Goal: Transaction & Acquisition: Purchase product/service

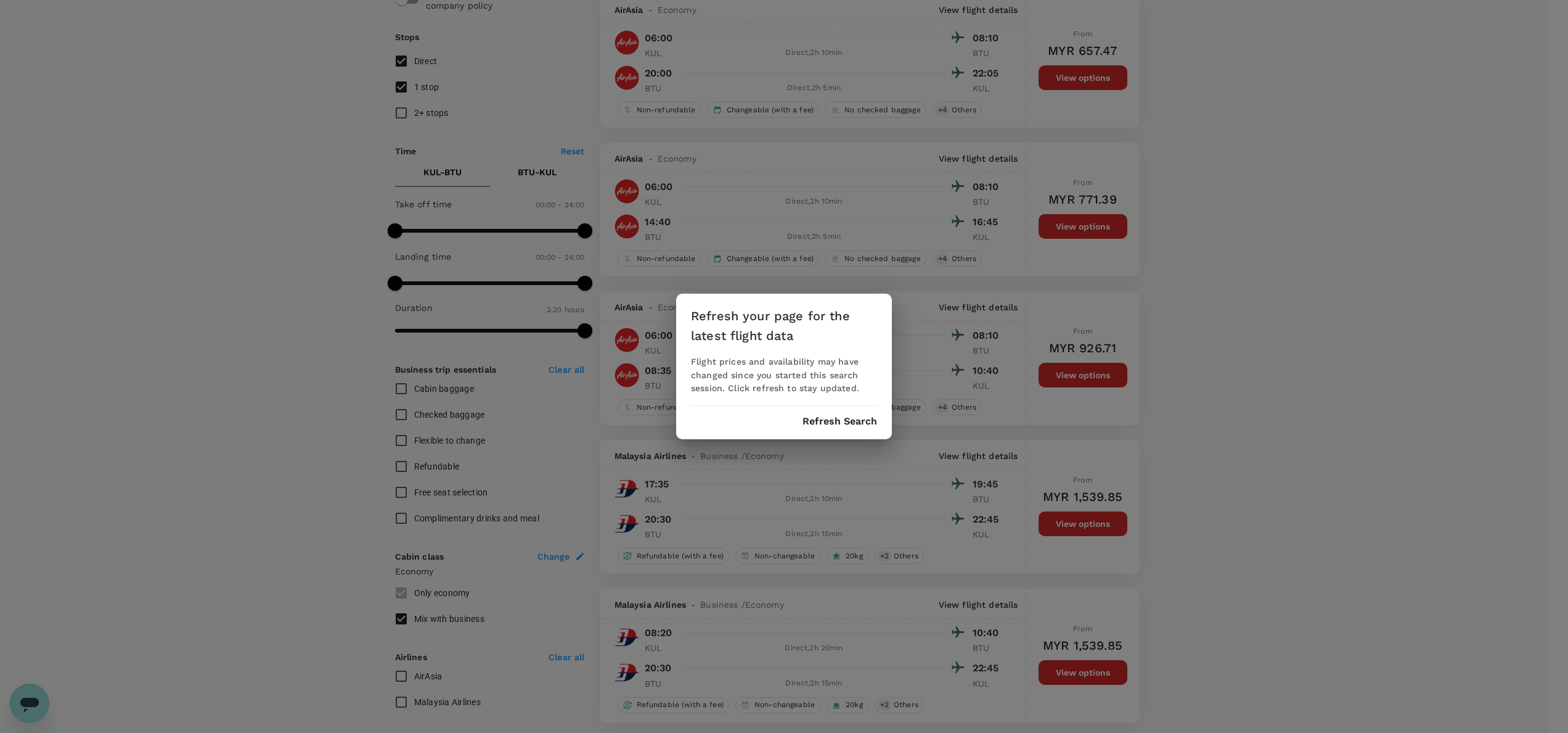
click at [817, 420] on button "Refresh Search" at bounding box center [840, 422] width 75 height 11
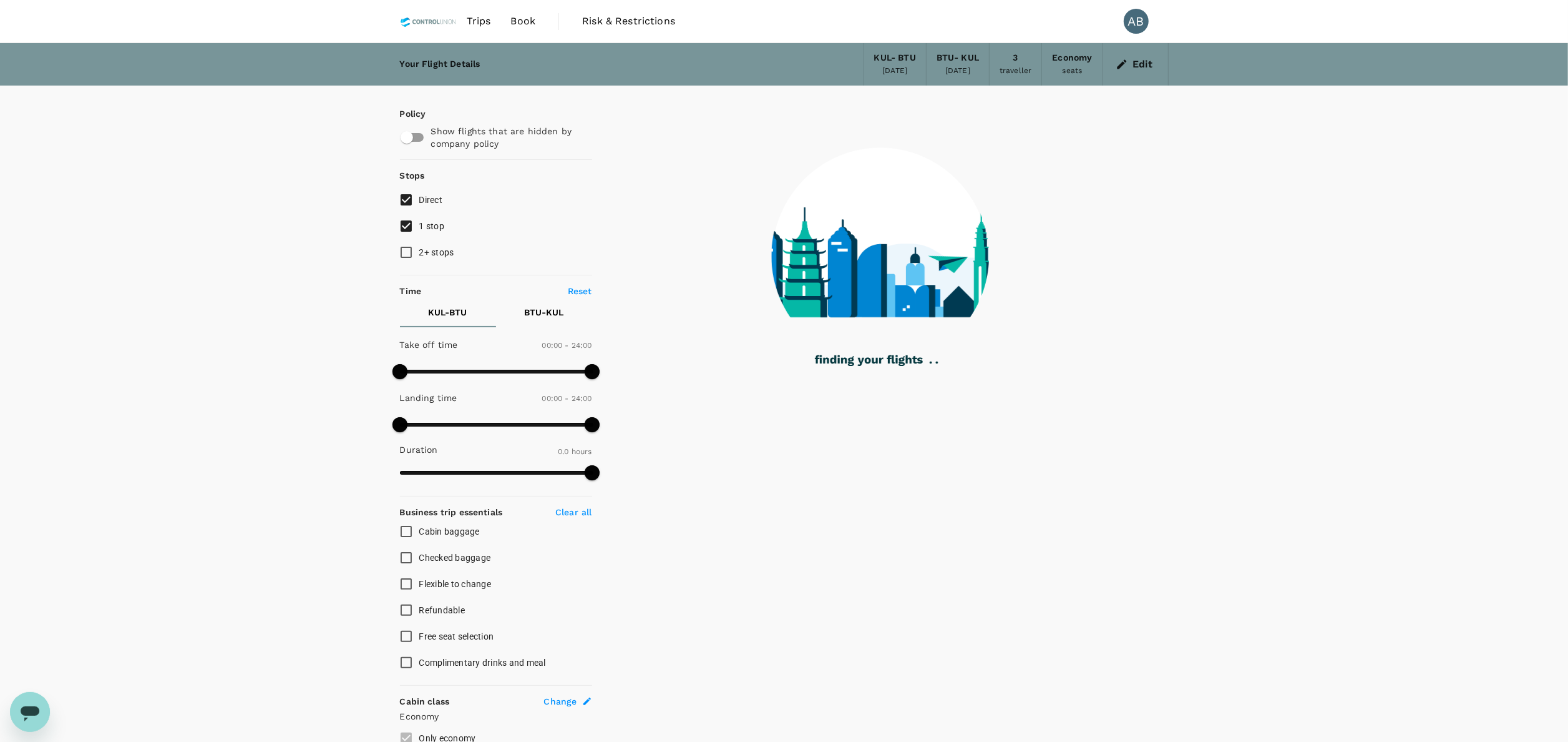
click at [405, 221] on input "1 stop" at bounding box center [405, 226] width 26 height 26
checkbox input "false"
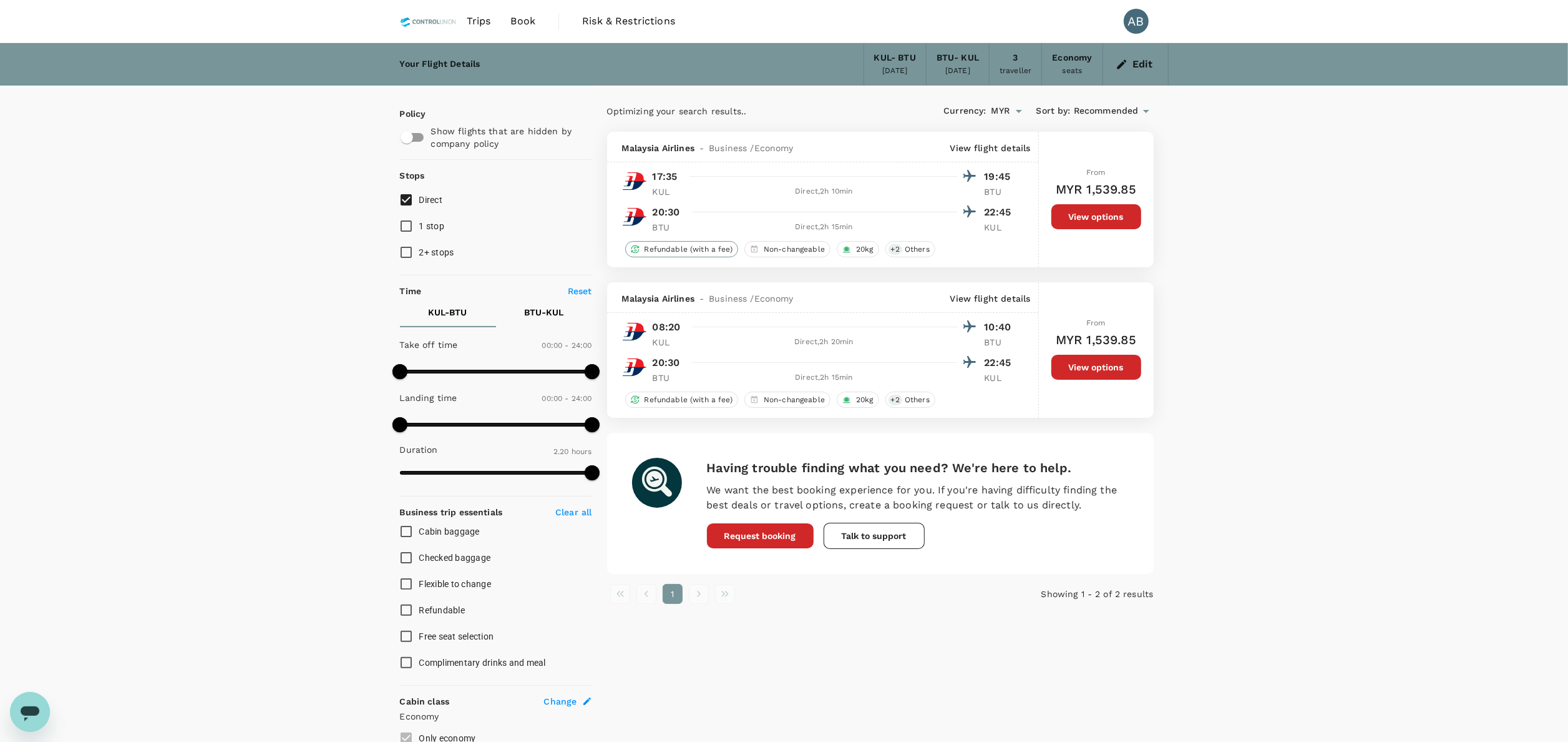
checkbox input "false"
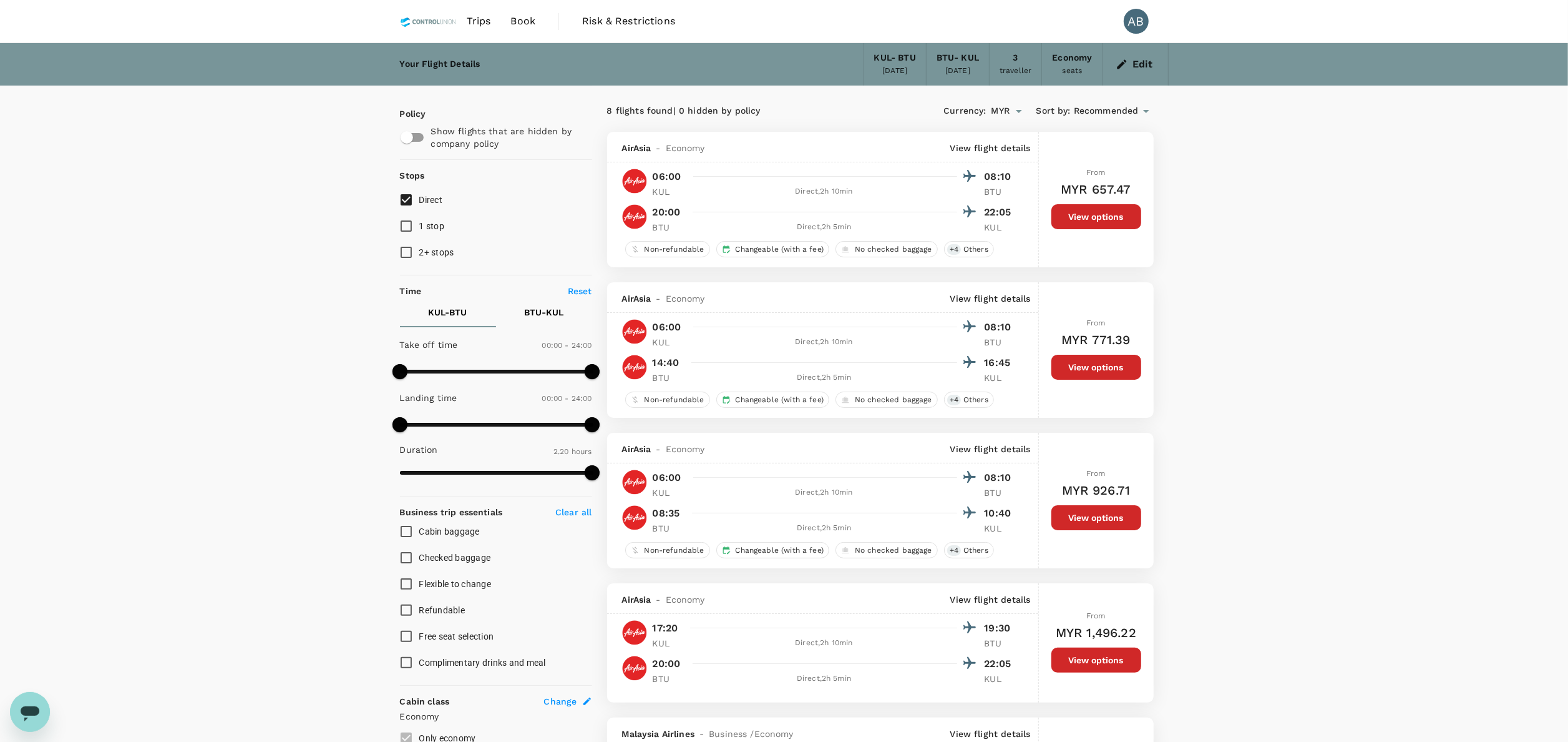
click at [1119, 56] on button "Edit" at bounding box center [1135, 64] width 45 height 20
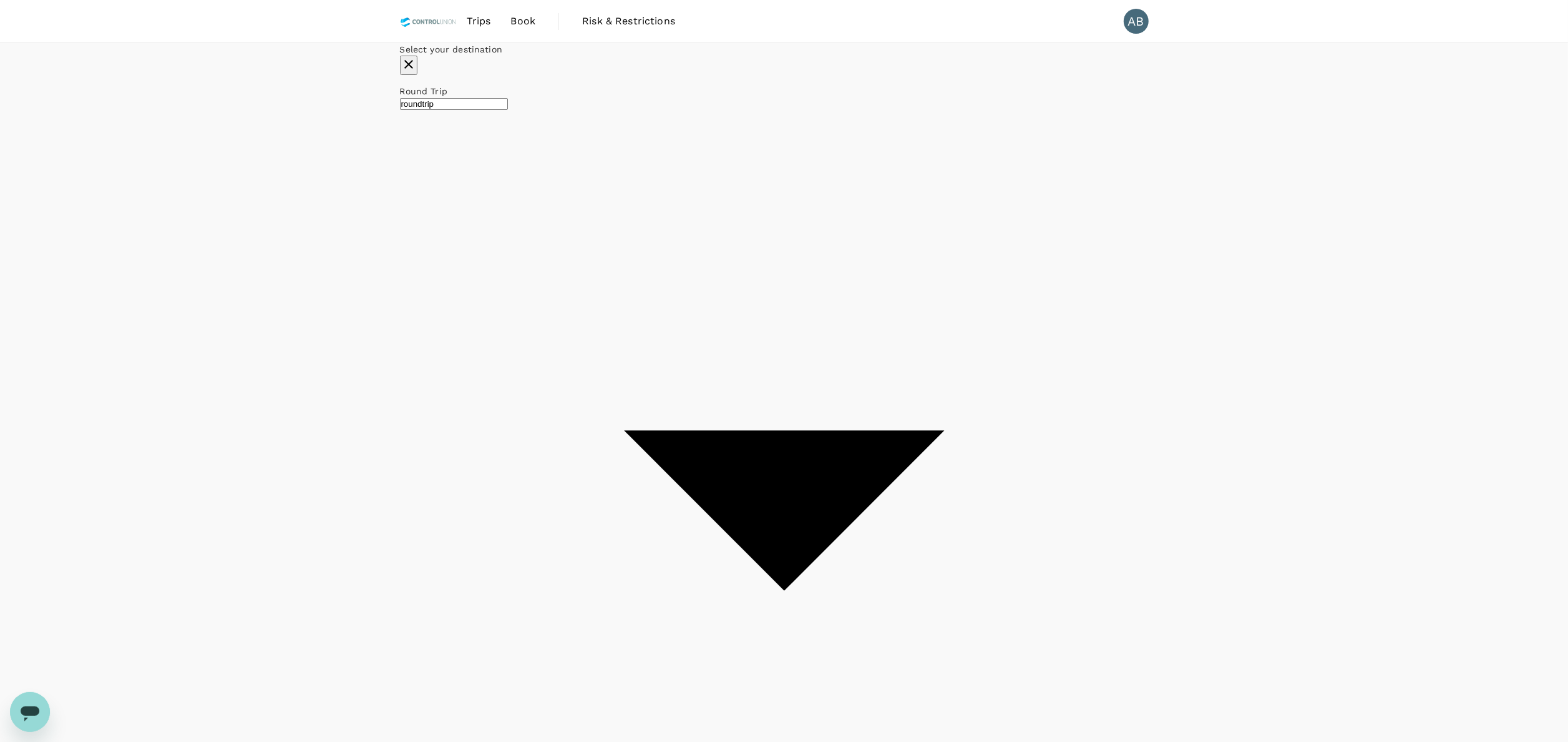
type input "Kuala Lumpur Intl ([GEOGRAPHIC_DATA])"
type input "Bintulu (BTU)"
type input "oneway"
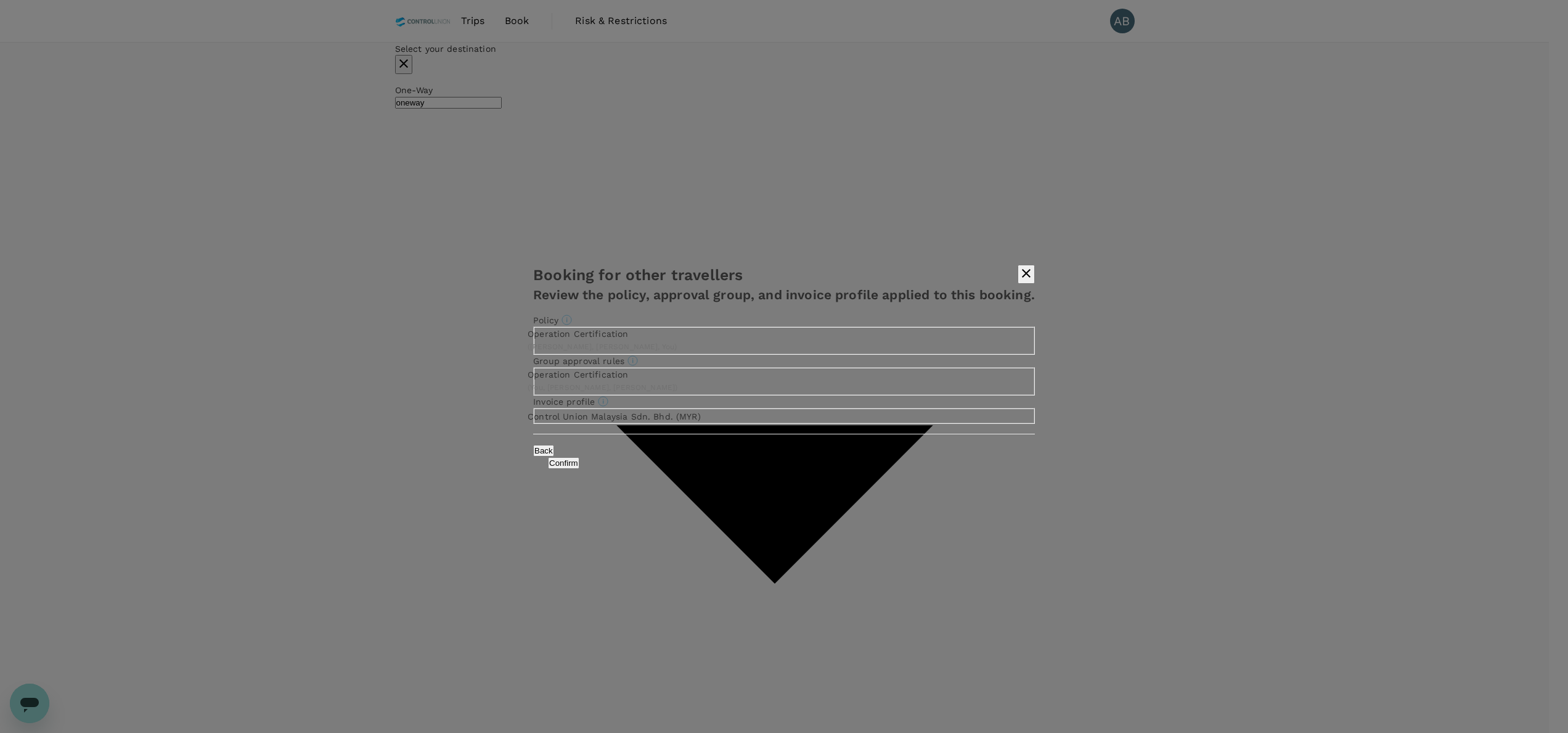
click at [579, 469] on button "Confirm" at bounding box center [563, 462] width 32 height 12
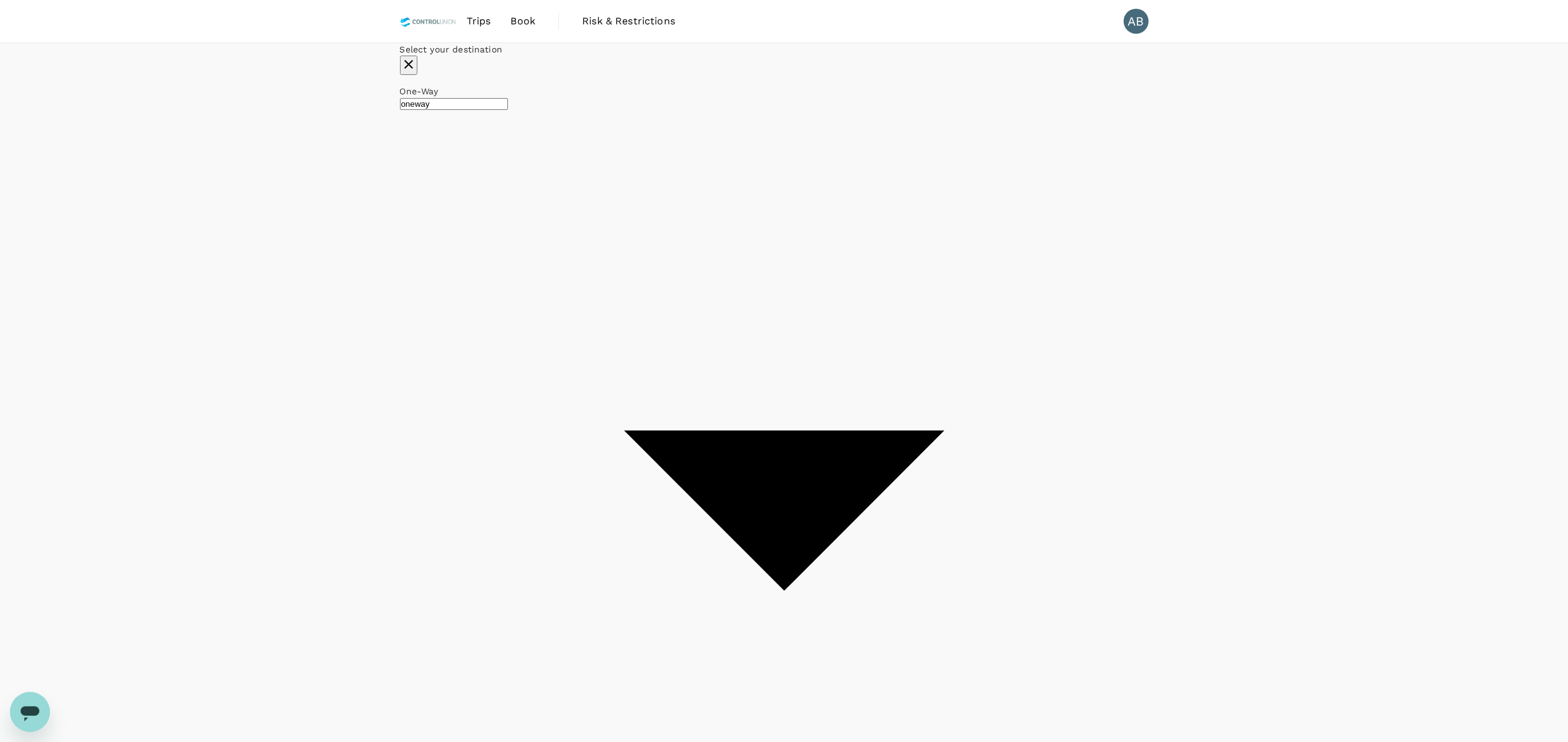
checkbox input "false"
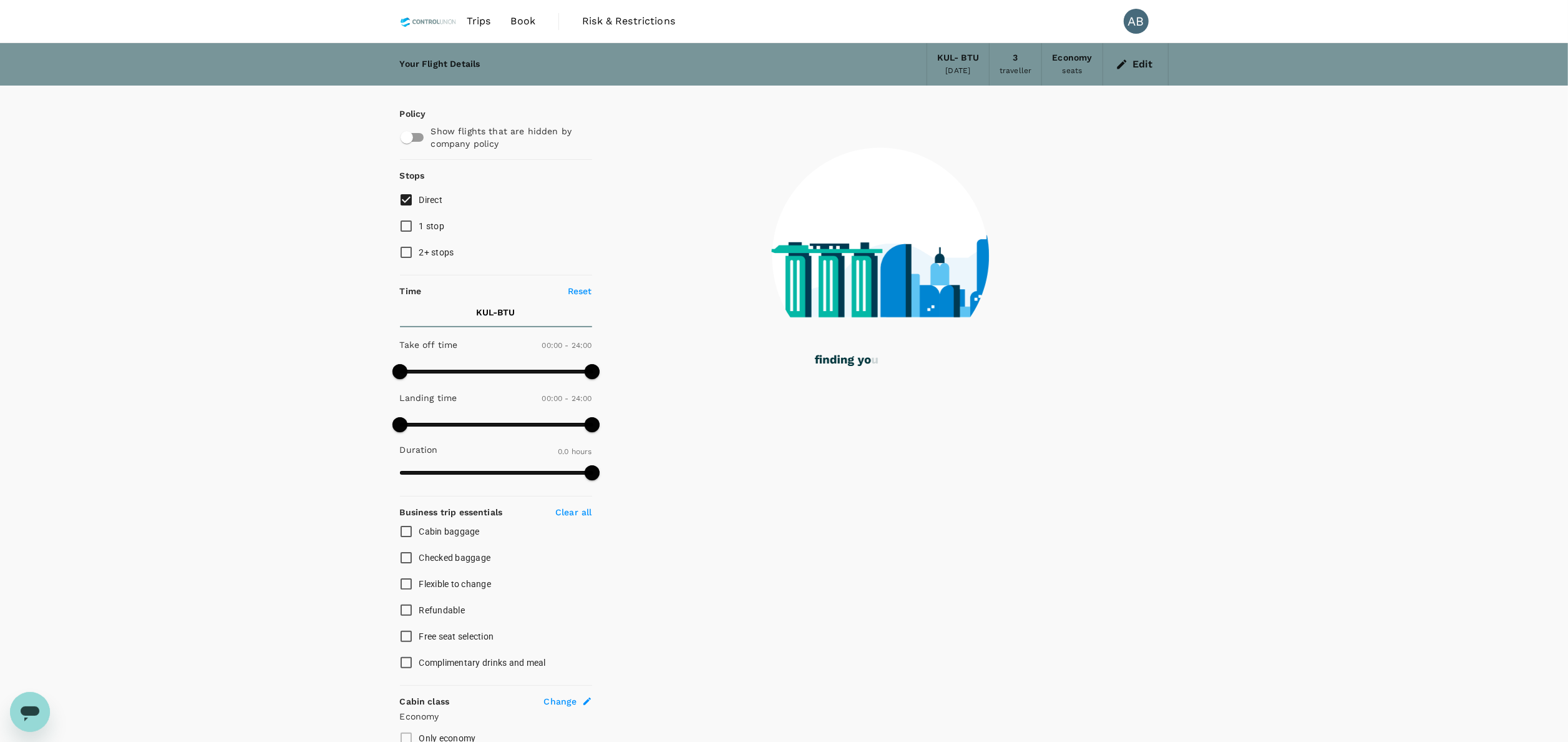
type input "535"
checkbox input "true"
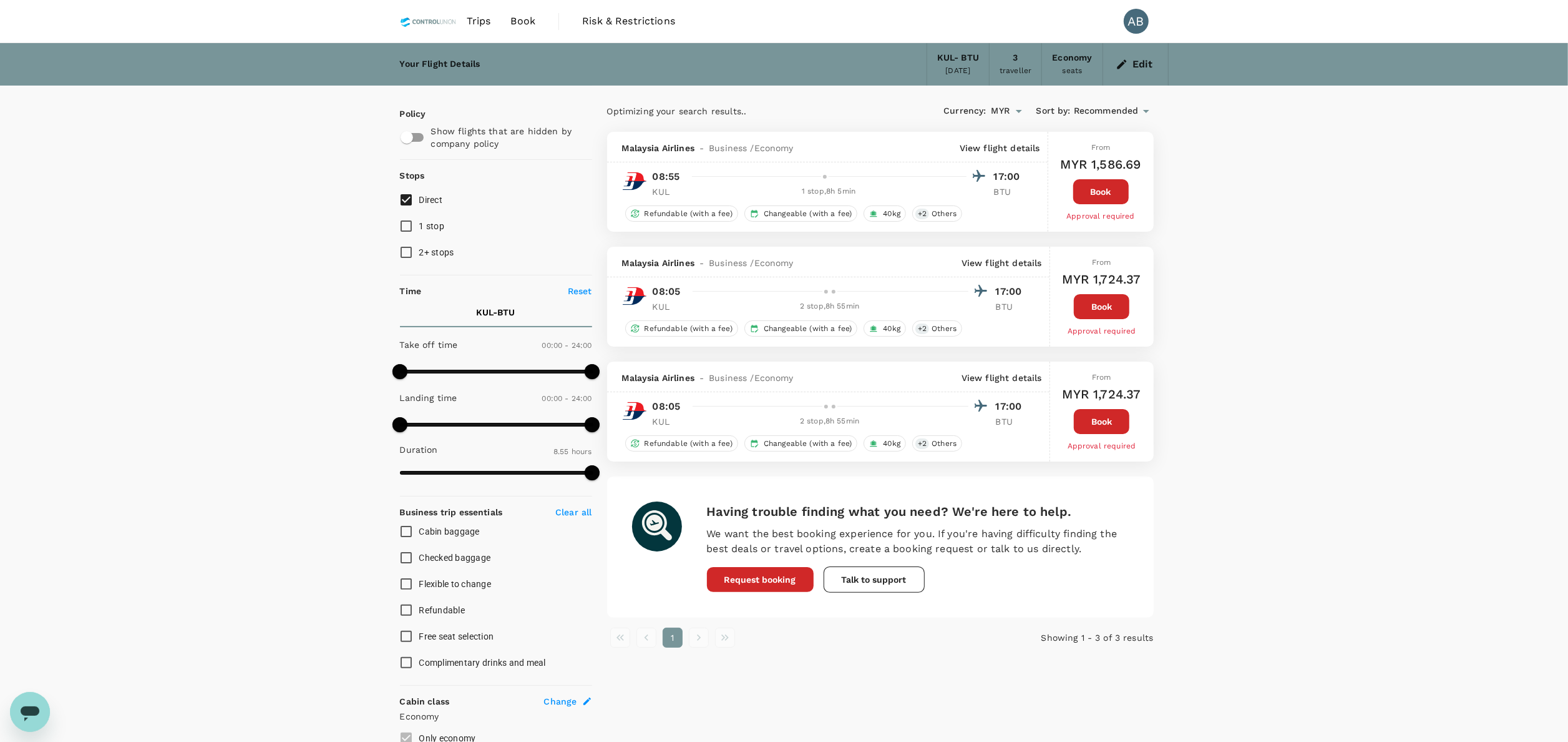
type input "1555"
checkbox input "false"
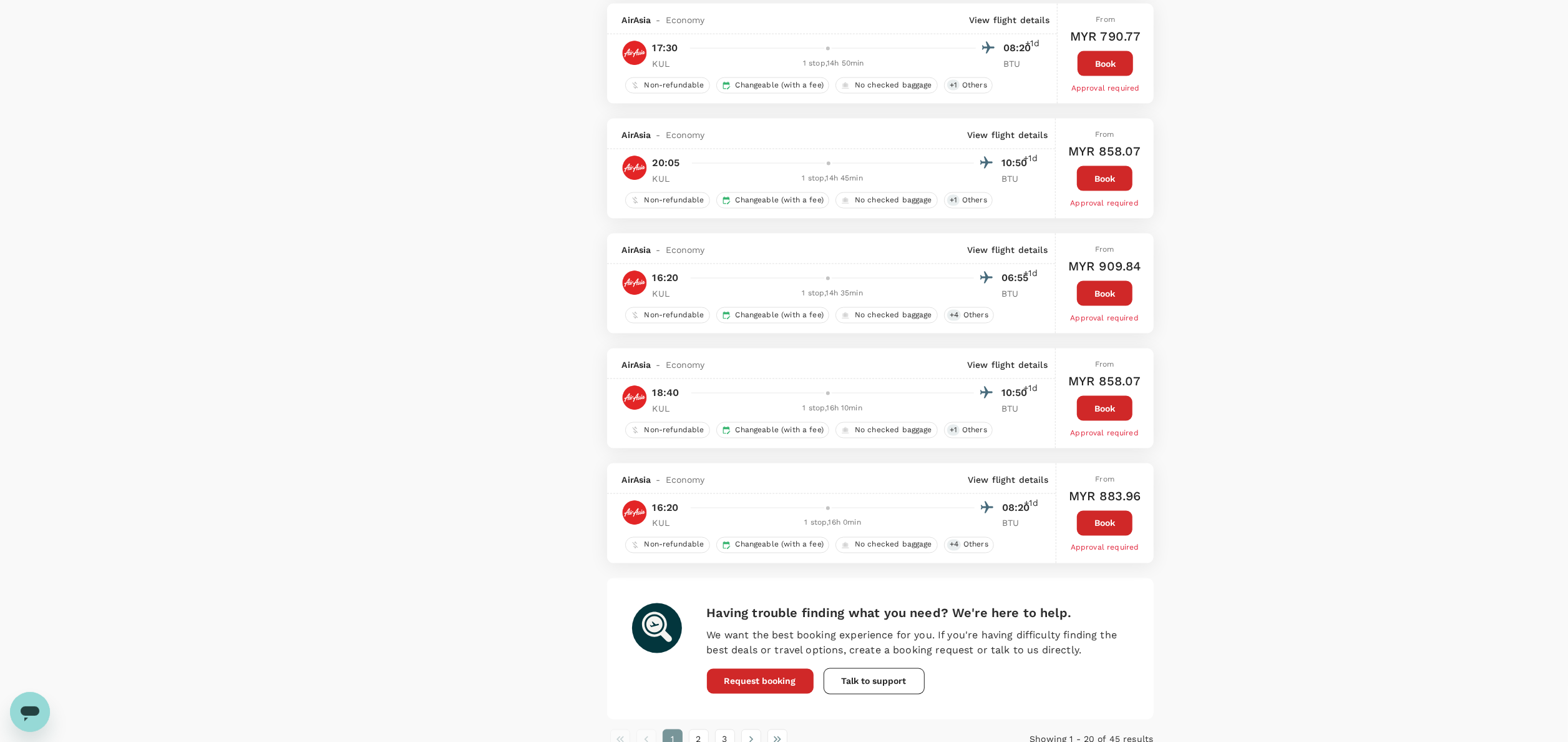
scroll to position [1945, 0]
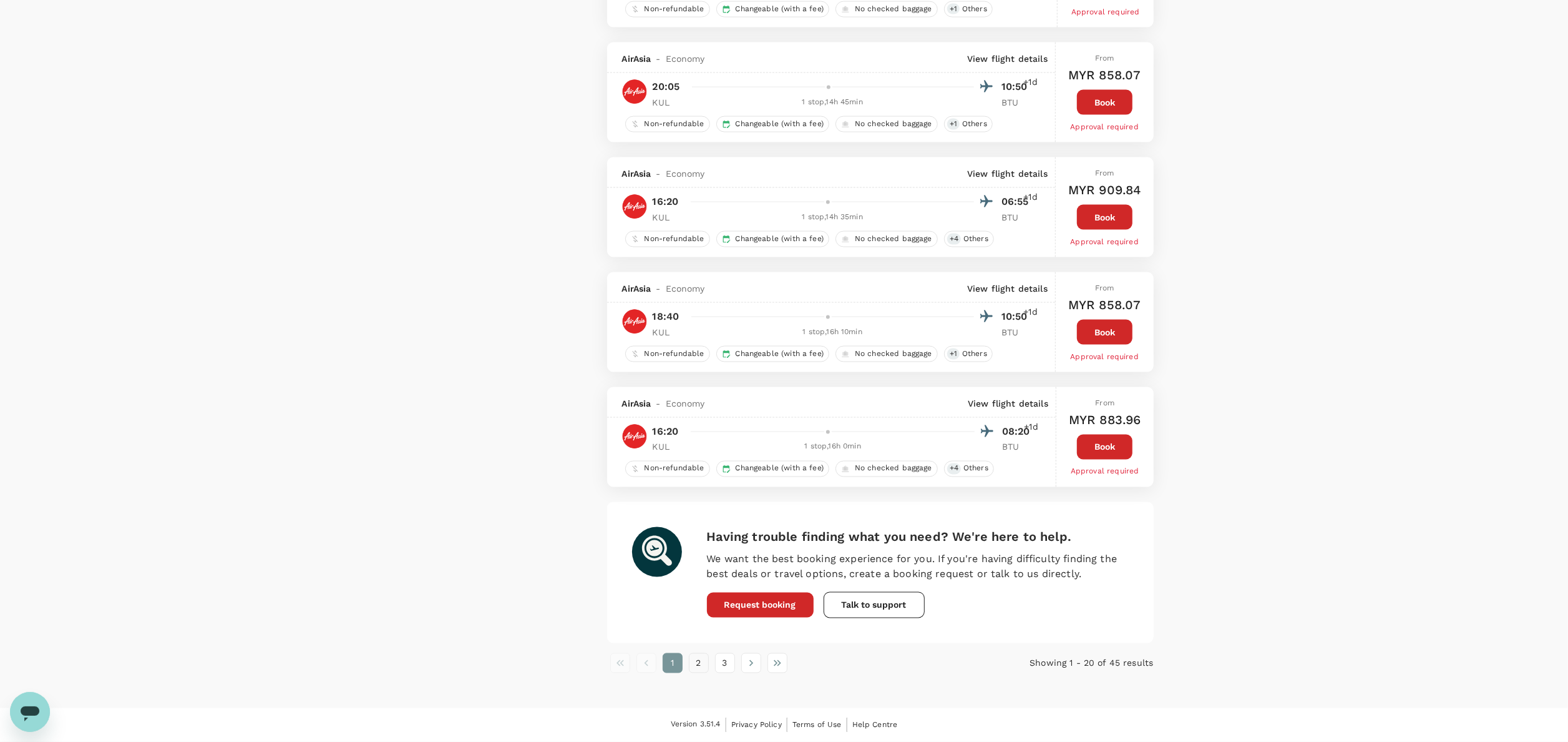
click at [700, 667] on button "2" at bounding box center [699, 663] width 20 height 20
click at [721, 662] on button "3" at bounding box center [725, 663] width 20 height 20
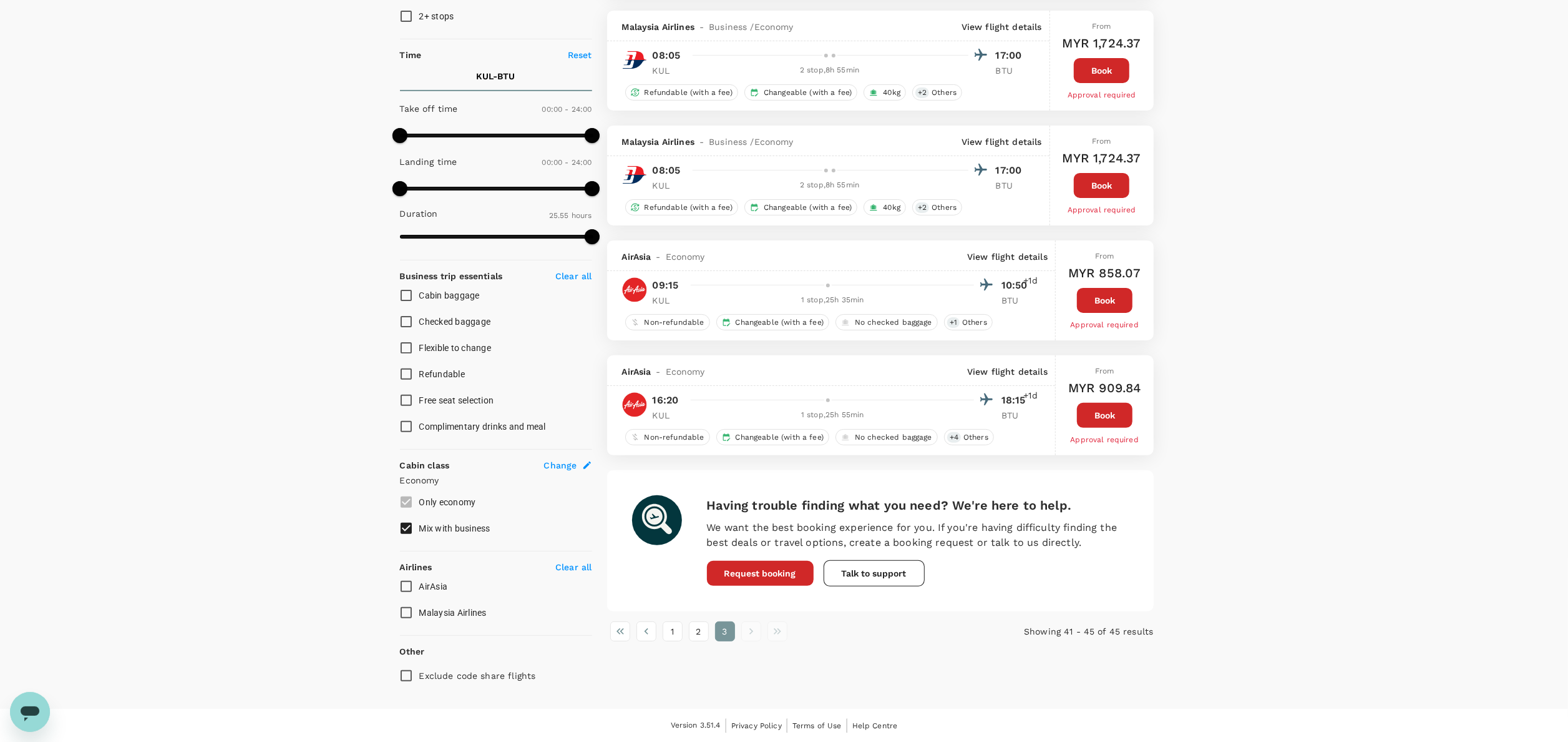
scroll to position [238, 0]
click at [692, 630] on button "2" at bounding box center [699, 631] width 20 height 20
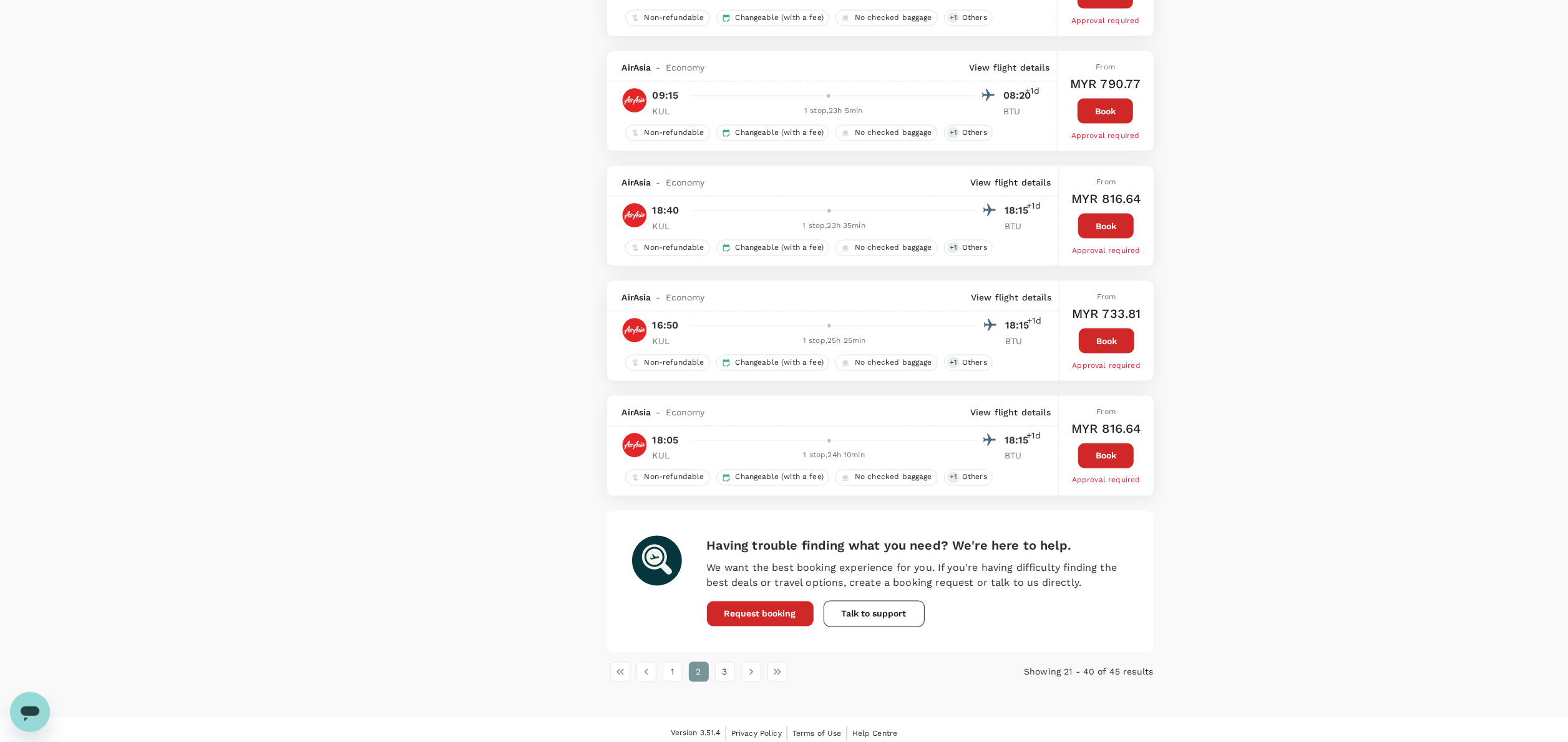
scroll to position [1945, 0]
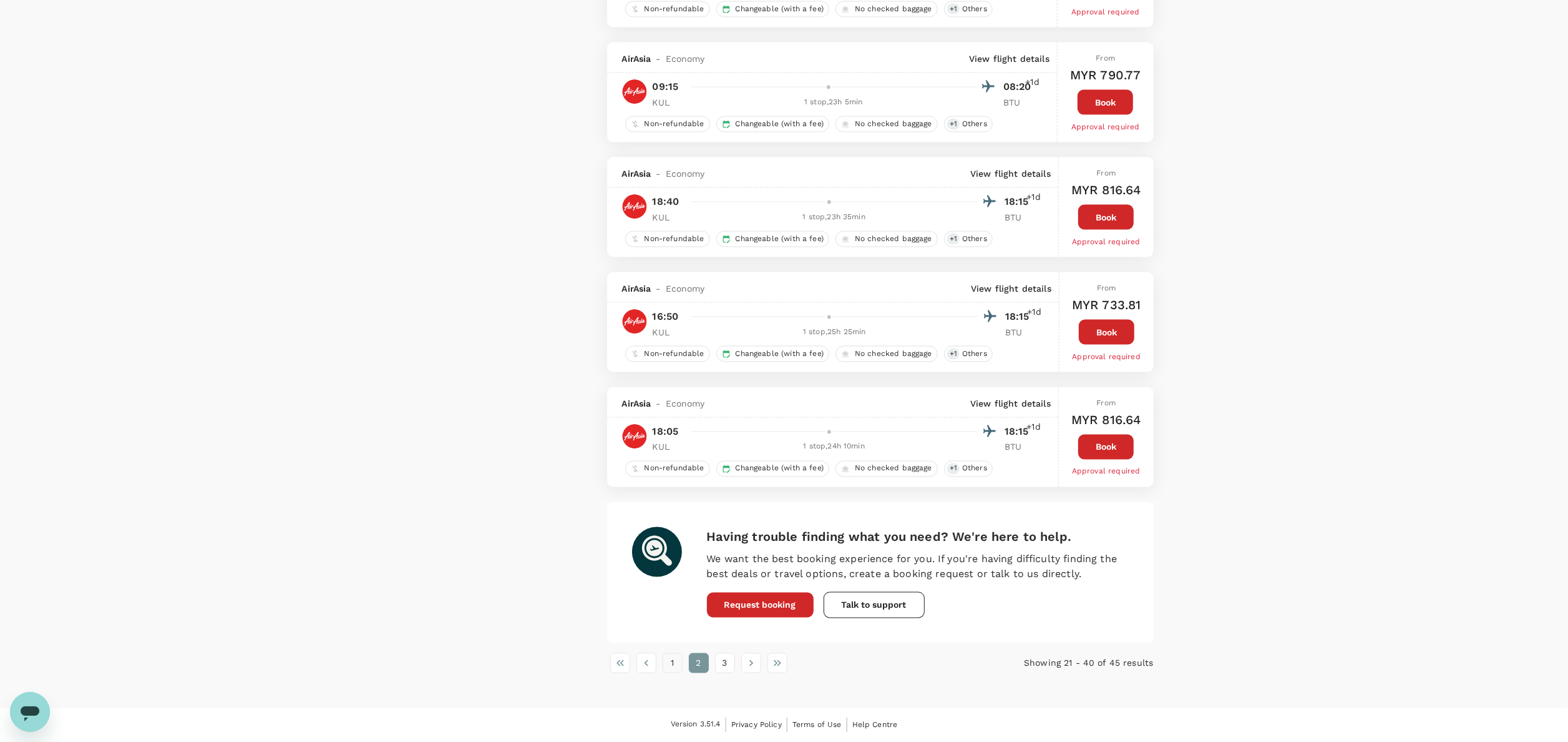
click at [669, 664] on button "1" at bounding box center [673, 663] width 20 height 20
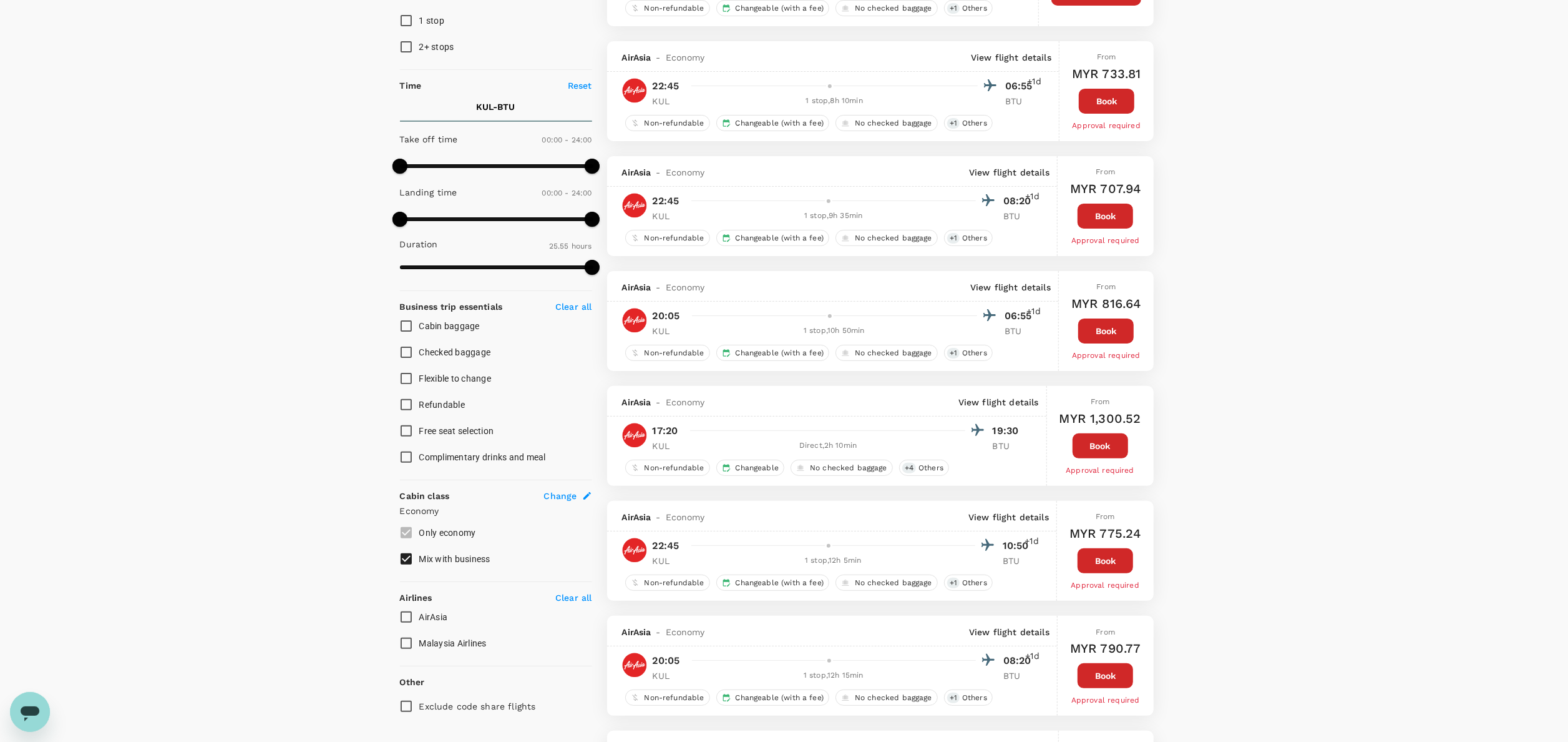
scroll to position [500, 0]
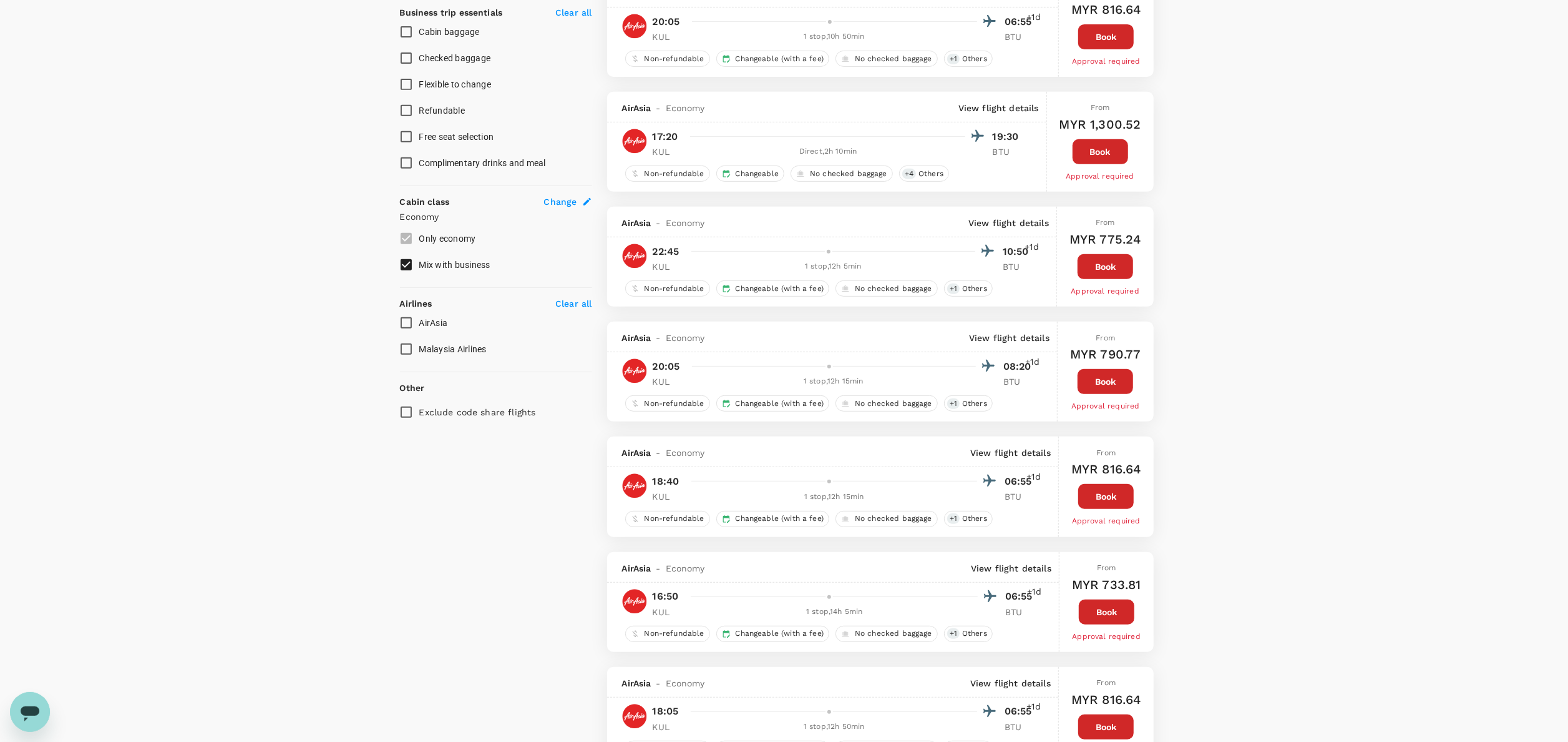
click at [408, 352] on input "Malaysia Airlines" at bounding box center [405, 349] width 26 height 26
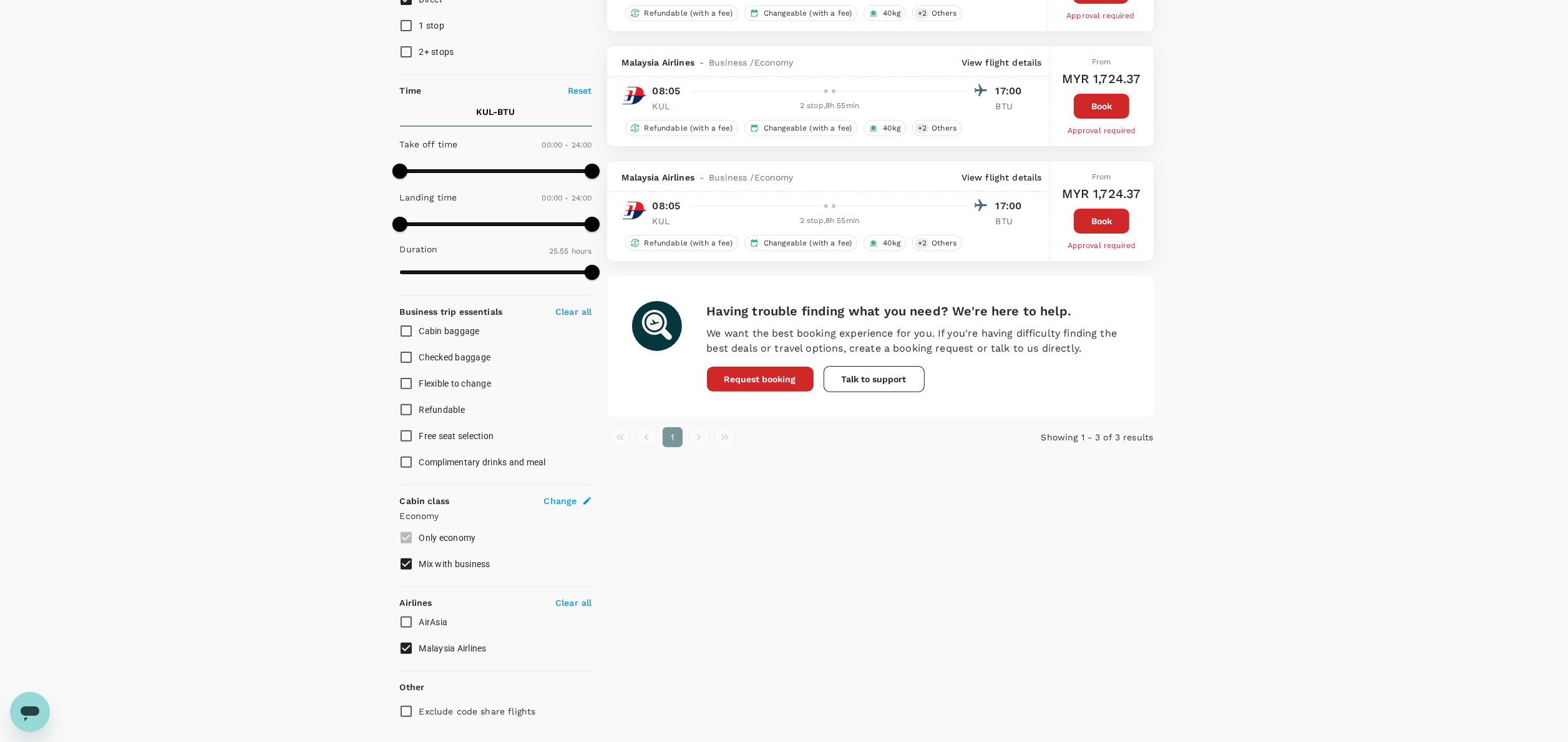
scroll to position [238, 0]
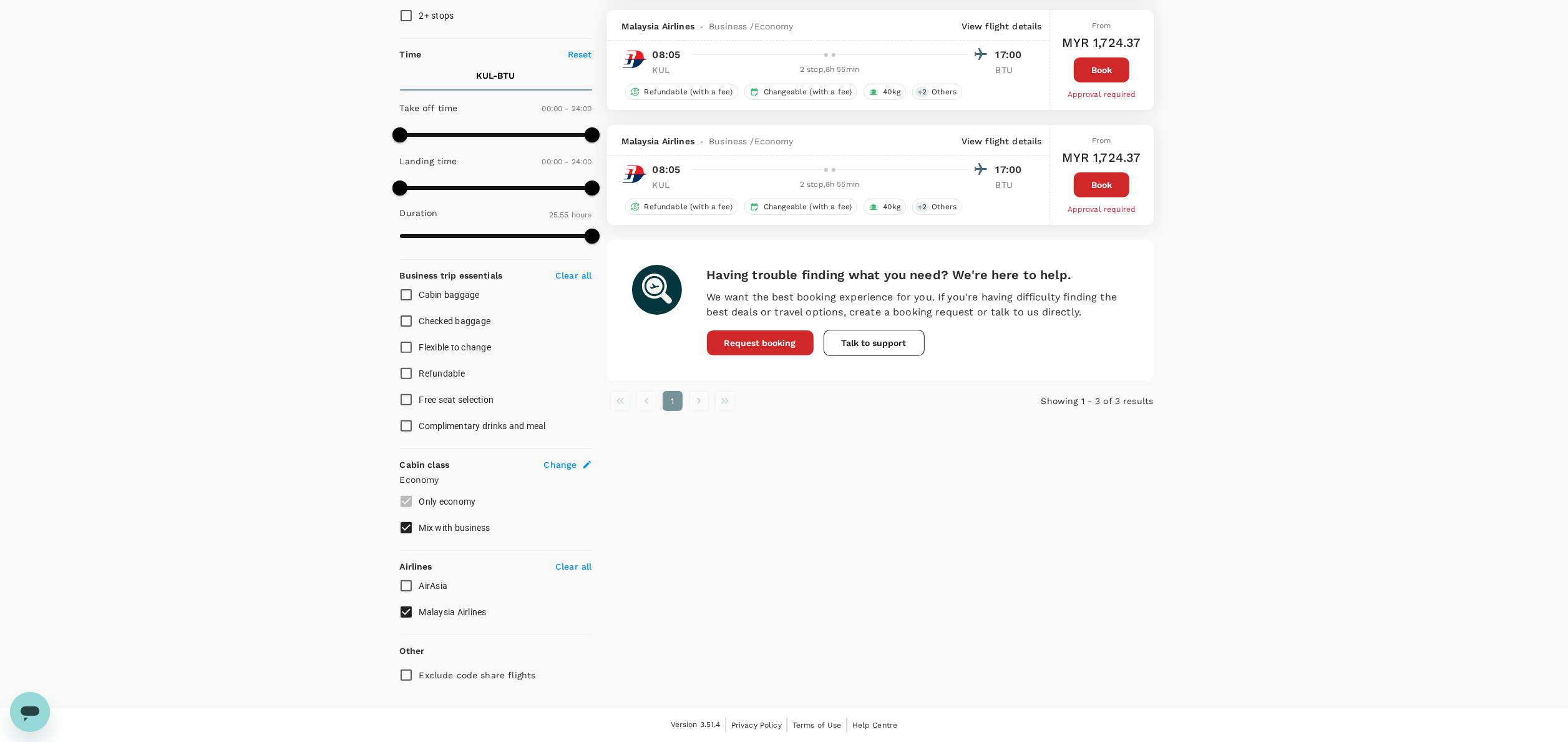
click at [405, 616] on input "Malaysia Airlines" at bounding box center [405, 611] width 26 height 26
checkbox input "false"
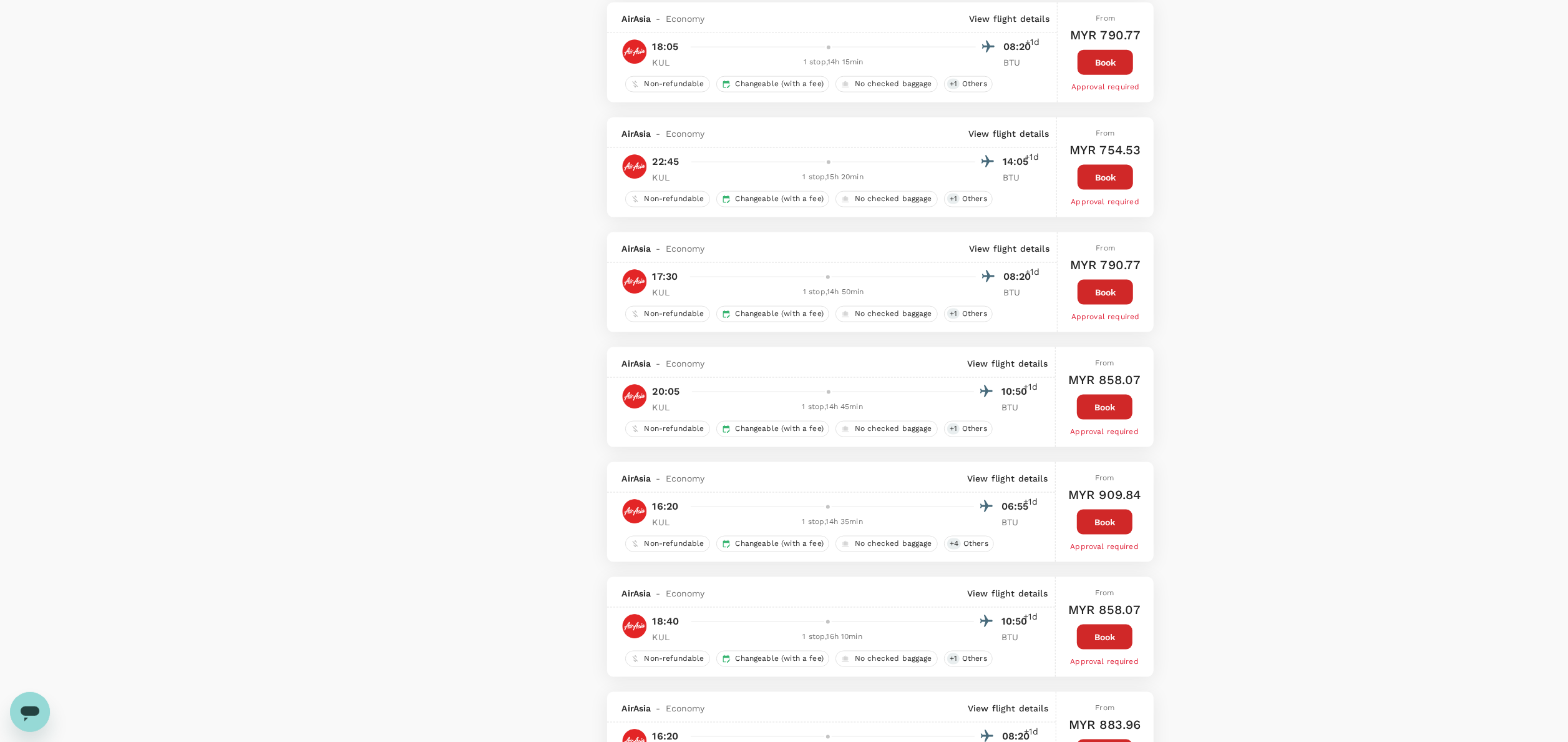
scroll to position [1945, 0]
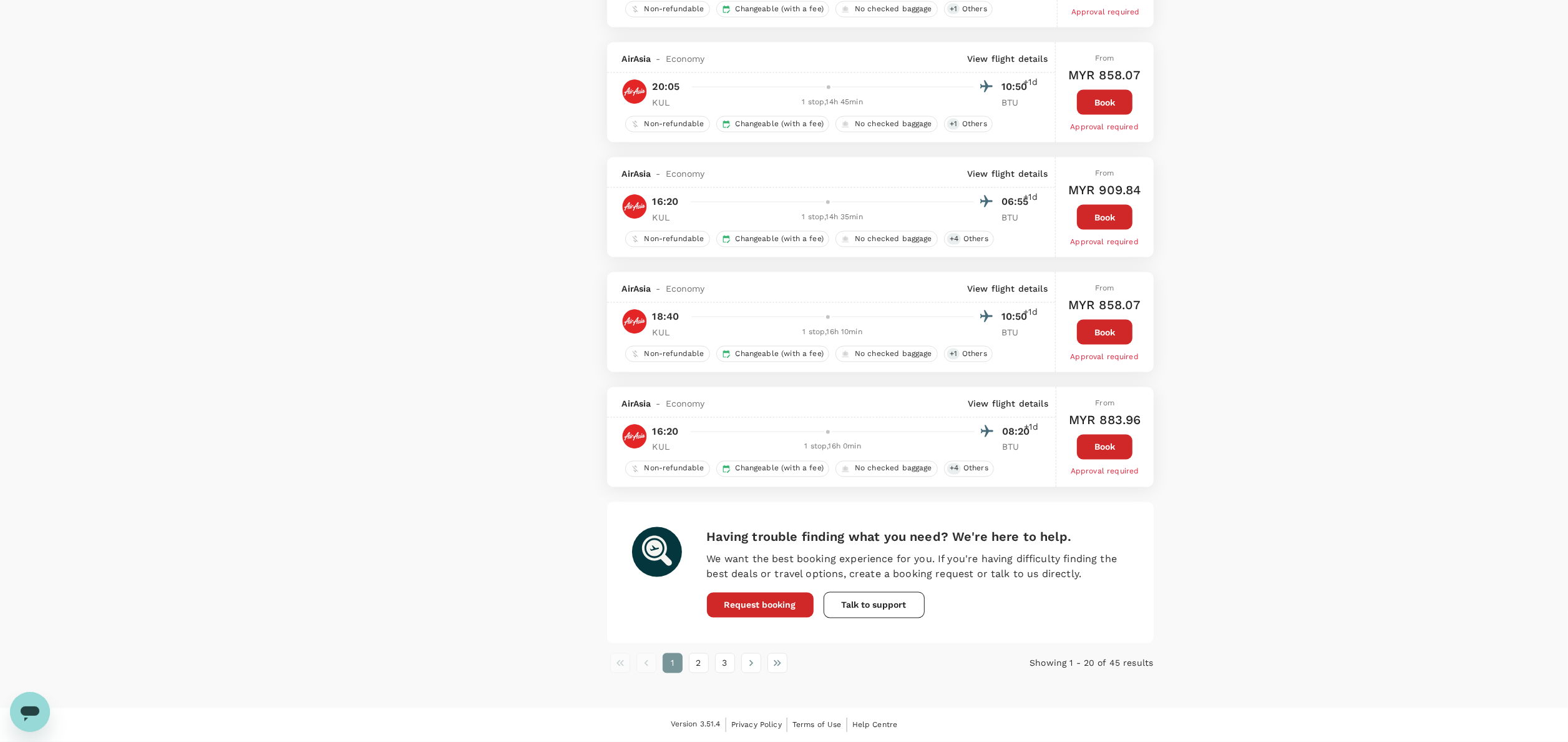
click at [675, 661] on button "1" at bounding box center [673, 663] width 20 height 20
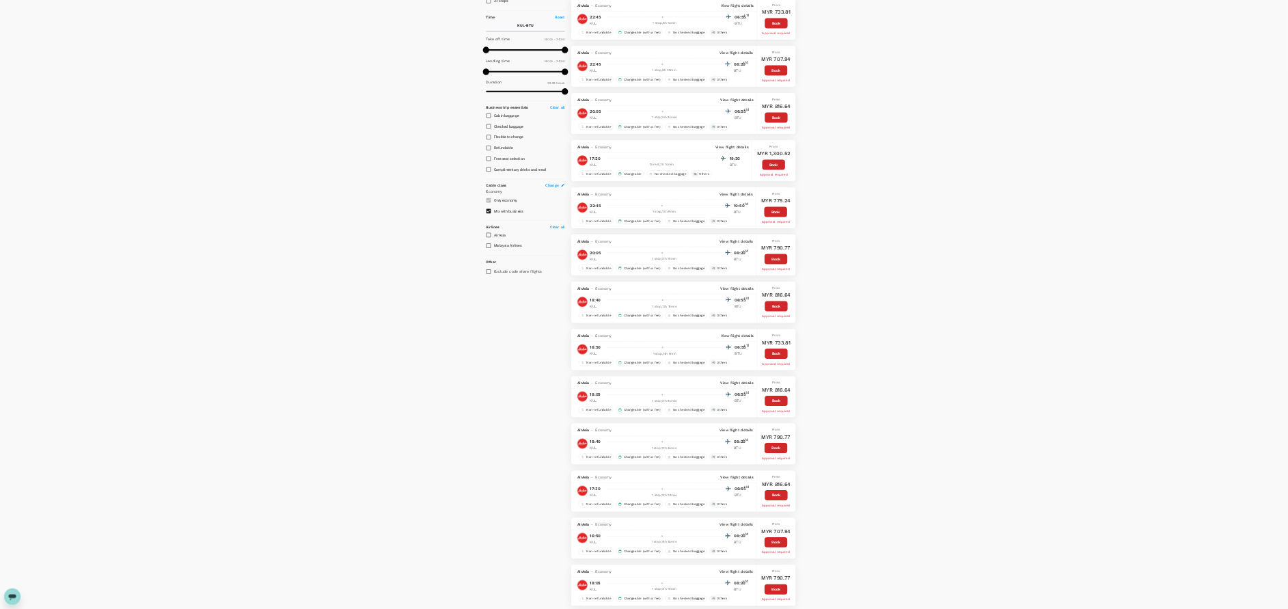
scroll to position [0, 0]
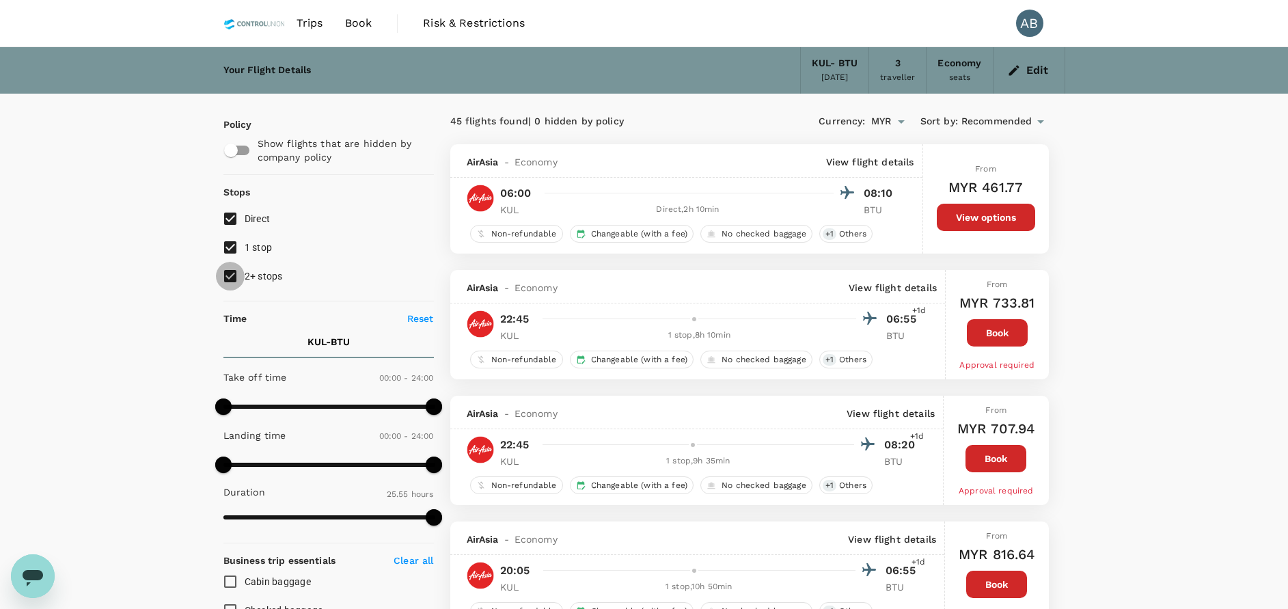
drag, startPoint x: 235, startPoint y: 278, endPoint x: 232, endPoint y: 247, distance: 31.5
click at [234, 276] on input "2+ stops" at bounding box center [230, 276] width 29 height 29
checkbox input "false"
click at [232, 239] on input "1 stop" at bounding box center [230, 247] width 29 height 29
checkbox input "false"
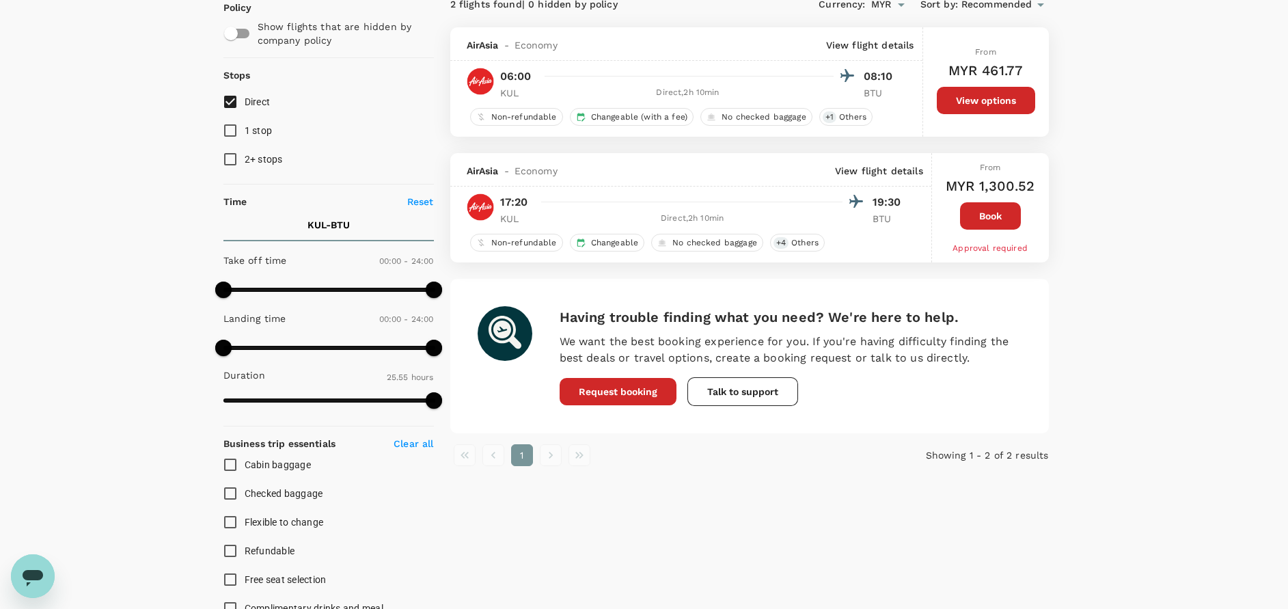
scroll to position [52, 0]
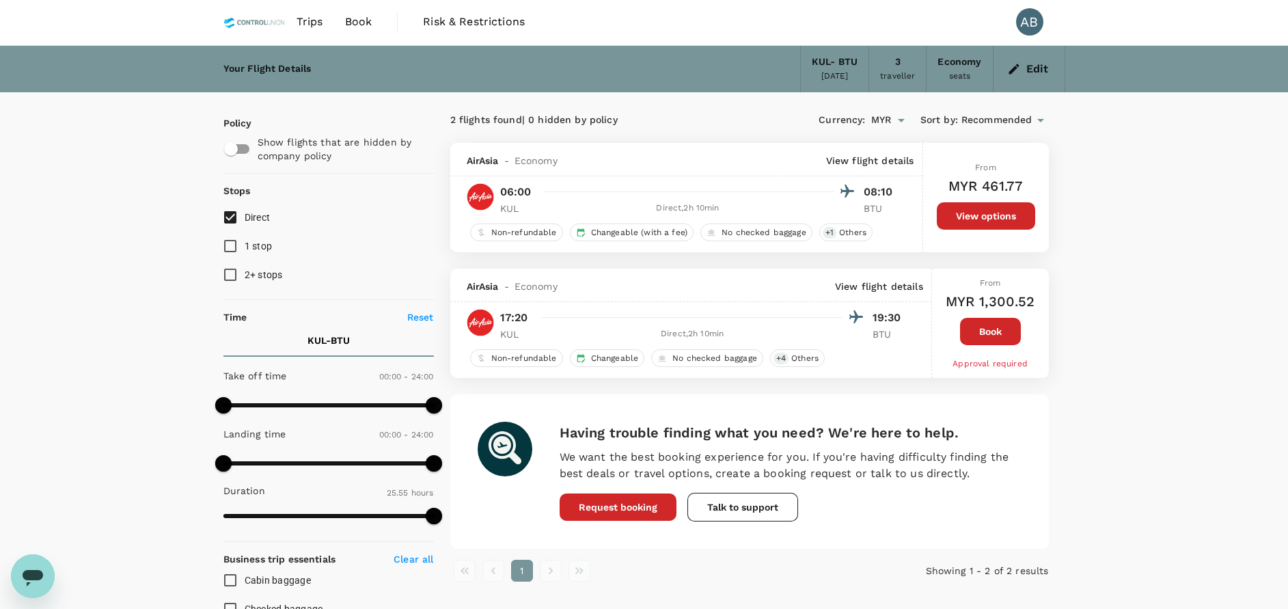
scroll to position [52, 0]
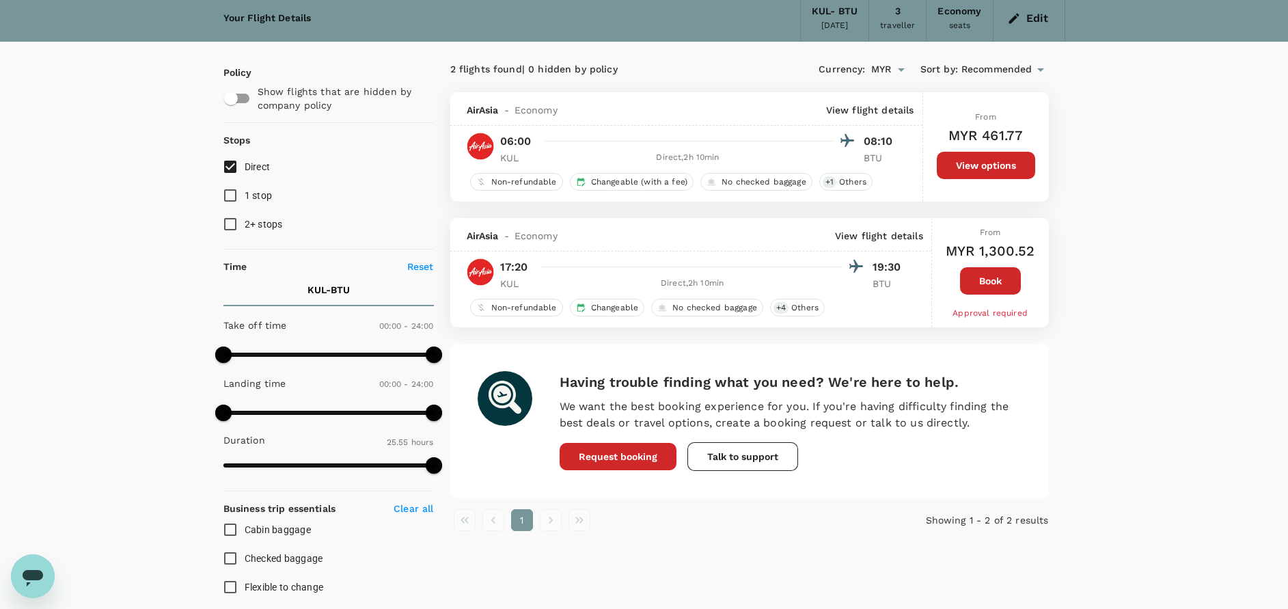
click at [1169, 282] on div "Your Flight Details KUL - BTU [DATE] 3 traveller Economy seats Edit Policy Show…" at bounding box center [644, 488] width 1288 height 987
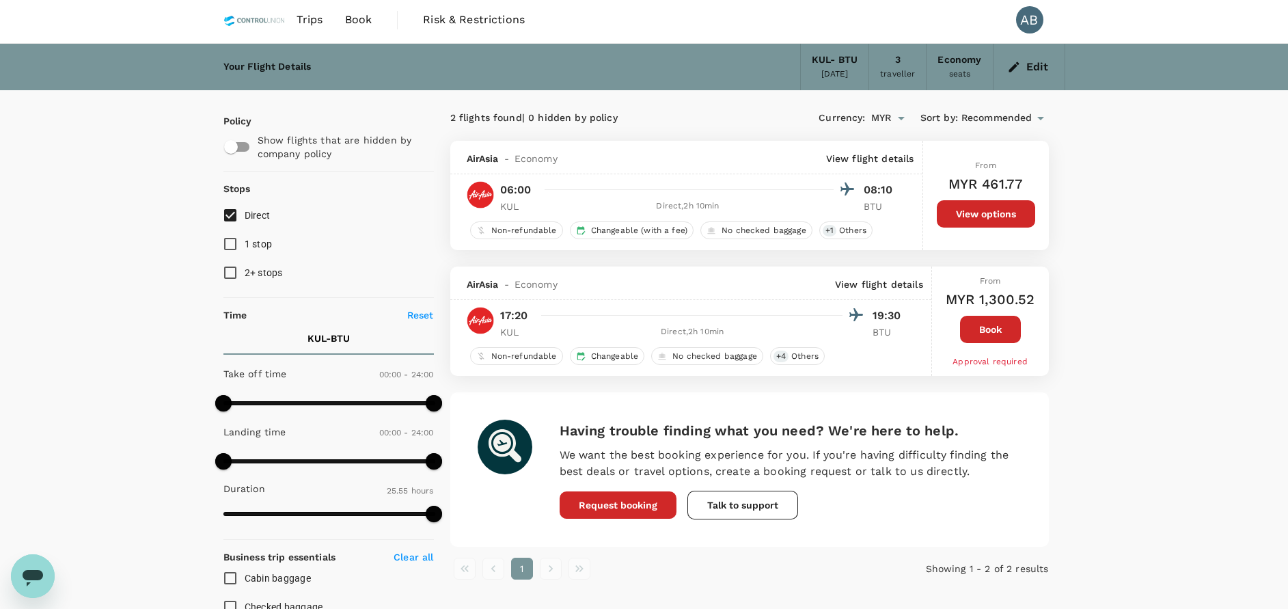
scroll to position [0, 0]
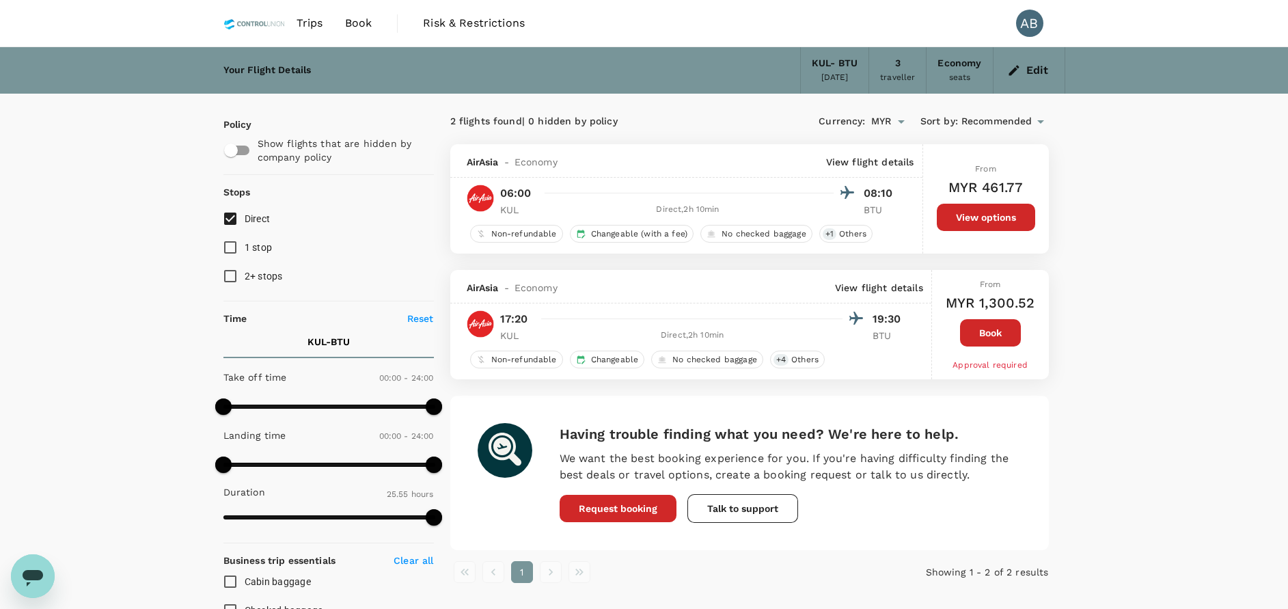
click at [229, 221] on input "Direct" at bounding box center [230, 218] width 29 height 29
checkbox input "false"
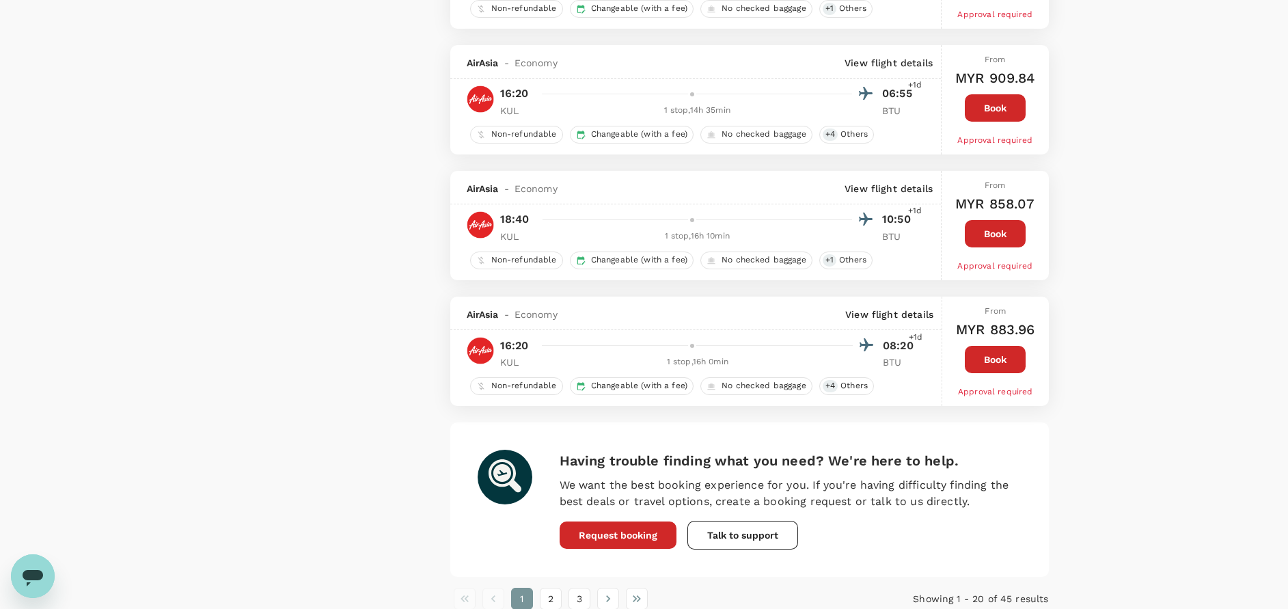
scroll to position [2313, 0]
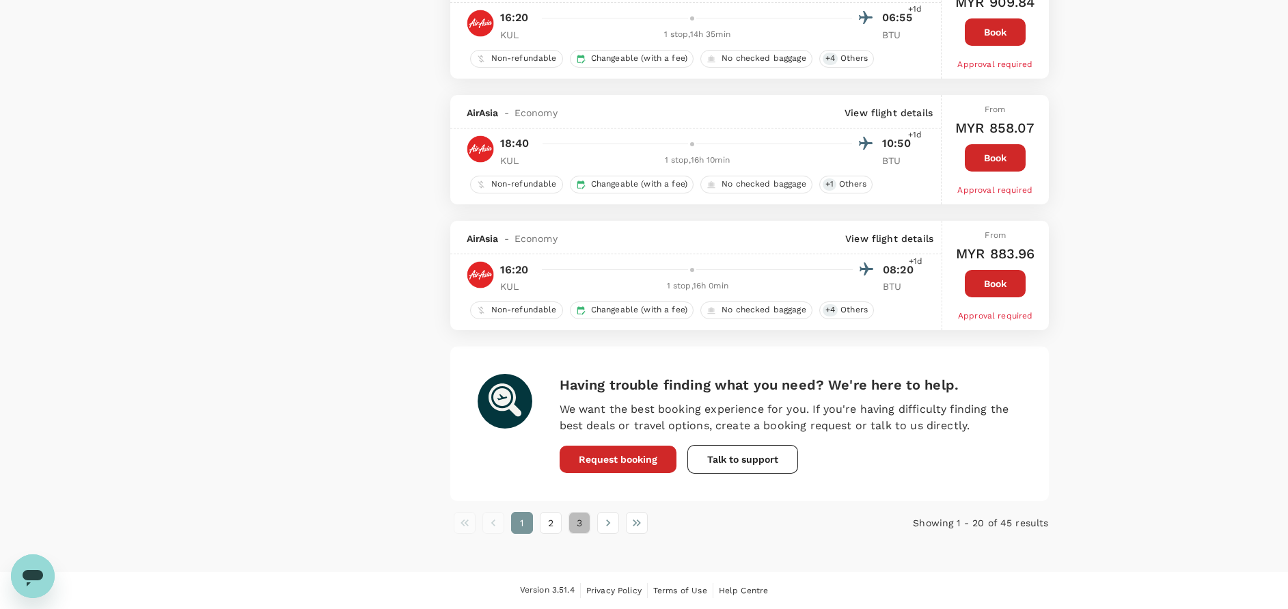
click at [579, 523] on button "3" at bounding box center [579, 523] width 22 height 22
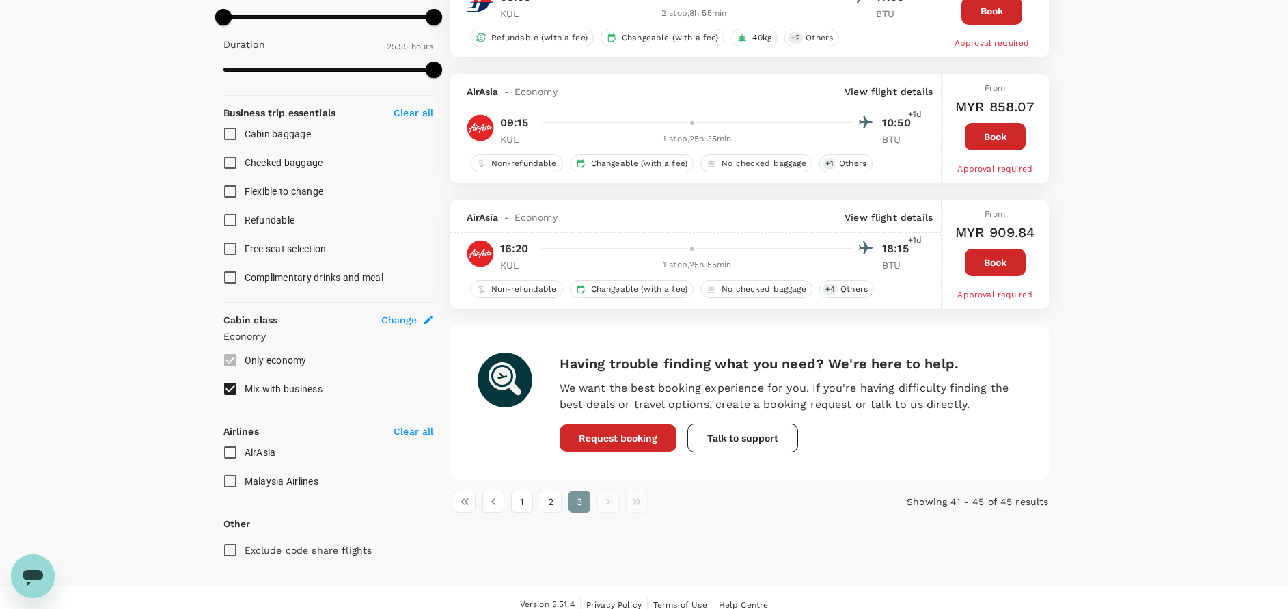
scroll to position [462, 0]
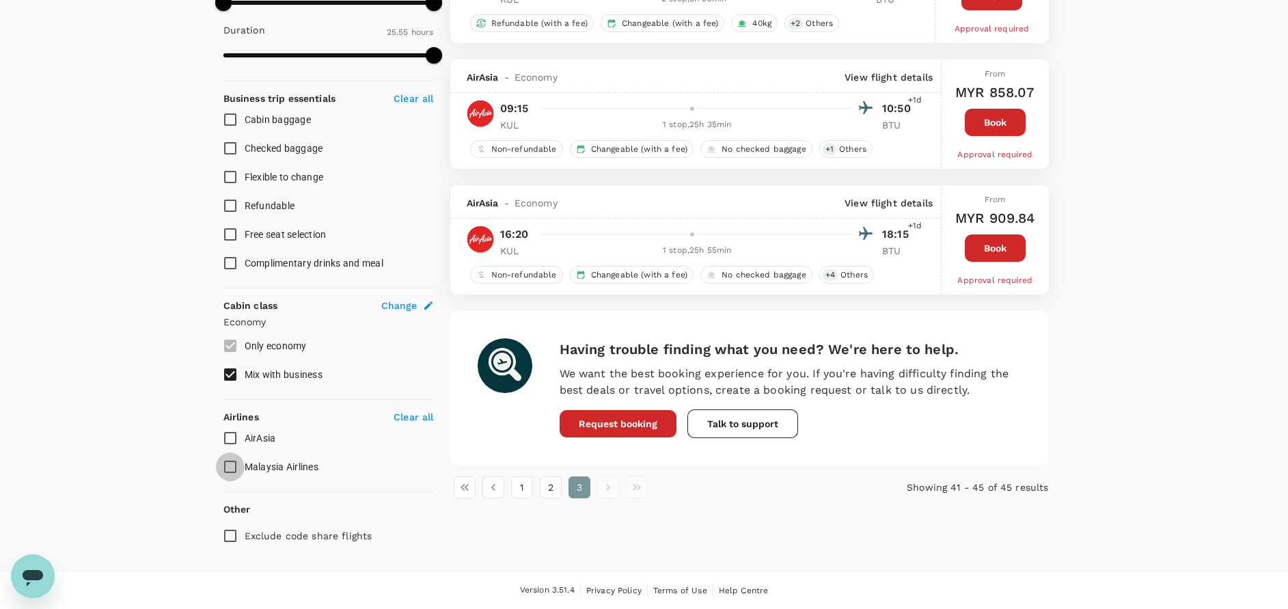
click at [228, 467] on input "Malaysia Airlines" at bounding box center [230, 466] width 29 height 29
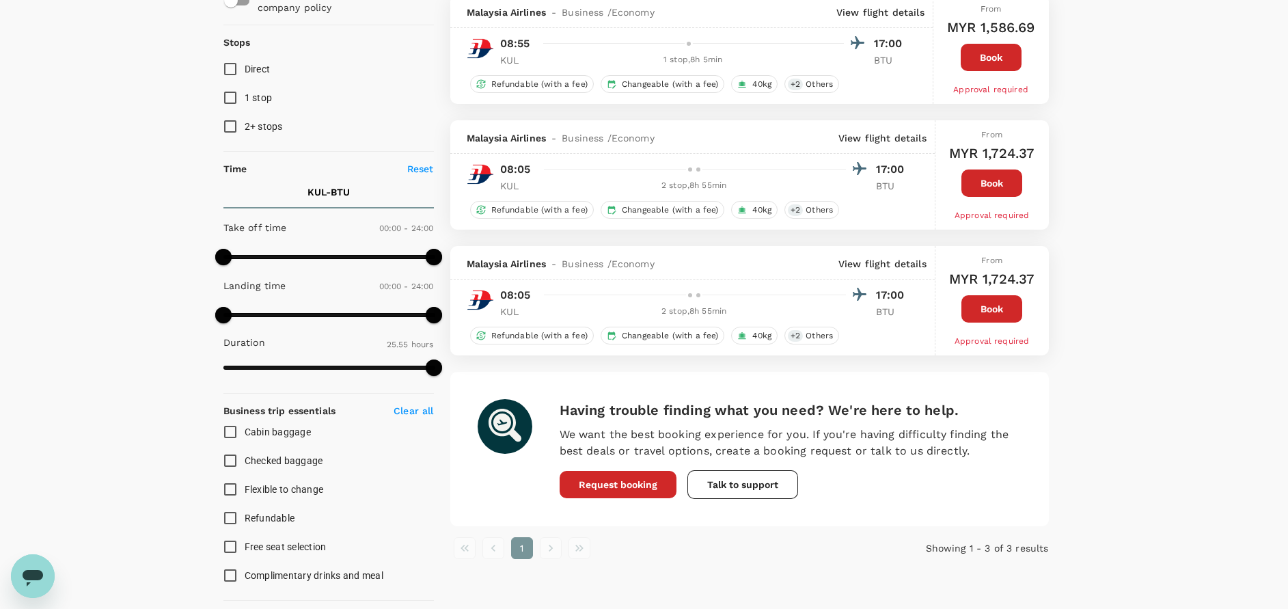
scroll to position [410, 0]
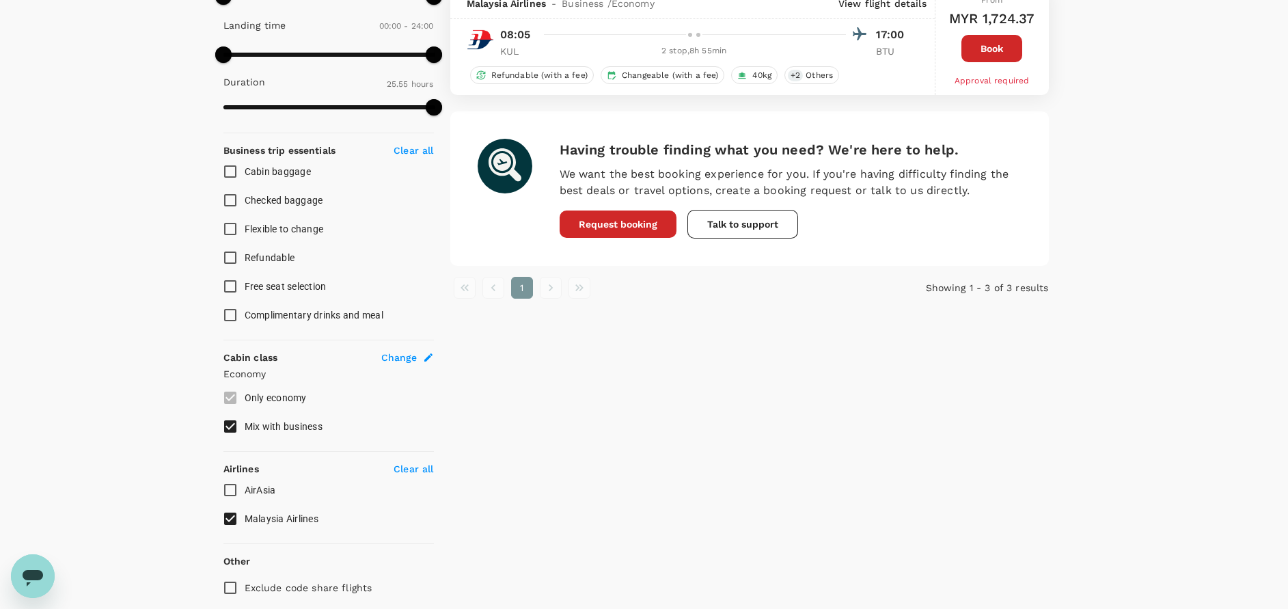
click at [236, 520] on input "Malaysia Airlines" at bounding box center [230, 518] width 29 height 29
checkbox input "false"
click at [232, 488] on input "AirAsia" at bounding box center [230, 490] width 29 height 29
checkbox input "true"
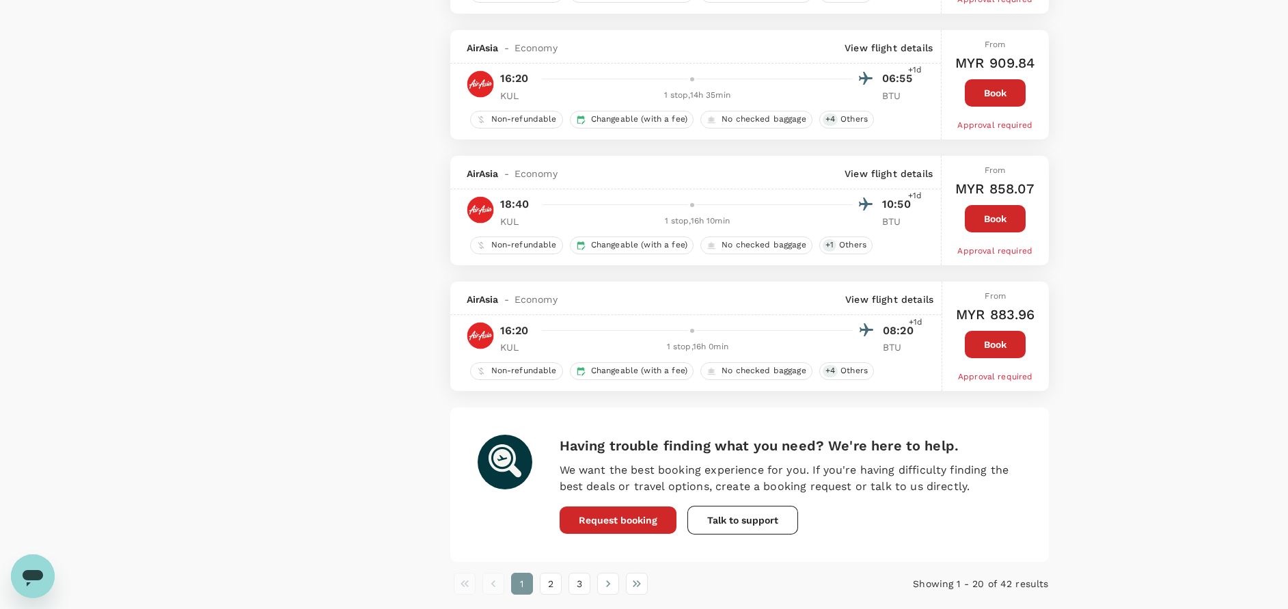
scroll to position [2327, 0]
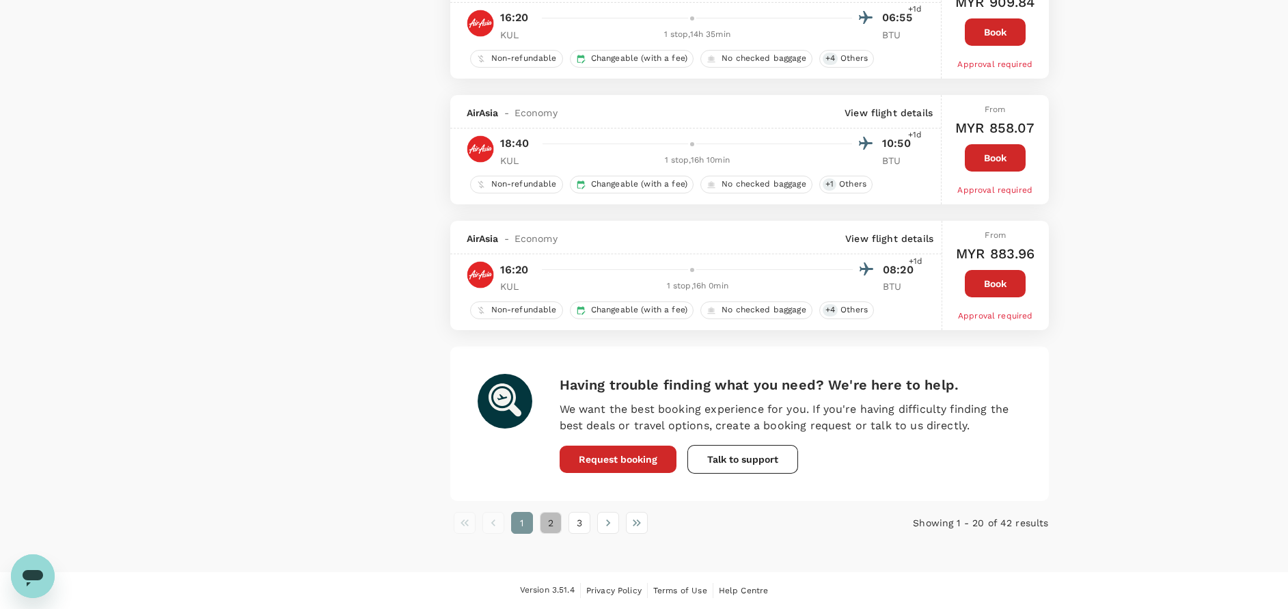
click at [552, 521] on button "2" at bounding box center [551, 523] width 22 height 22
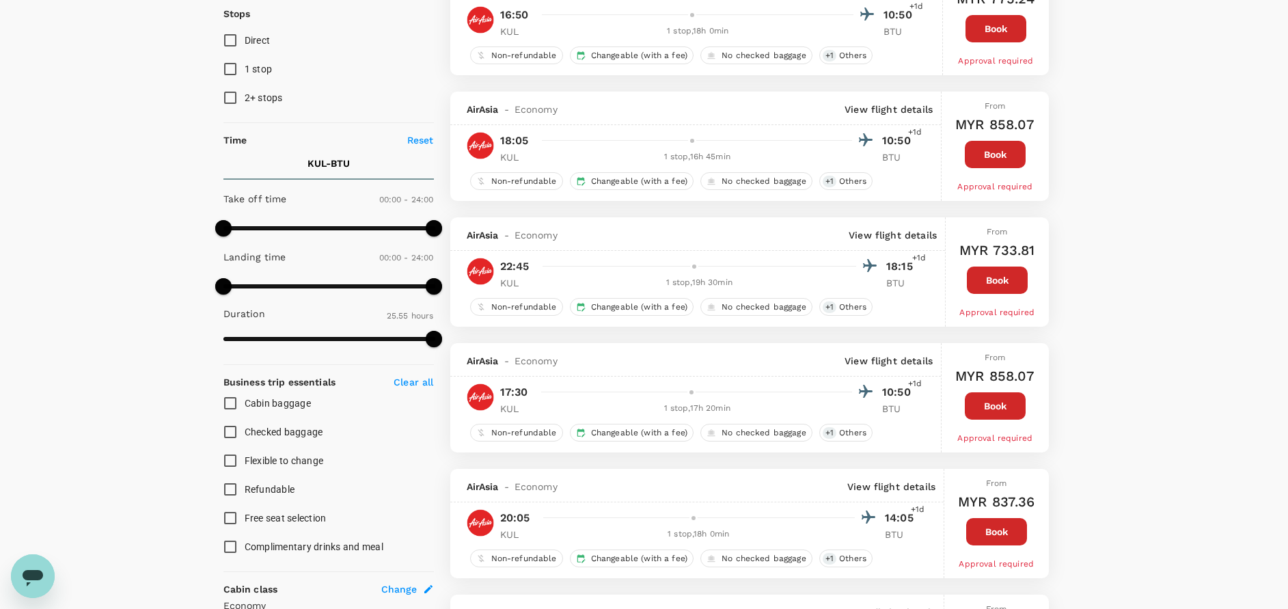
scroll to position [0, 0]
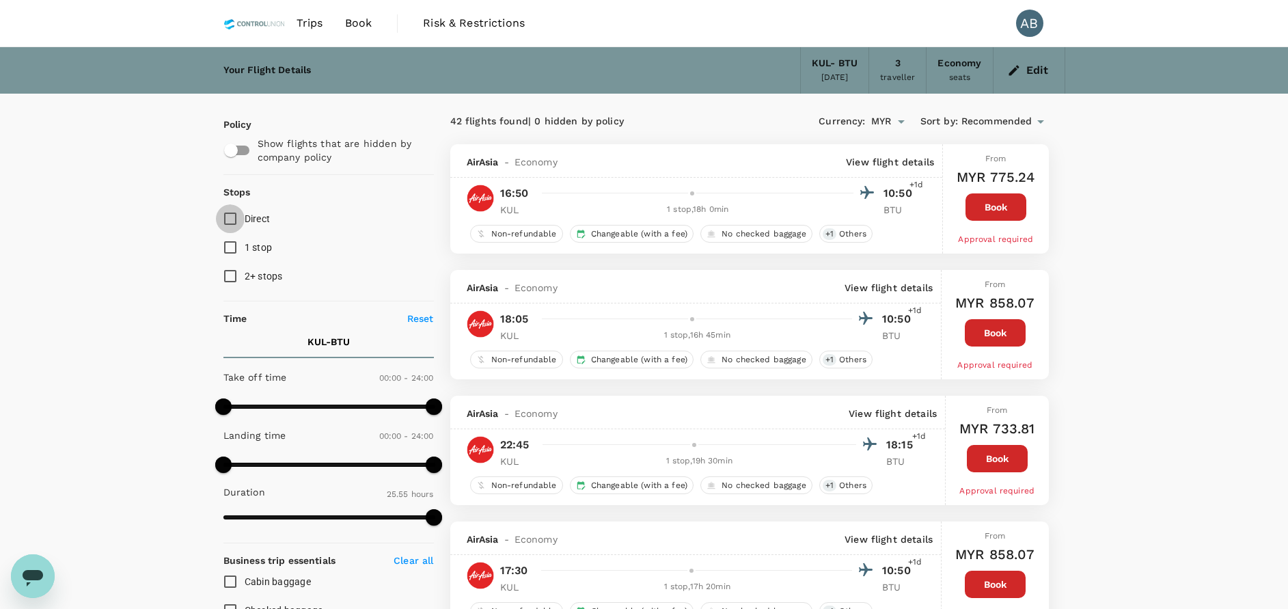
click at [233, 214] on input "Direct" at bounding box center [230, 218] width 29 height 29
checkbox input "true"
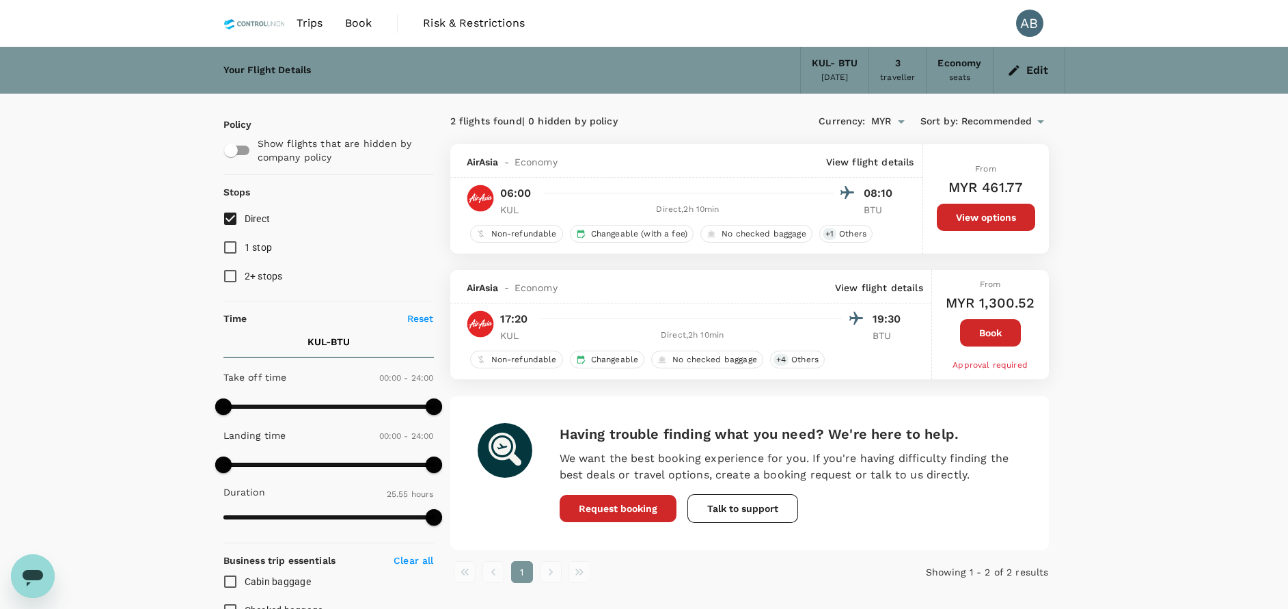
click at [1009, 71] on icon "button" at bounding box center [1014, 71] width 14 height 14
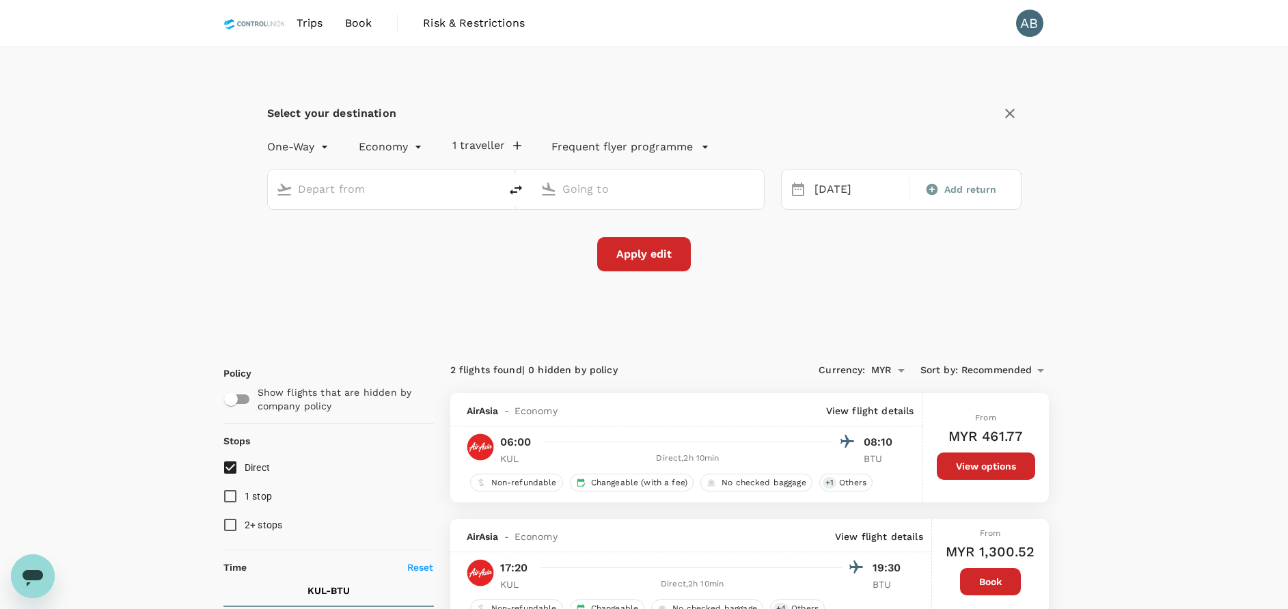
type input "Kuala Lumpur Intl ([GEOGRAPHIC_DATA])"
type input "Bintulu (BTU)"
click at [517, 186] on icon "delete" at bounding box center [516, 190] width 16 height 16
type input "Bintulu (BTU)"
type input "Kuala Lumpur Intl (KUL)"
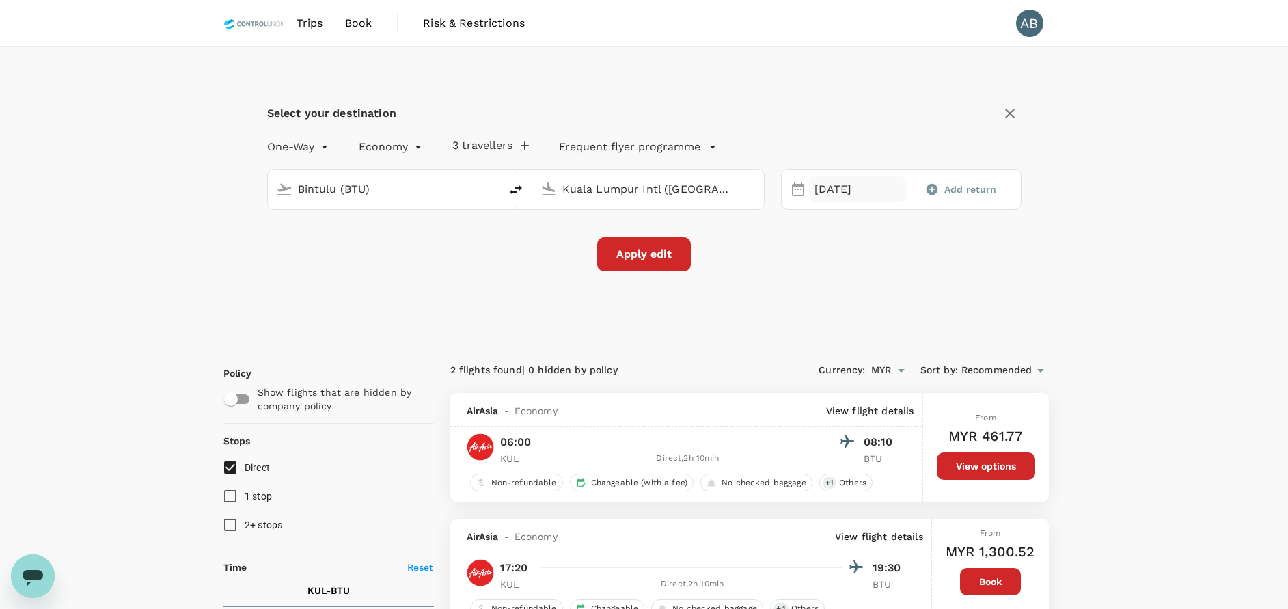
click at [823, 191] on div "21 Sep" at bounding box center [858, 189] width 98 height 27
click at [964, 364] on div "27" at bounding box center [965, 359] width 26 height 26
click at [660, 261] on button "Apply edit" at bounding box center [644, 254] width 94 height 34
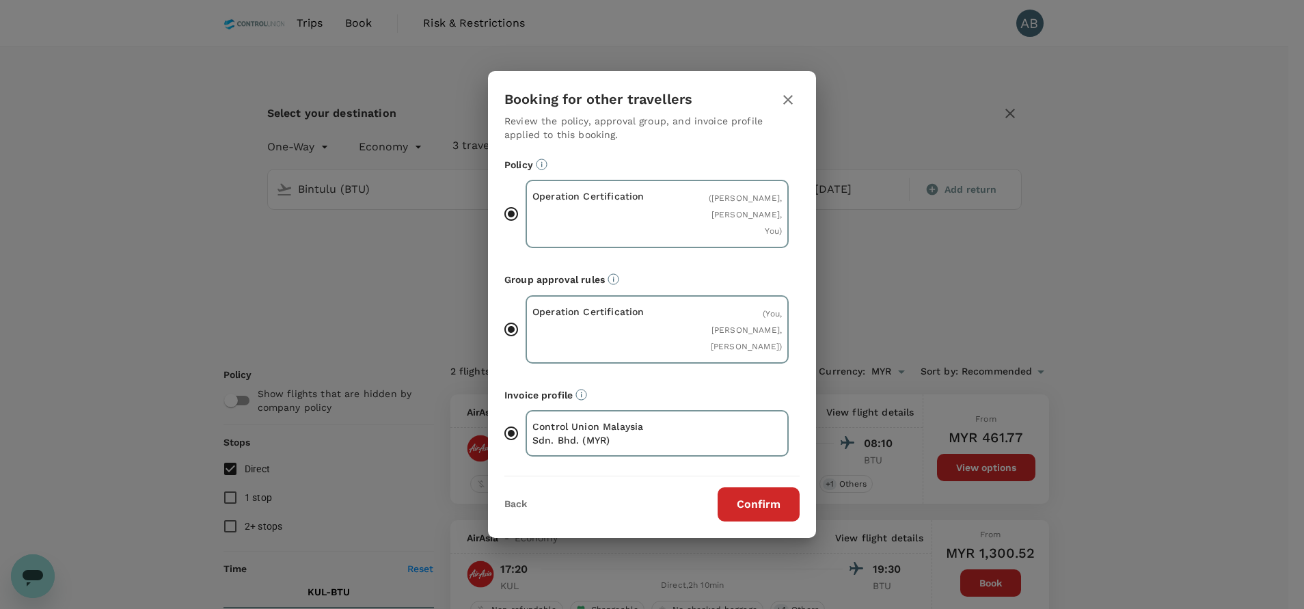
click at [778, 521] on button "Confirm" at bounding box center [758, 504] width 82 height 34
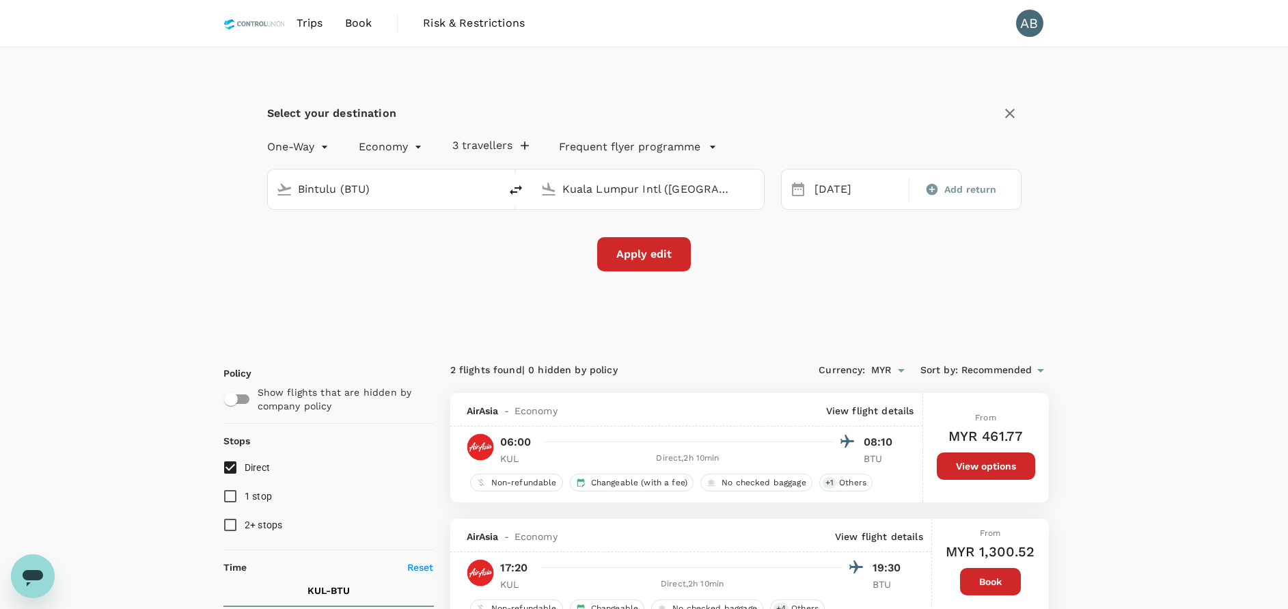
checkbox input "false"
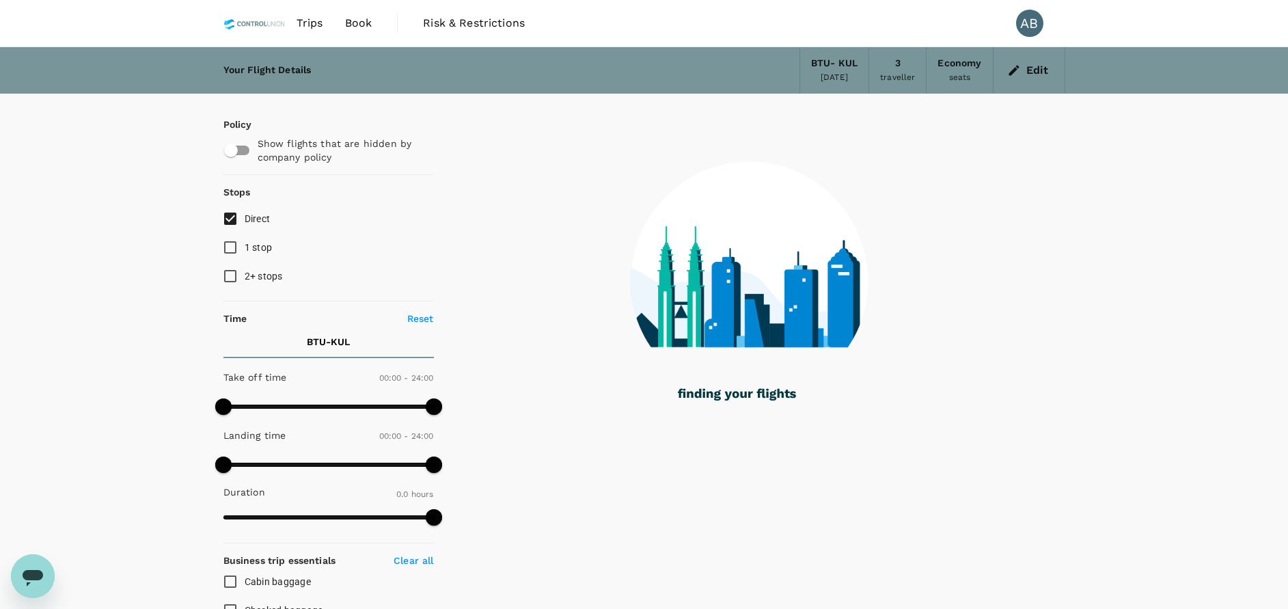
checkbox input "true"
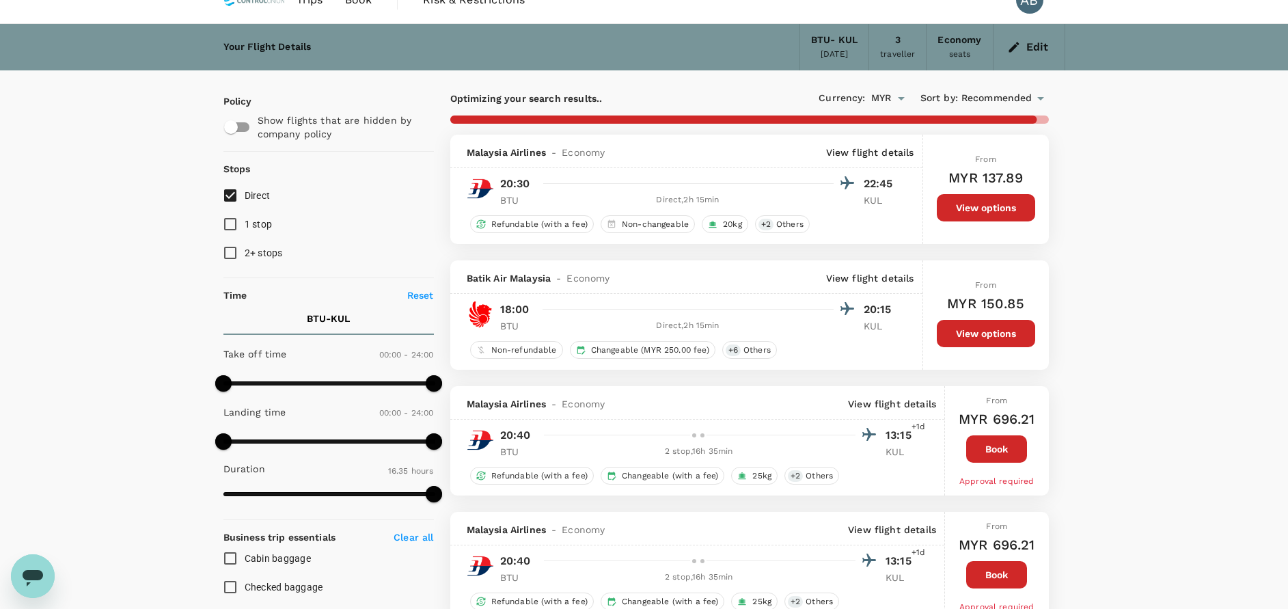
scroll to position [126, 0]
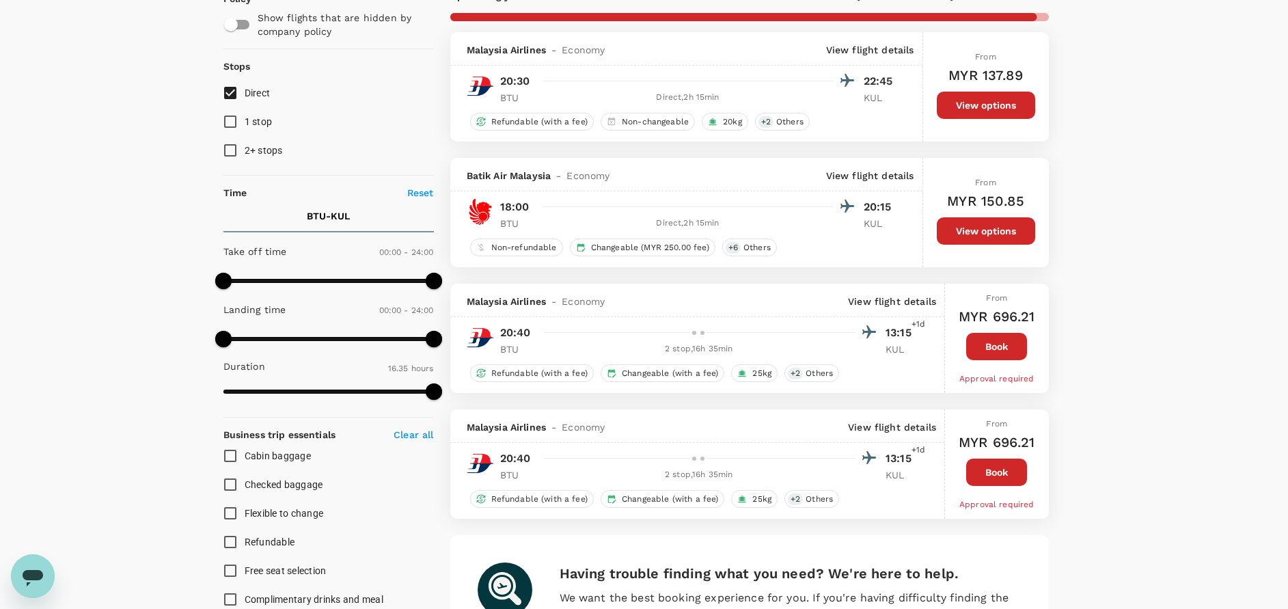
type input "1565"
checkbox input "true"
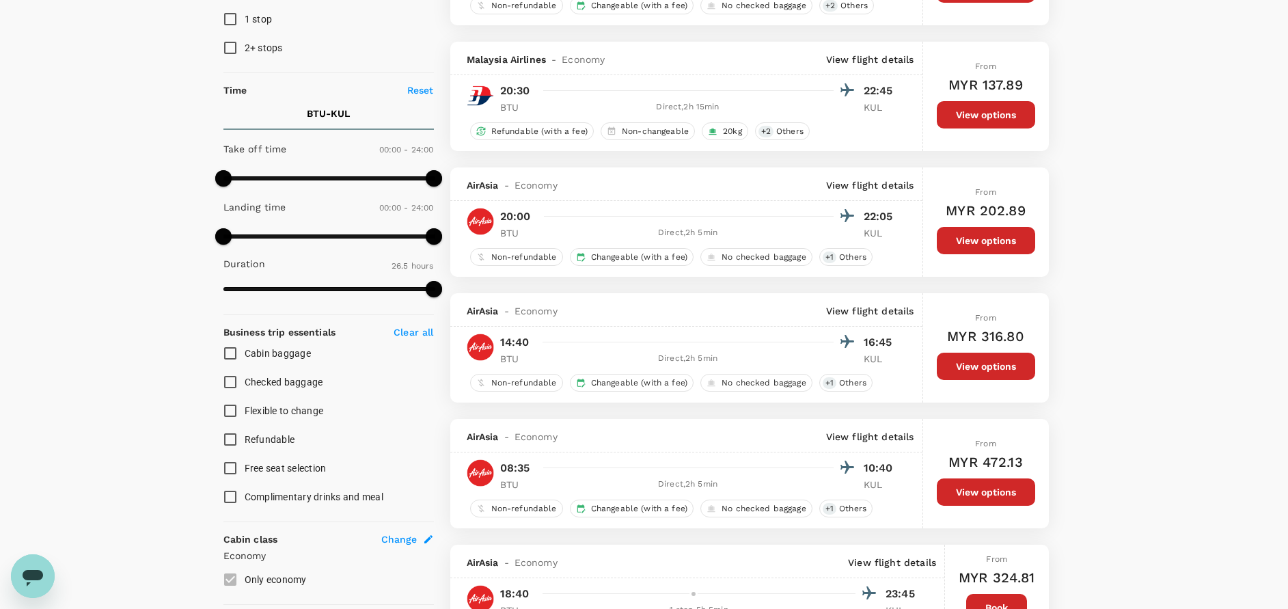
scroll to position [23, 0]
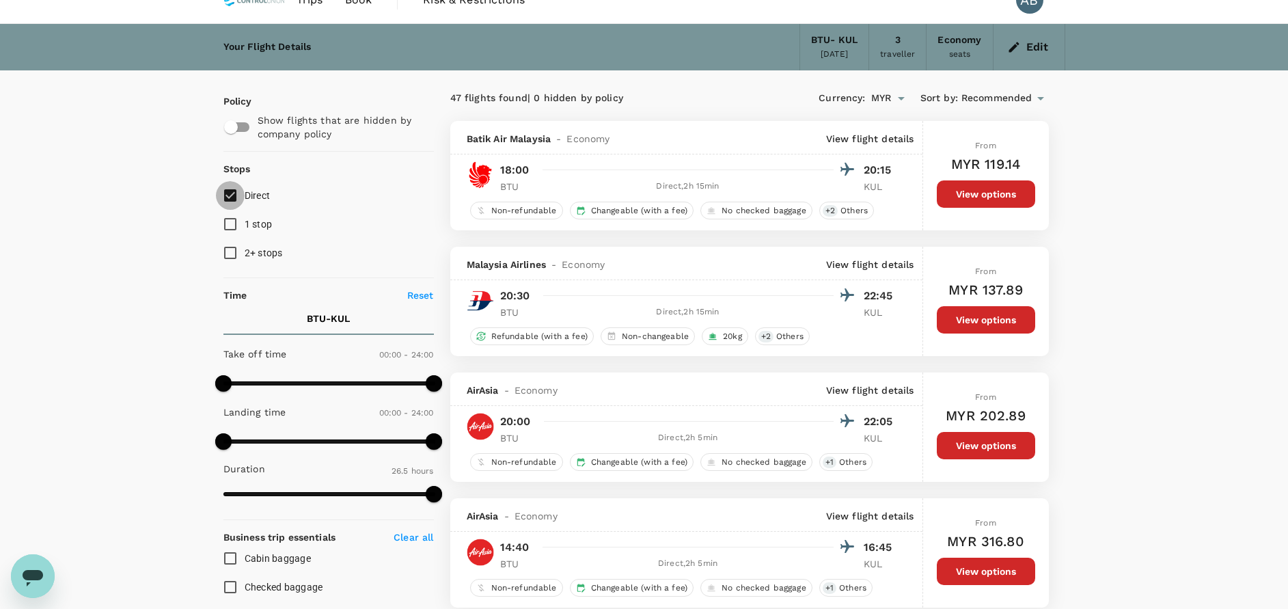
click at [237, 194] on input "Direct" at bounding box center [230, 195] width 29 height 29
checkbox input "true"
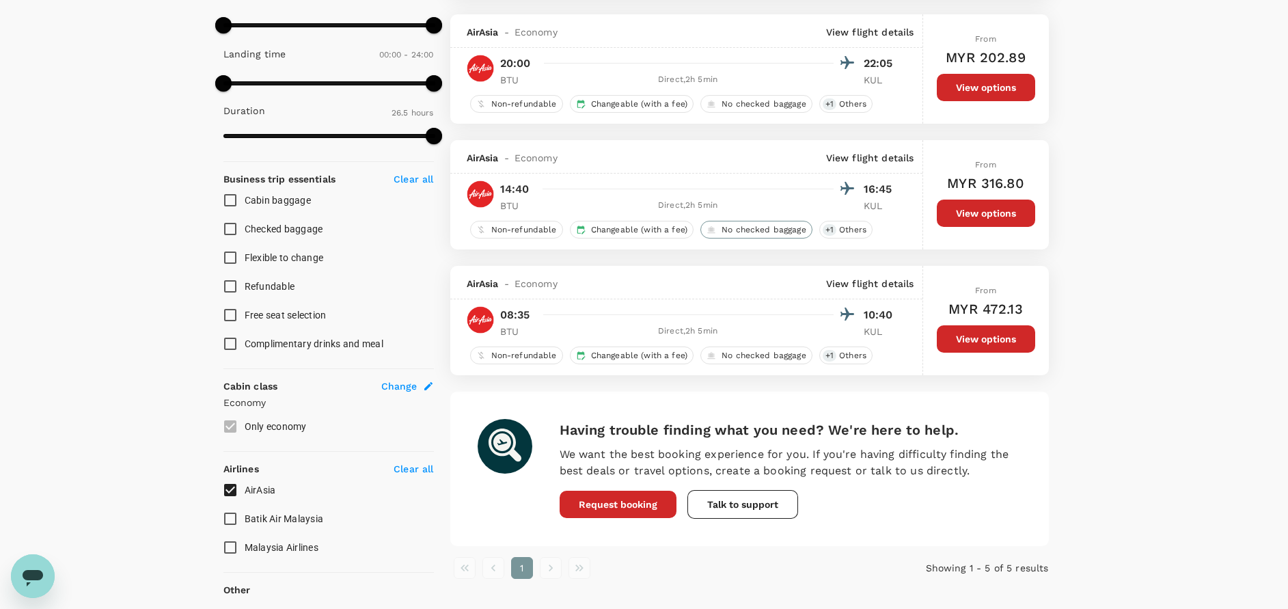
scroll to position [410, 0]
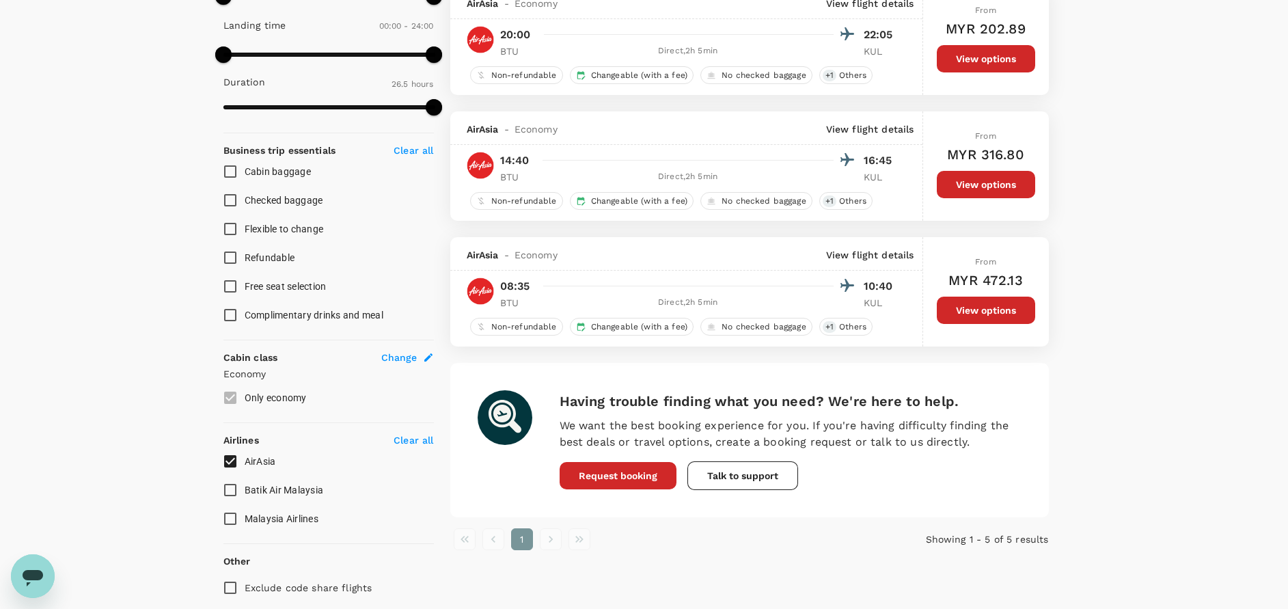
click at [992, 313] on button "View options" at bounding box center [986, 310] width 98 height 27
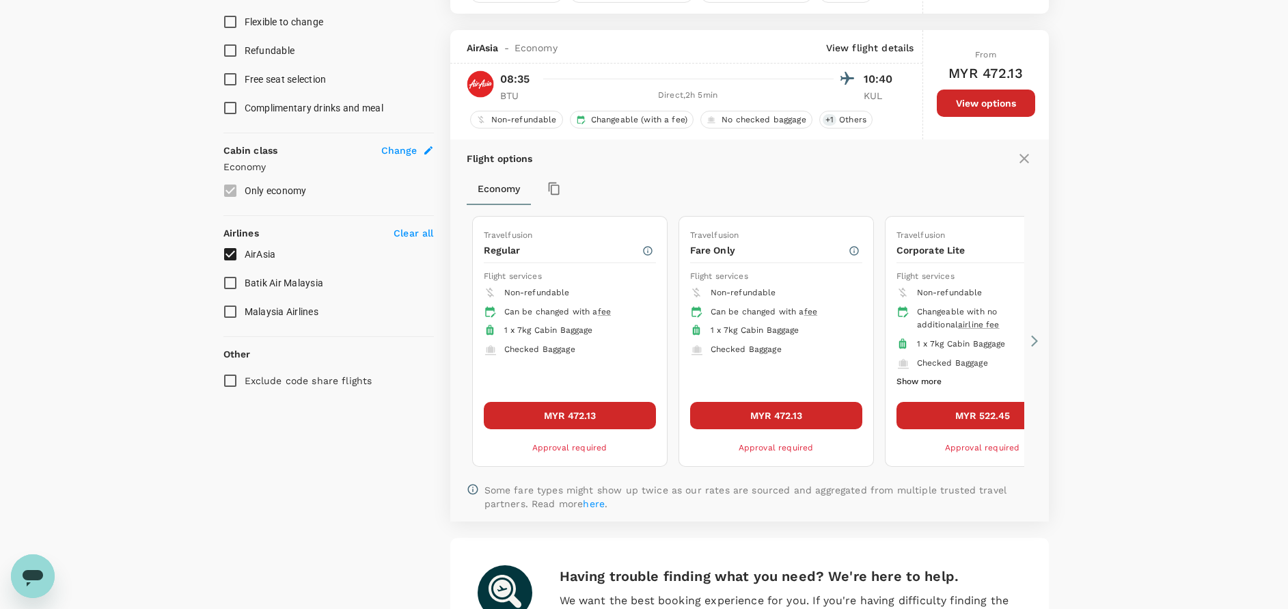
scroll to position [647, 0]
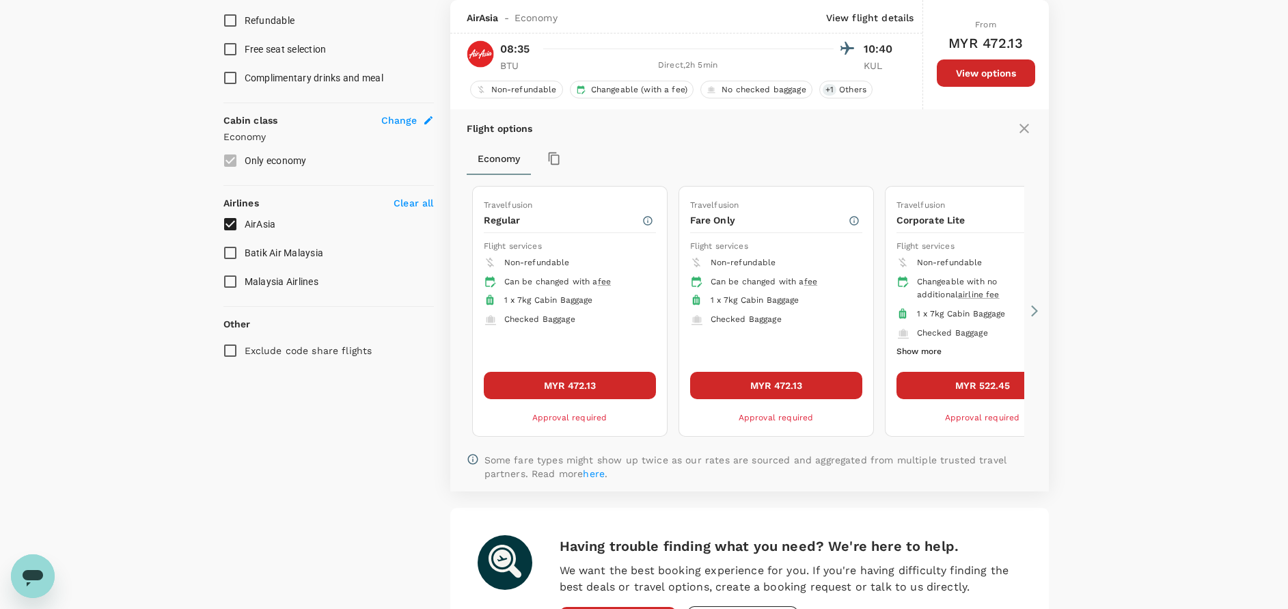
click at [612, 378] on button "MYR 472.13" at bounding box center [570, 385] width 172 height 27
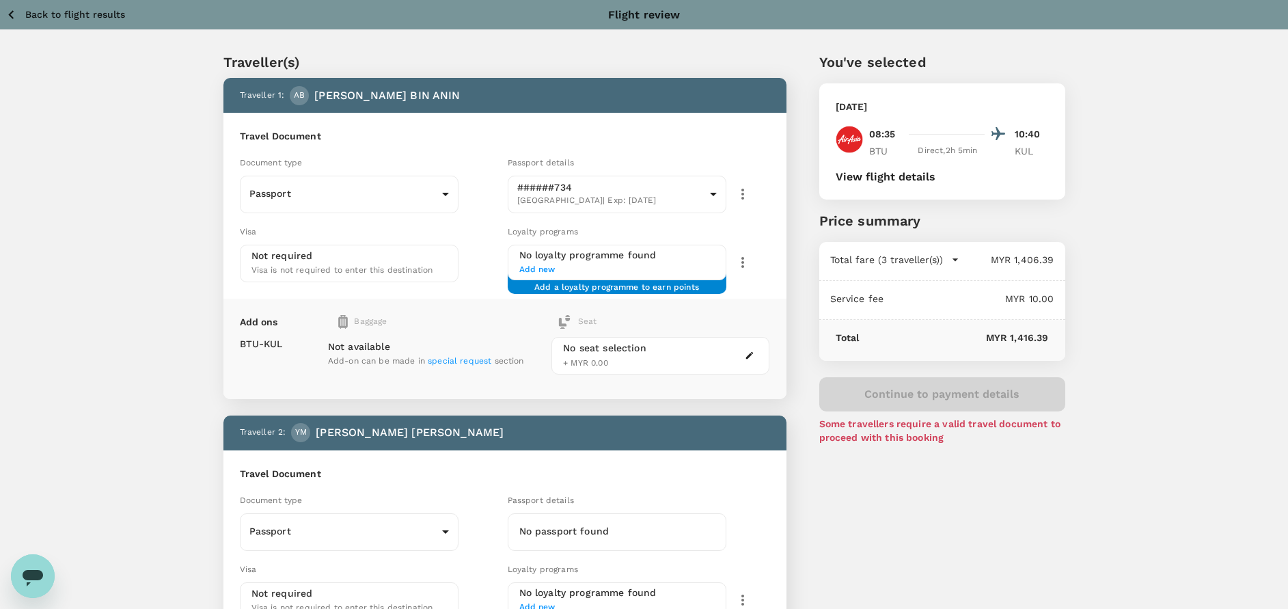
click at [467, 353] on div "Not available Add-on can be made in special request section" at bounding box center [426, 349] width 196 height 40
click at [646, 359] on div "No seat selection + MYR 0.00" at bounding box center [604, 355] width 83 height 29
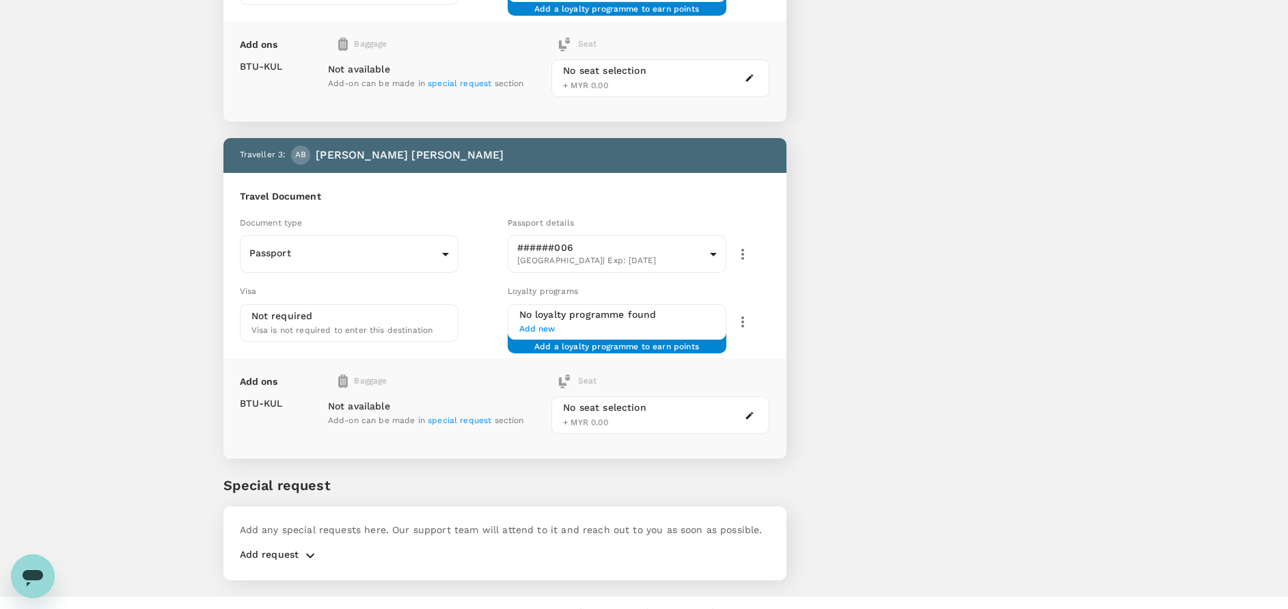
scroll to position [640, 0]
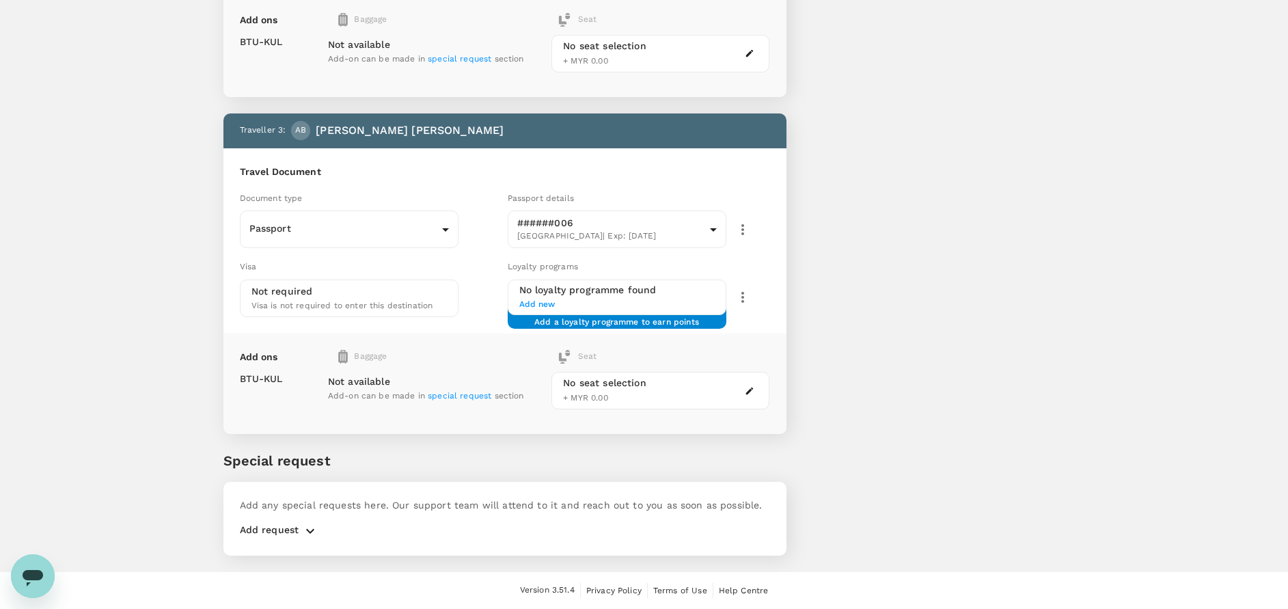
click at [349, 374] on div "Not available Add-on can be made in special request section" at bounding box center [426, 384] width 196 height 40
click at [320, 525] on button "button" at bounding box center [310, 531] width 23 height 16
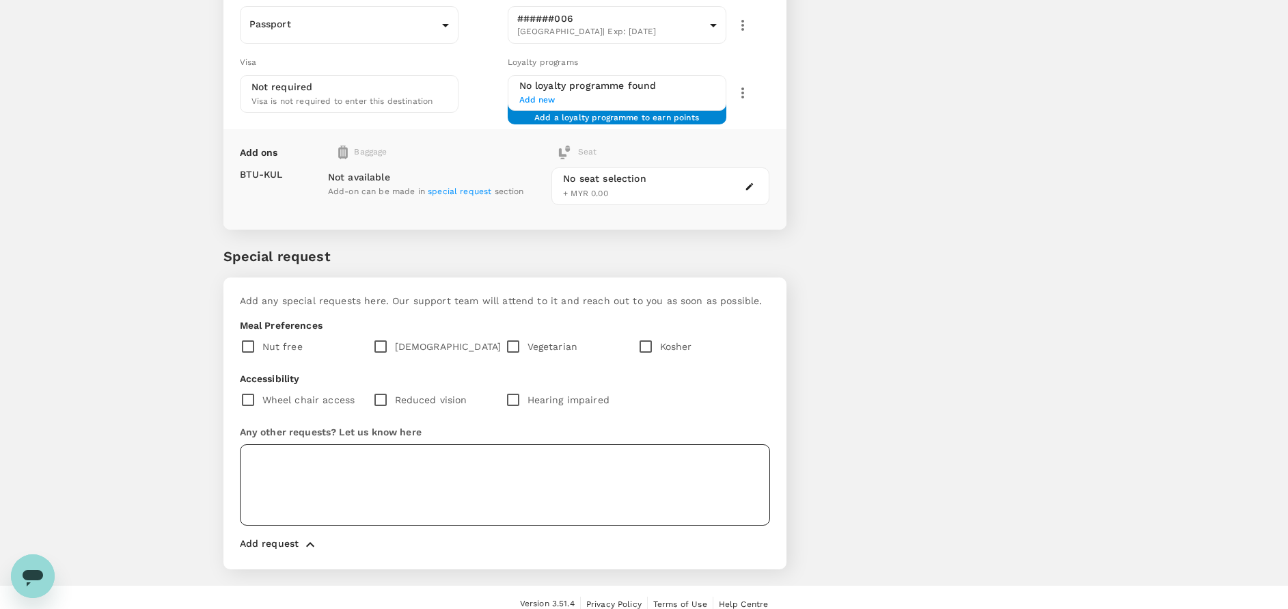
scroll to position [858, 0]
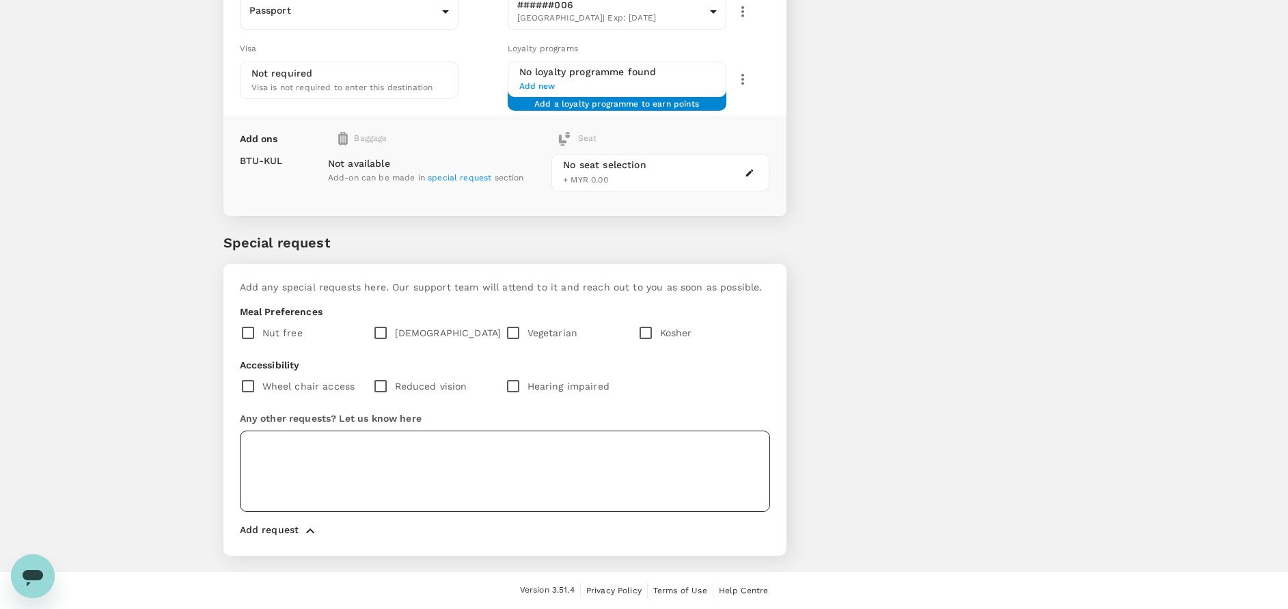
click at [323, 438] on textarea at bounding box center [505, 470] width 530 height 81
type textarea "add 20 kg luggage for each passenger."
click at [379, 327] on input "checkbox" at bounding box center [383, 332] width 23 height 29
checkbox input "true"
click at [478, 447] on textarea "add 20 kg luggage for each passenger." at bounding box center [505, 470] width 530 height 81
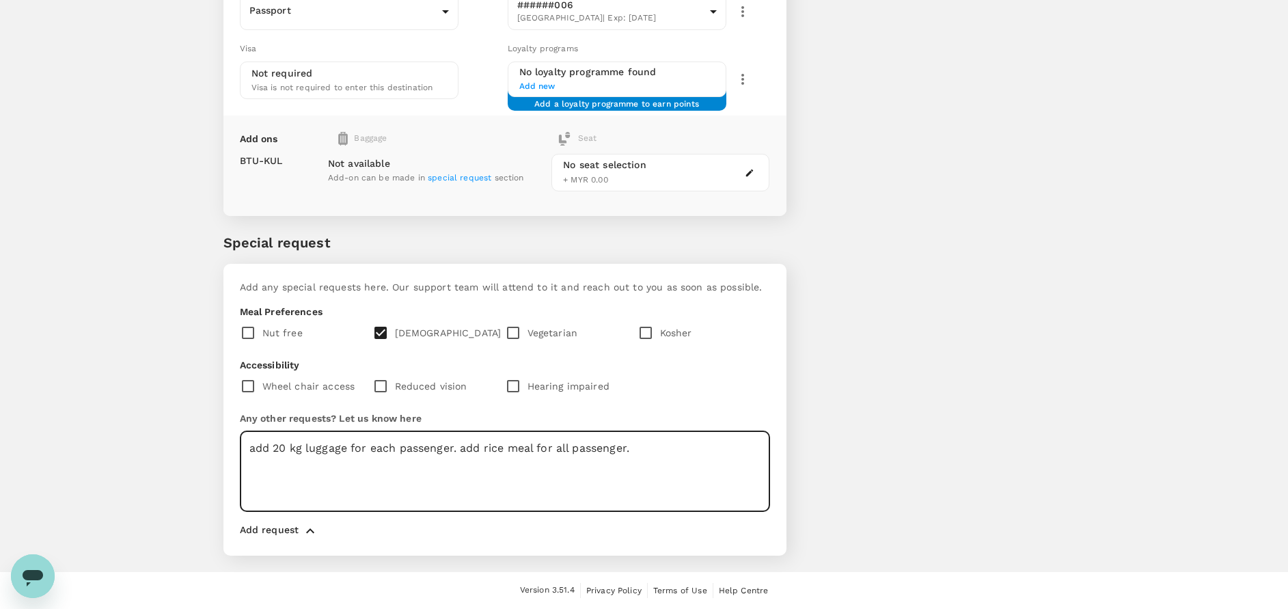
drag, startPoint x: 461, startPoint y: 452, endPoint x: 487, endPoint y: 444, distance: 27.0
click at [468, 449] on textarea "add 20 kg luggage for each passenger. add rice meal for all passenger." at bounding box center [505, 470] width 530 height 81
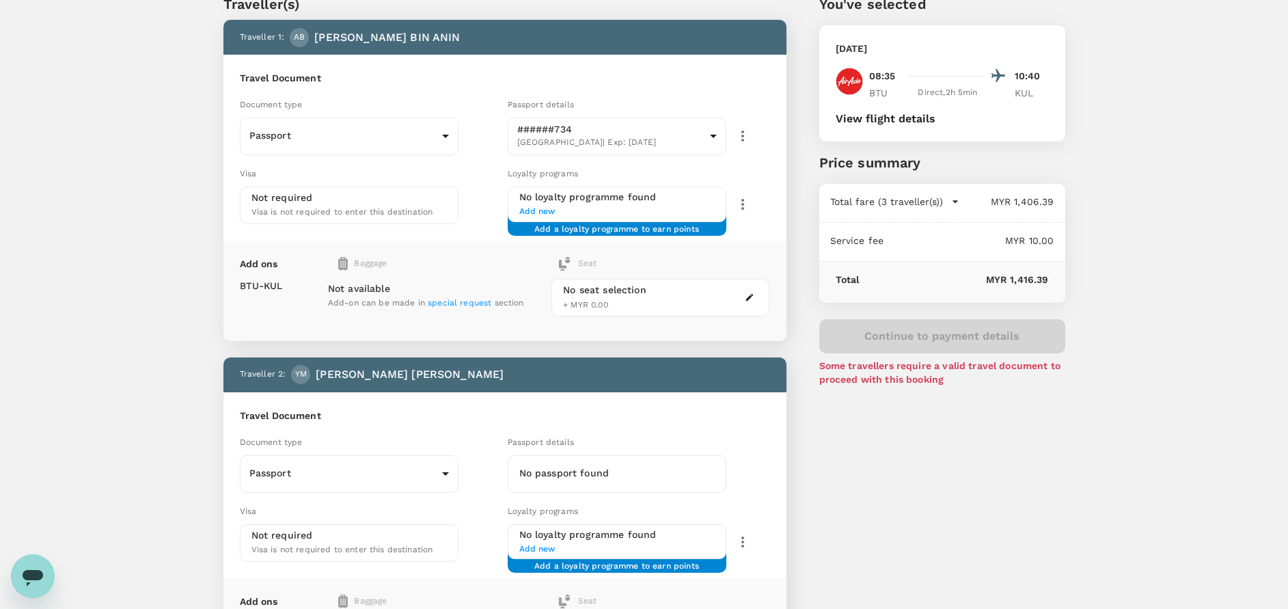
scroll to position [102, 0]
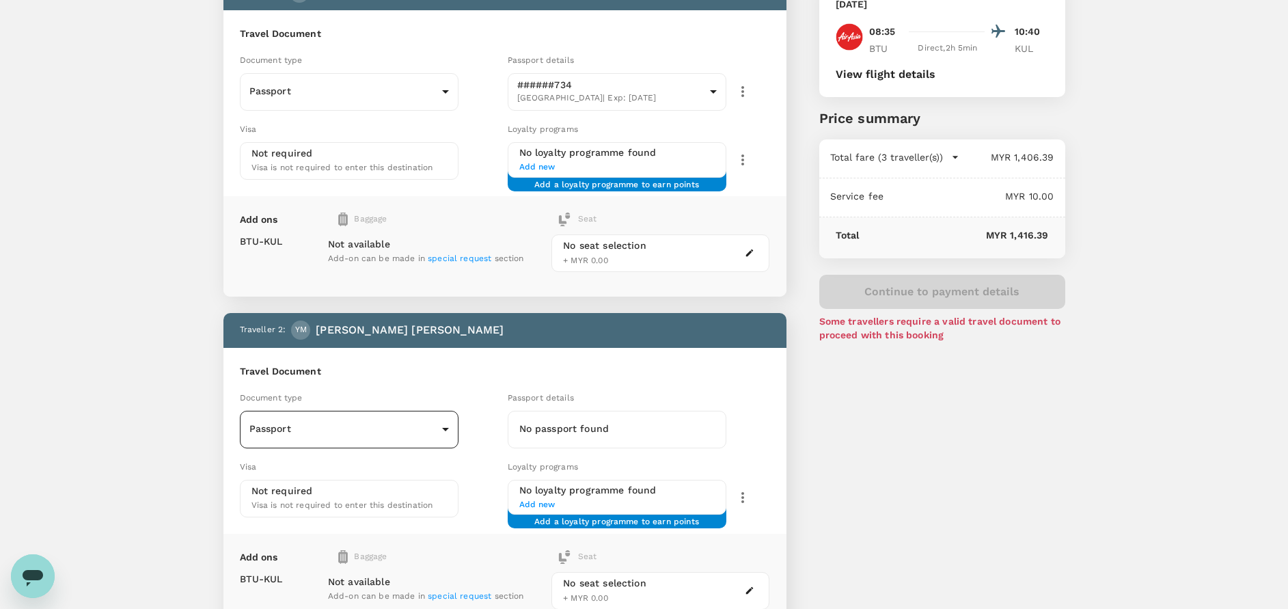
type textarea "add 20 kg luggage for each passenger. add rice meal for all passenger."
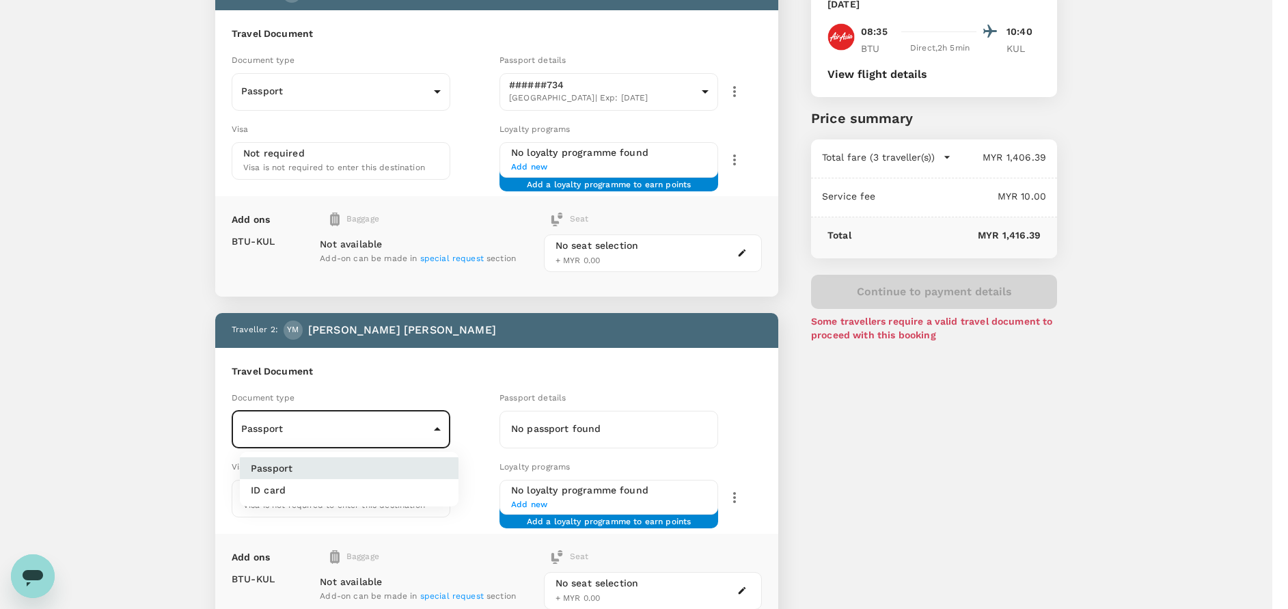
click at [290, 486] on li "ID card" at bounding box center [349, 490] width 219 height 22
type input "Id card"
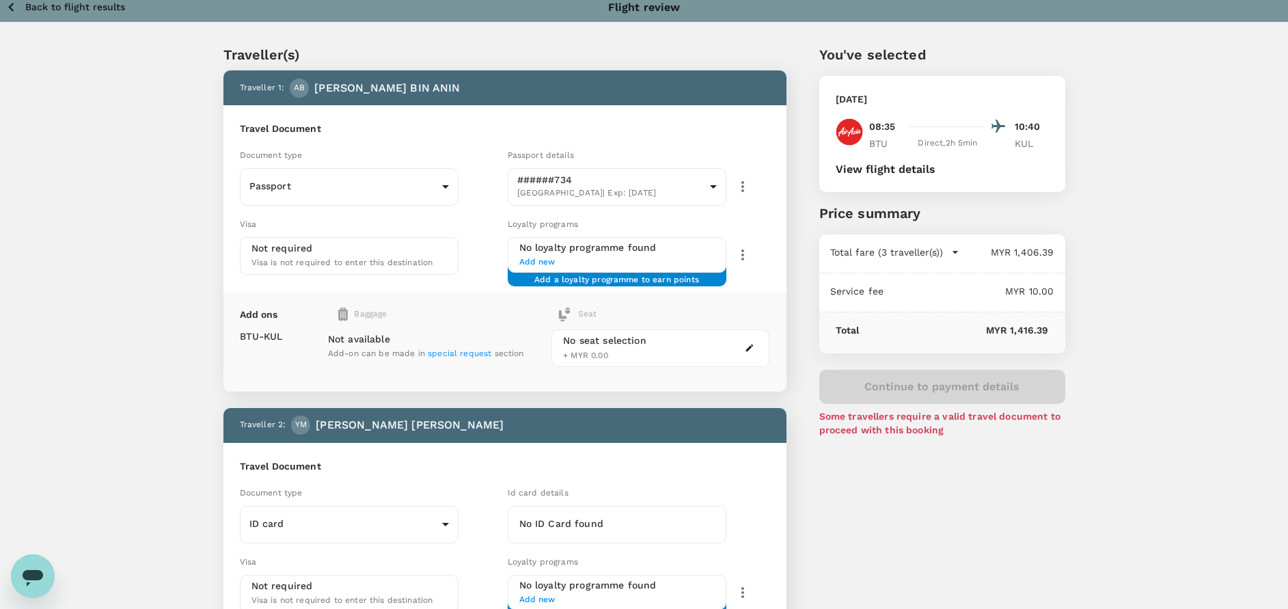
scroll to position [0, 0]
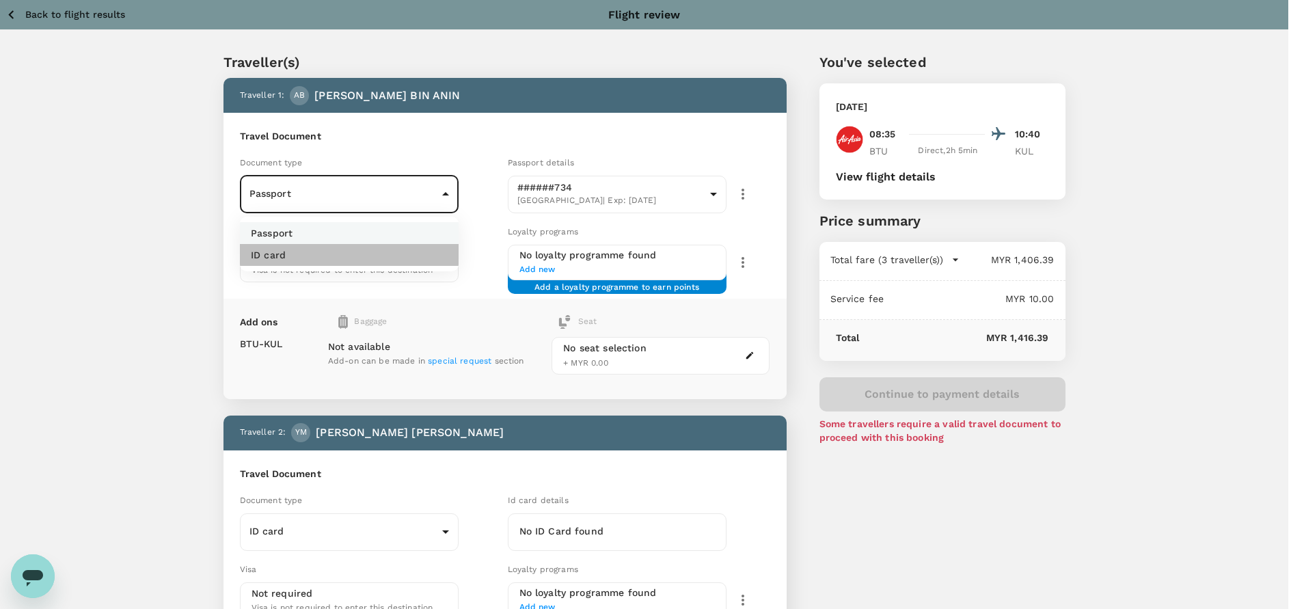
click at [286, 257] on li "ID card" at bounding box center [349, 255] width 219 height 22
type input "Id card"
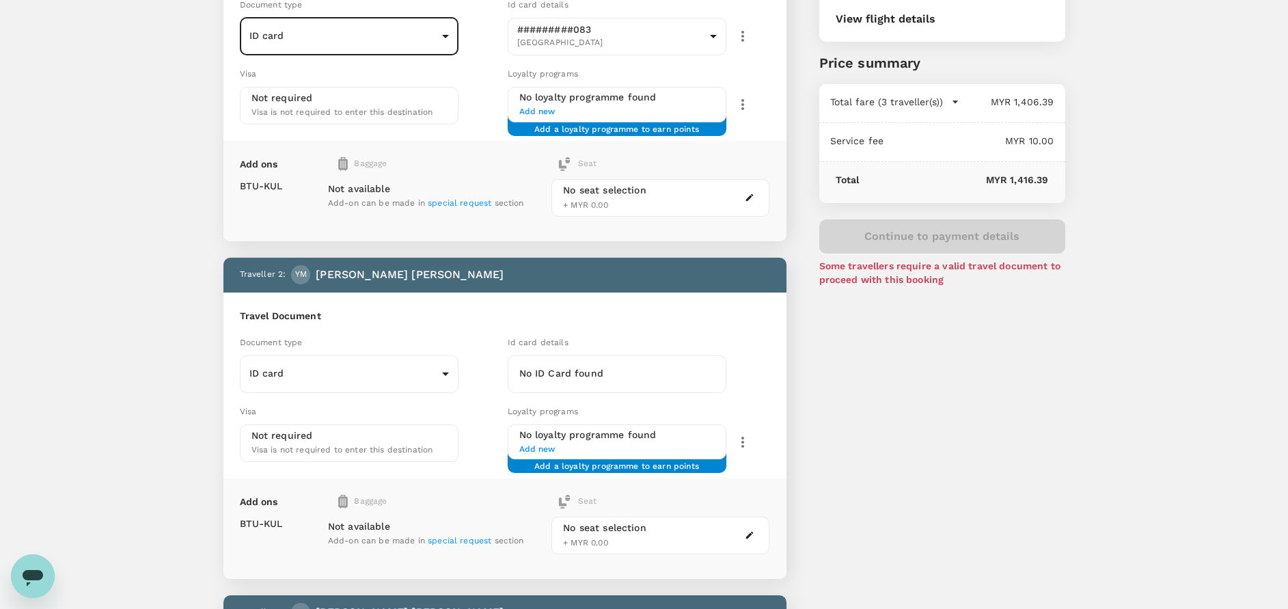
scroll to position [205, 0]
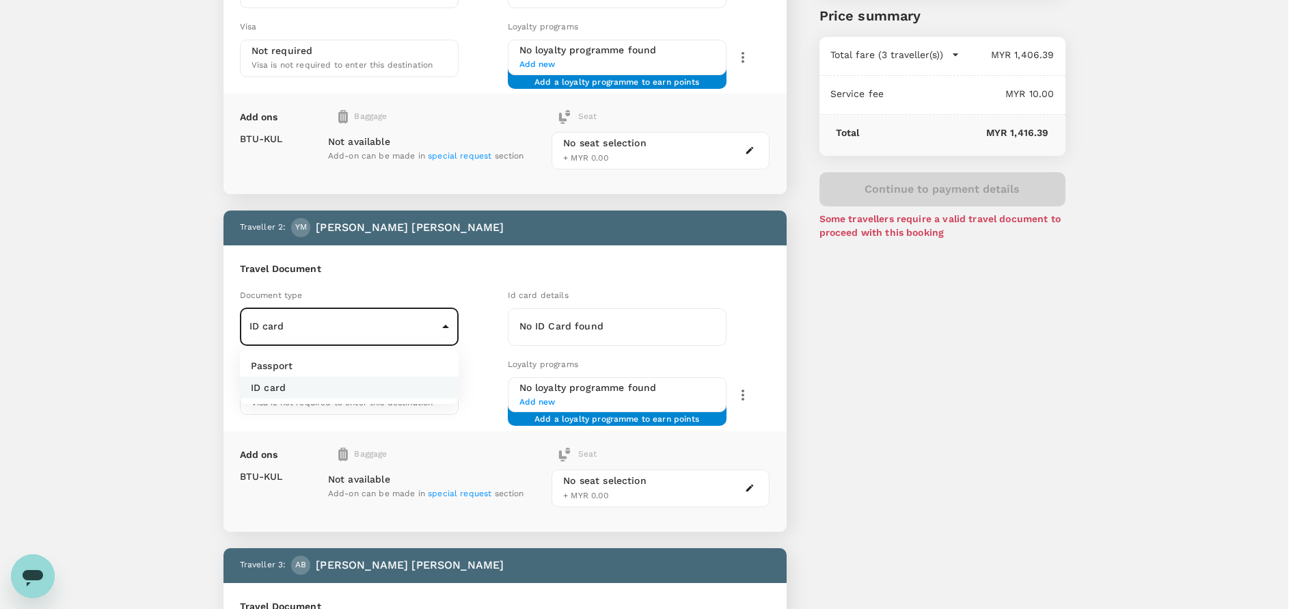
click at [364, 324] on body "Back to flight results Flight review Traveller(s) Traveller 1 : AB AZRUL NIZAM …" at bounding box center [652, 528] width 1304 height 1466
click at [273, 362] on p "Passport" at bounding box center [272, 366] width 42 height 14
type input "Passport"
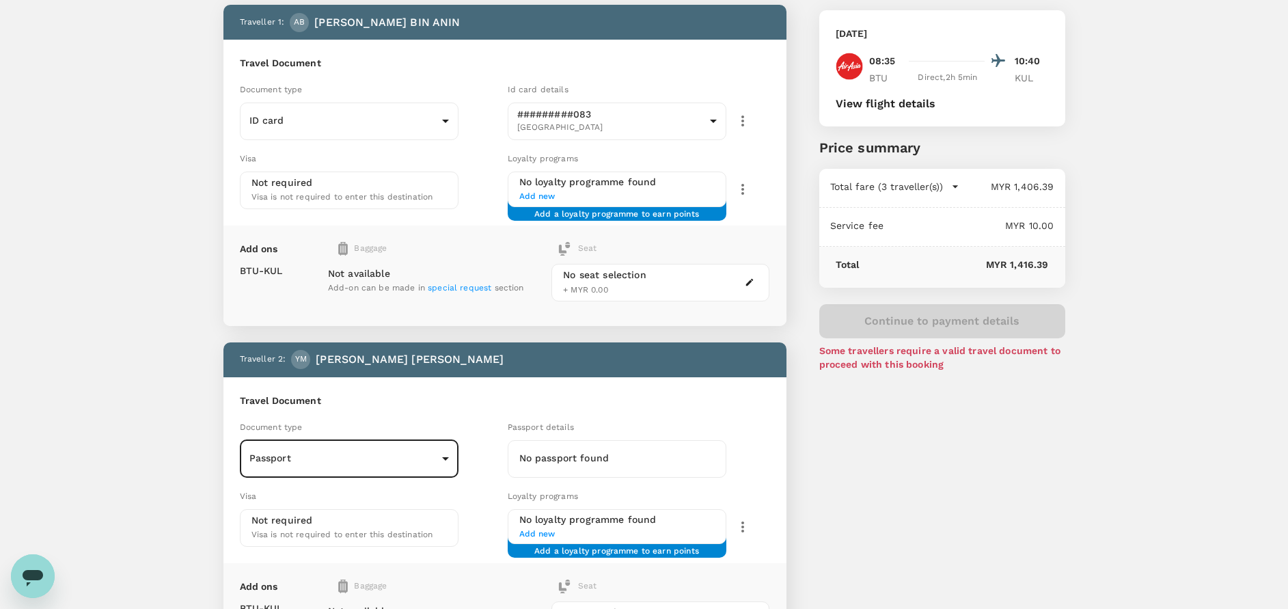
scroll to position [0, 0]
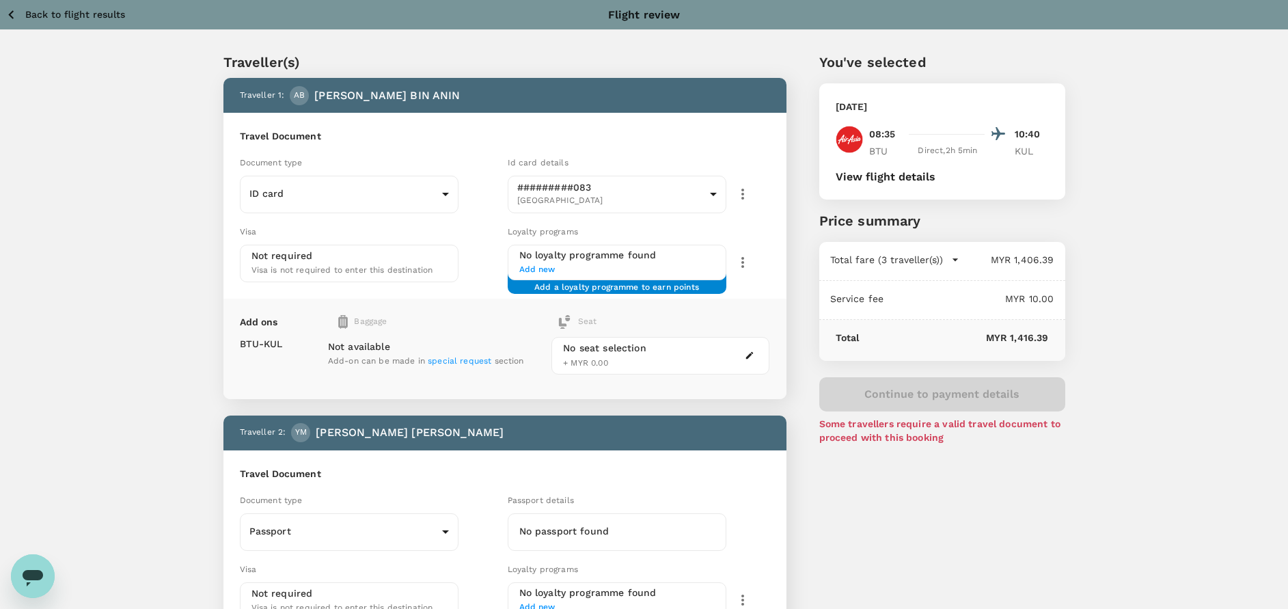
click at [13, 8] on icon "button" at bounding box center [11, 14] width 17 height 17
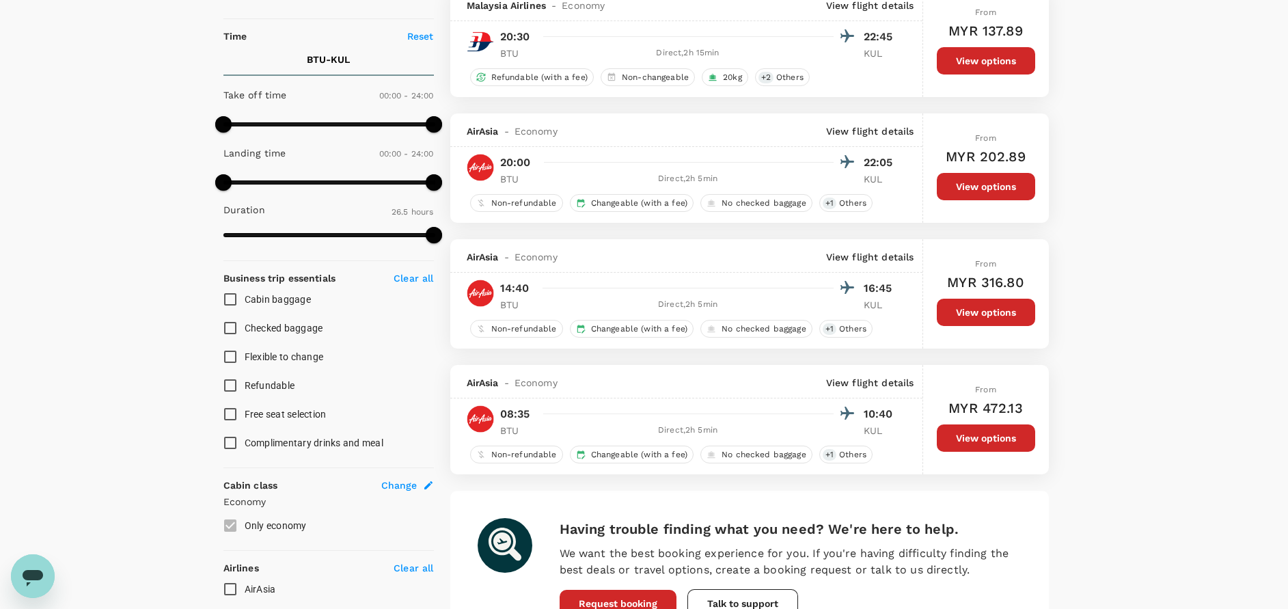
scroll to position [309, 0]
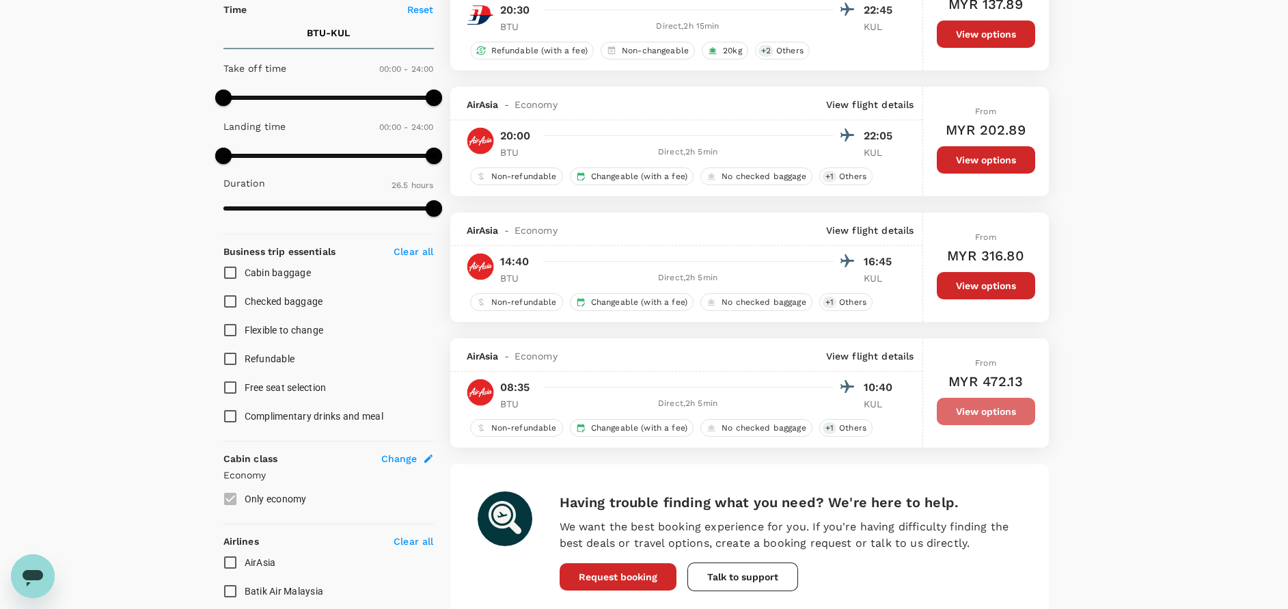
click at [994, 412] on button "View options" at bounding box center [986, 411] width 98 height 27
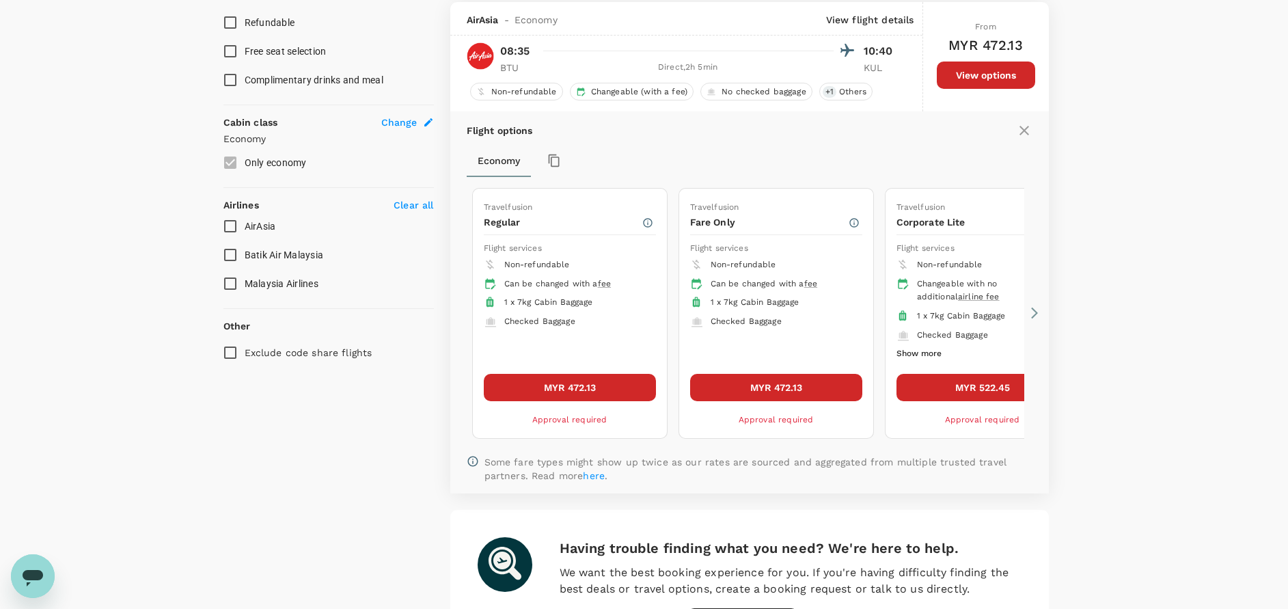
scroll to position [647, 0]
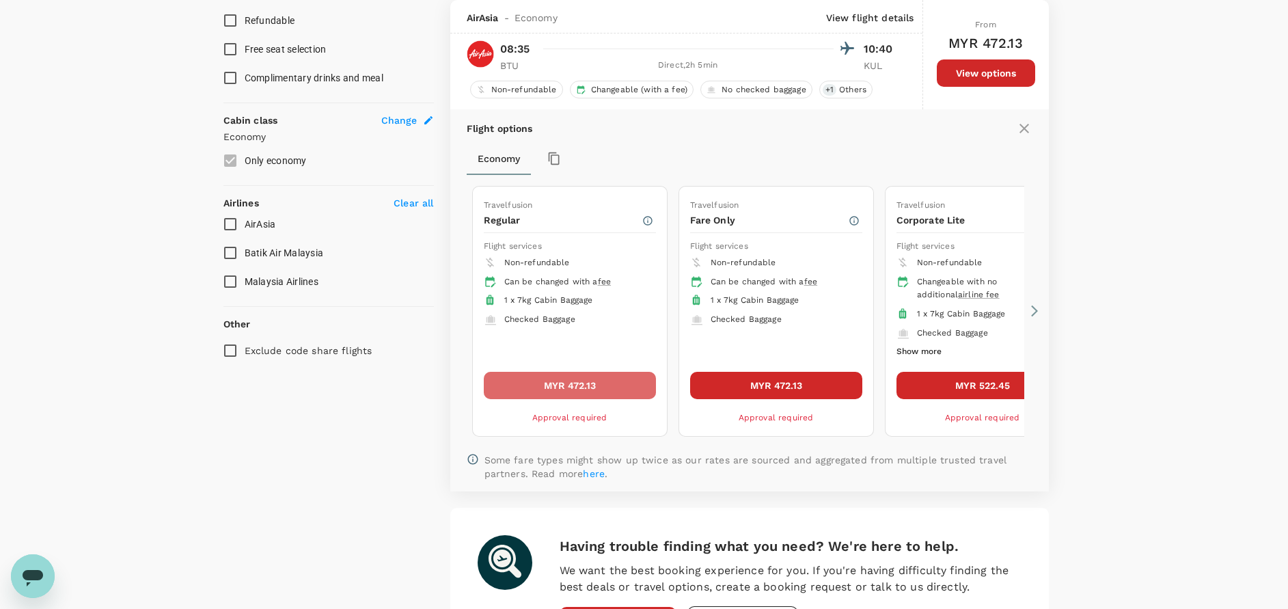
click at [583, 381] on button "MYR 472.13" at bounding box center [570, 385] width 172 height 27
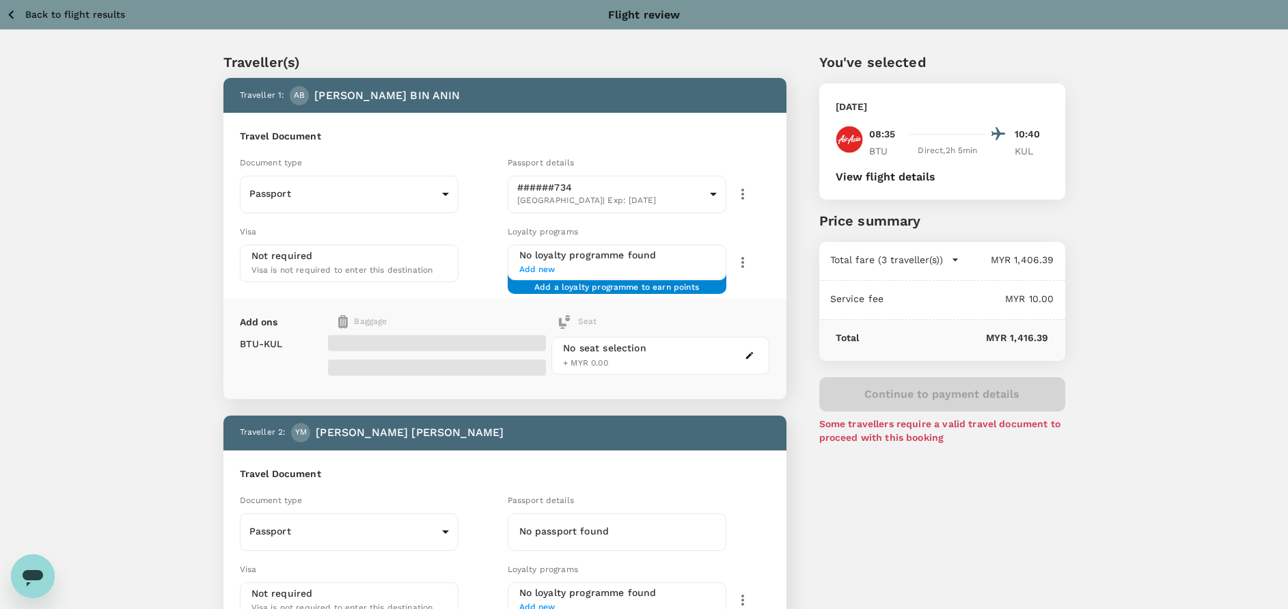
click at [6, 23] on icon "button" at bounding box center [11, 14] width 17 height 17
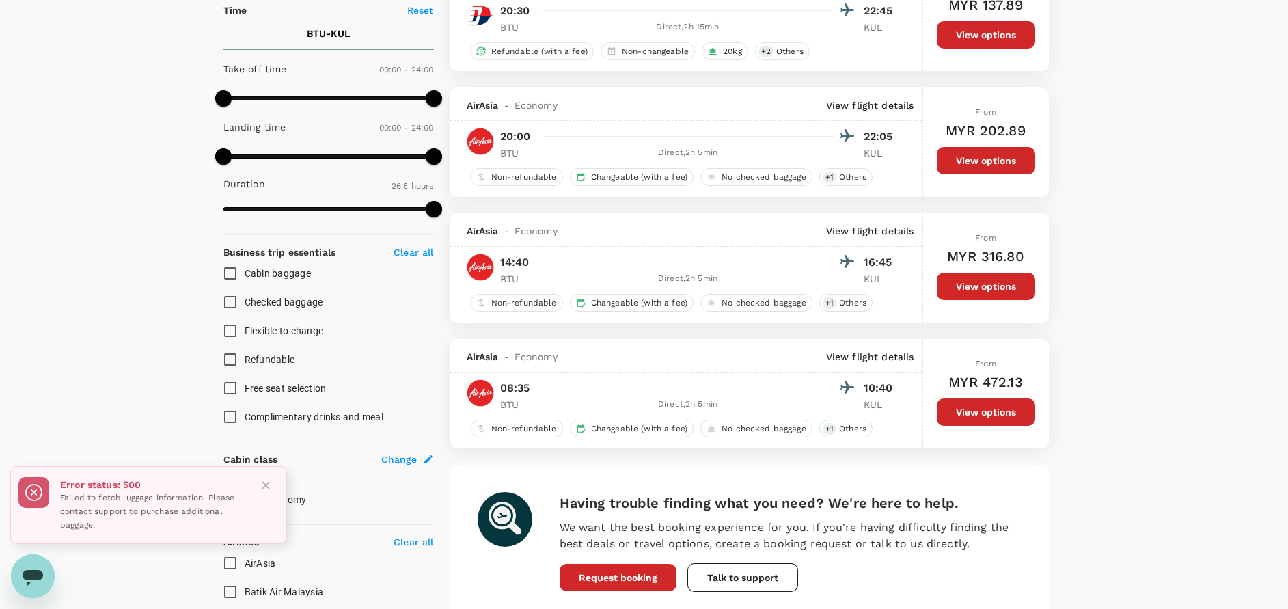
scroll to position [309, 0]
click at [978, 404] on button "View options" at bounding box center [986, 411] width 98 height 27
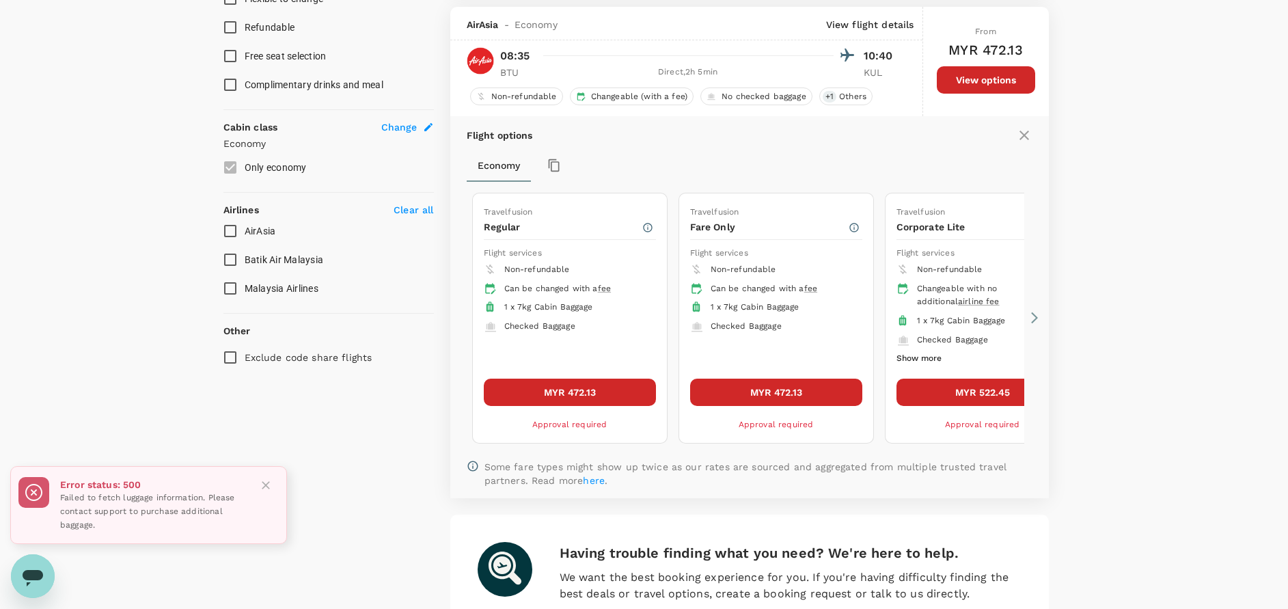
scroll to position [647, 0]
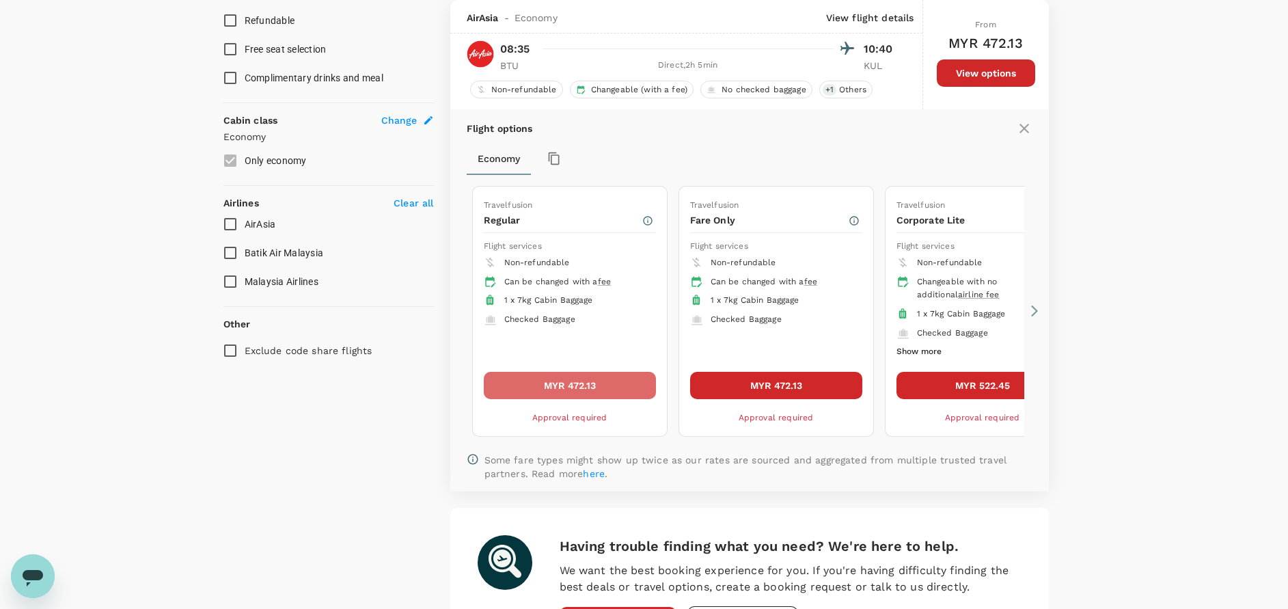
click at [576, 390] on button "MYR 472.13" at bounding box center [570, 385] width 172 height 27
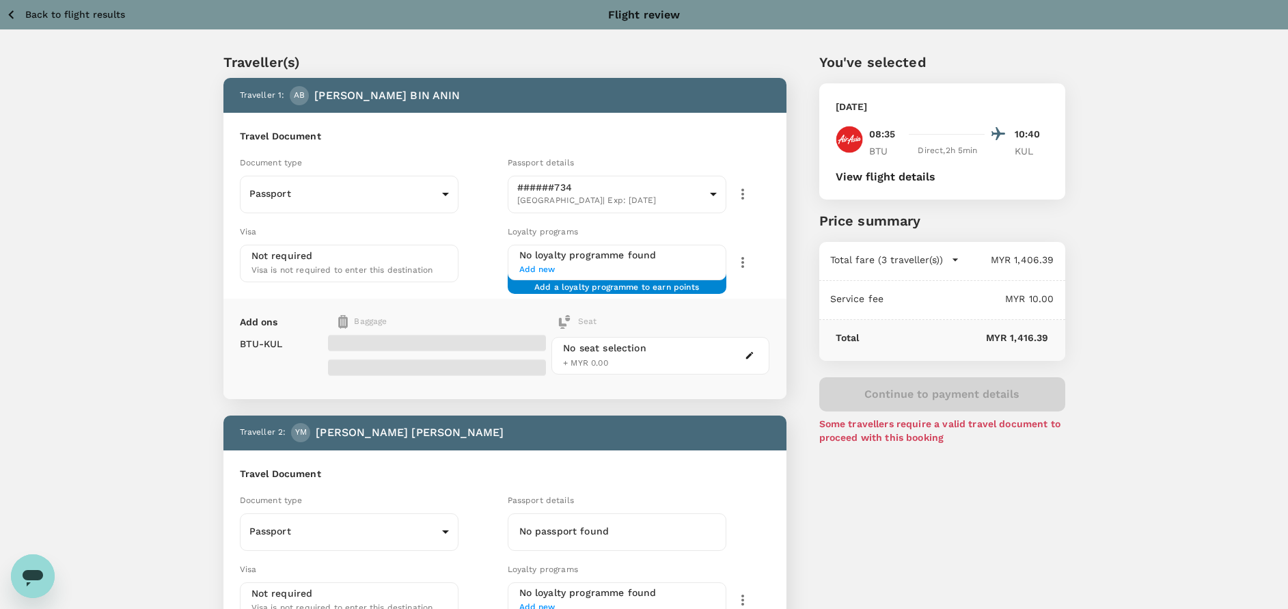
click at [20, 12] on button "Back to flight results" at bounding box center [65, 14] width 120 height 17
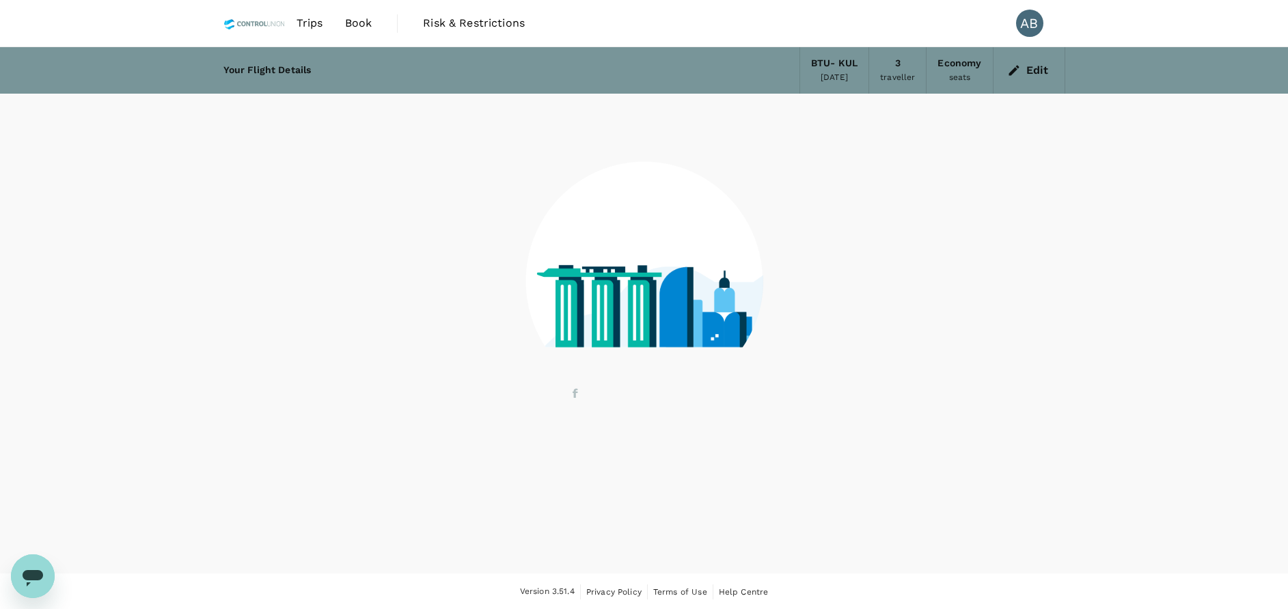
scroll to position [1, 0]
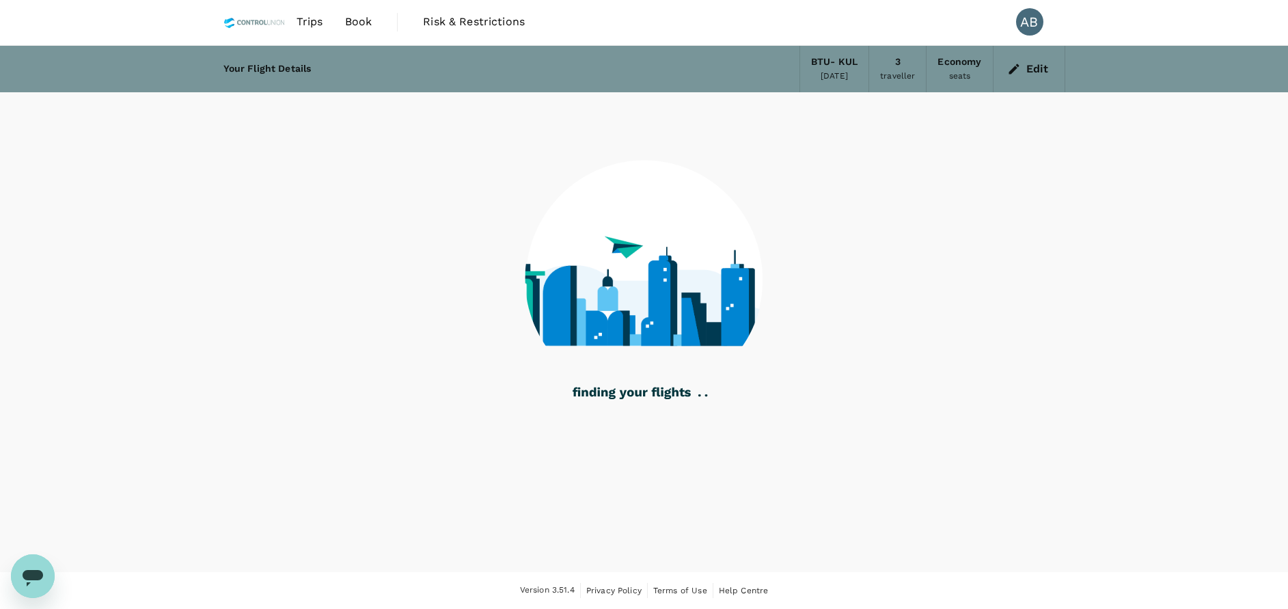
click at [1015, 68] on icon "button" at bounding box center [1014, 69] width 10 height 10
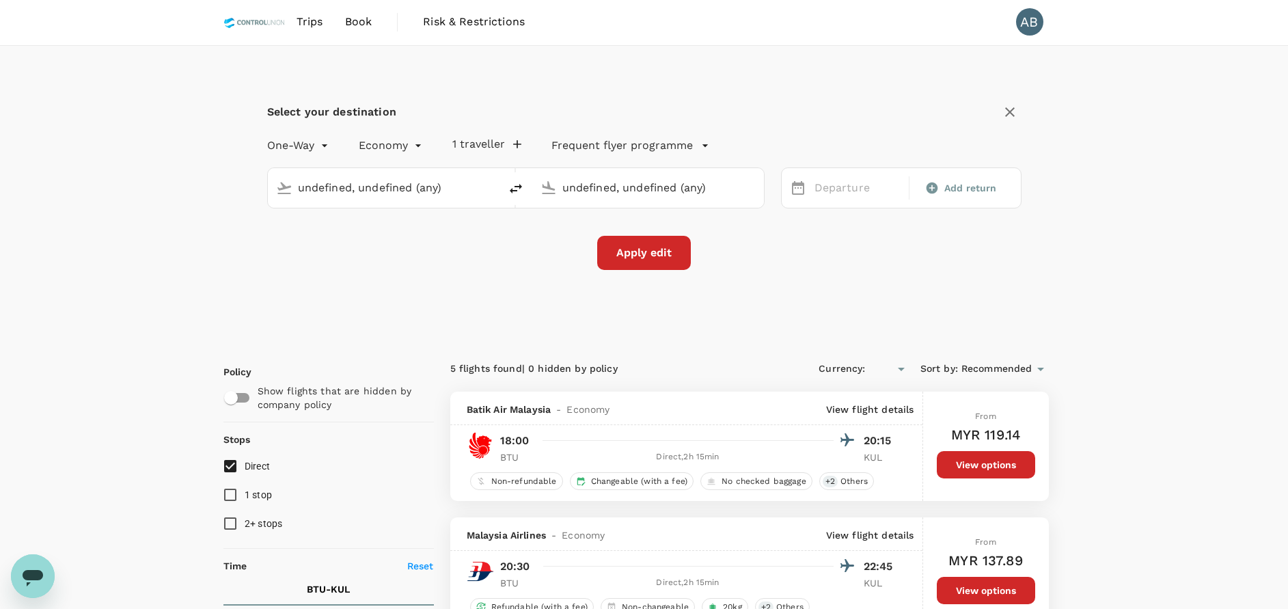
type input "MYR"
type input "1440"
type input "Bintulu (BTU)"
type input "Kuala Lumpur Intl ([GEOGRAPHIC_DATA])"
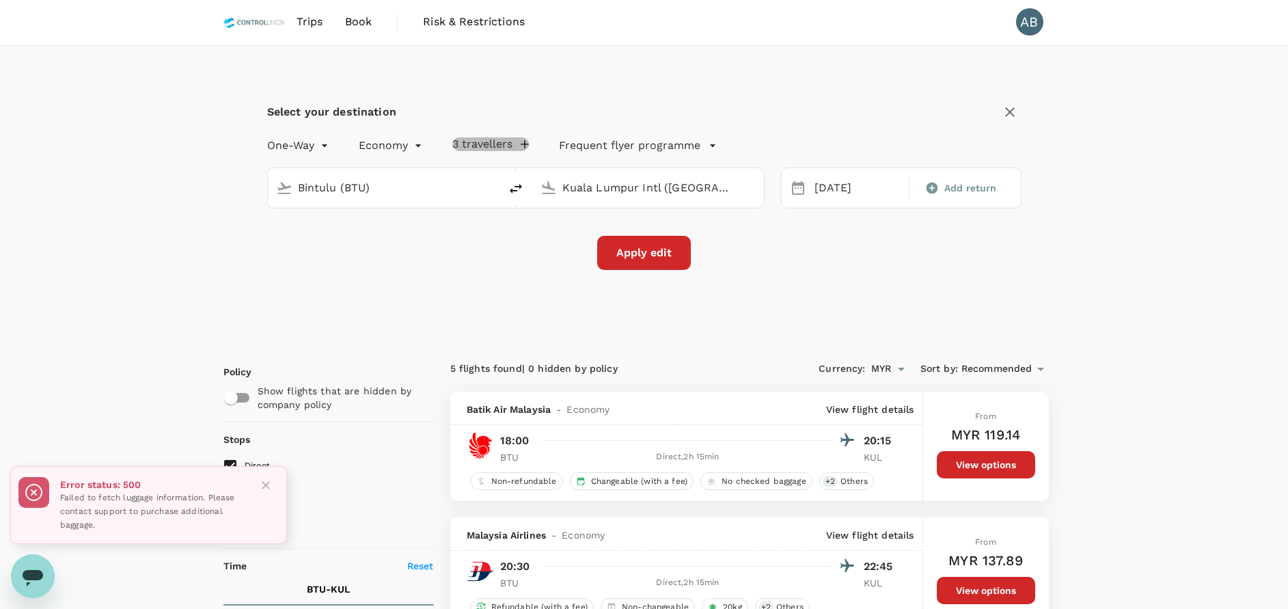
click at [471, 142] on button "3 travellers" at bounding box center [490, 144] width 77 height 14
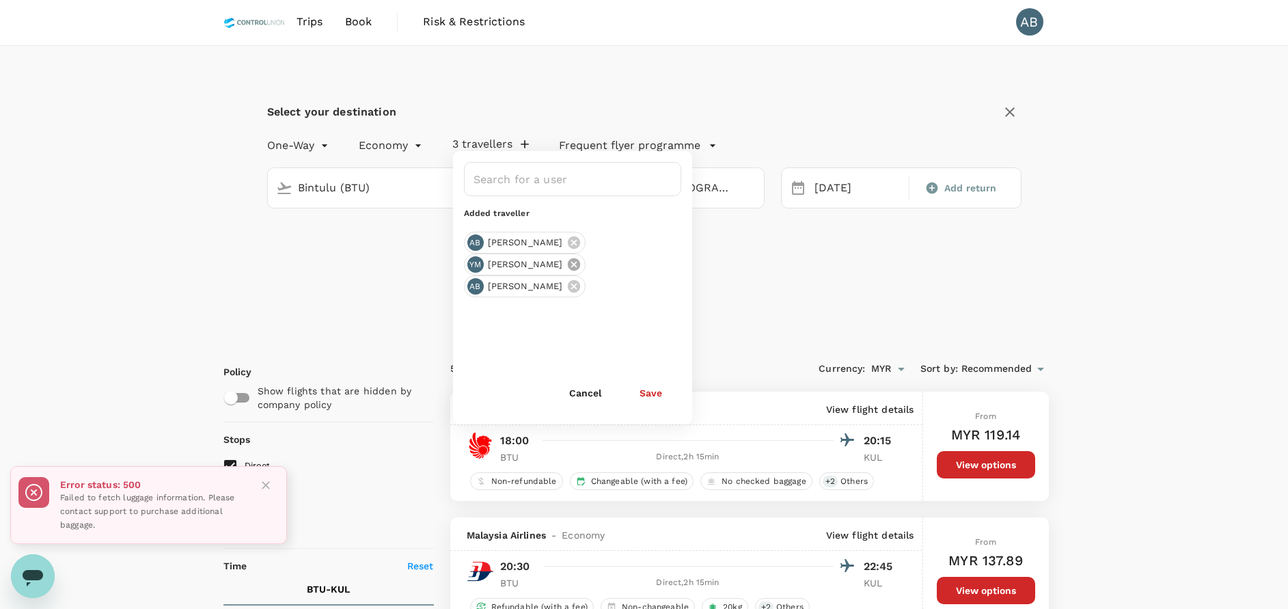
click at [581, 262] on icon at bounding box center [573, 264] width 15 height 15
click at [524, 143] on icon "button" at bounding box center [525, 144] width 8 height 8
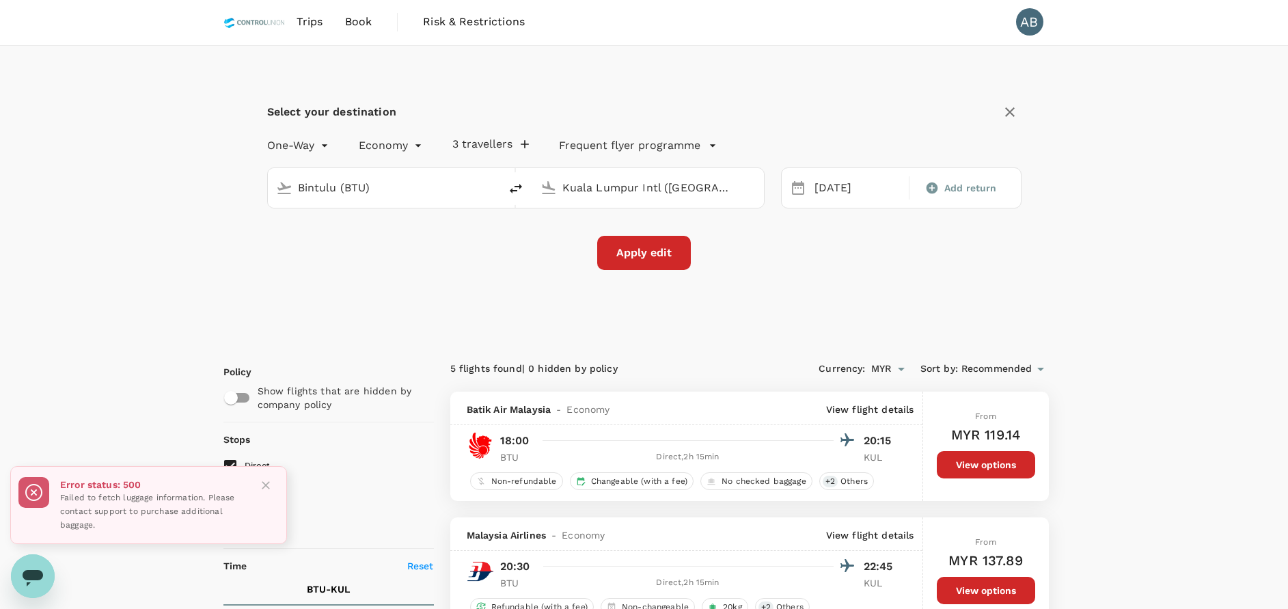
click at [486, 141] on button "3 travellers" at bounding box center [490, 144] width 77 height 14
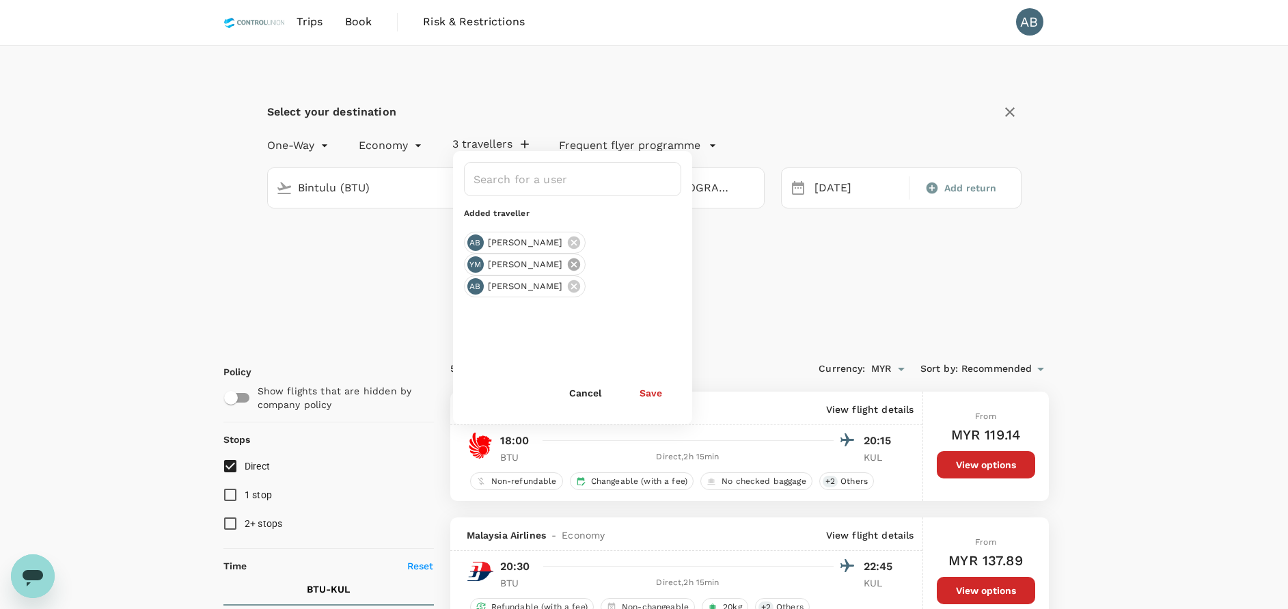
click at [581, 263] on icon at bounding box center [573, 264] width 15 height 15
click at [422, 263] on div "Apply edit" at bounding box center [644, 253] width 754 height 34
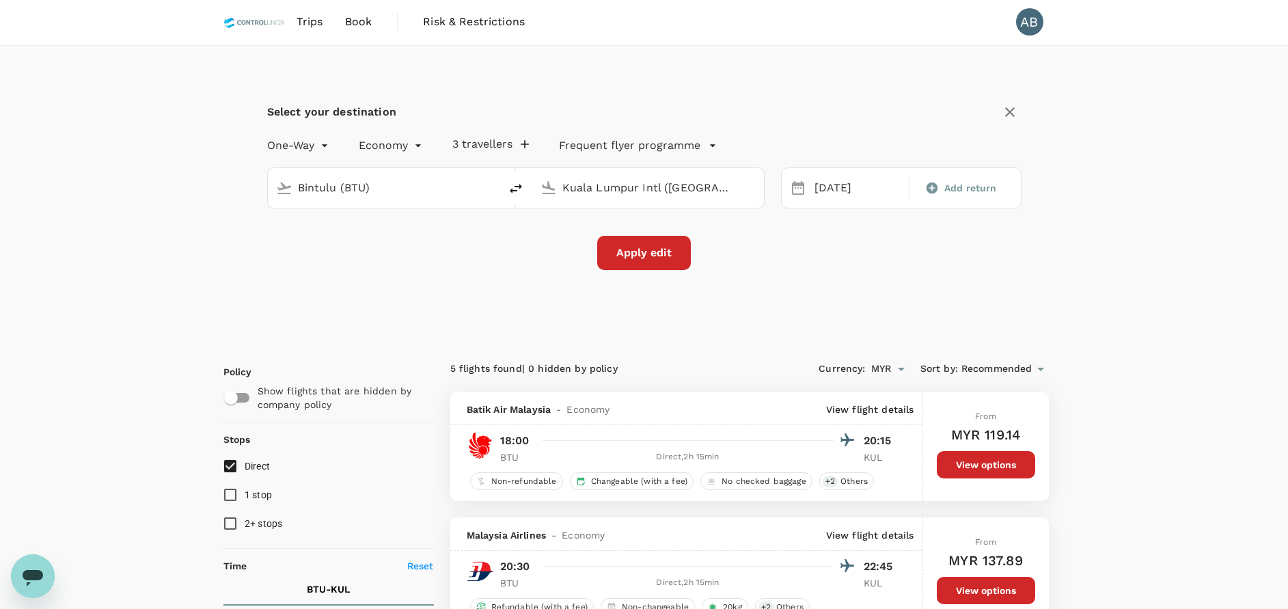
click at [471, 146] on button "3 travellers" at bounding box center [490, 144] width 77 height 14
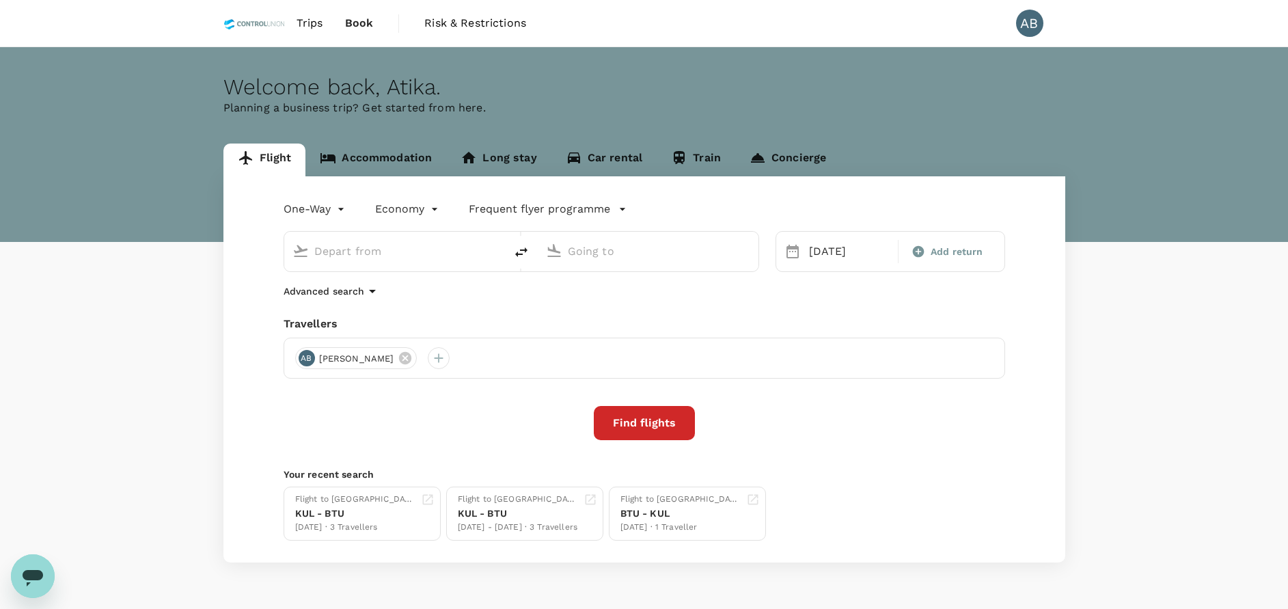
type input "Bintulu (BTU)"
type input "Kuala Lumpur Intl ([GEOGRAPHIC_DATA])"
type input "Bintulu (BTU)"
type input "Kuala Lumpur Intl ([GEOGRAPHIC_DATA])"
click at [546, 356] on icon at bounding box center [538, 358] width 15 height 15
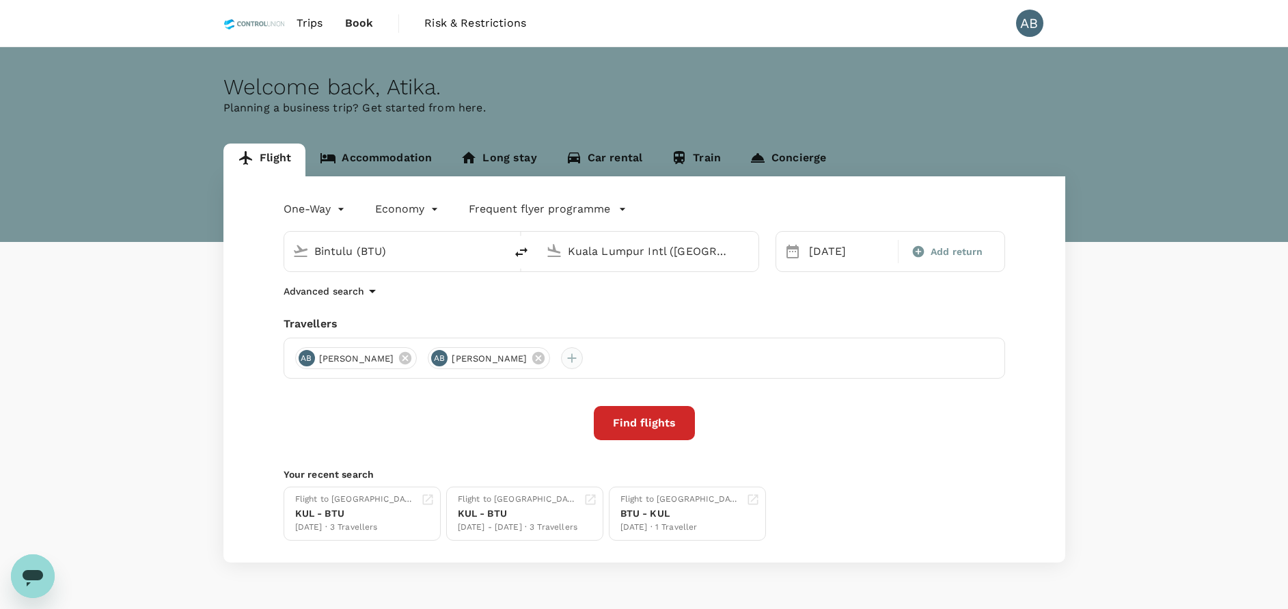
click at [583, 359] on div at bounding box center [572, 358] width 22 height 22
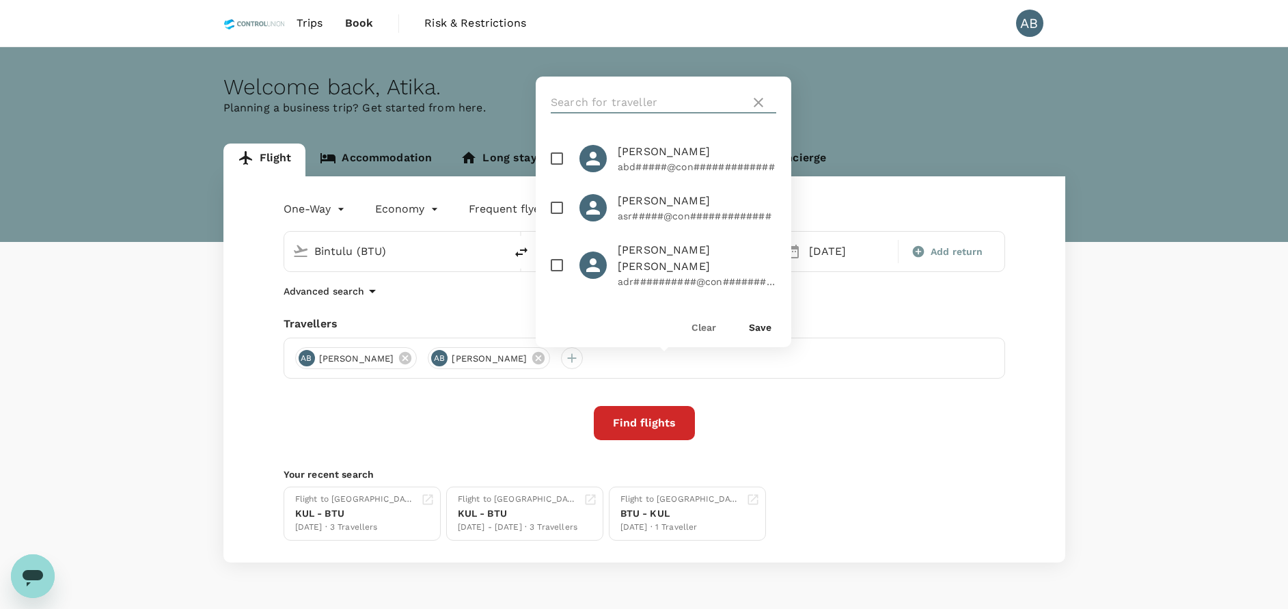
click at [608, 102] on input "text" at bounding box center [648, 103] width 194 height 22
type input "yuges"
click at [554, 211] on input "checkbox" at bounding box center [557, 207] width 29 height 29
checkbox input "true"
click at [765, 325] on button "Save" at bounding box center [760, 327] width 23 height 11
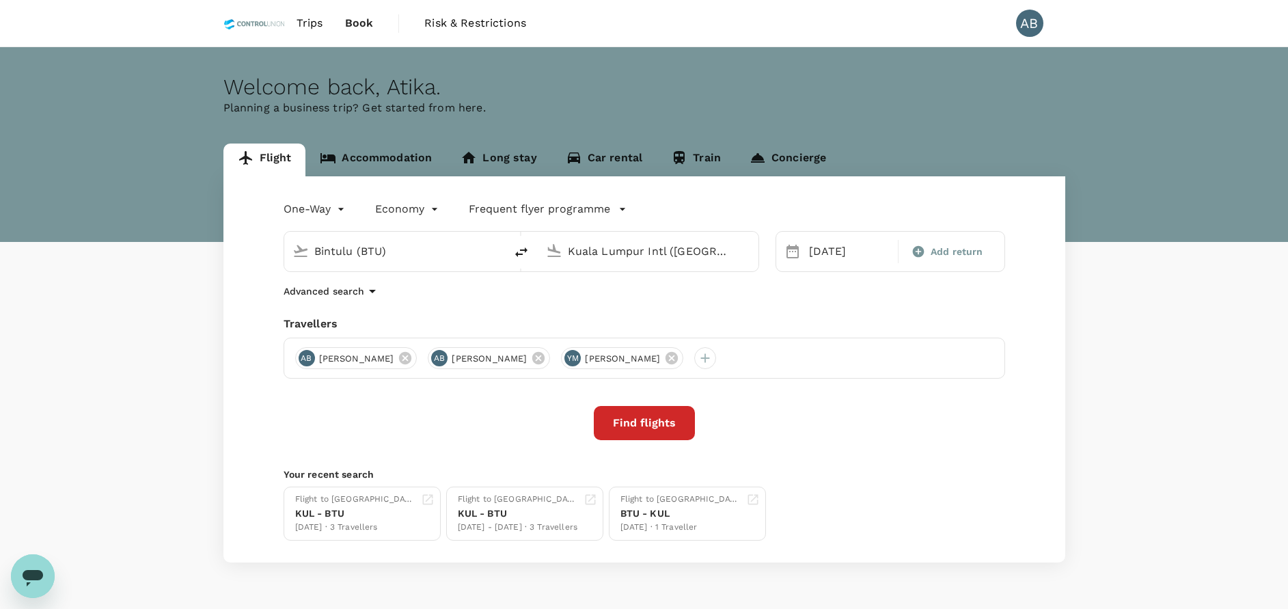
click at [679, 428] on button "Find flights" at bounding box center [644, 423] width 101 height 34
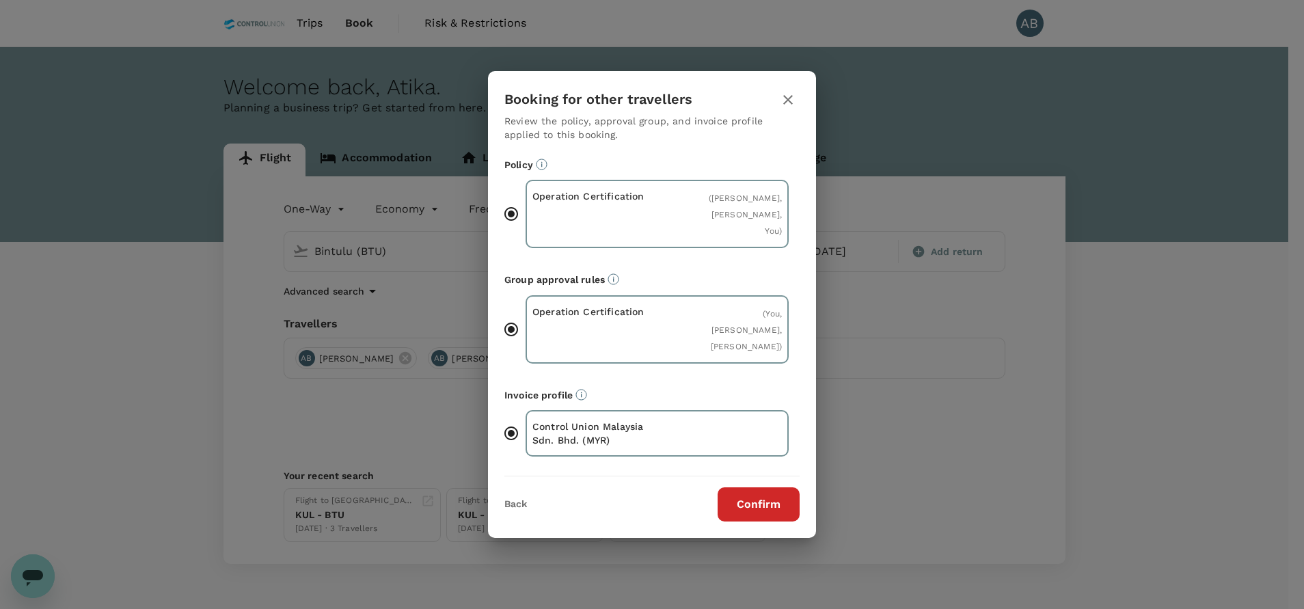
click at [767, 521] on button "Confirm" at bounding box center [758, 504] width 82 height 34
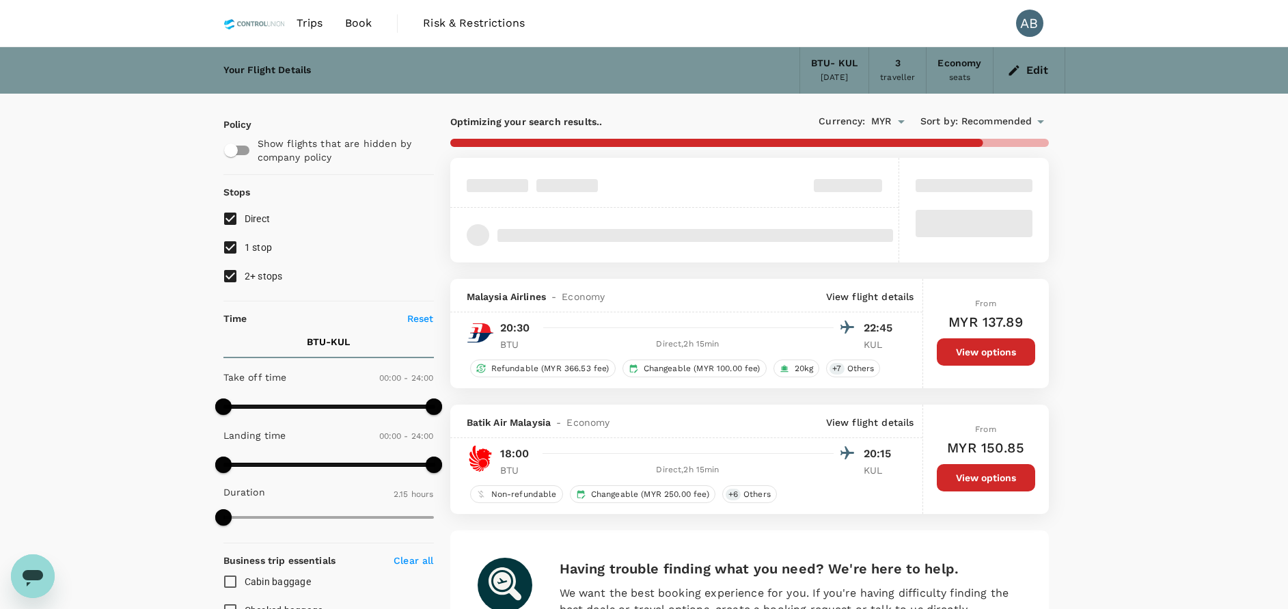
click at [238, 249] on input "1 stop" at bounding box center [230, 247] width 29 height 29
checkbox input "false"
click at [232, 273] on input "2+ stops" at bounding box center [230, 276] width 29 height 29
checkbox input "false"
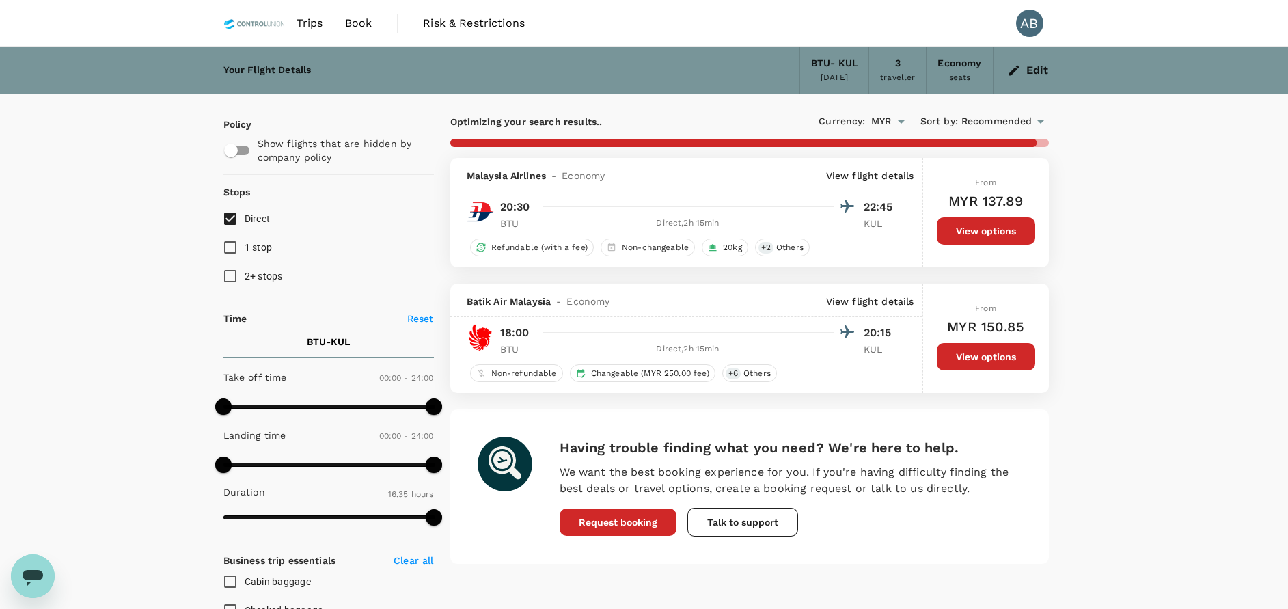
type input "1565"
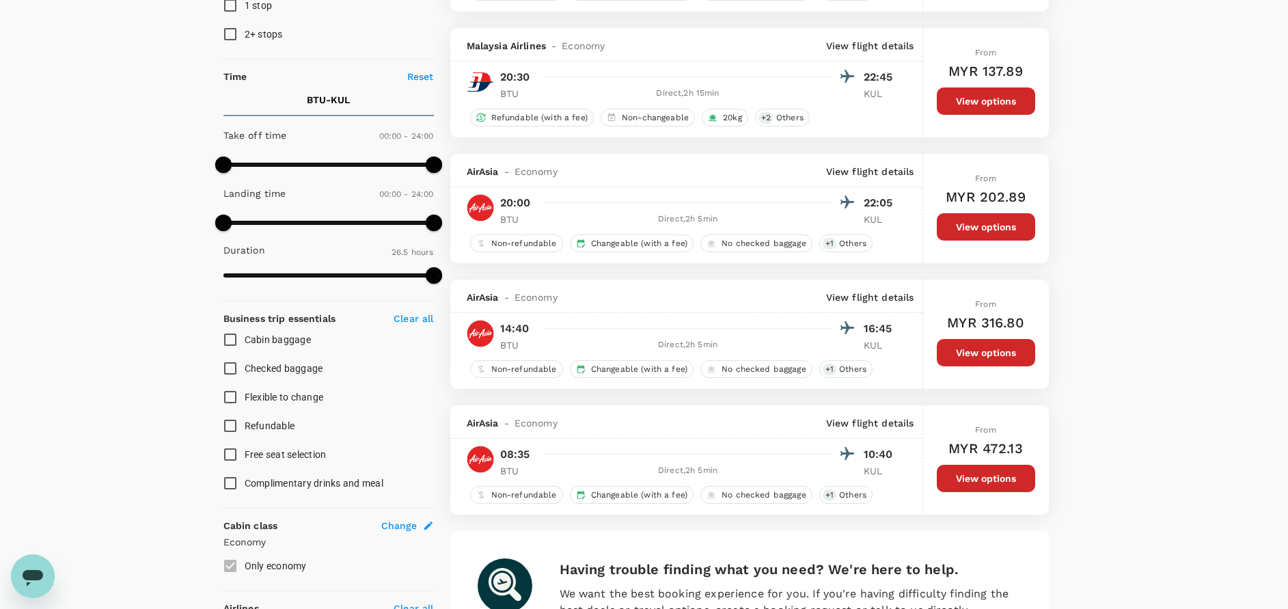
scroll to position [307, 0]
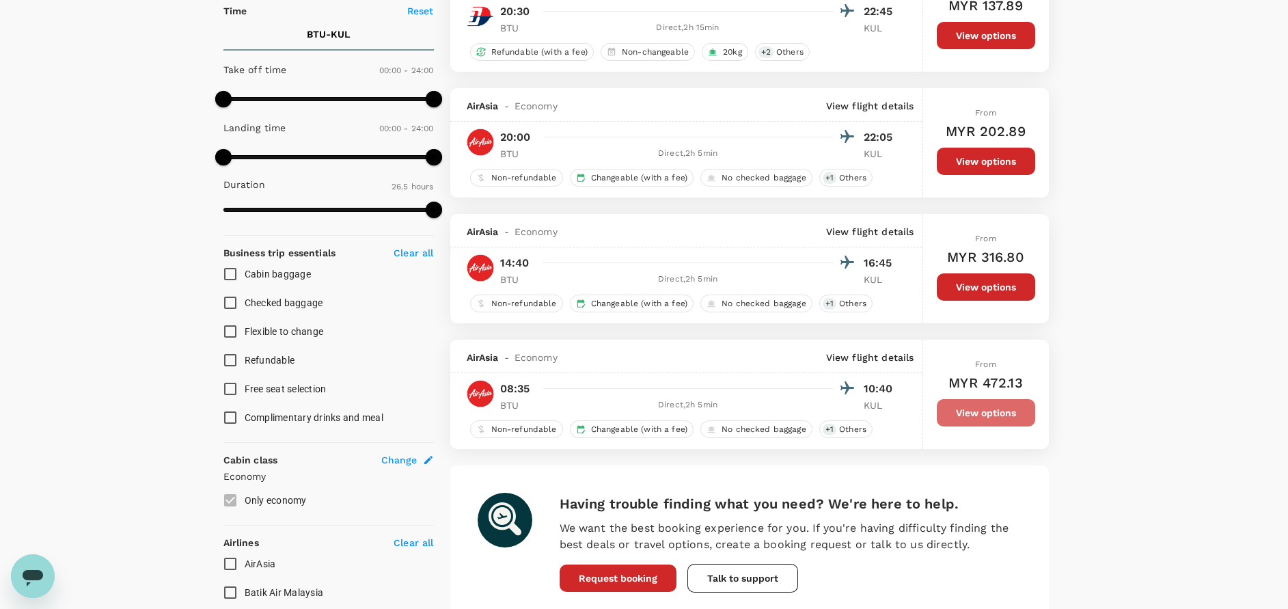
click at [993, 409] on button "View options" at bounding box center [986, 412] width 98 height 27
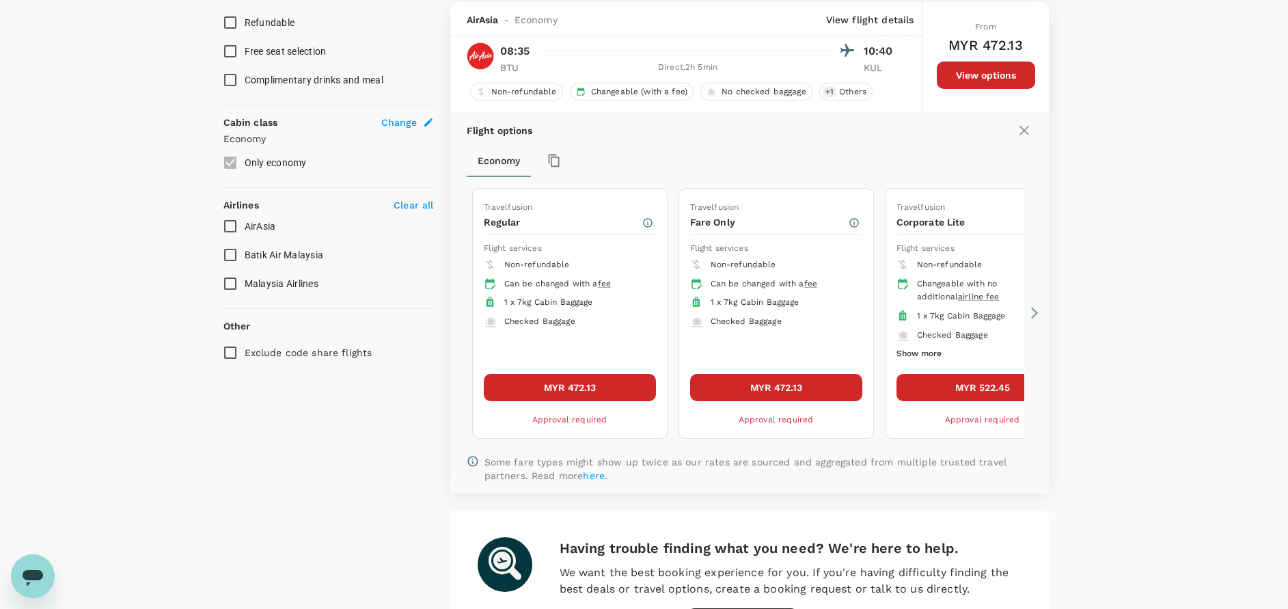
scroll to position [647, 0]
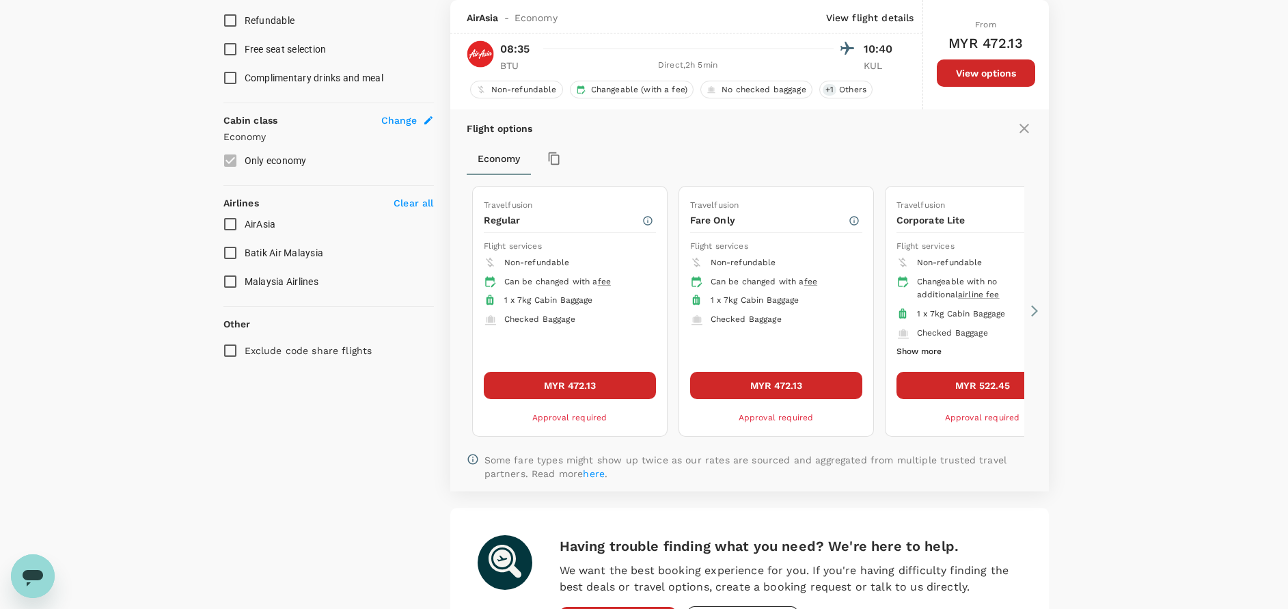
click at [612, 374] on button "MYR 472.13" at bounding box center [570, 385] width 172 height 27
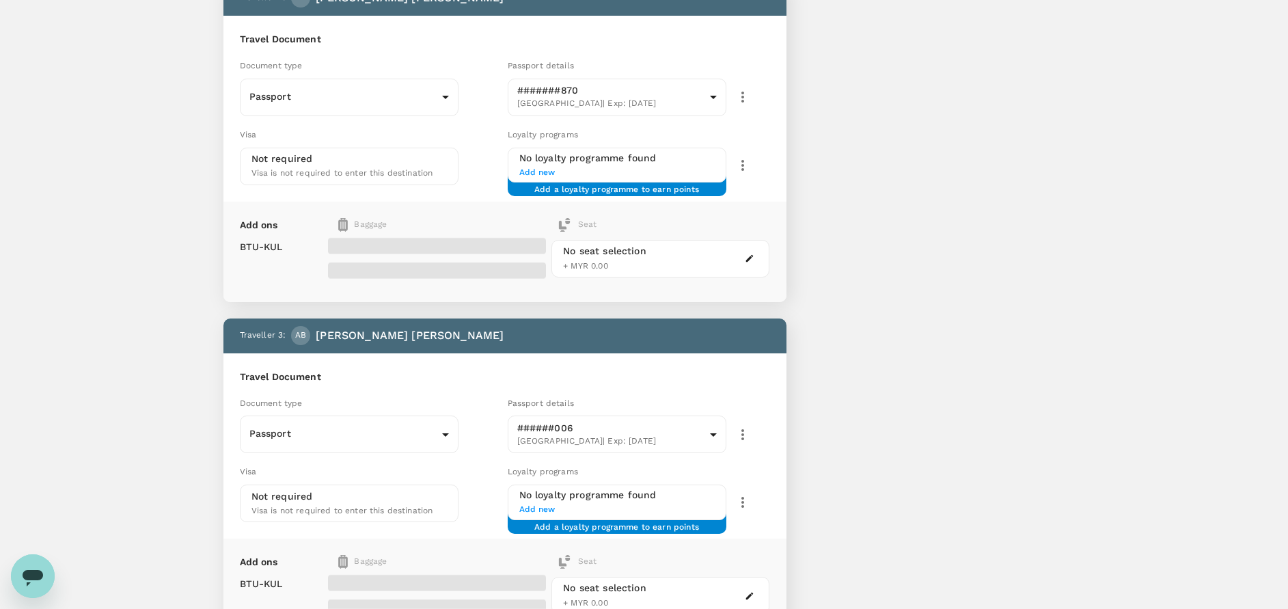
scroll to position [332, 0]
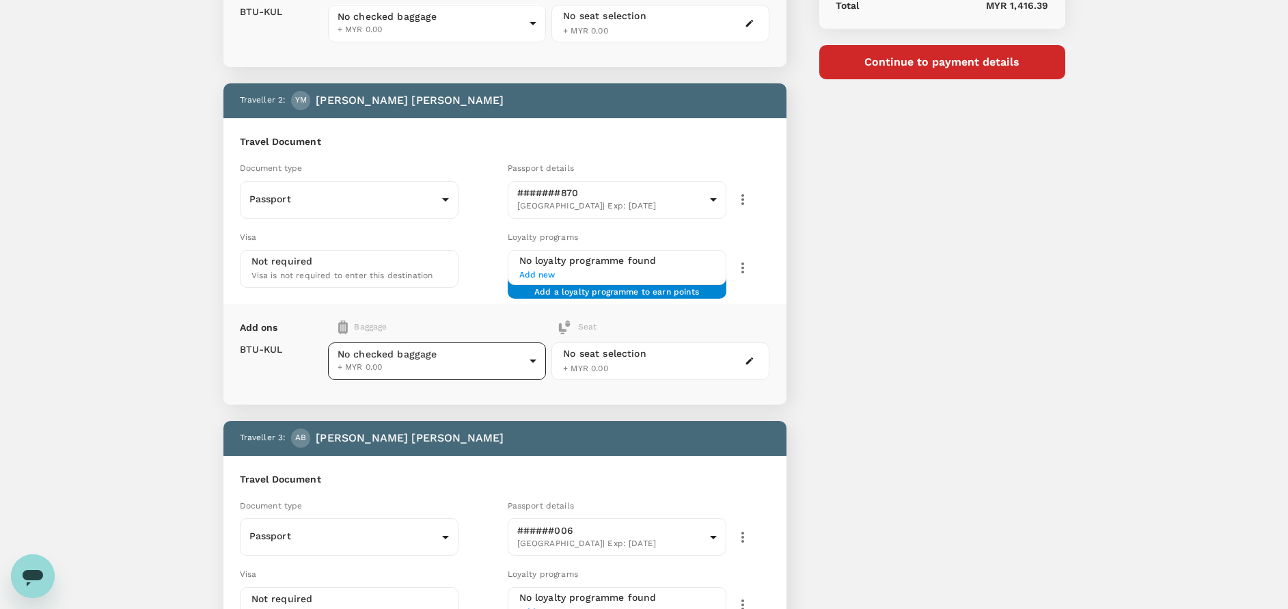
click at [357, 353] on body "Back to flight results Flight review Traveller(s) Traveller 1 : AB AZRUL NIZAM …" at bounding box center [644, 292] width 1288 height 1248
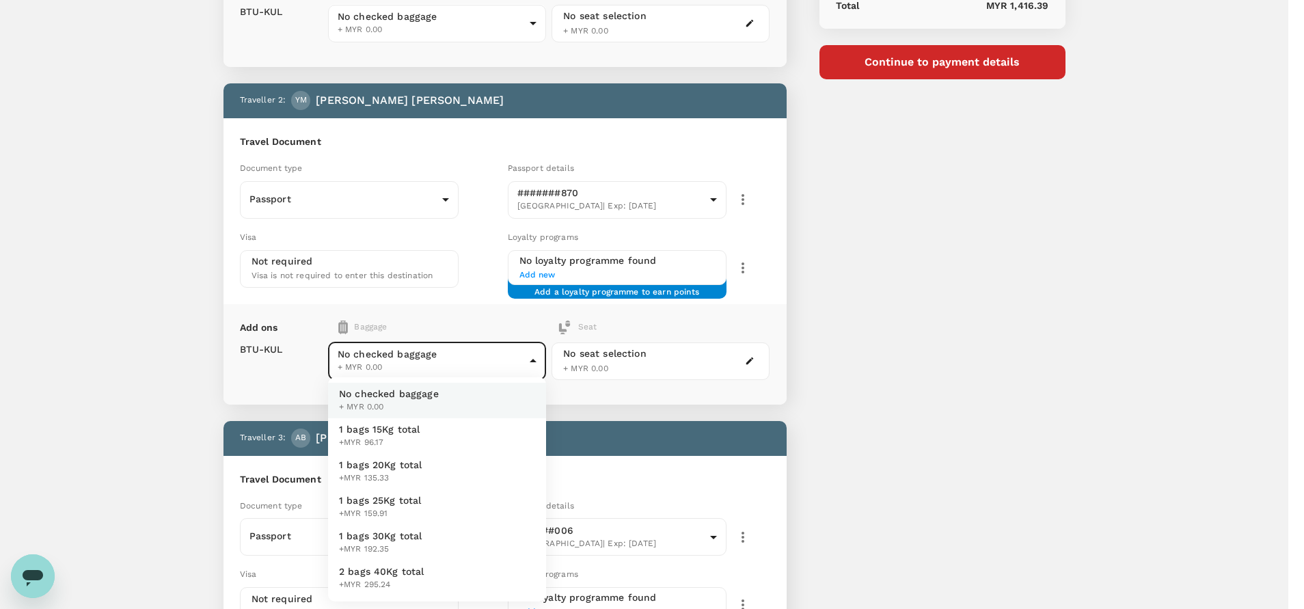
click at [385, 458] on span "1 bags 20Kg total" at bounding box center [380, 465] width 83 height 14
type input "2 - 135.33"
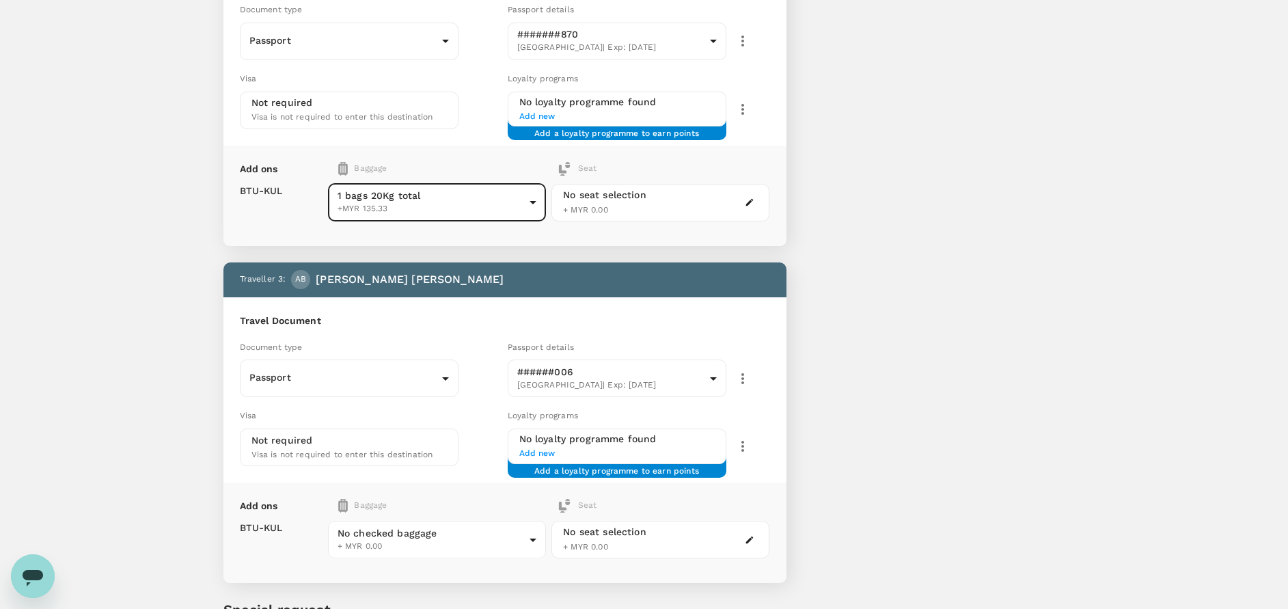
scroll to position [640, 0]
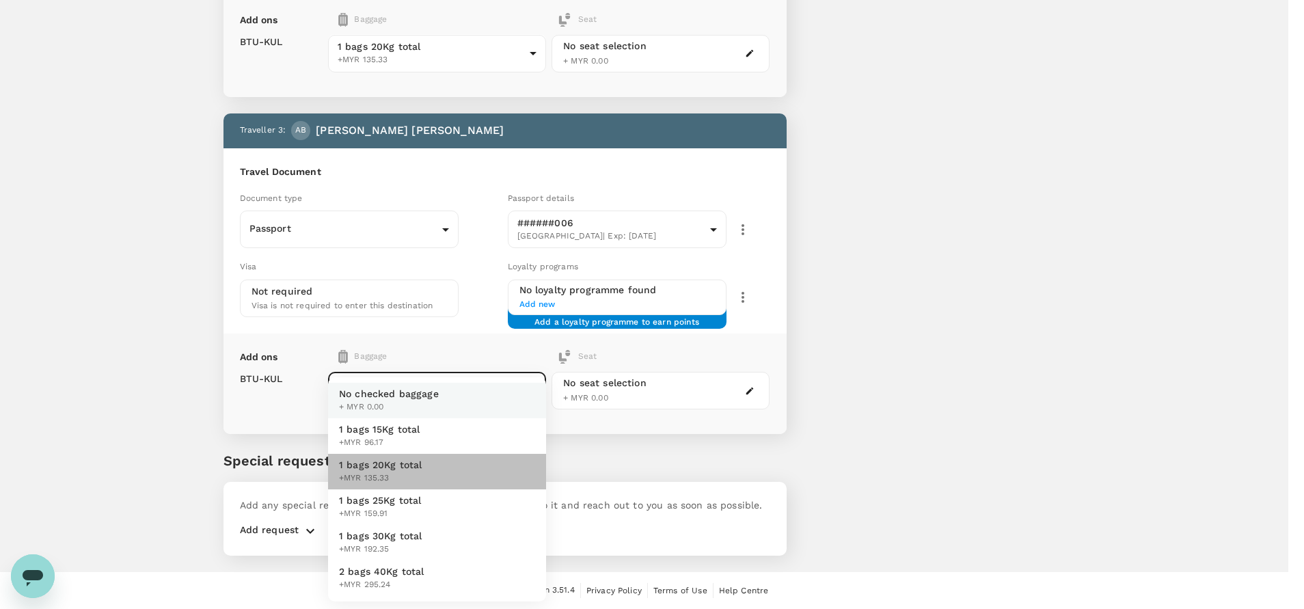
click at [382, 459] on span "1 bags 20Kg total" at bounding box center [380, 465] width 83 height 14
type input "2 - 135.33"
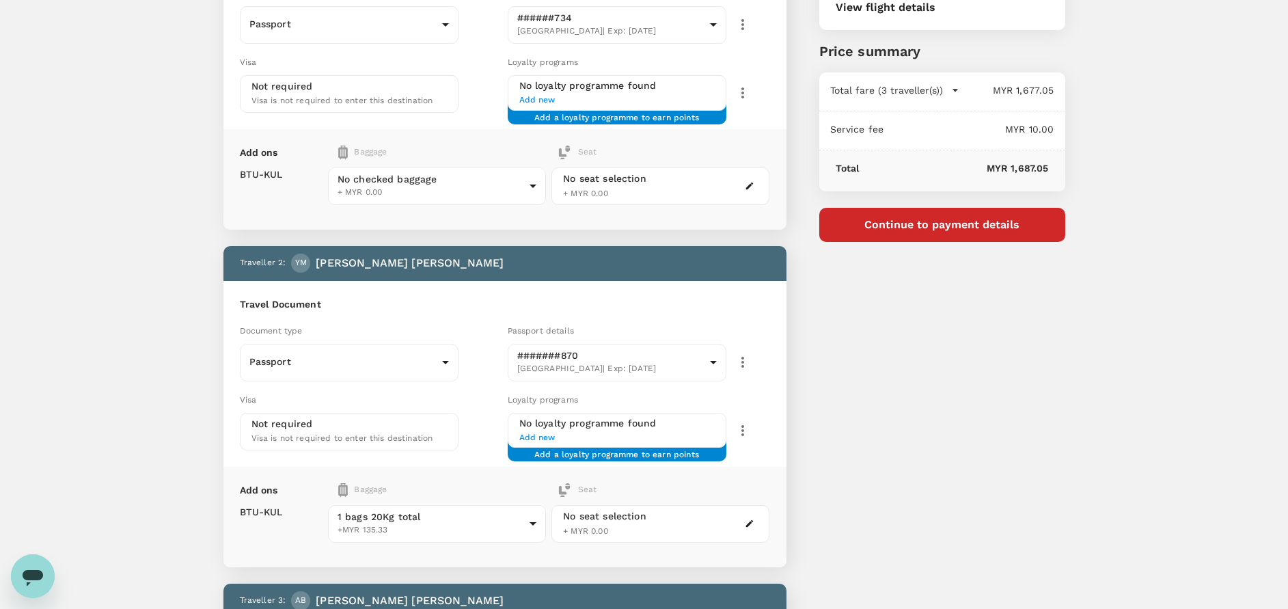
scroll to position [127, 0]
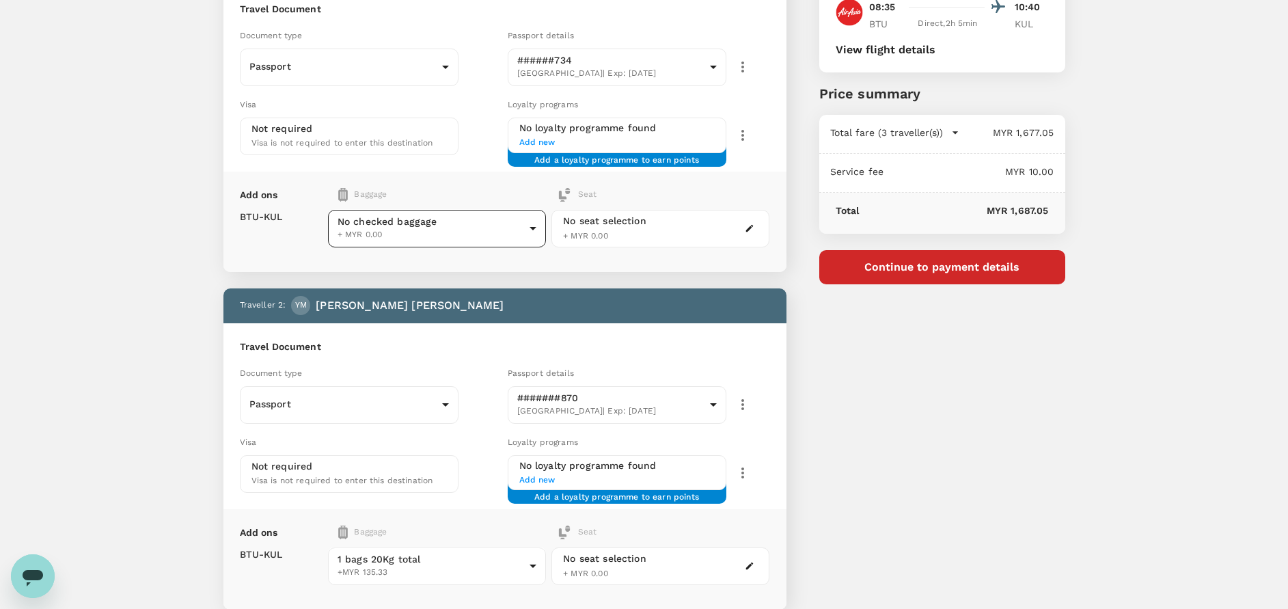
click at [398, 236] on body "Back to flight results Flight review Traveller(s) Traveller 1 : AB AZRUL NIZAM …" at bounding box center [644, 497] width 1288 height 1248
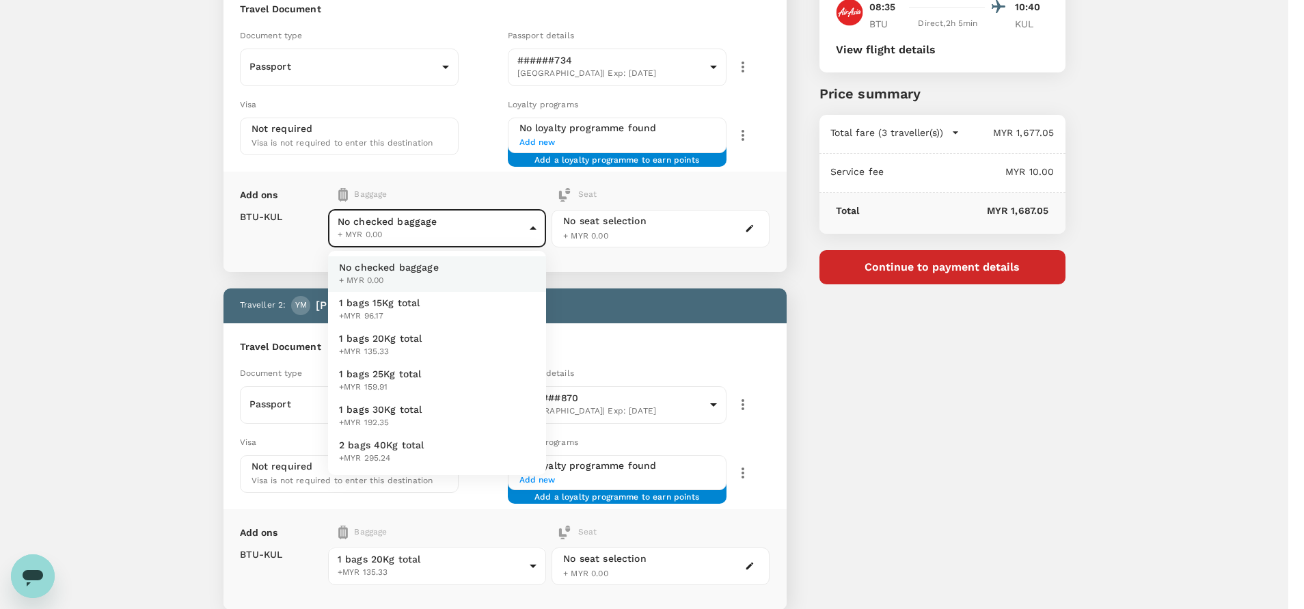
click at [379, 338] on span "1 bags 20Kg total" at bounding box center [380, 338] width 83 height 14
type input "2 - 135.33"
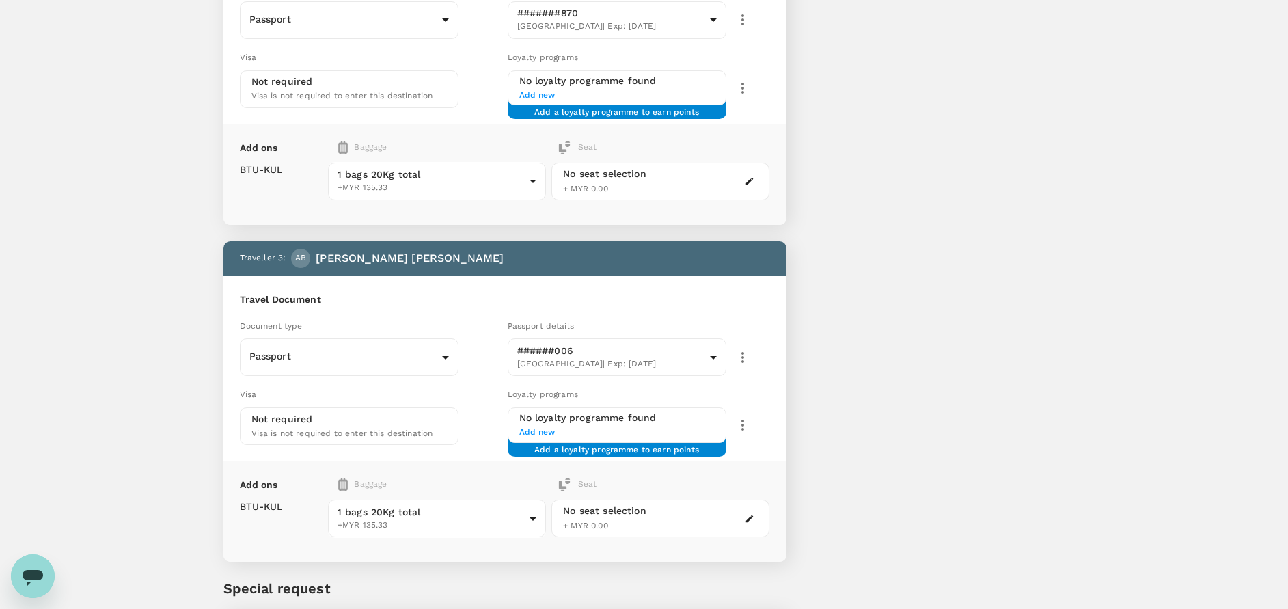
scroll to position [640, 0]
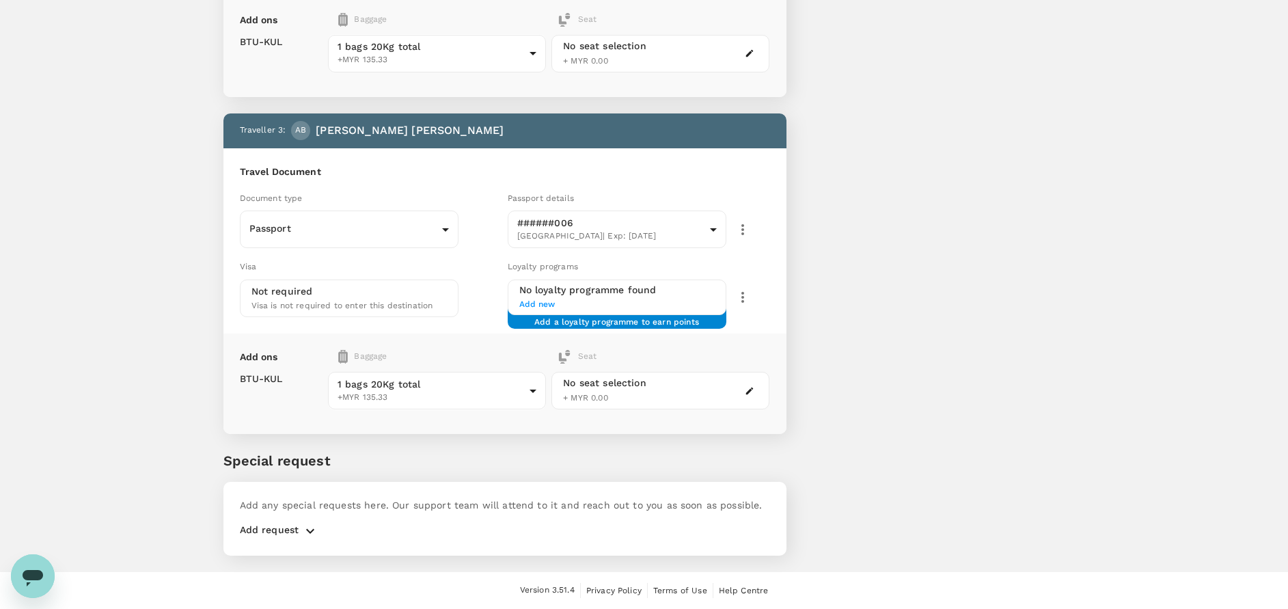
click at [313, 532] on icon "button" at bounding box center [310, 531] width 16 height 16
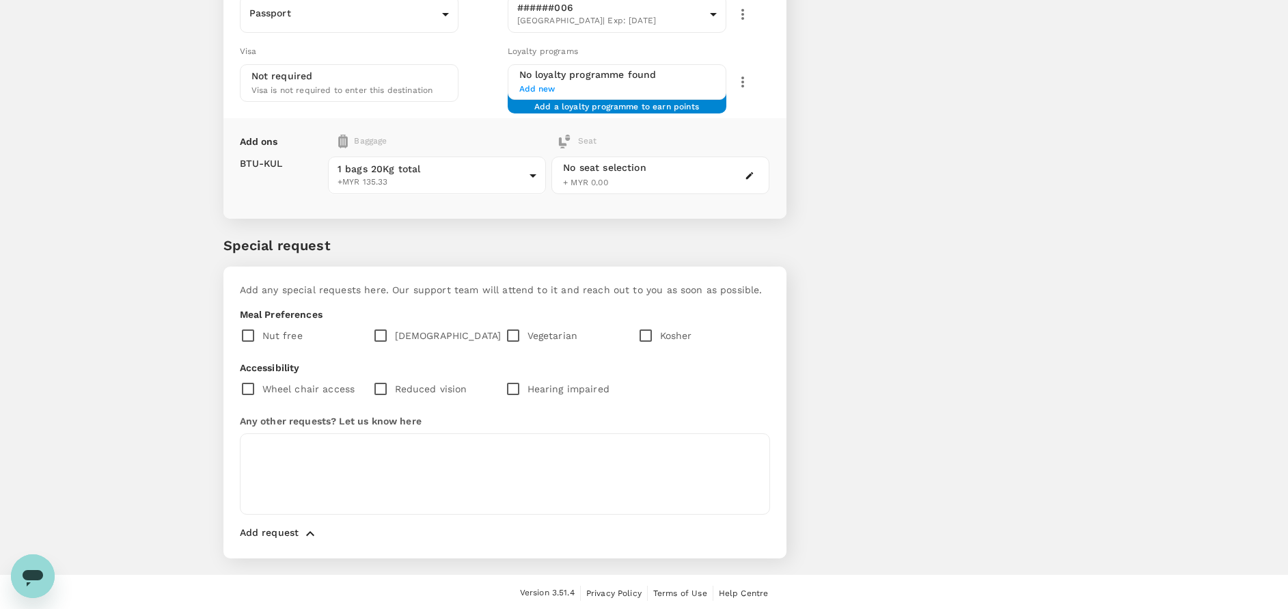
scroll to position [858, 0]
click at [383, 329] on input "checkbox" at bounding box center [383, 332] width 23 height 29
checkbox input "true"
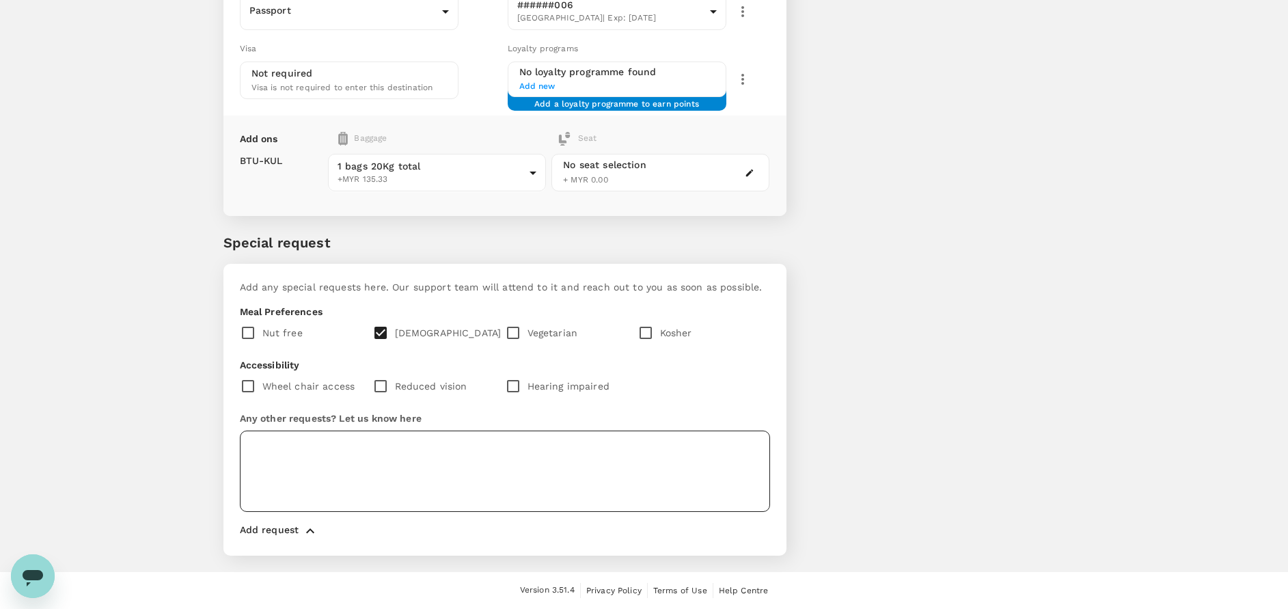
drag, startPoint x: 254, startPoint y: 441, endPoint x: 274, endPoint y: 437, distance: 20.1
click at [254, 441] on textarea at bounding box center [505, 470] width 530 height 81
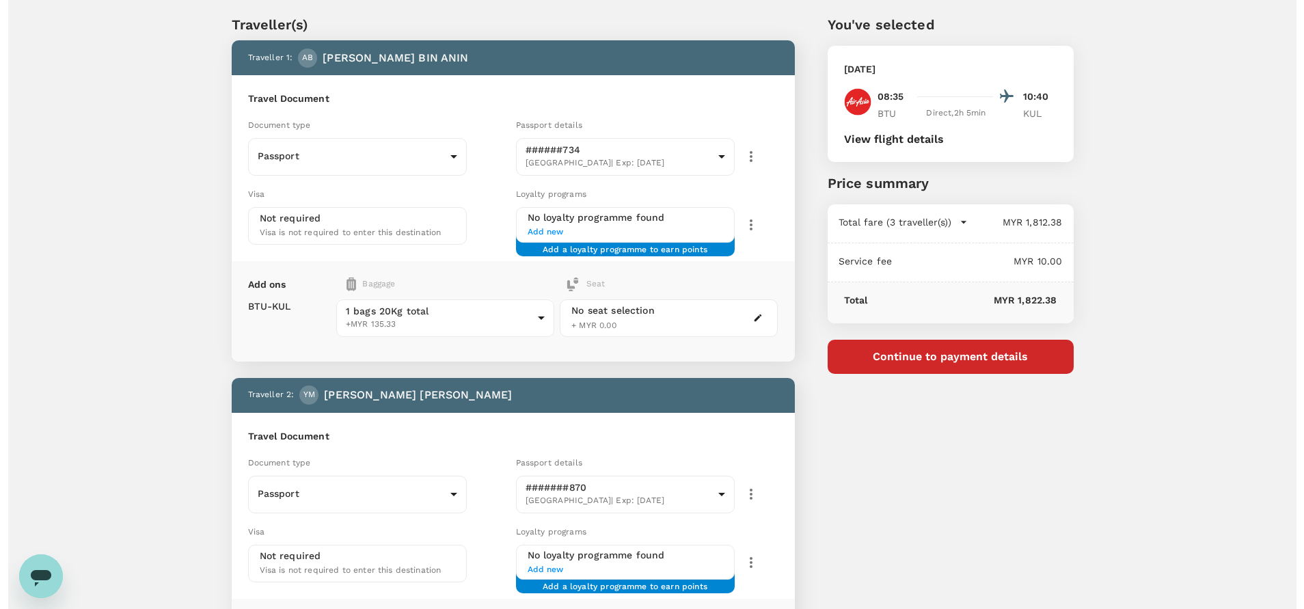
scroll to position [0, 0]
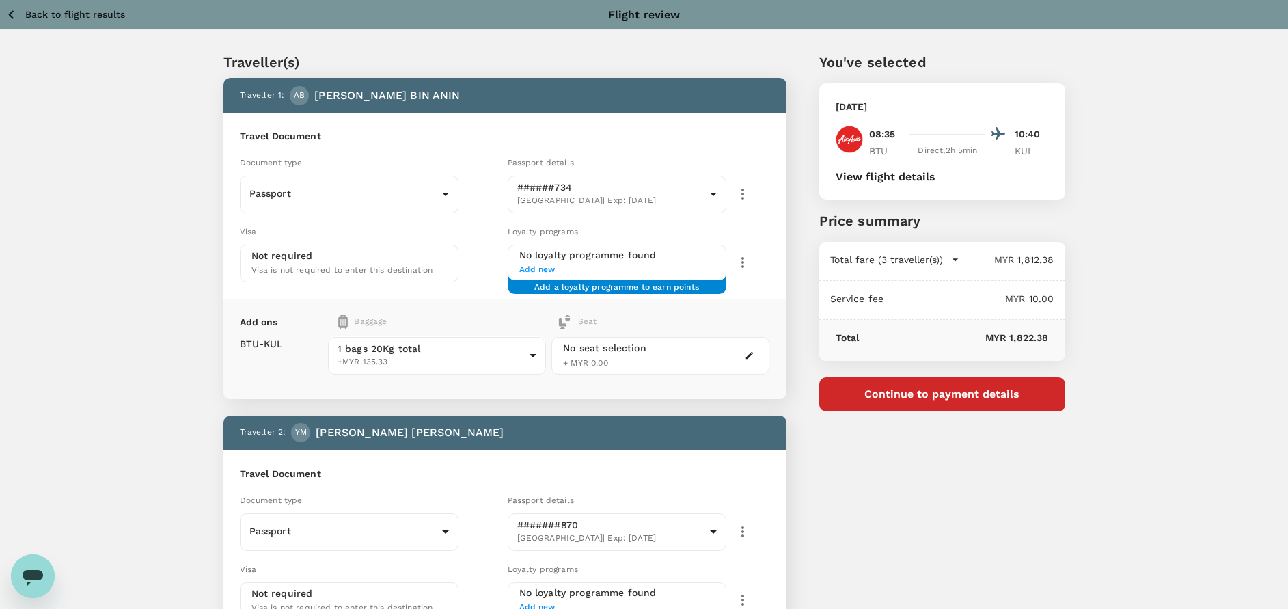
type textarea "Add rice meal for all passengers."
click at [976, 394] on button "Continue to payment details" at bounding box center [942, 394] width 246 height 34
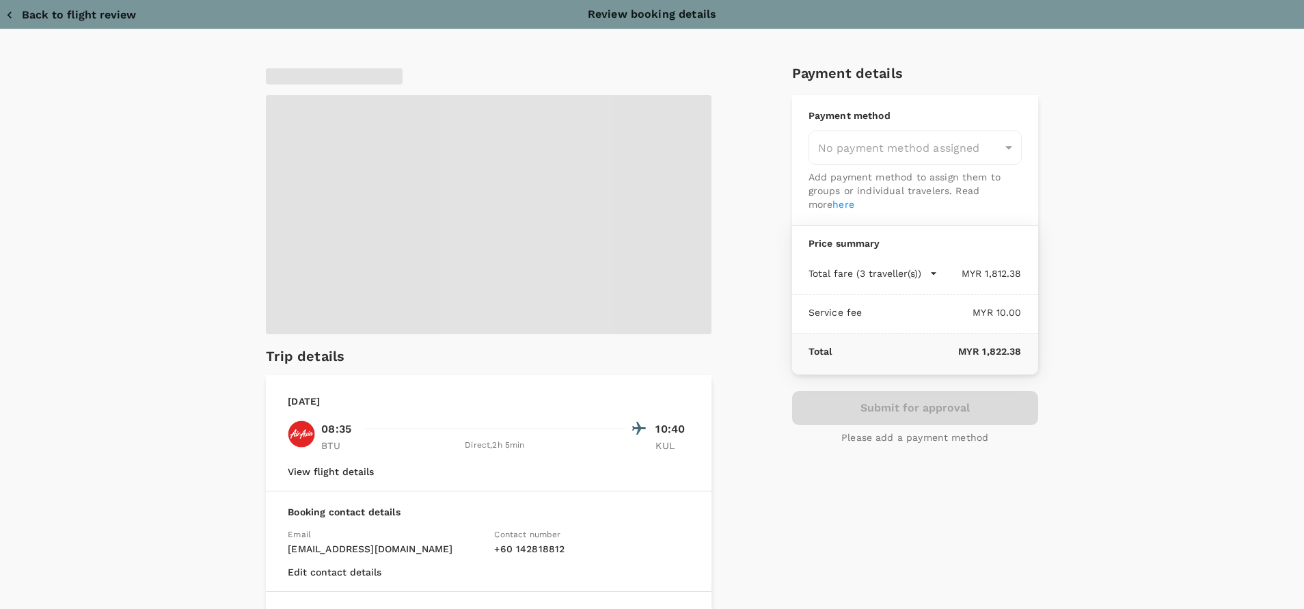
type input "9e254831-a140-43d4-90d9-f4bdc71b84d3"
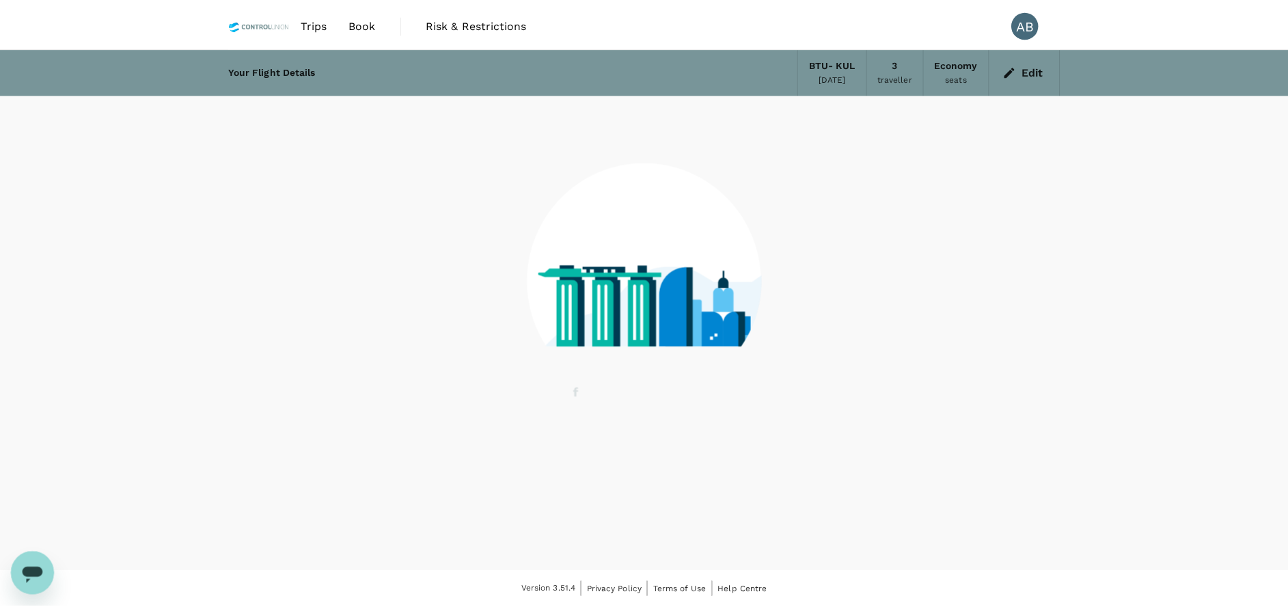
scroll to position [1, 0]
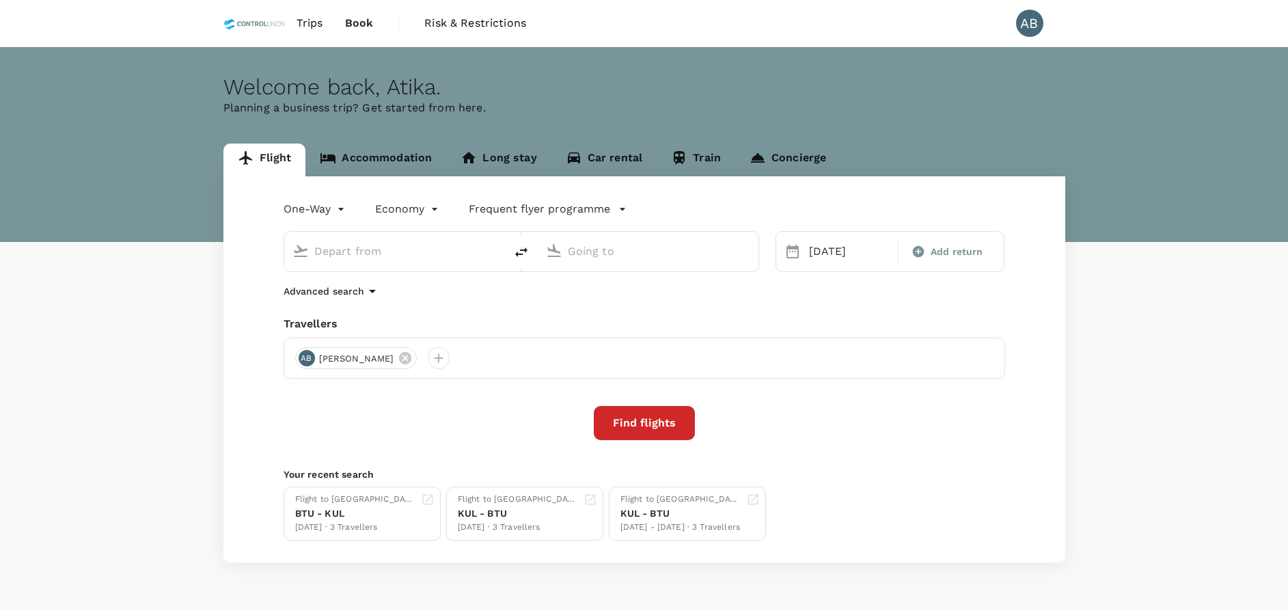
type input "Bintulu (BTU)"
type input "Kuala Lumpur Intl ([GEOGRAPHIC_DATA])"
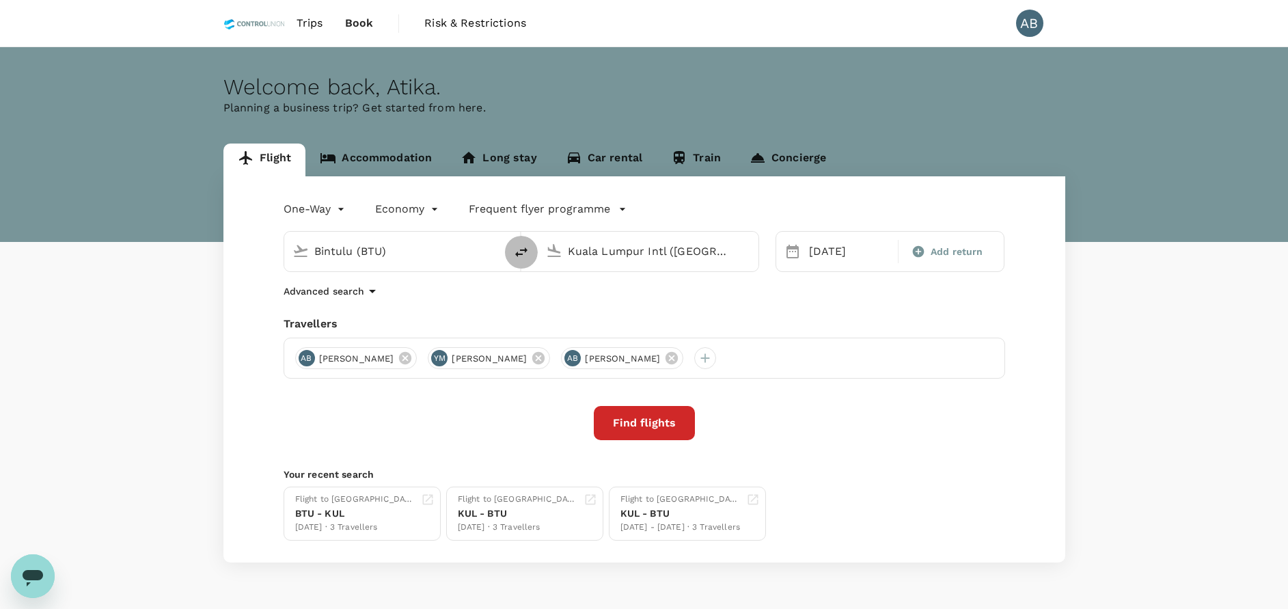
click at [522, 251] on icon "delete" at bounding box center [521, 252] width 12 height 10
type input "Kuala Lumpur Intl ([GEOGRAPHIC_DATA])"
type input "Bintulu (BTU)"
click at [816, 248] on div "[DATE]" at bounding box center [850, 251] width 92 height 27
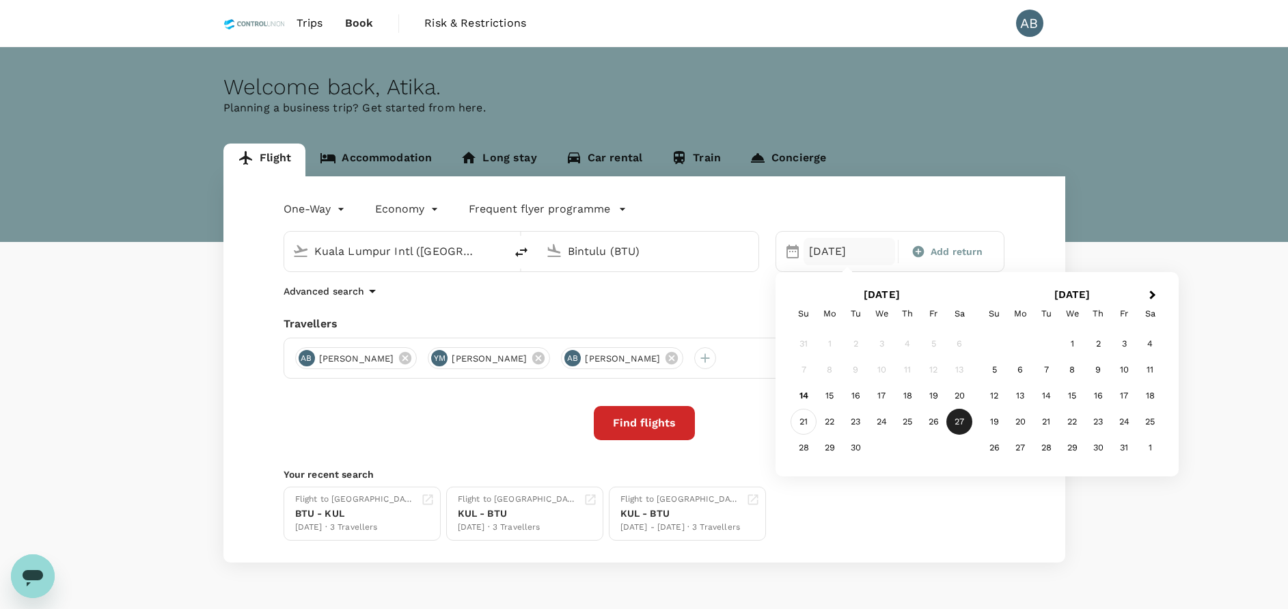
click at [807, 418] on div "21" at bounding box center [804, 422] width 26 height 26
click at [659, 301] on div "One-Way oneway Economy economy Frequent flyer programme Kuala Lumpur Intl (KUL)…" at bounding box center [644, 369] width 842 height 386
click at [811, 442] on div "One-Way oneway Economy economy Frequent flyer programme Kuala Lumpur Intl (KUL)…" at bounding box center [644, 369] width 842 height 386
click at [652, 422] on button "Find flights" at bounding box center [644, 423] width 101 height 34
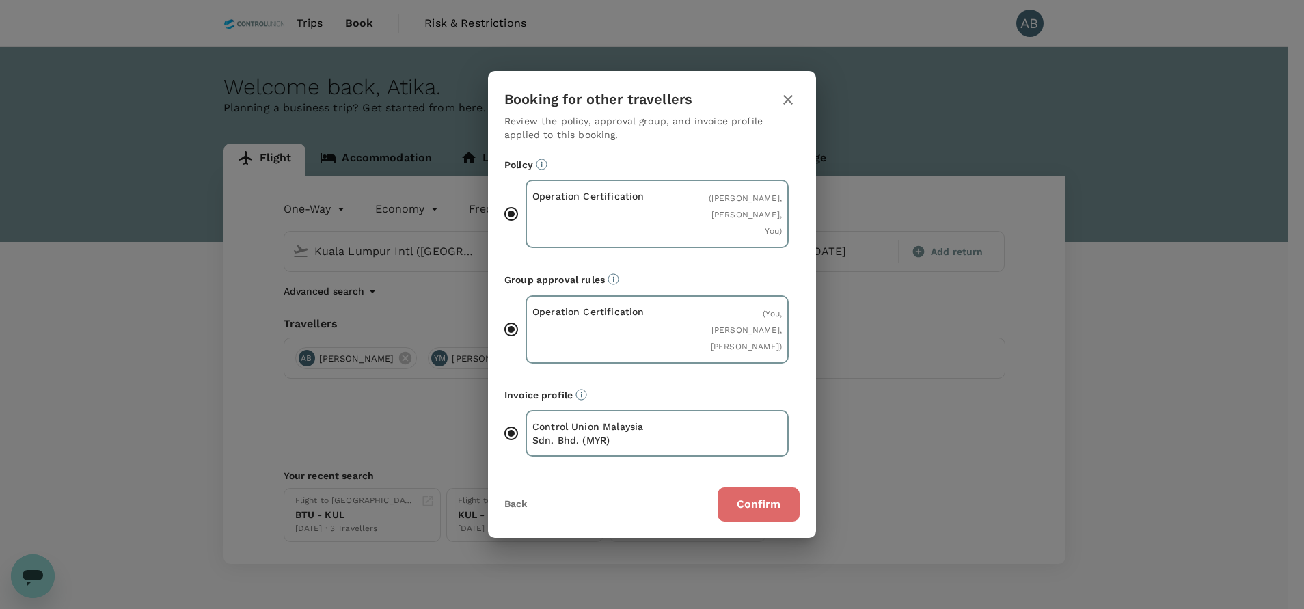
click at [773, 519] on button "Confirm" at bounding box center [758, 504] width 82 height 34
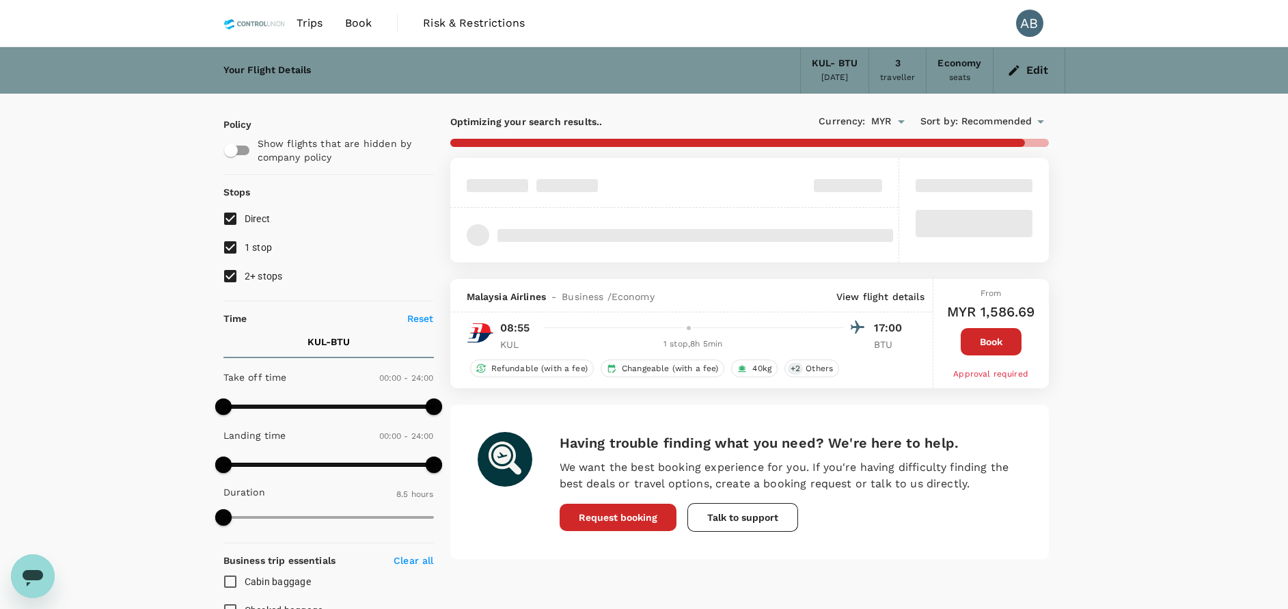
click at [225, 243] on input "1 stop" at bounding box center [230, 247] width 29 height 29
checkbox input "false"
click at [237, 274] on input "2+ stops" at bounding box center [230, 276] width 29 height 29
checkbox input "false"
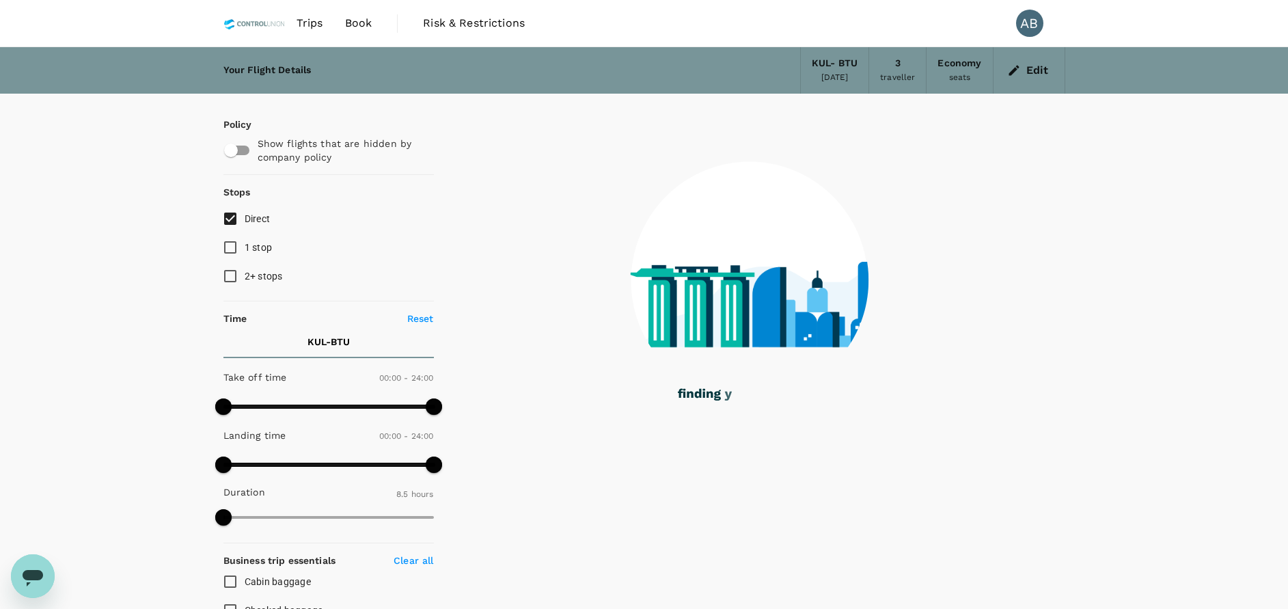
type input "1555"
checkbox input "false"
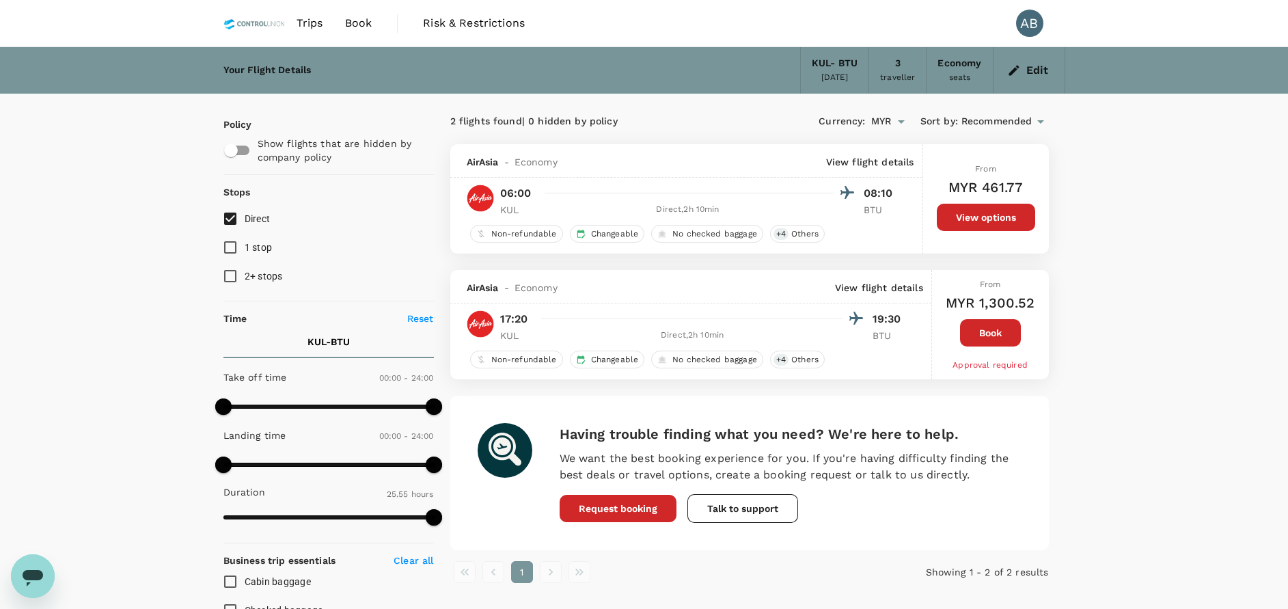
click at [970, 333] on button "Book" at bounding box center [990, 332] width 61 height 27
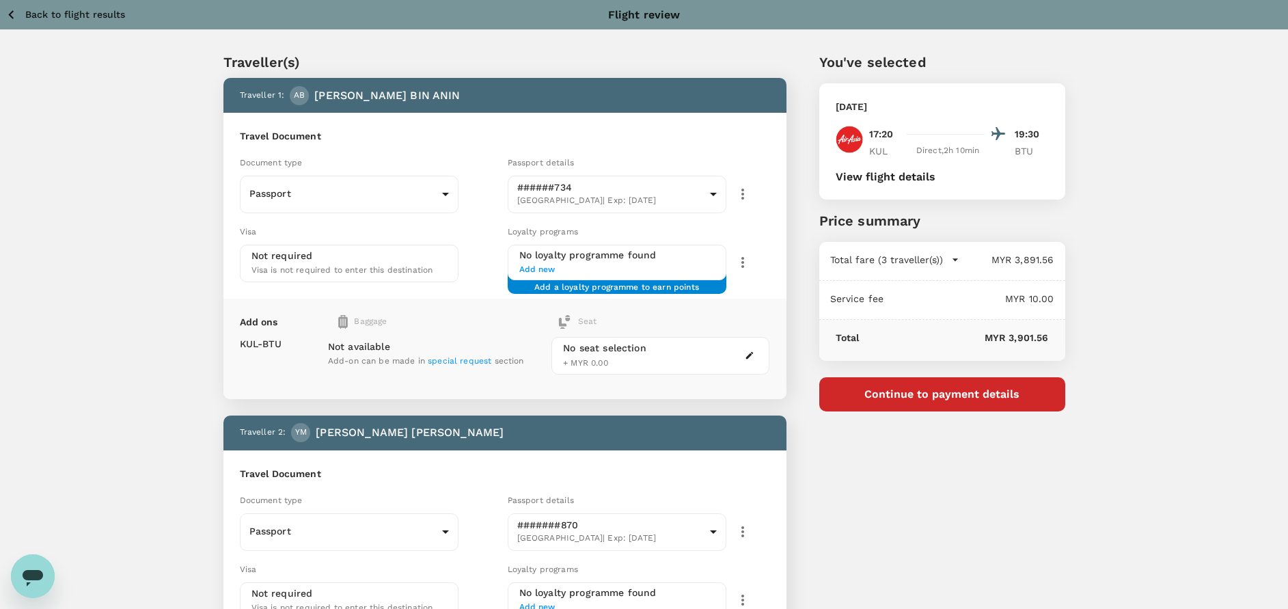
click at [20, 13] on button "Back to flight results" at bounding box center [65, 14] width 120 height 17
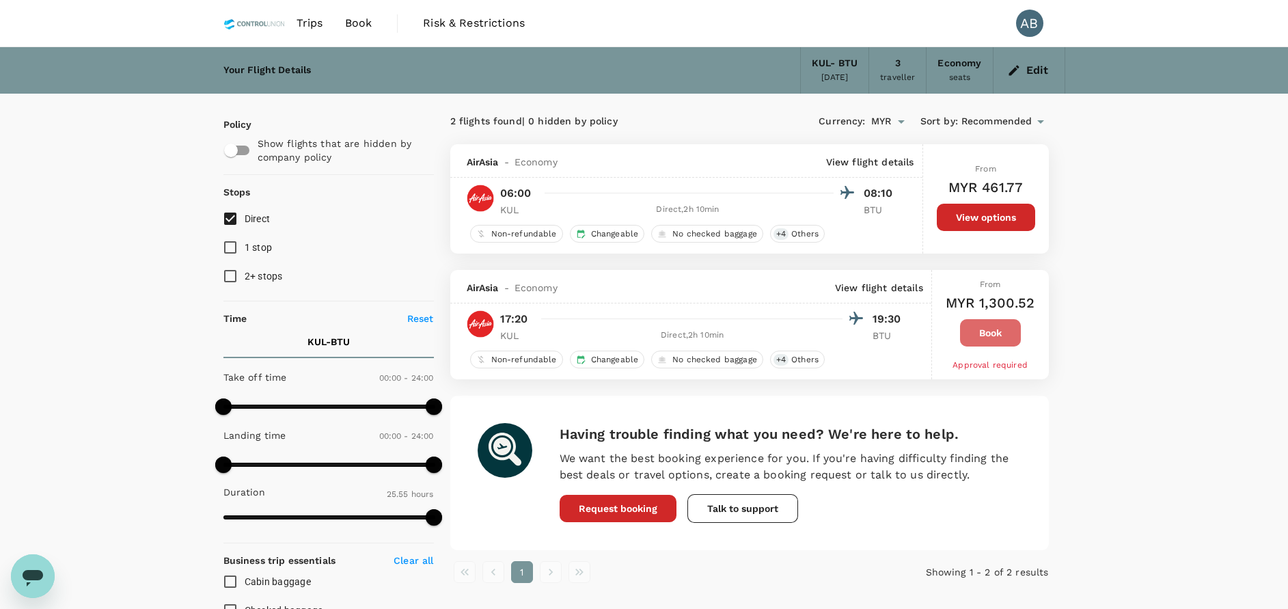
click at [1011, 343] on button "Book" at bounding box center [990, 332] width 61 height 27
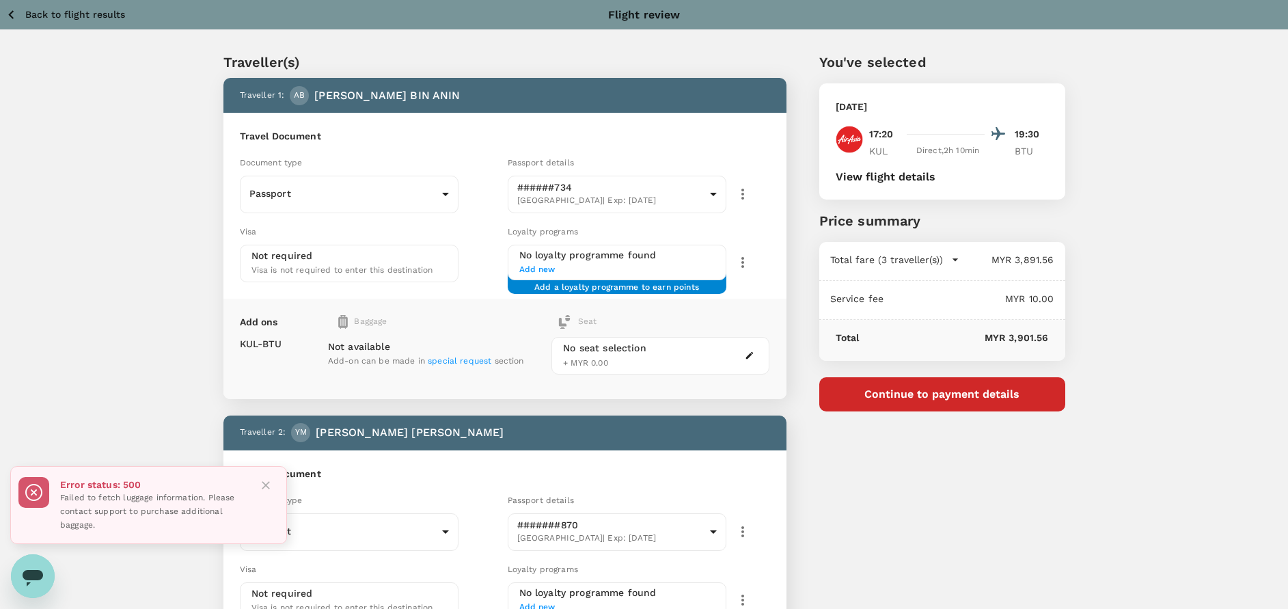
click at [15, 14] on icon "button" at bounding box center [11, 14] width 17 height 17
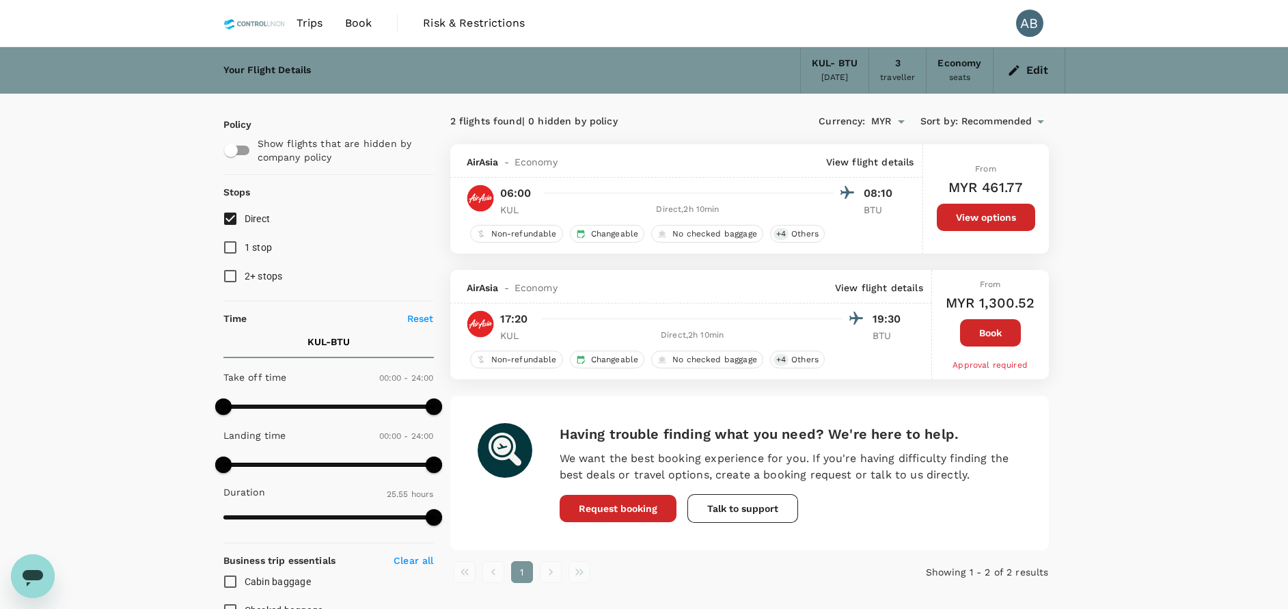
click at [998, 339] on button "Book" at bounding box center [990, 332] width 61 height 27
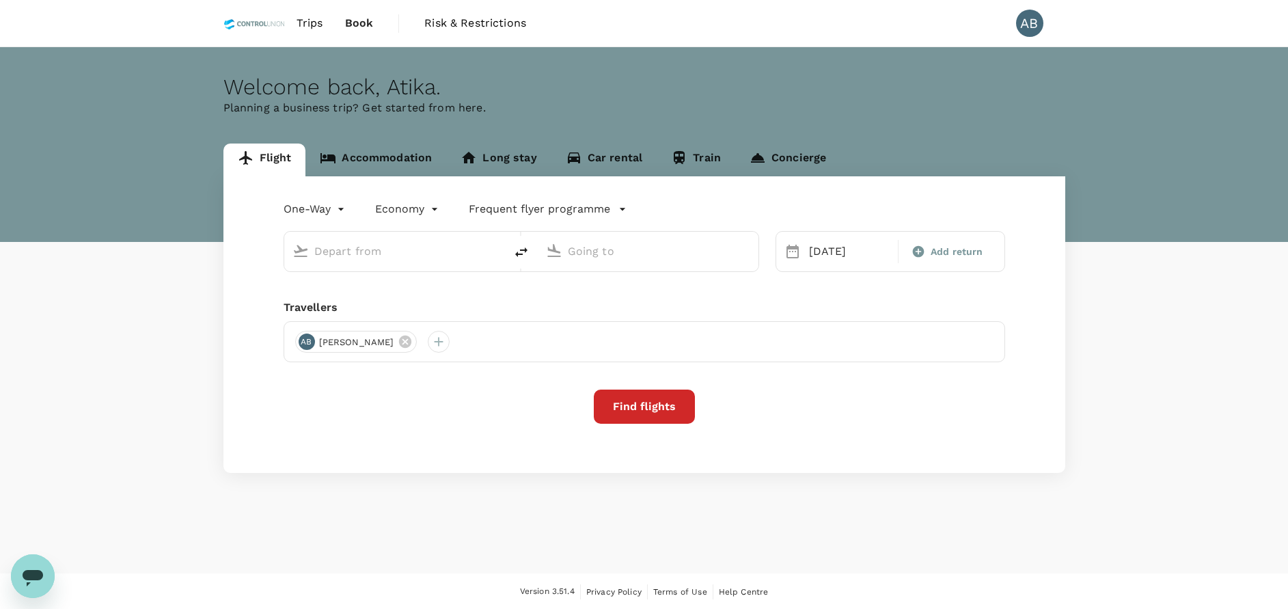
type input "Kuala Lumpur Intl (KUL)"
type input "Bintulu (BTU)"
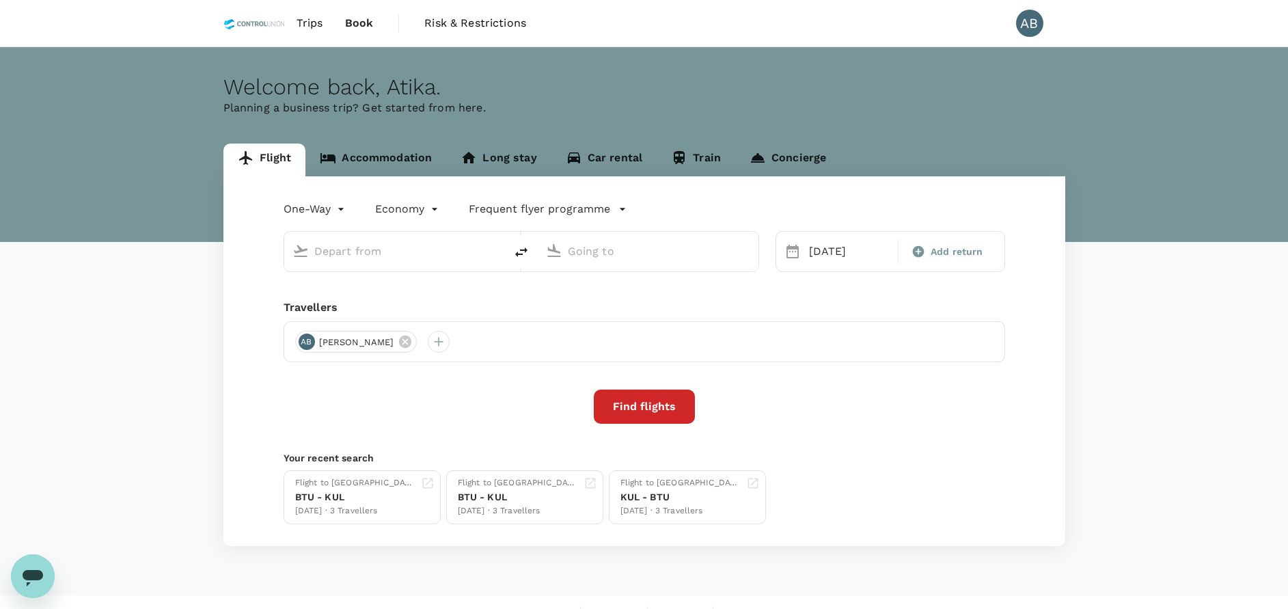
type input "Kuala Lumpur Intl (KUL)"
type input "Bintulu (BTU)"
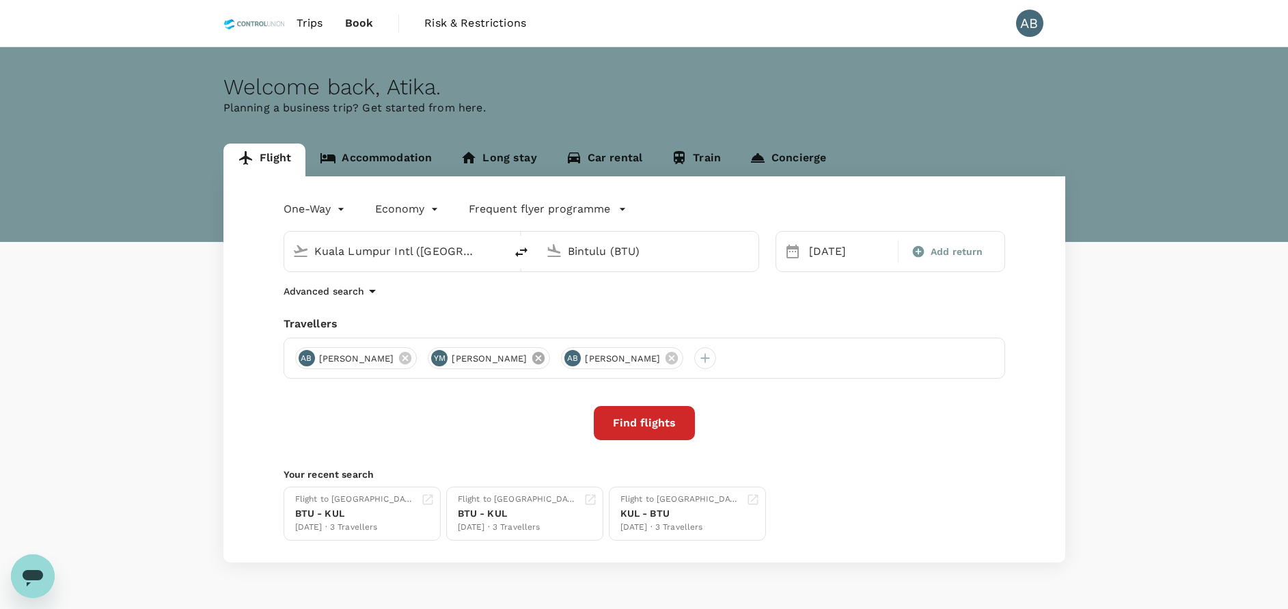
click at [545, 358] on icon at bounding box center [538, 358] width 12 height 12
click at [583, 359] on div at bounding box center [572, 358] width 22 height 22
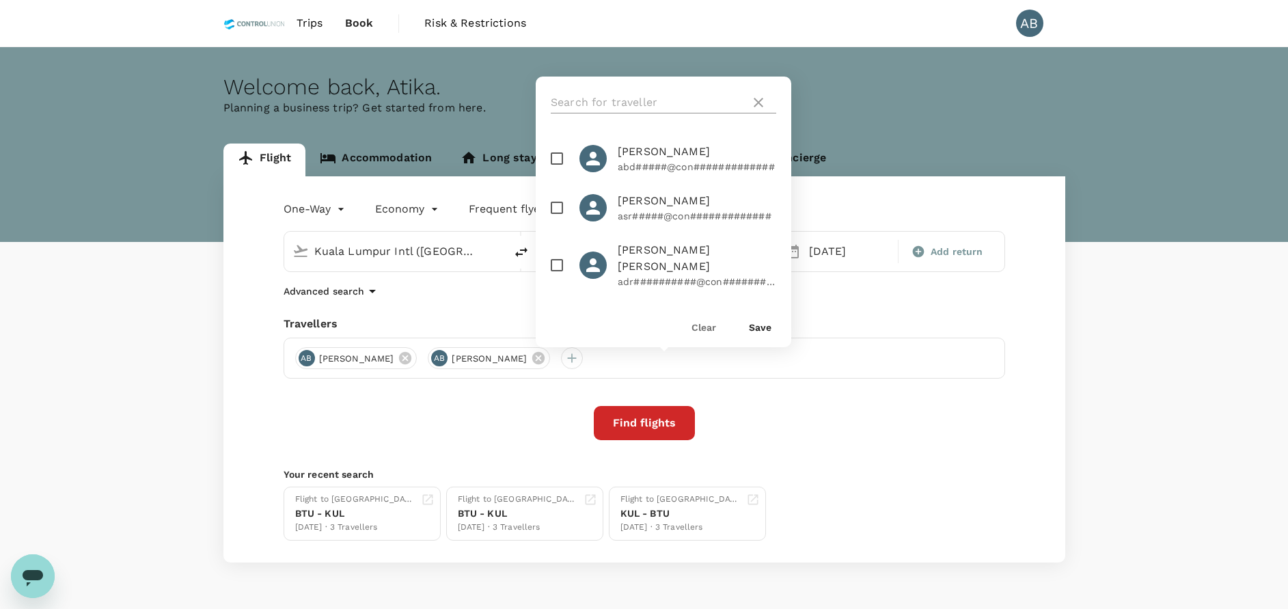
click at [629, 98] on input "text" at bounding box center [648, 103] width 194 height 22
type input "yuge"
click at [559, 254] on input "checkbox" at bounding box center [557, 257] width 29 height 29
checkbox input "true"
click at [754, 323] on button "Save" at bounding box center [760, 327] width 23 height 11
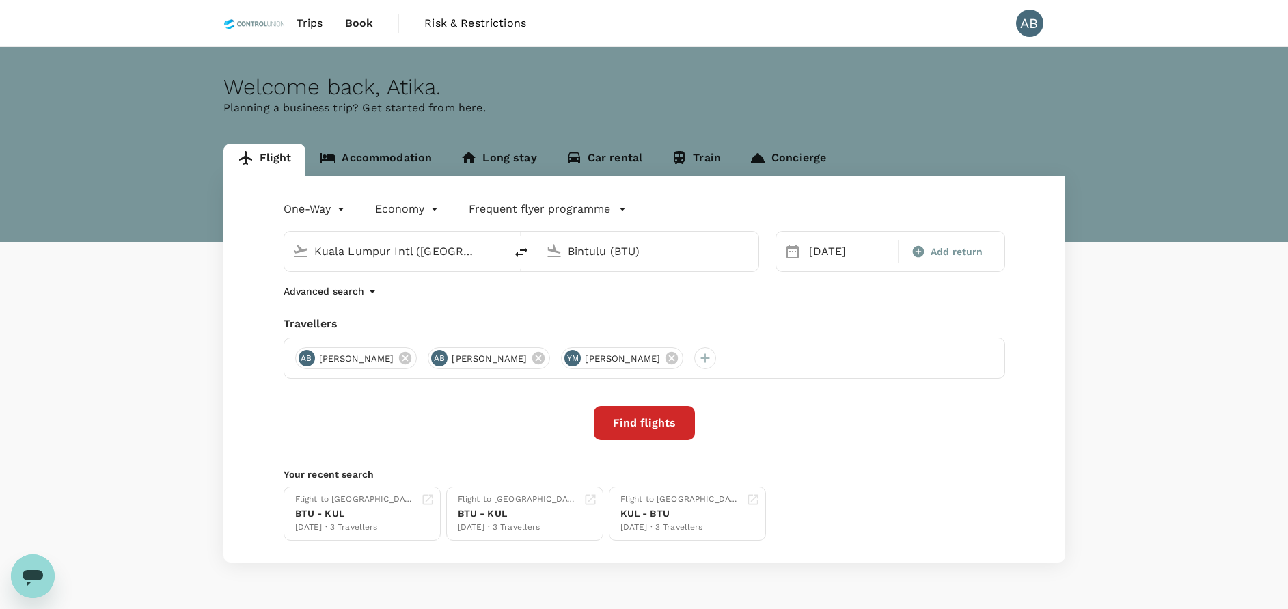
click at [643, 426] on button "Find flights" at bounding box center [644, 423] width 101 height 34
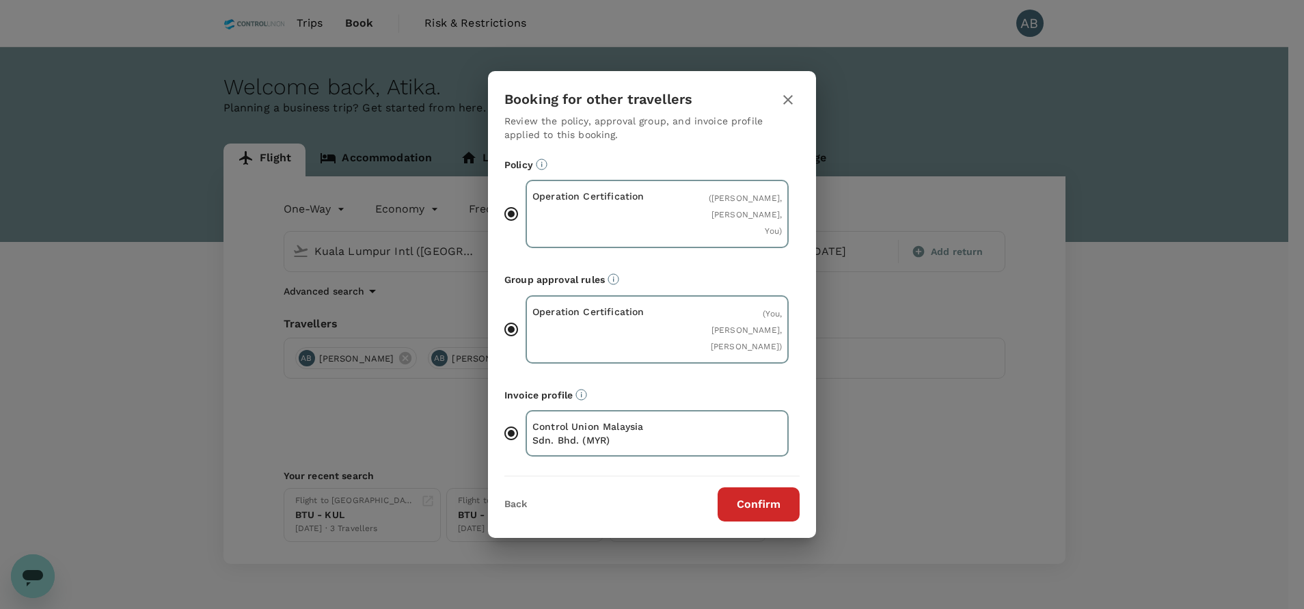
click at [769, 519] on button "Confirm" at bounding box center [758, 504] width 82 height 34
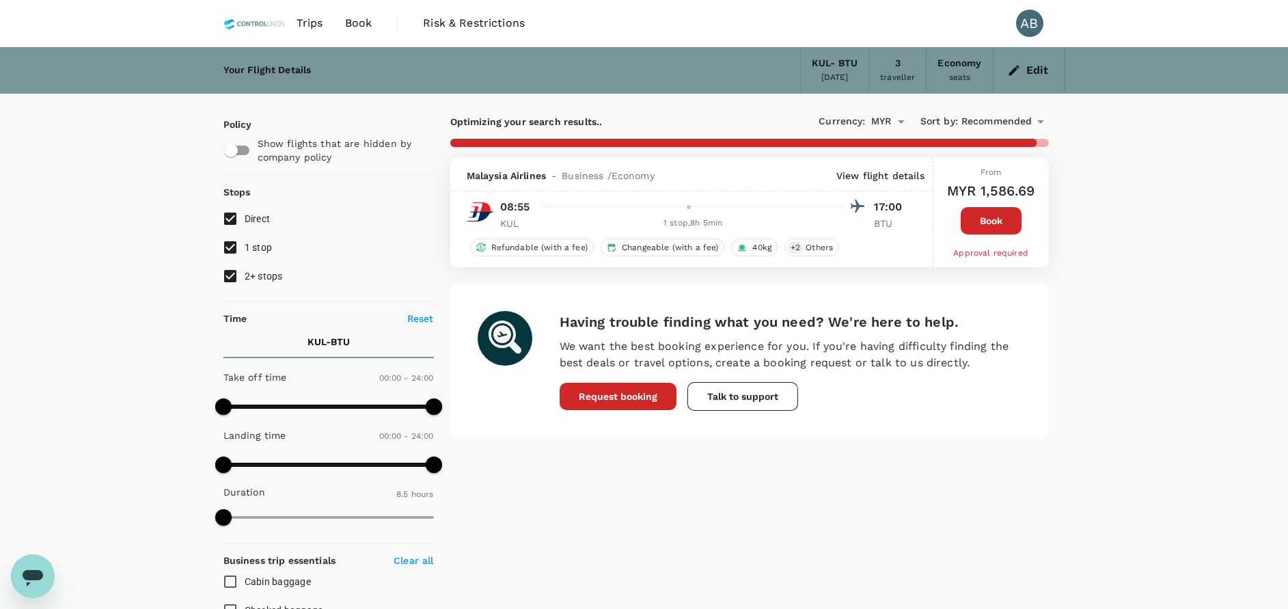
type input "1555"
checkbox input "false"
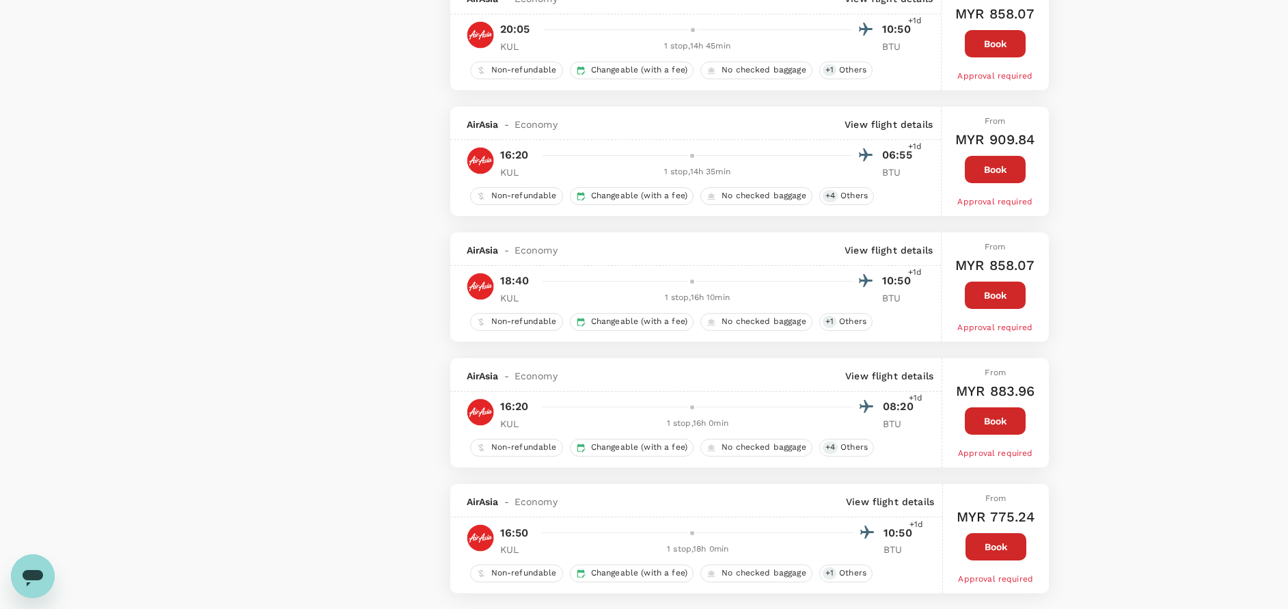
scroll to position [2255, 0]
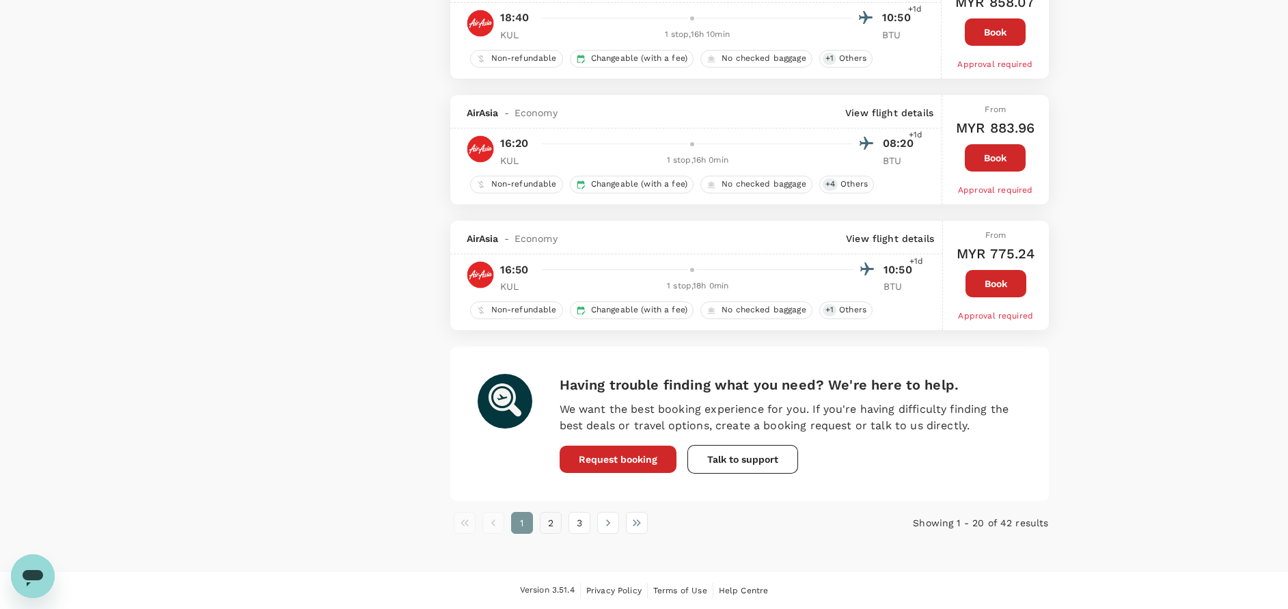
click at [550, 526] on button "2" at bounding box center [551, 523] width 22 height 22
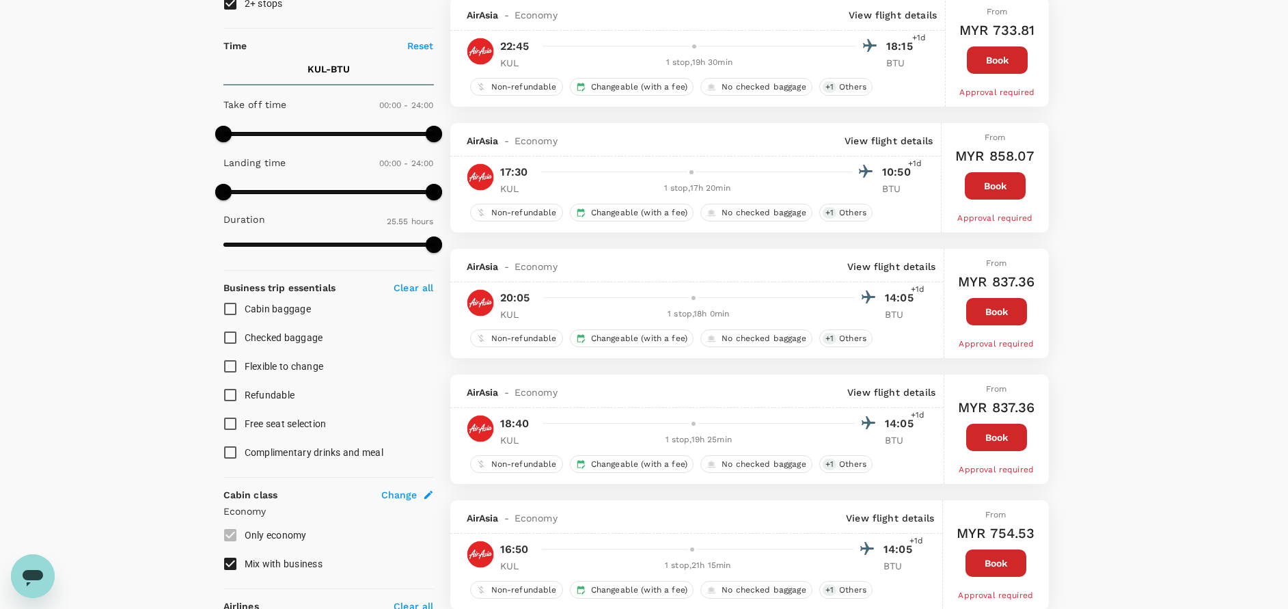
scroll to position [102, 0]
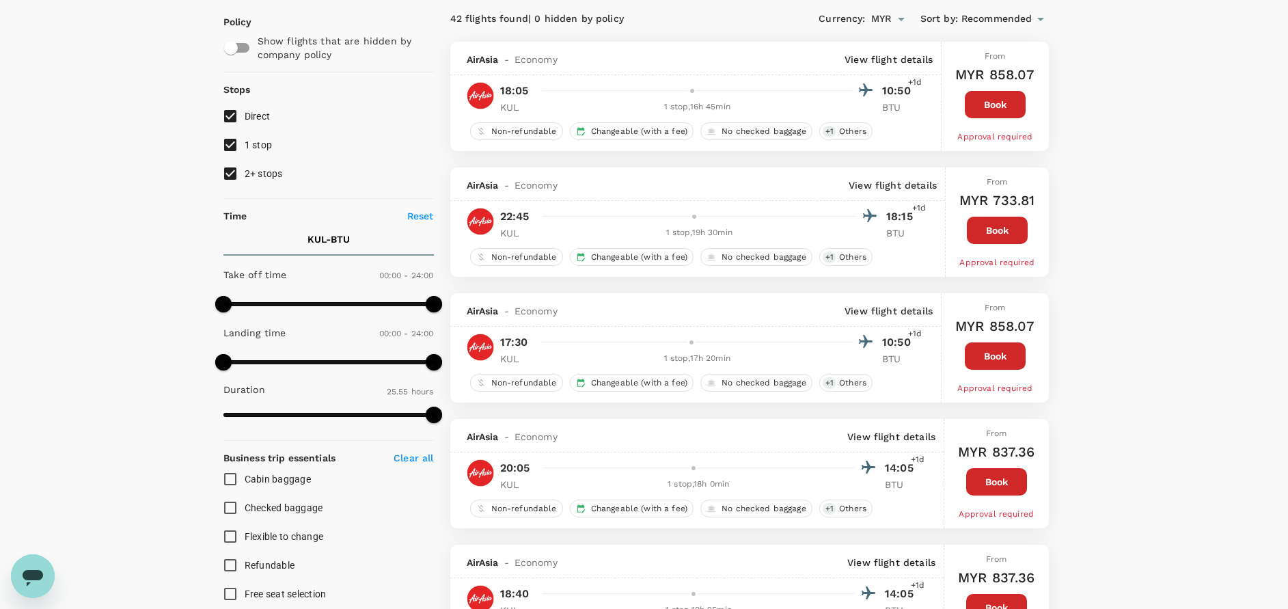
click at [227, 176] on input "2+ stops" at bounding box center [230, 173] width 29 height 29
checkbox input "false"
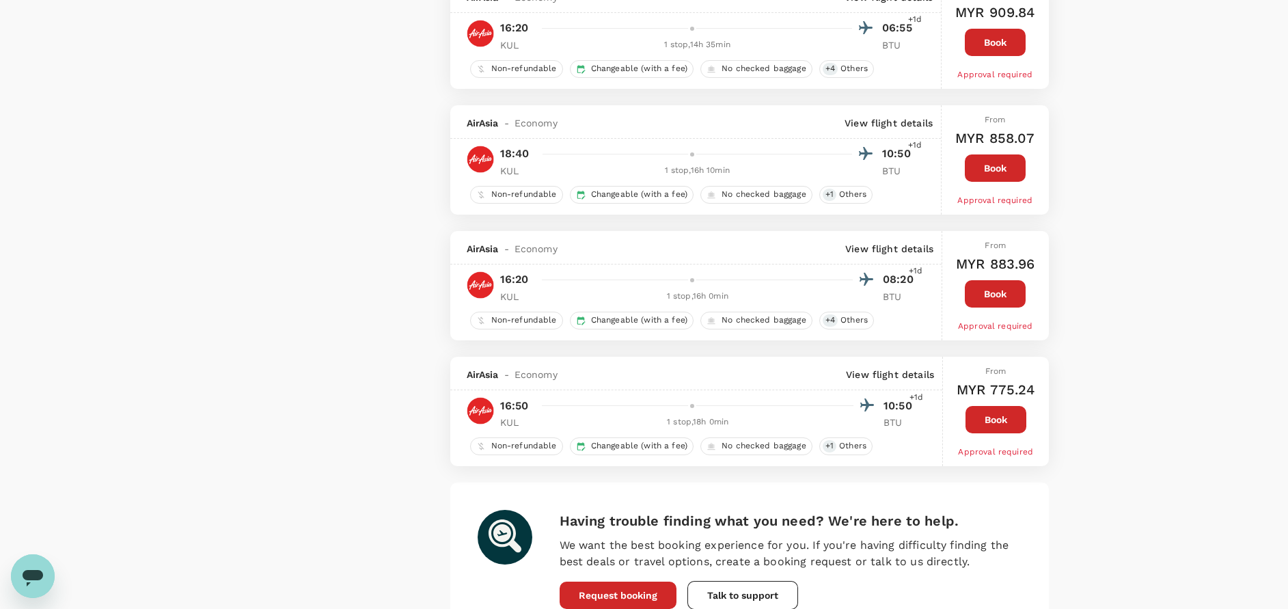
scroll to position [2313, 0]
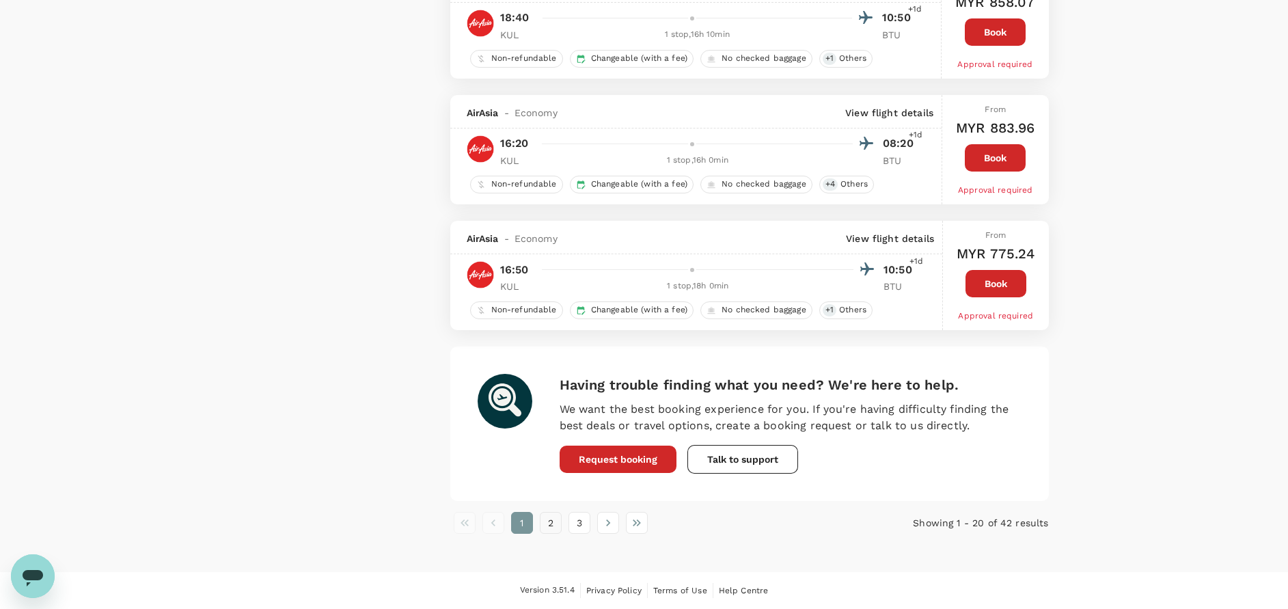
click at [553, 524] on button "2" at bounding box center [551, 523] width 22 height 22
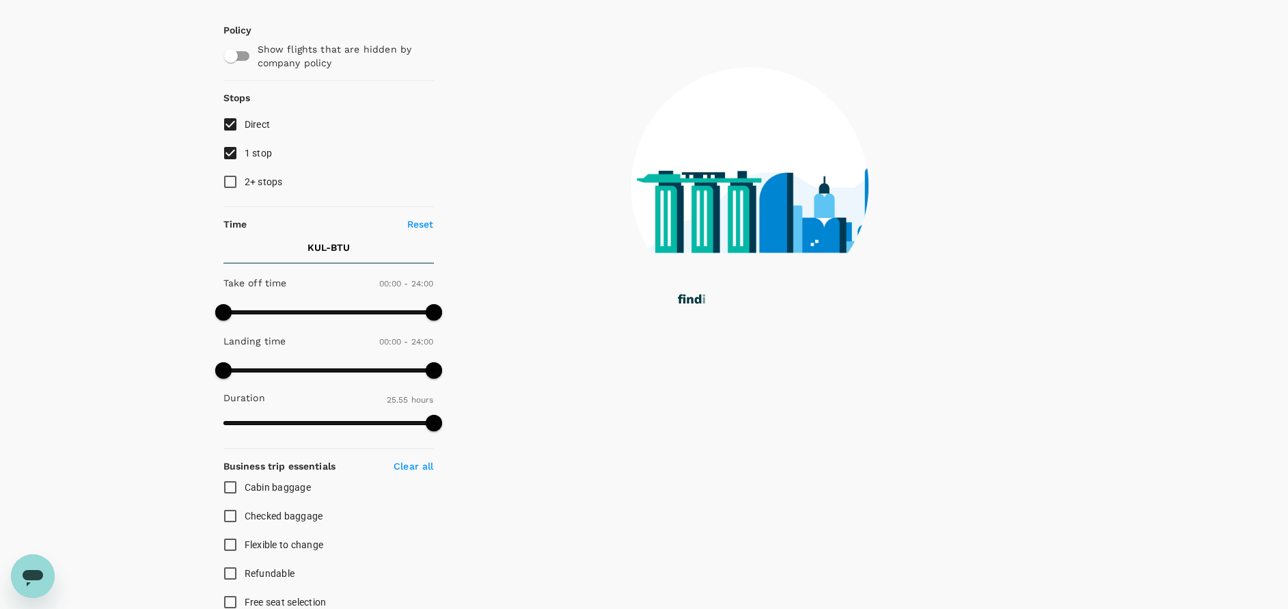
scroll to position [0, 0]
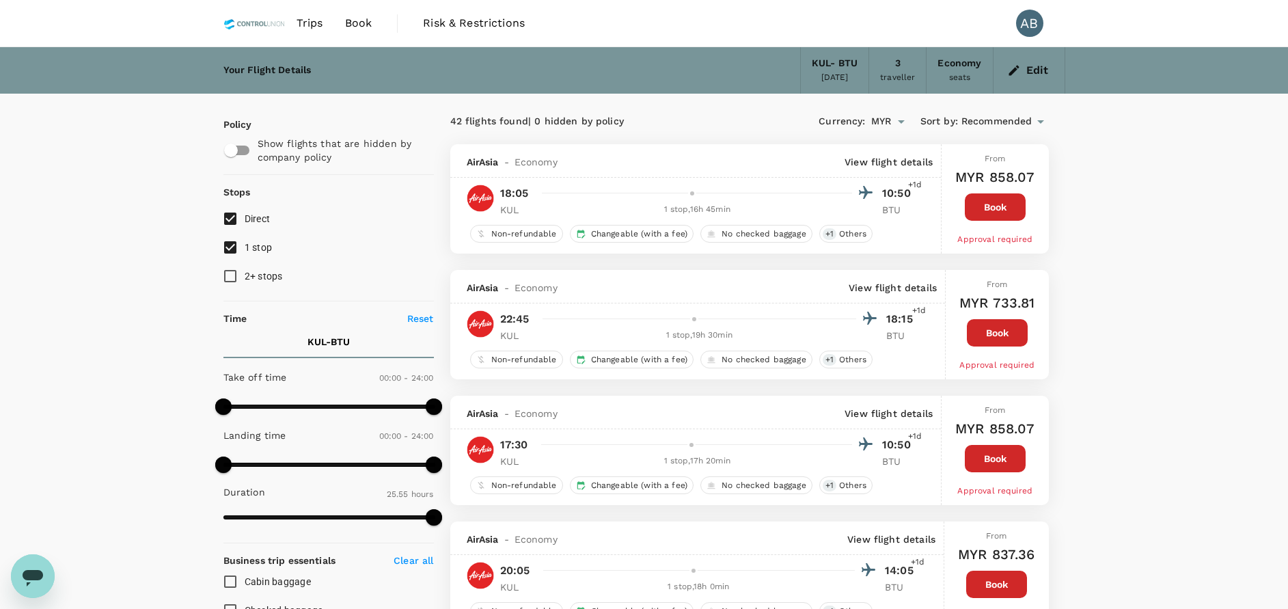
click at [225, 245] on input "1 stop" at bounding box center [230, 247] width 29 height 29
checkbox input "false"
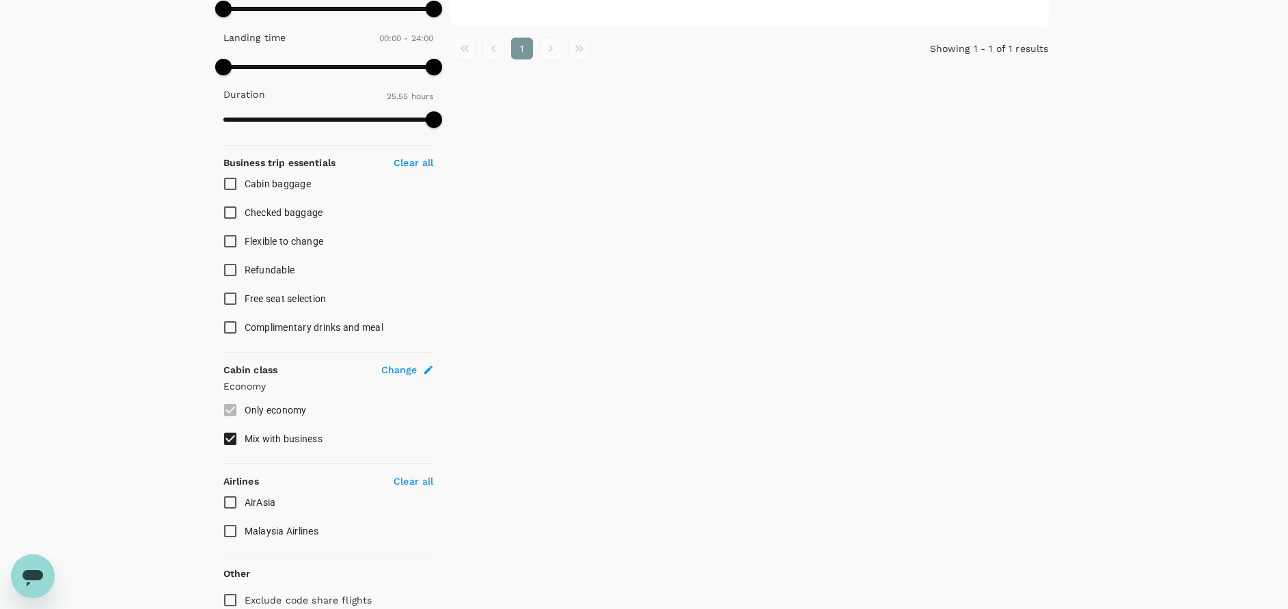
scroll to position [462, 0]
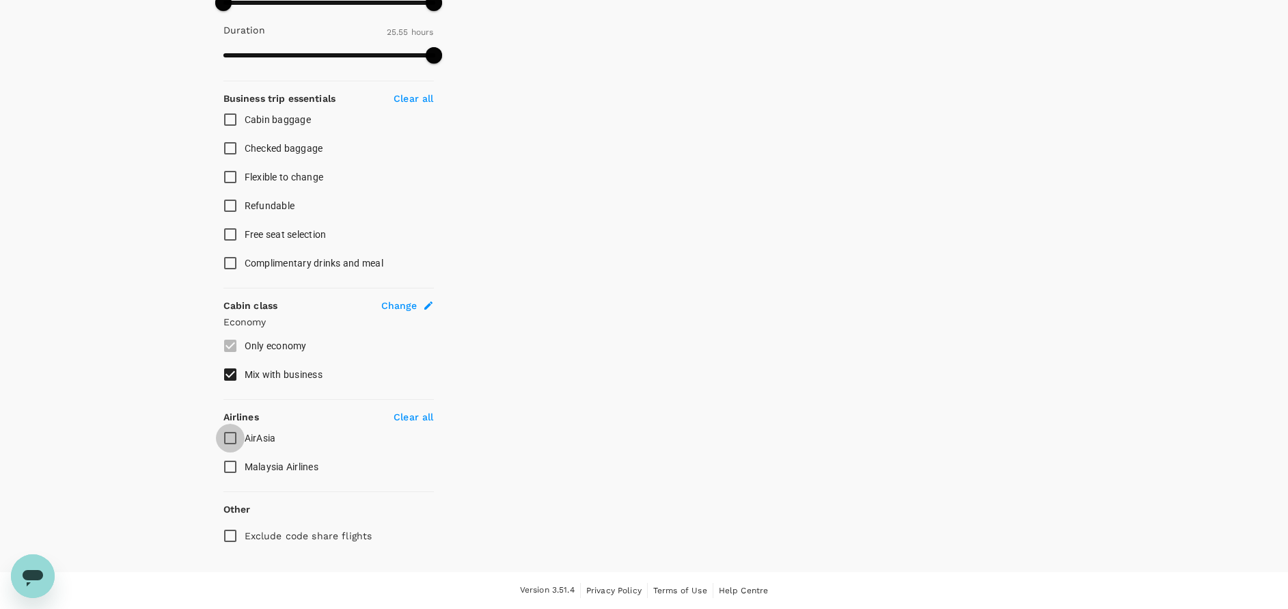
click at [228, 446] on input "AirAsia" at bounding box center [230, 438] width 29 height 29
click at [227, 444] on input "AirAsia" at bounding box center [230, 438] width 29 height 29
checkbox input "false"
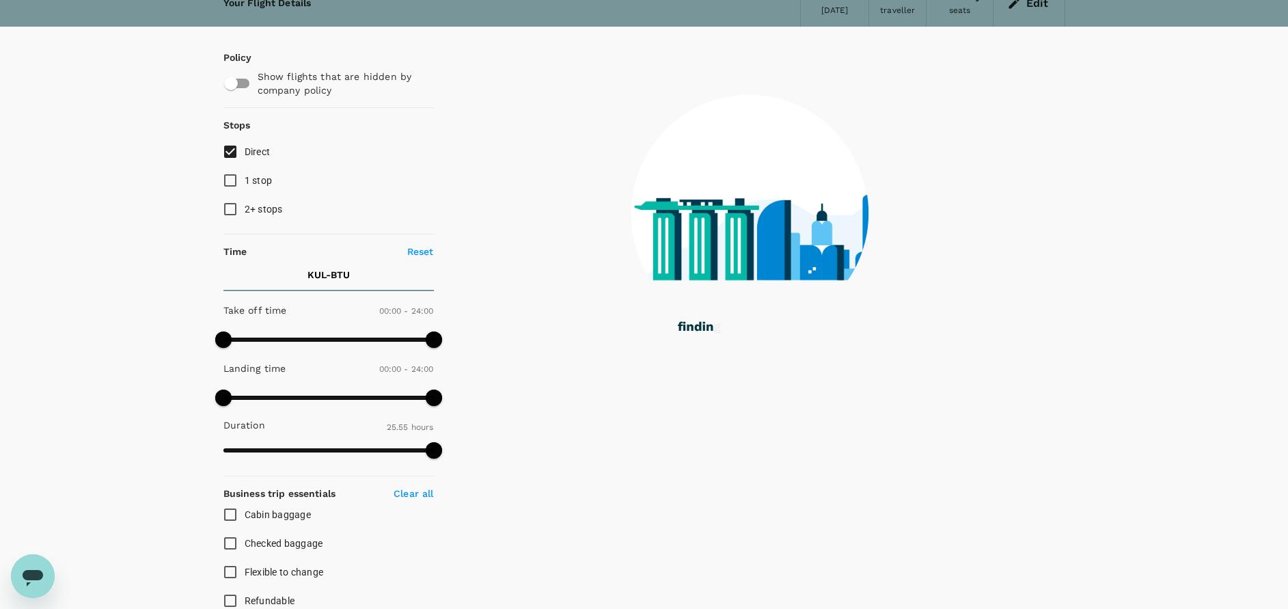
scroll to position [0, 0]
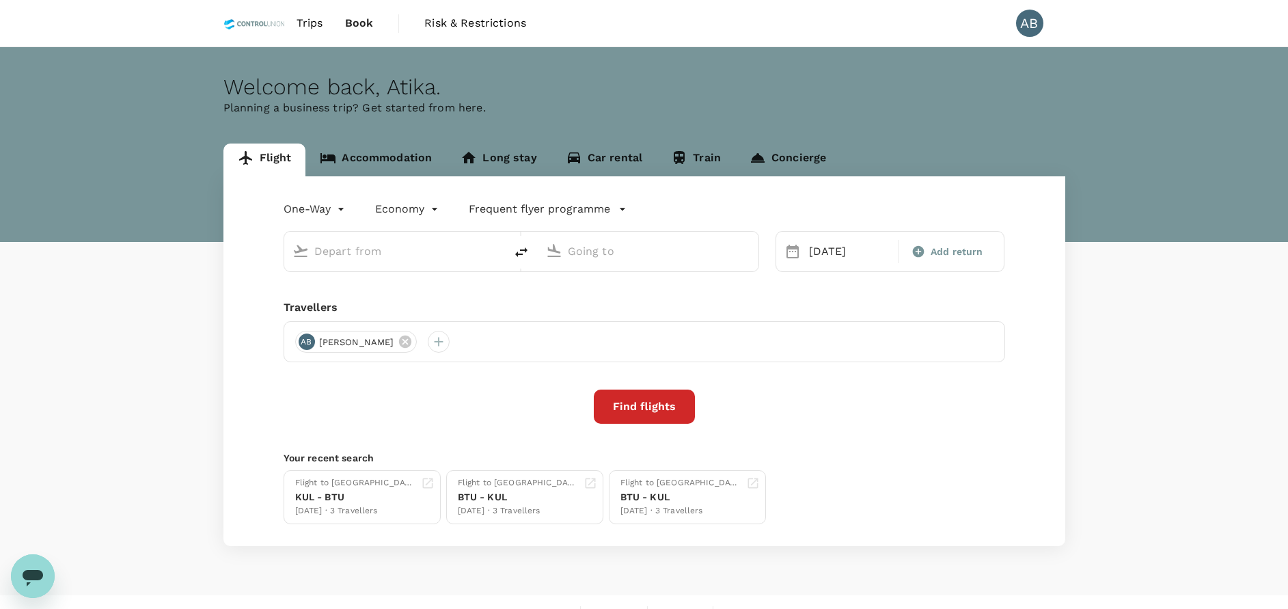
type input "Kuala Lumpur Intl ([GEOGRAPHIC_DATA])"
type input "Bintulu (BTU)"
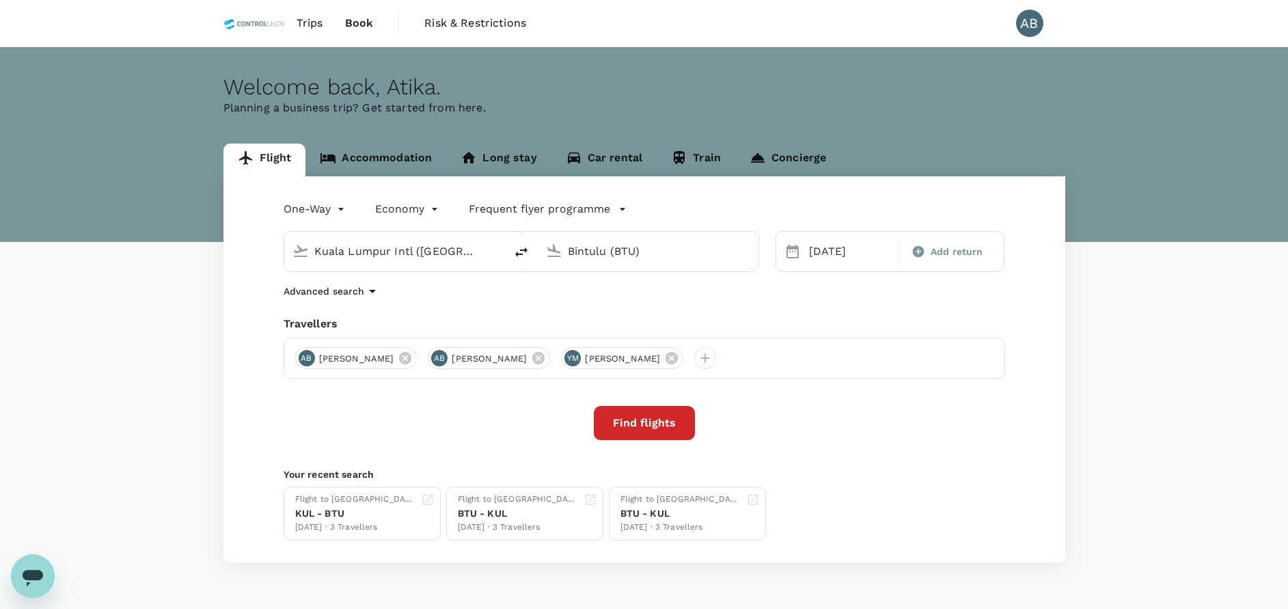
click at [664, 424] on button "Find flights" at bounding box center [644, 423] width 101 height 34
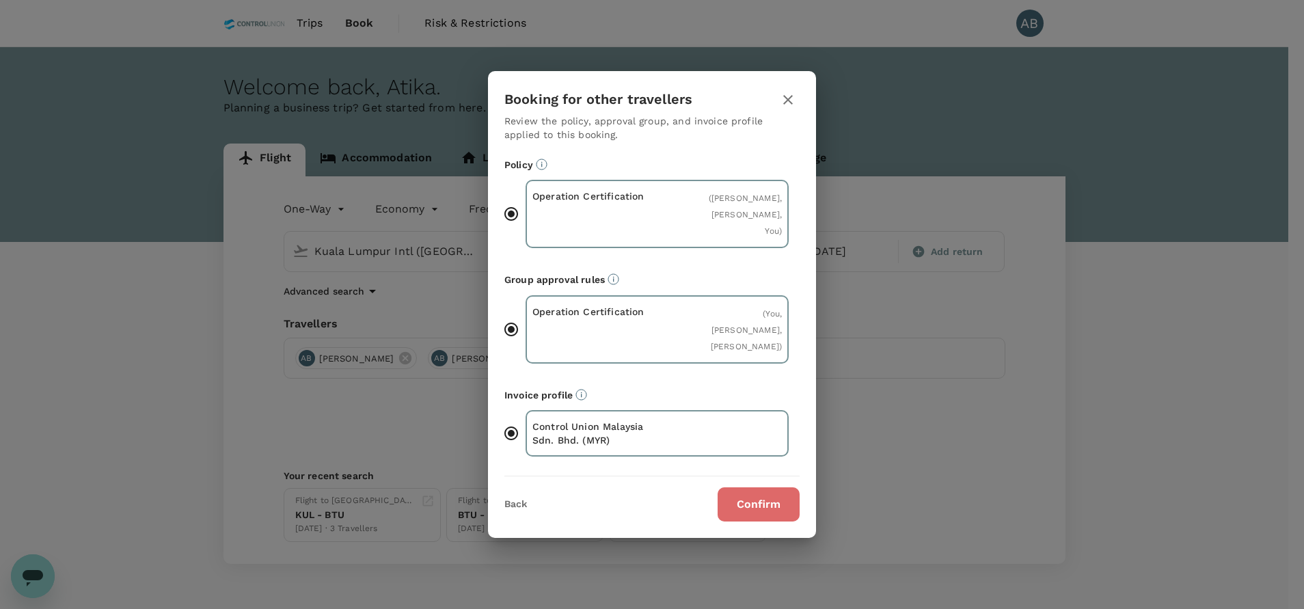
click at [758, 521] on button "Confirm" at bounding box center [758, 504] width 82 height 34
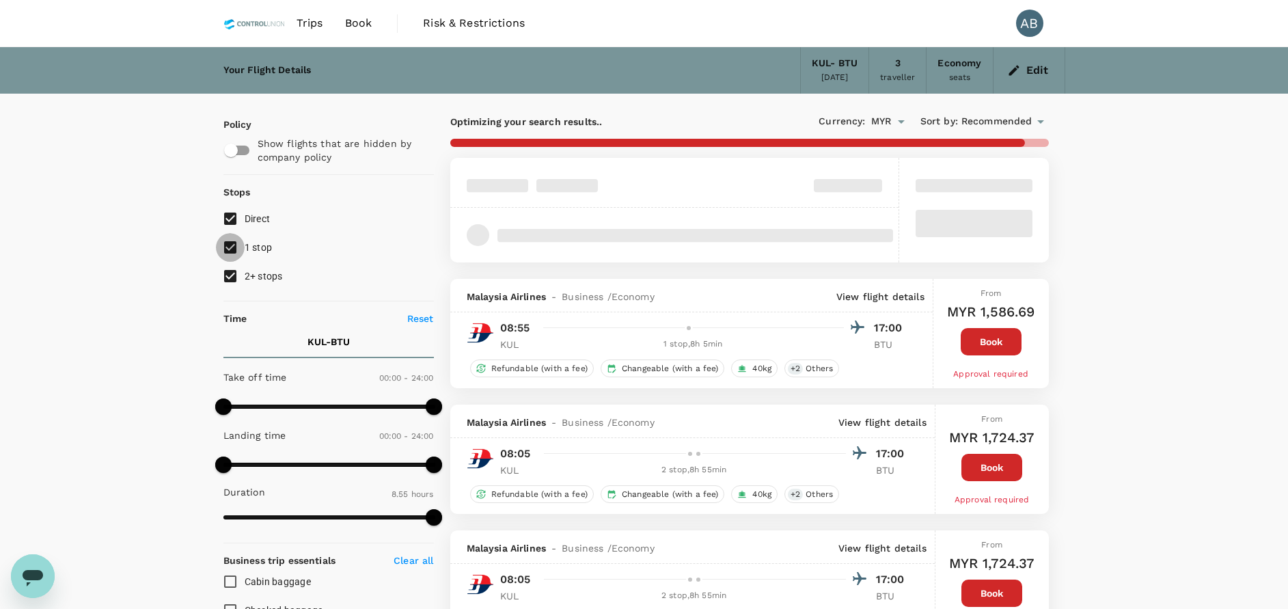
drag, startPoint x: 237, startPoint y: 243, endPoint x: 235, endPoint y: 254, distance: 10.5
click at [236, 243] on input "1 stop" at bounding box center [230, 247] width 29 height 29
checkbox input "false"
click at [235, 277] on input "2+ stops" at bounding box center [230, 276] width 29 height 29
checkbox input "false"
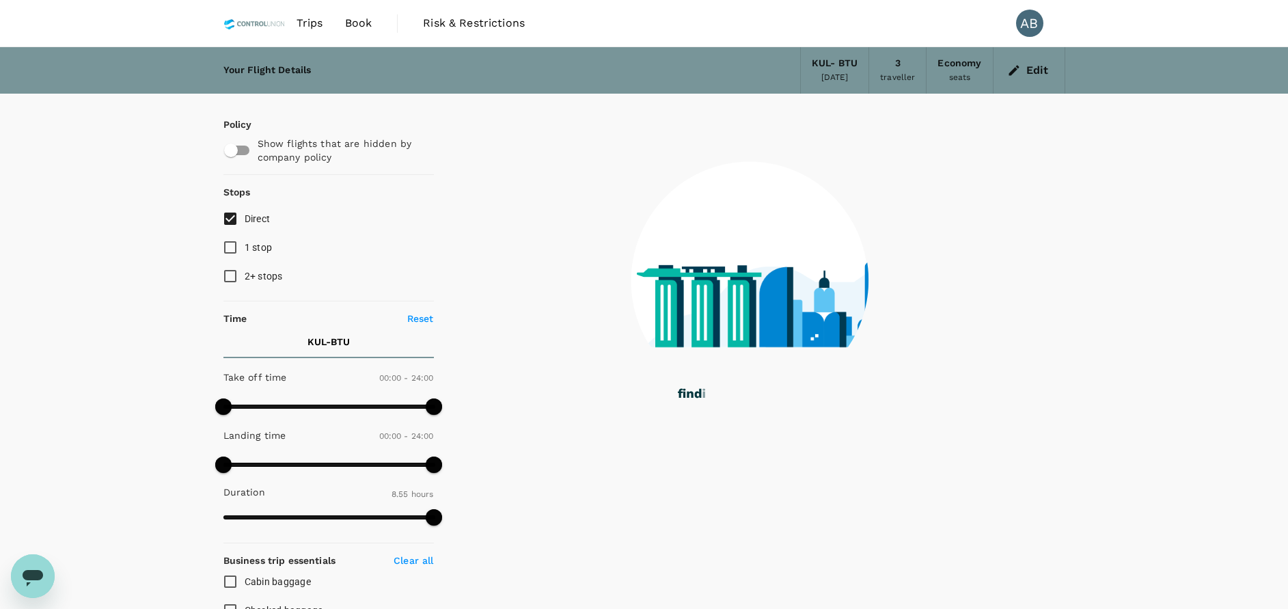
checkbox input "false"
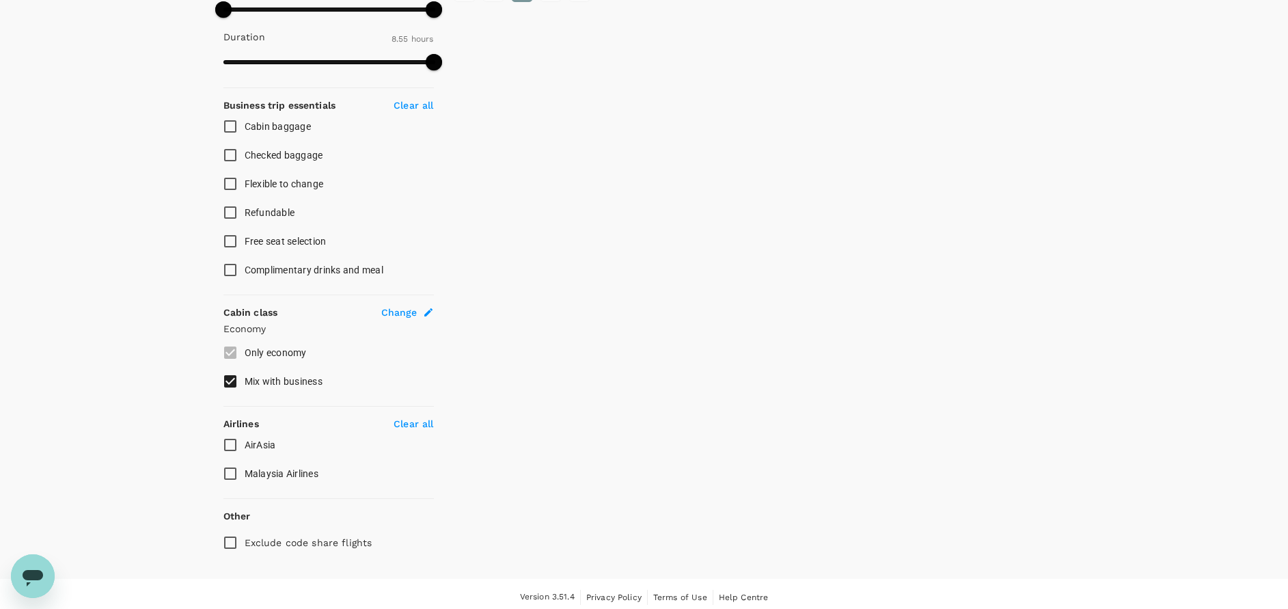
scroll to position [462, 0]
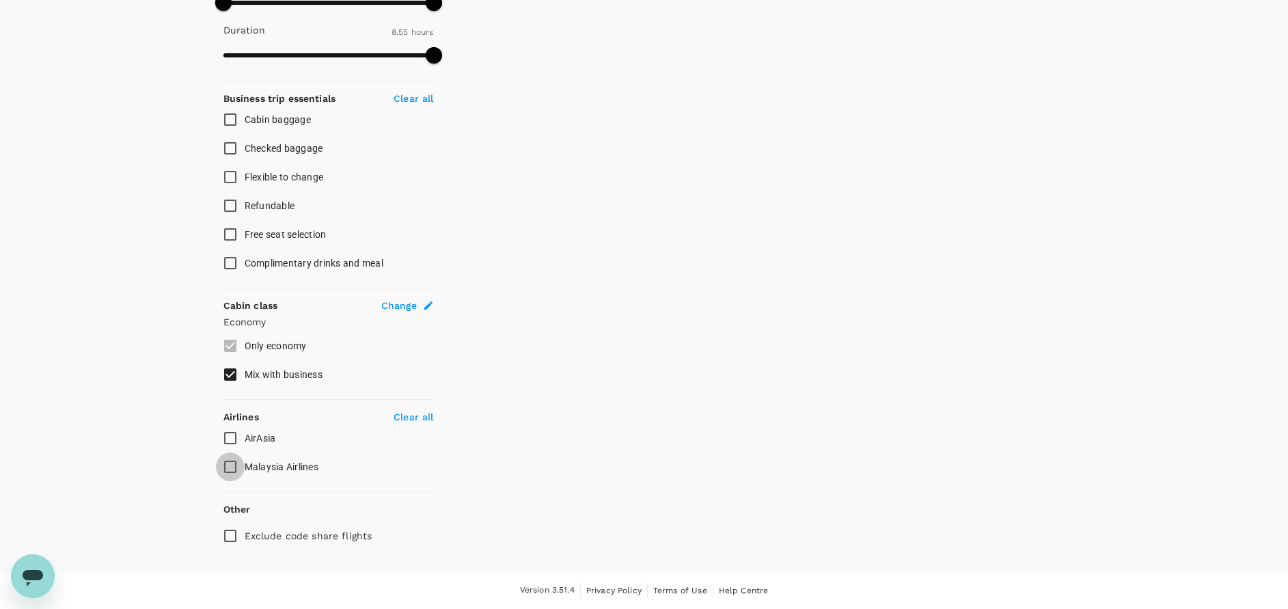
click at [231, 465] on input "Malaysia Airlines" at bounding box center [230, 466] width 29 height 29
click at [240, 458] on input "Malaysia Airlines" at bounding box center [230, 466] width 29 height 29
checkbox input "false"
click at [234, 375] on input "Mix with business" at bounding box center [230, 374] width 29 height 29
checkbox input "false"
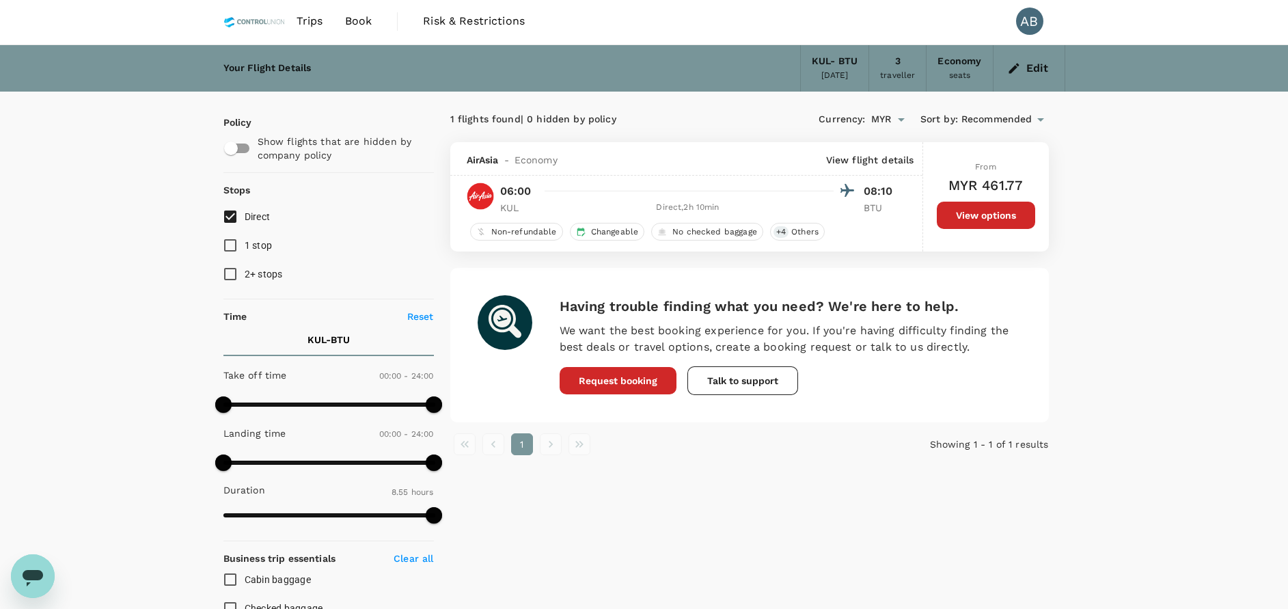
scroll to position [0, 0]
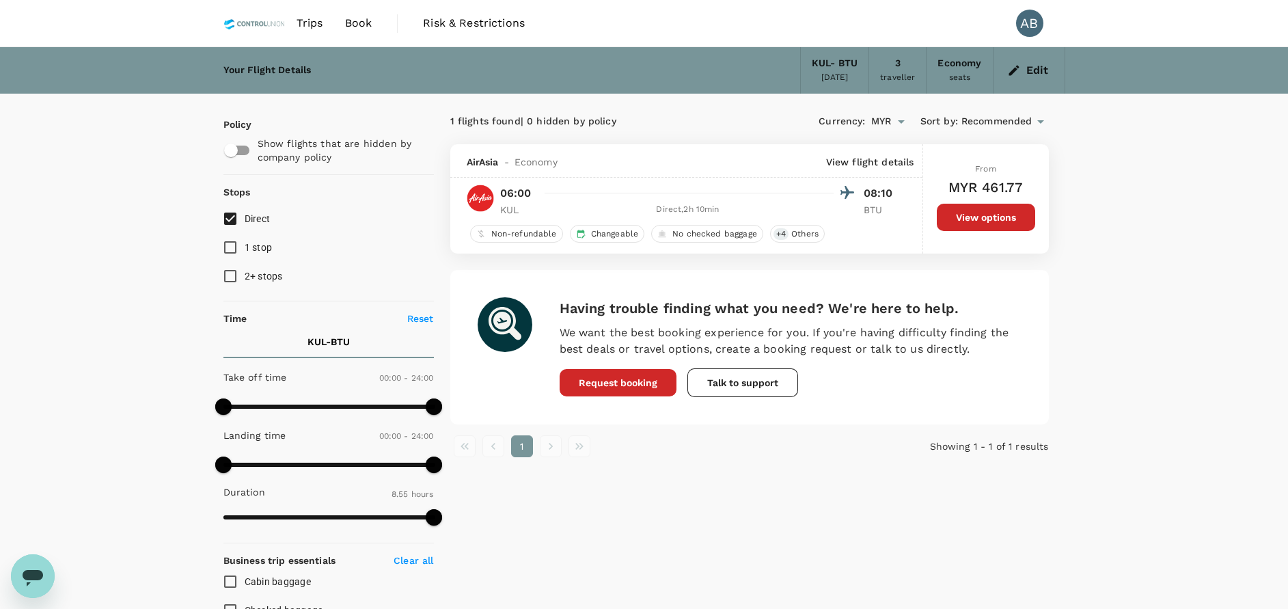
click at [1078, 425] on div "Policy Show flights that are hidden by company policy Stops Direct 1 stop 2+ st…" at bounding box center [644, 553] width 875 height 918
click at [1011, 74] on icon "button" at bounding box center [1014, 70] width 10 height 10
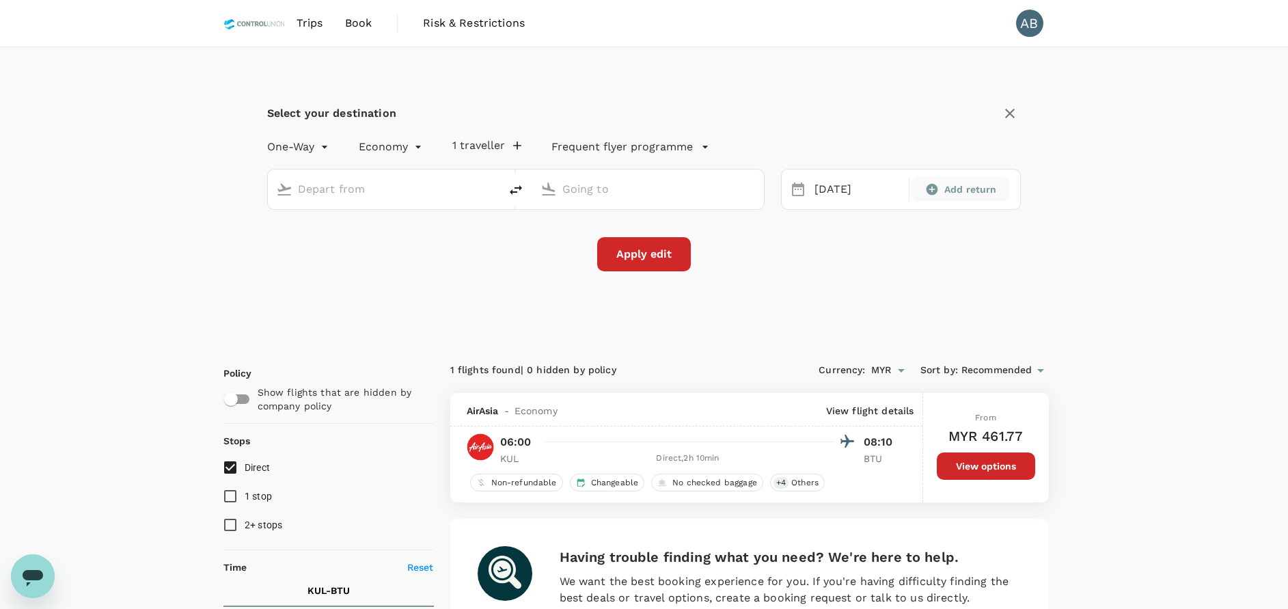
type input "Kuala Lumpur Intl ([GEOGRAPHIC_DATA])"
type input "Bintulu (BTU)"
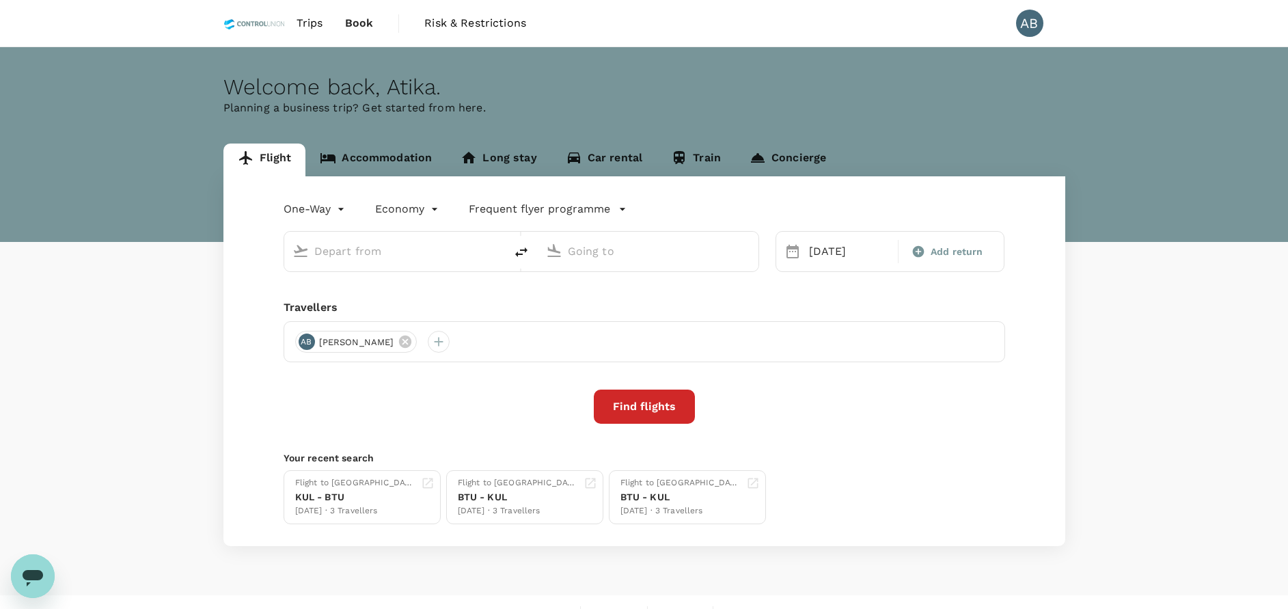
type input "Kuala Lumpur Intl ([GEOGRAPHIC_DATA])"
type input "Bintulu (BTU)"
type input "Kuala Lumpur Intl ([GEOGRAPHIC_DATA])"
type input "Bintulu (BTU)"
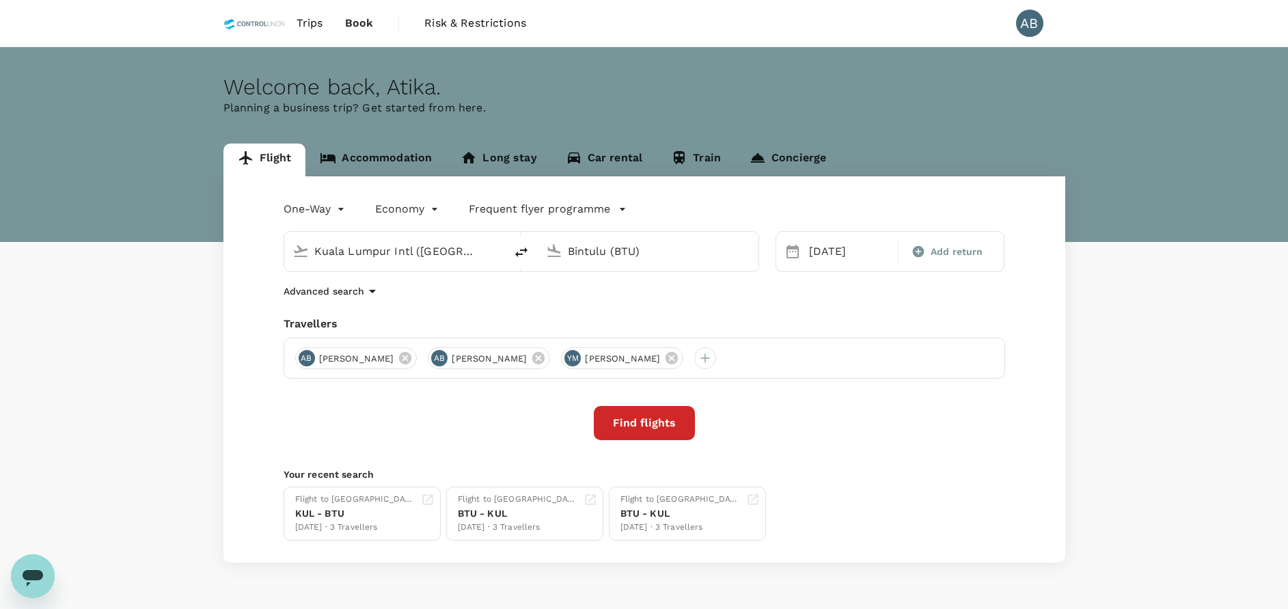
click at [615, 321] on div "Travellers" at bounding box center [645, 324] width 722 height 16
click at [886, 292] on div "Advanced search" at bounding box center [645, 291] width 722 height 16
click at [305, 205] on body "Trips Book Risk & Restrictions AB Welcome back , Atika . Planning a business tr…" at bounding box center [652, 324] width 1304 height 648
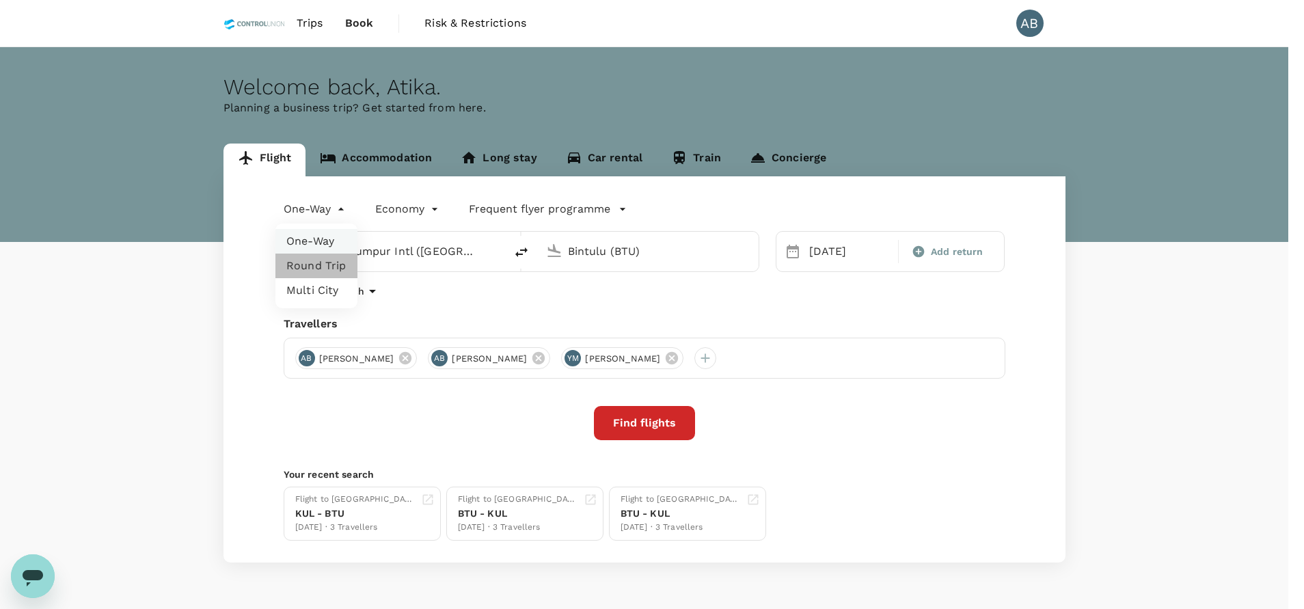
click at [322, 273] on li "Round Trip" at bounding box center [316, 266] width 82 height 25
type input "roundtrip"
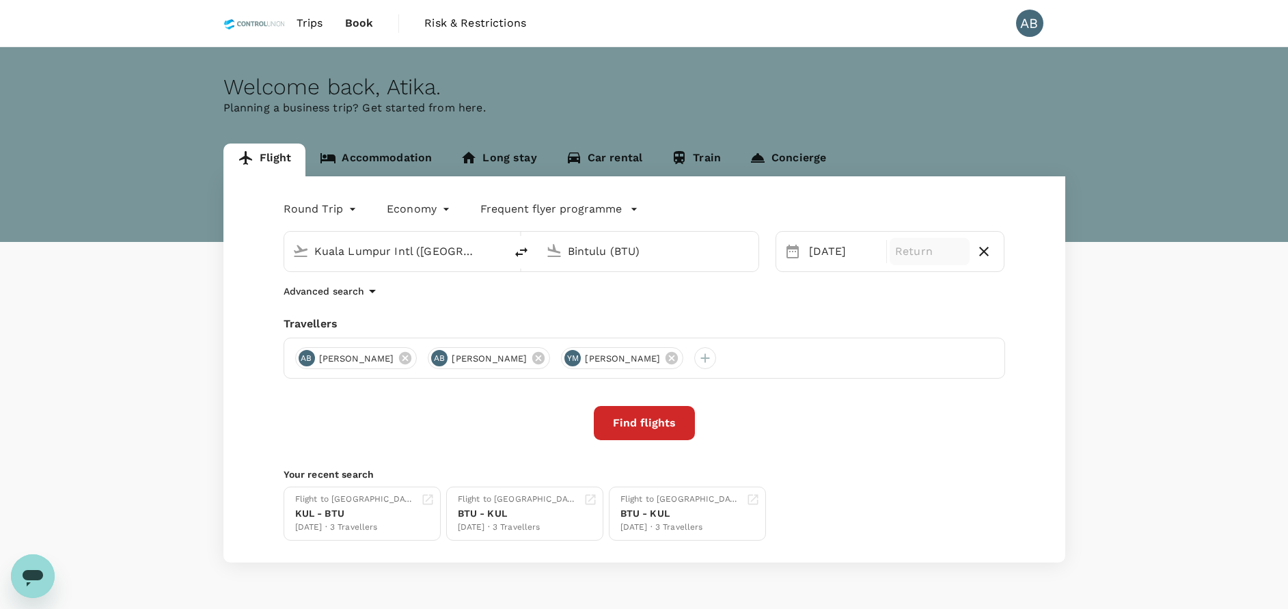
click at [924, 256] on p "Return" at bounding box center [929, 251] width 69 height 16
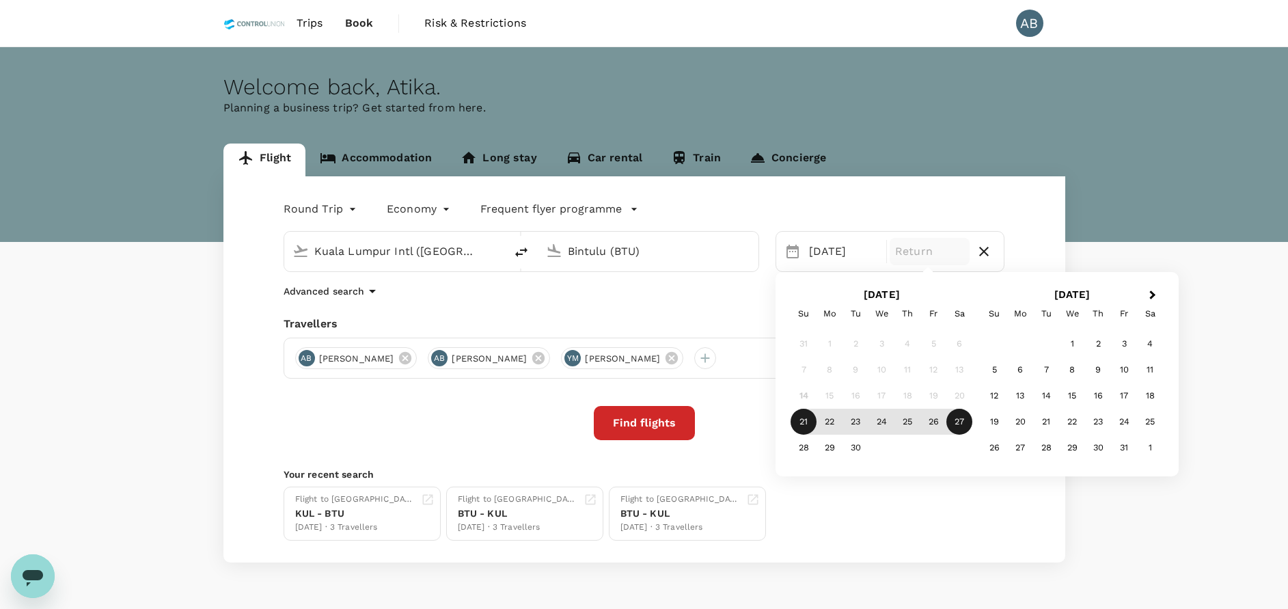
click at [965, 421] on div "27" at bounding box center [959, 422] width 26 height 26
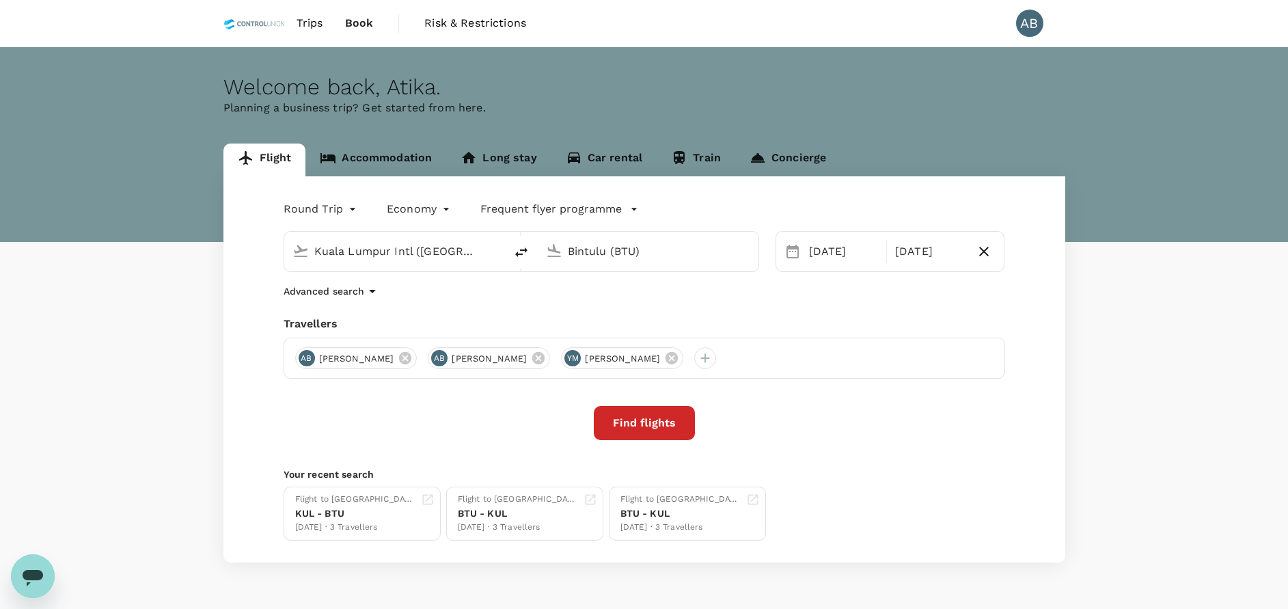
click at [761, 300] on div "Round Trip roundtrip Economy economy Frequent flyer programme Kuala Lumpur Intl…" at bounding box center [644, 369] width 842 height 386
click at [669, 423] on button "Find flights" at bounding box center [644, 423] width 101 height 34
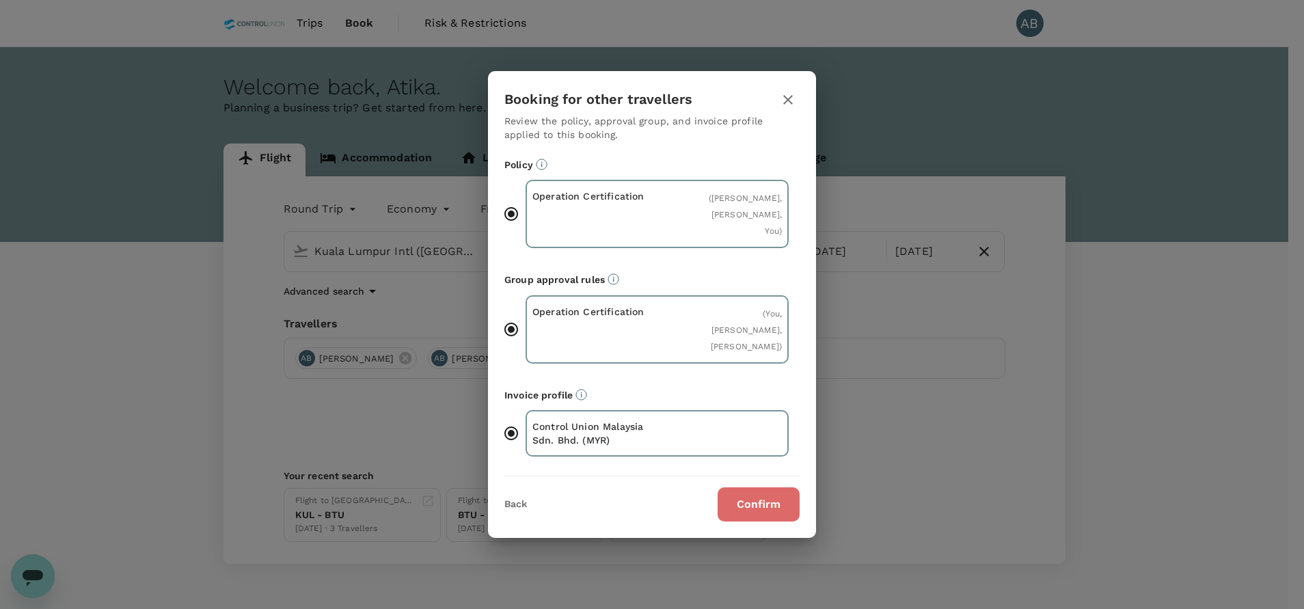
click at [764, 521] on button "Confirm" at bounding box center [758, 504] width 82 height 34
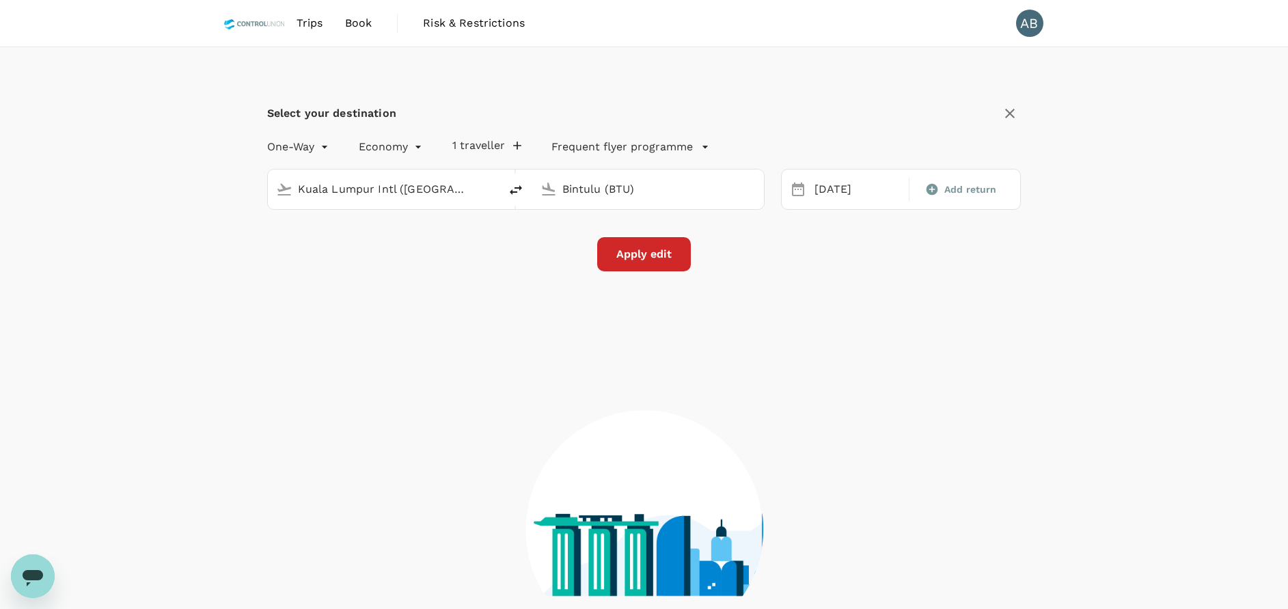
type input "roundtrip"
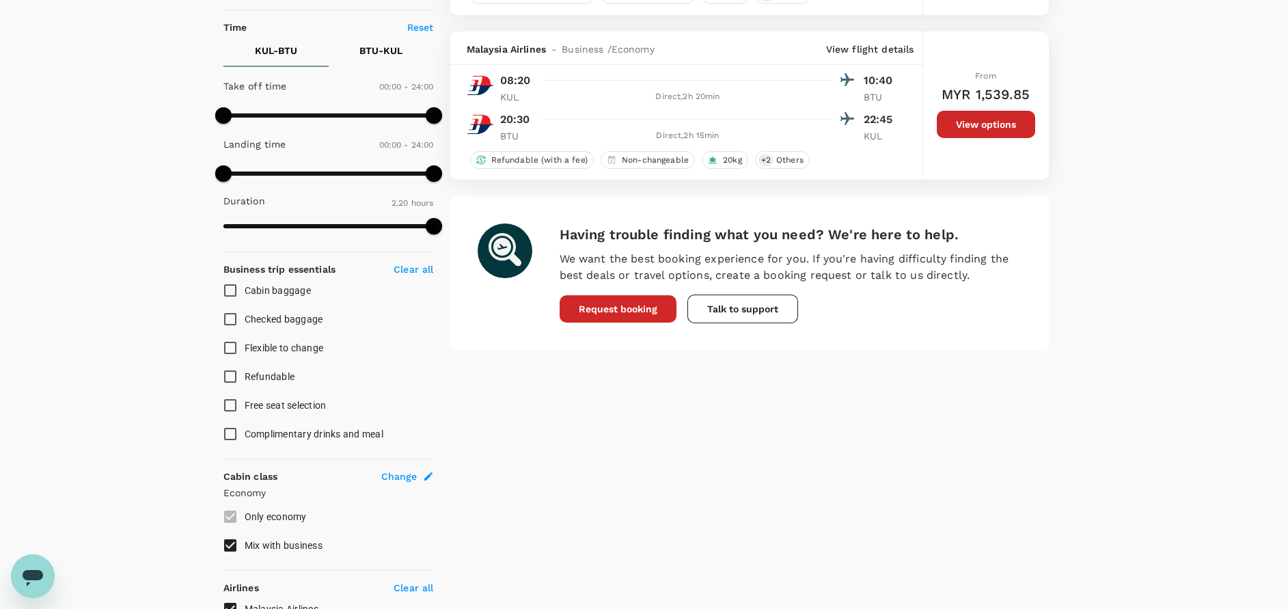
scroll to position [307, 0]
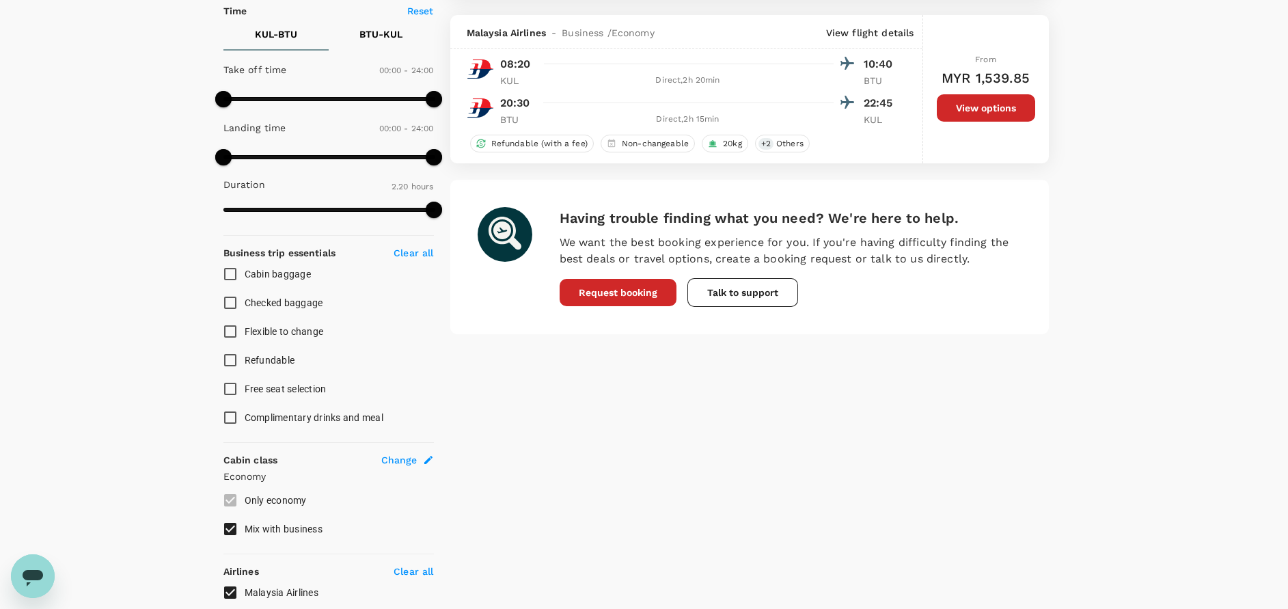
checkbox input "false"
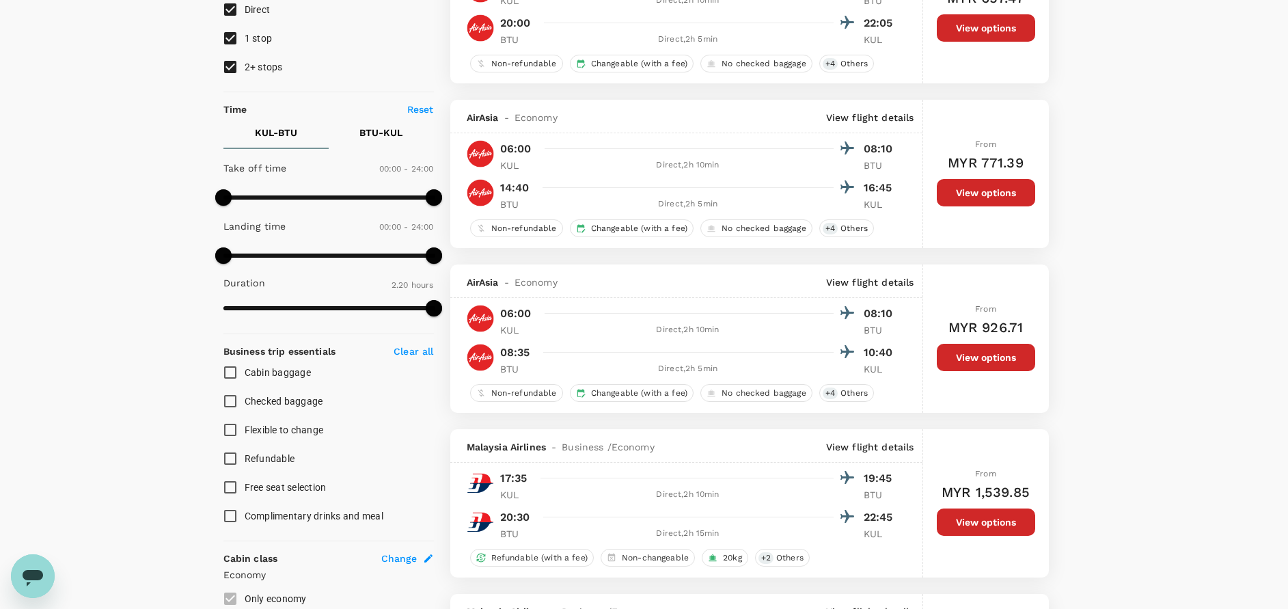
scroll to position [0, 0]
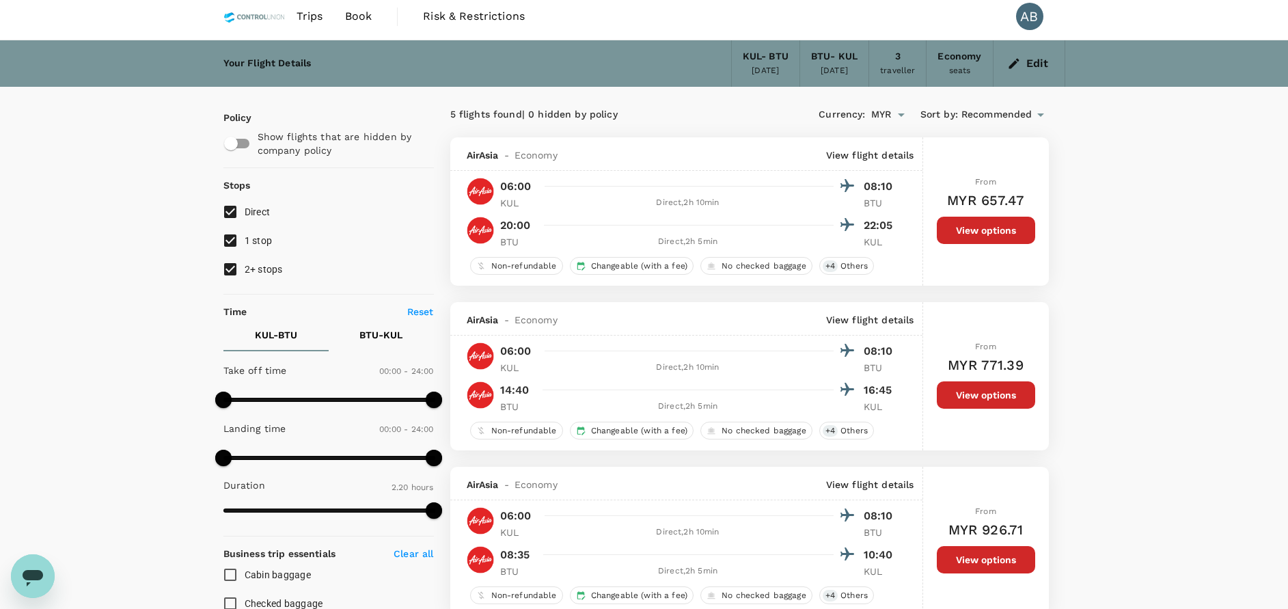
scroll to position [6, 0]
click at [1017, 62] on icon "button" at bounding box center [1014, 64] width 14 height 14
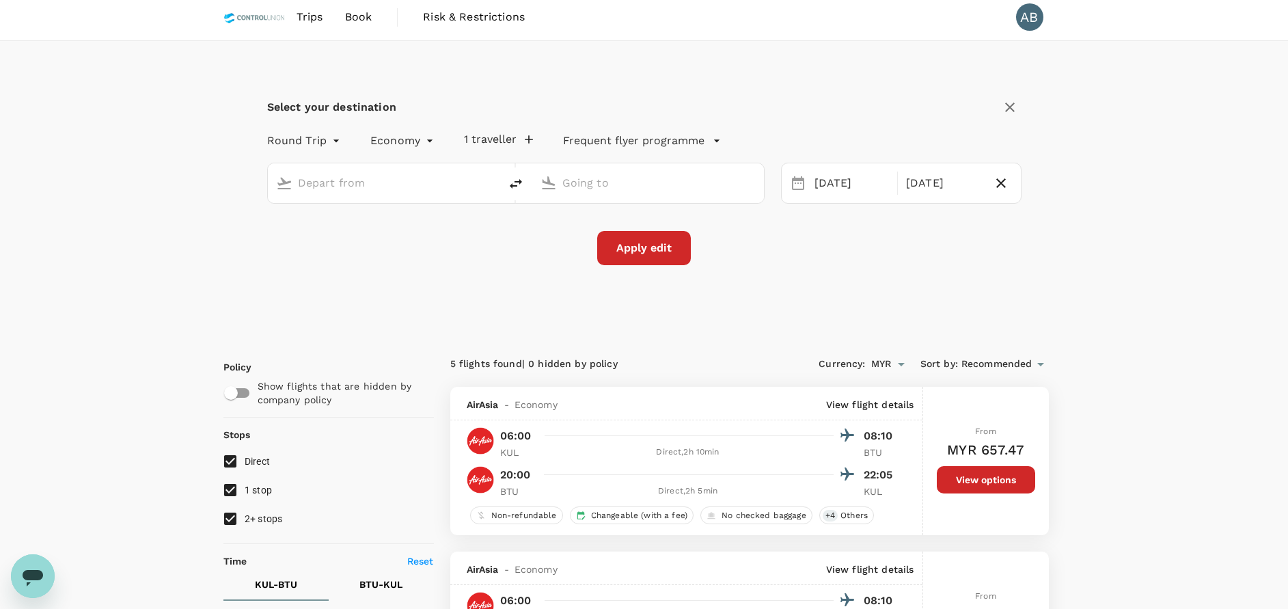
type input "Kuala Lumpur Intl ([GEOGRAPHIC_DATA])"
type input "Bintulu (BTU)"
click at [1000, 177] on icon "button" at bounding box center [1001, 183] width 16 height 16
type input "oneway"
click at [659, 254] on button "Apply edit" at bounding box center [644, 248] width 94 height 34
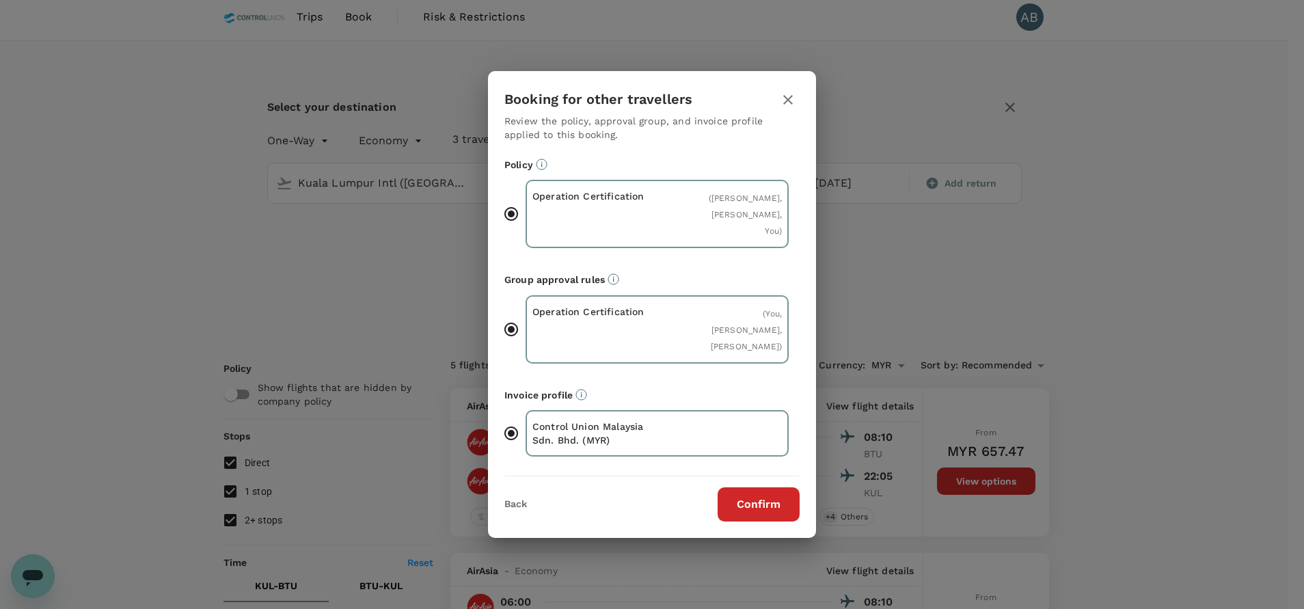
click at [752, 504] on button "Confirm" at bounding box center [758, 504] width 82 height 34
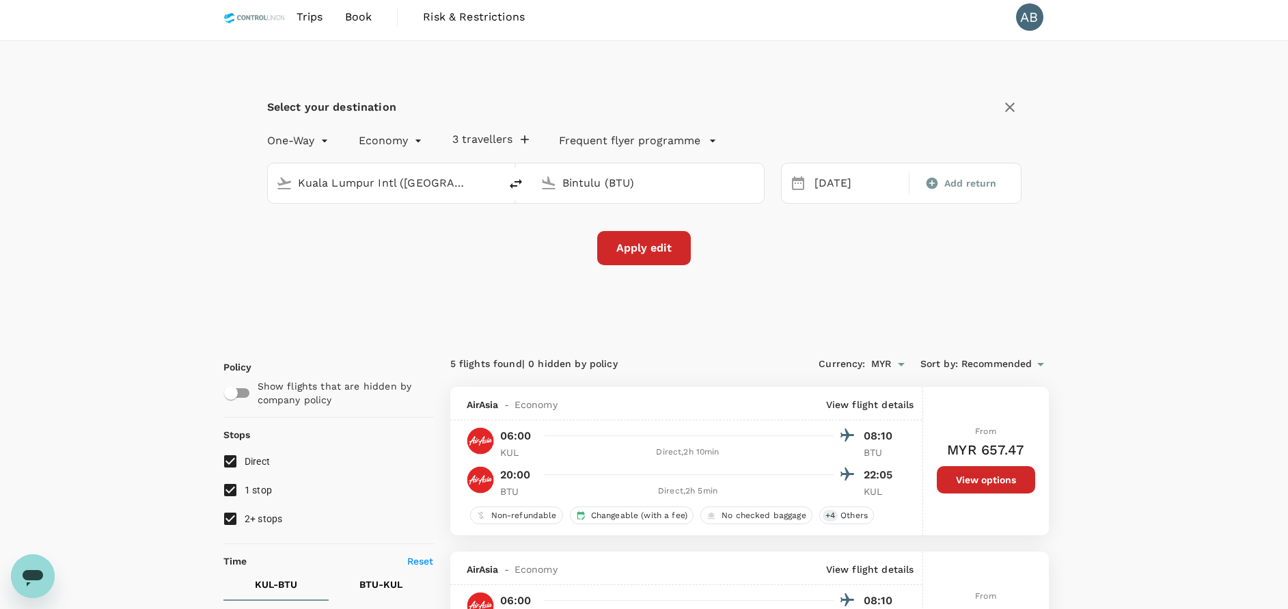
checkbox input "false"
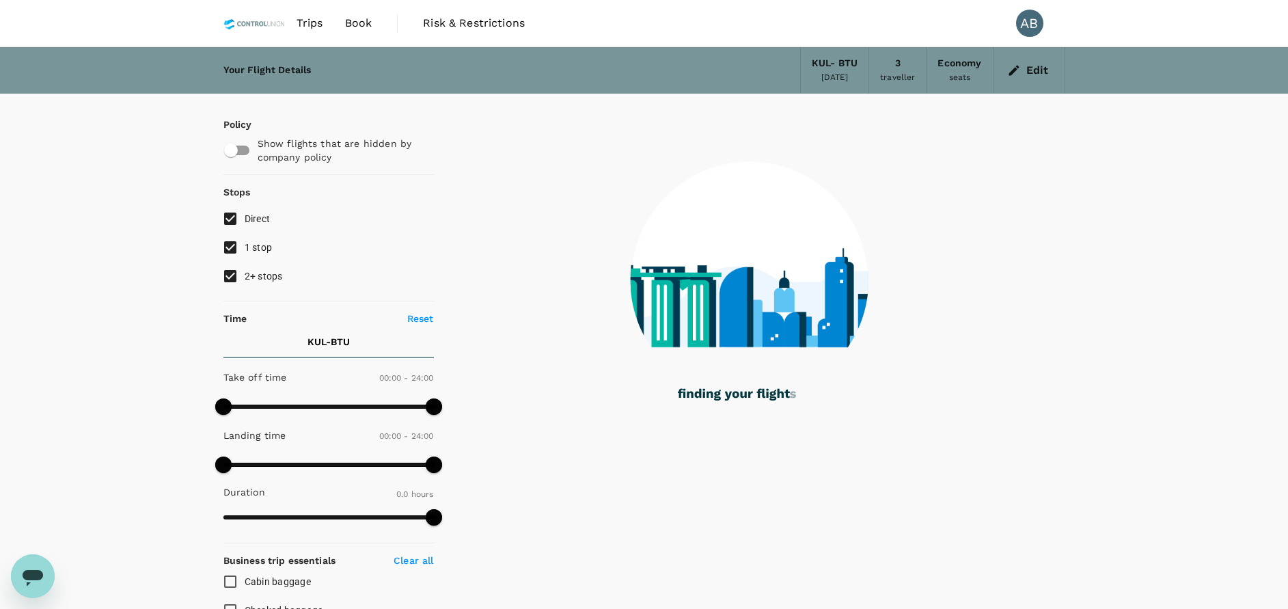
drag, startPoint x: 231, startPoint y: 269, endPoint x: 232, endPoint y: 259, distance: 10.3
click at [230, 269] on input "2+ stops" at bounding box center [230, 276] width 29 height 29
checkbox input "false"
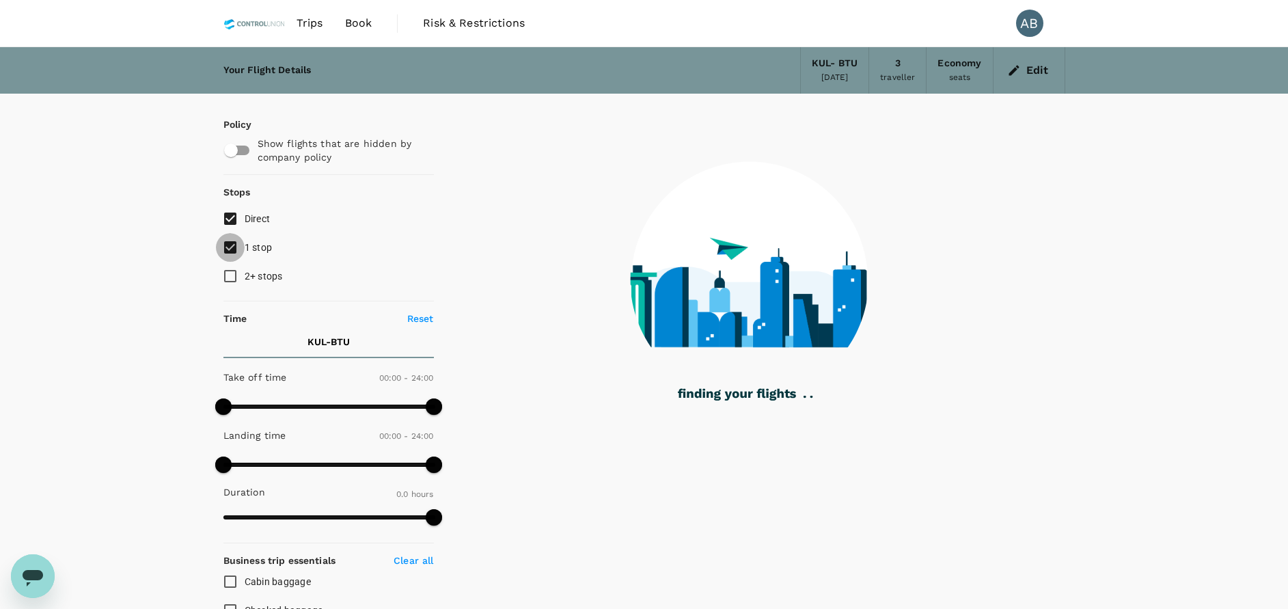
click at [232, 252] on input "1 stop" at bounding box center [230, 247] width 29 height 29
checkbox input "false"
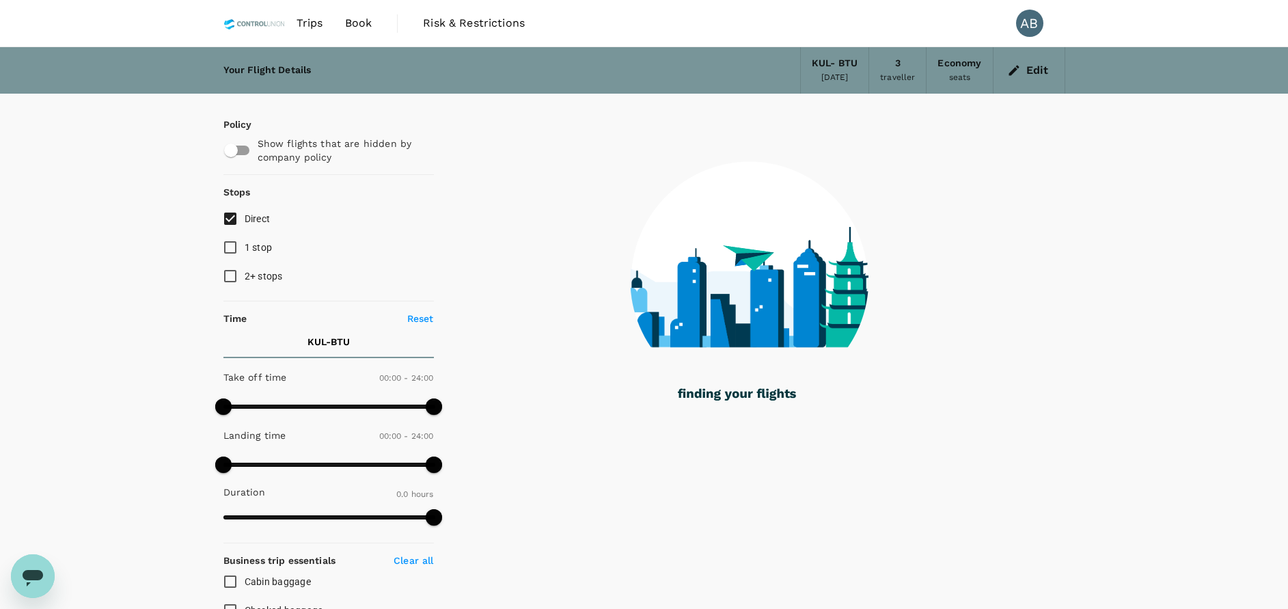
type input "535"
checkbox input "true"
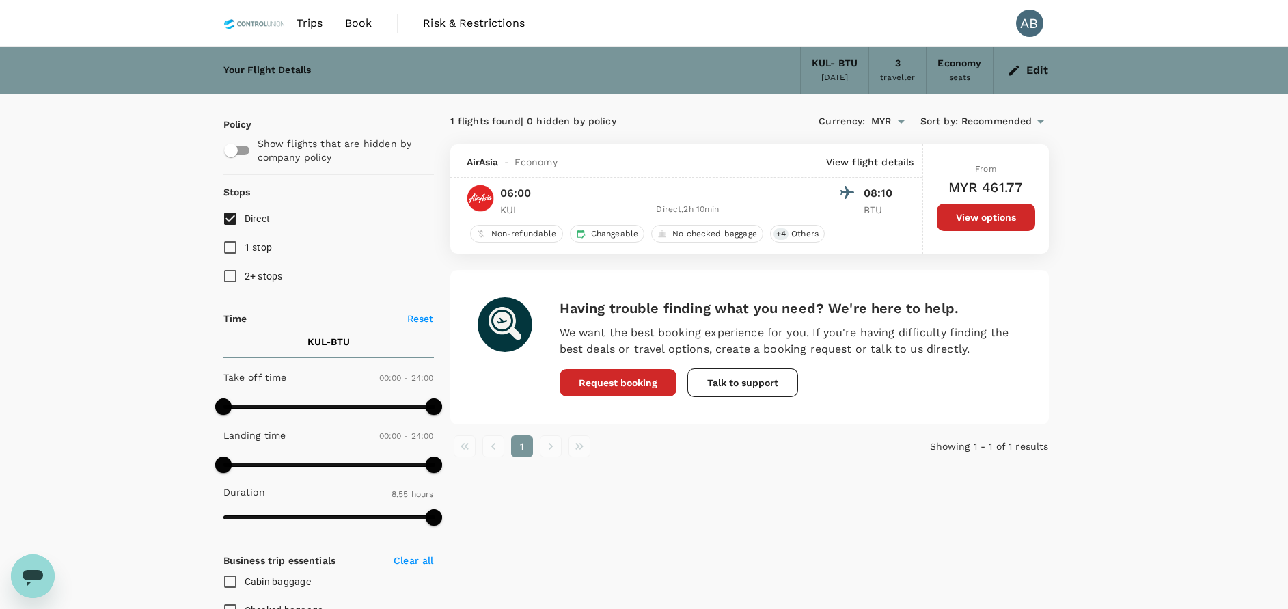
click at [238, 148] on input "checkbox" at bounding box center [231, 150] width 78 height 26
click at [246, 152] on input "checkbox" at bounding box center [245, 150] width 78 height 26
checkbox input "false"
click at [1186, 308] on div "Your Flight Details KUL - BTU [DATE] 3 traveller Economy seats Edit Policy Show…" at bounding box center [644, 540] width 1288 height 987
click at [1026, 64] on button "Edit" at bounding box center [1028, 70] width 49 height 22
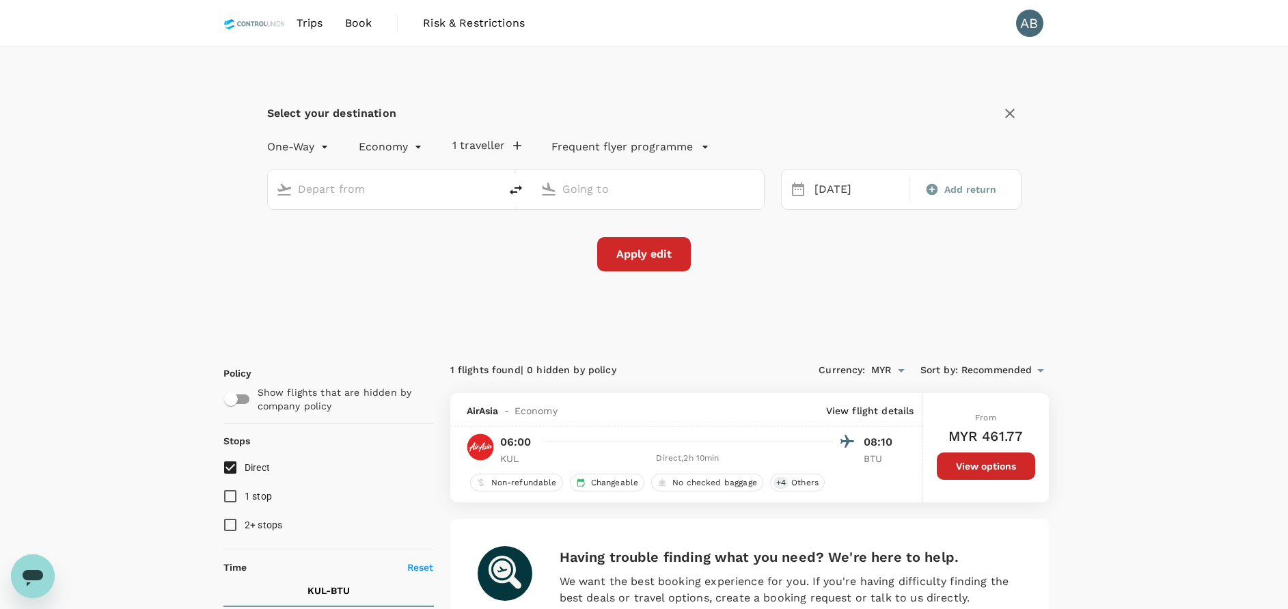
type input "Kuala Lumpur Intl ([GEOGRAPHIC_DATA])"
type input "Bintulu (BTU)"
click at [948, 193] on span "Add return" at bounding box center [970, 189] width 53 height 14
type input "roundtrip"
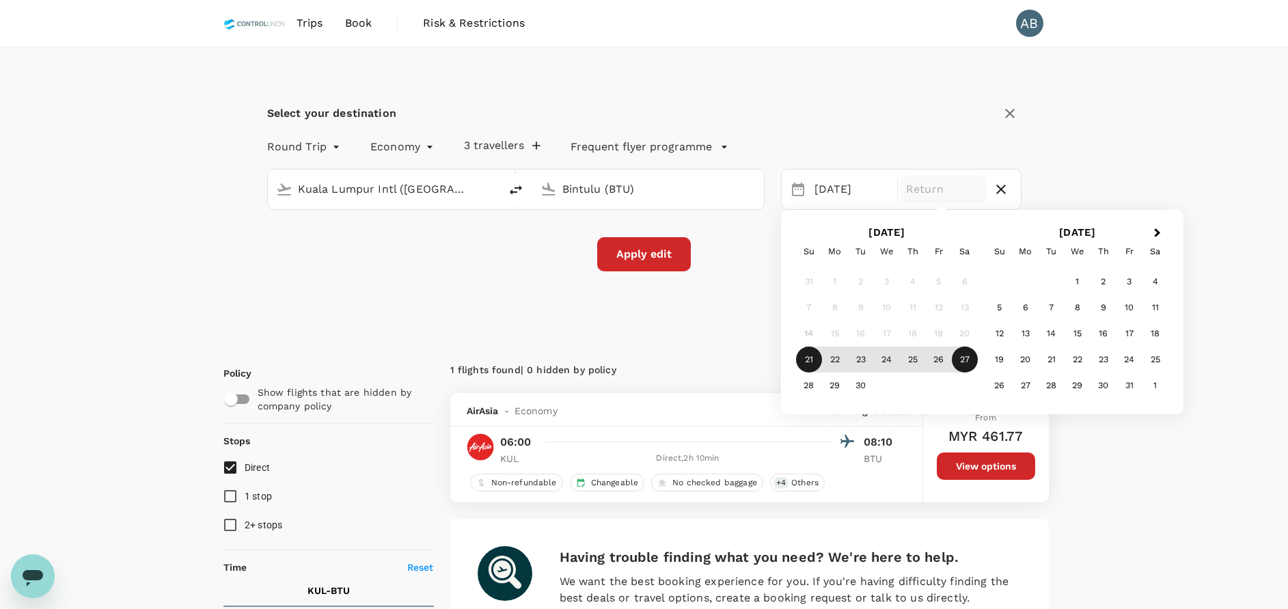
click at [963, 354] on div "27" at bounding box center [965, 359] width 26 height 26
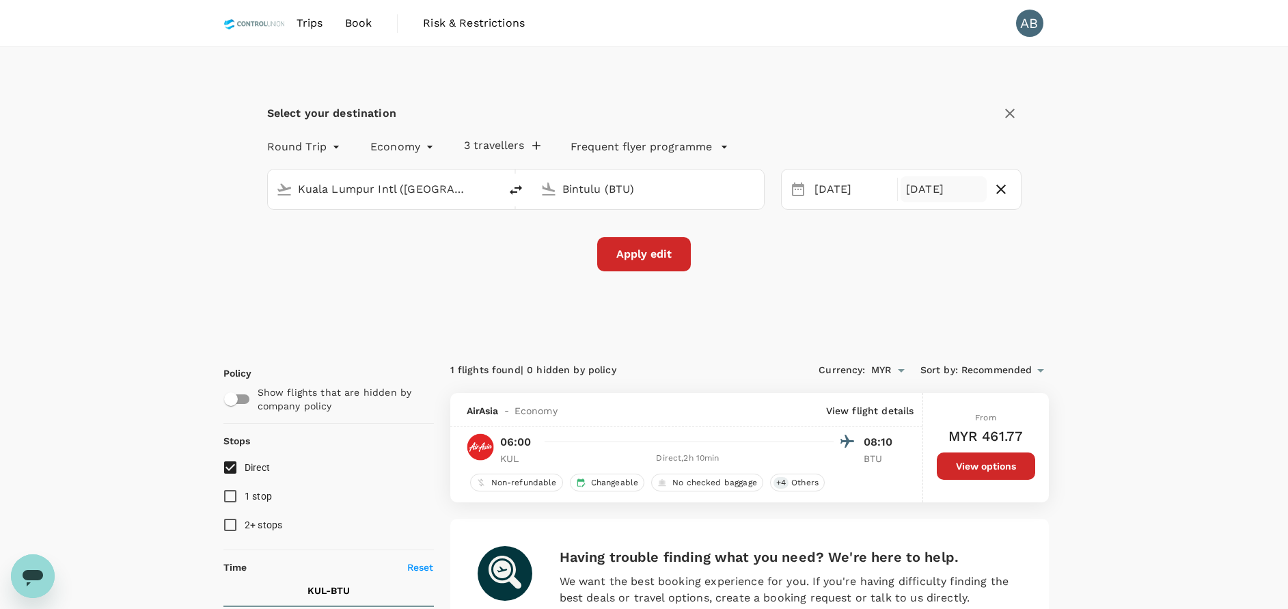
click at [665, 257] on button "Apply edit" at bounding box center [644, 254] width 94 height 34
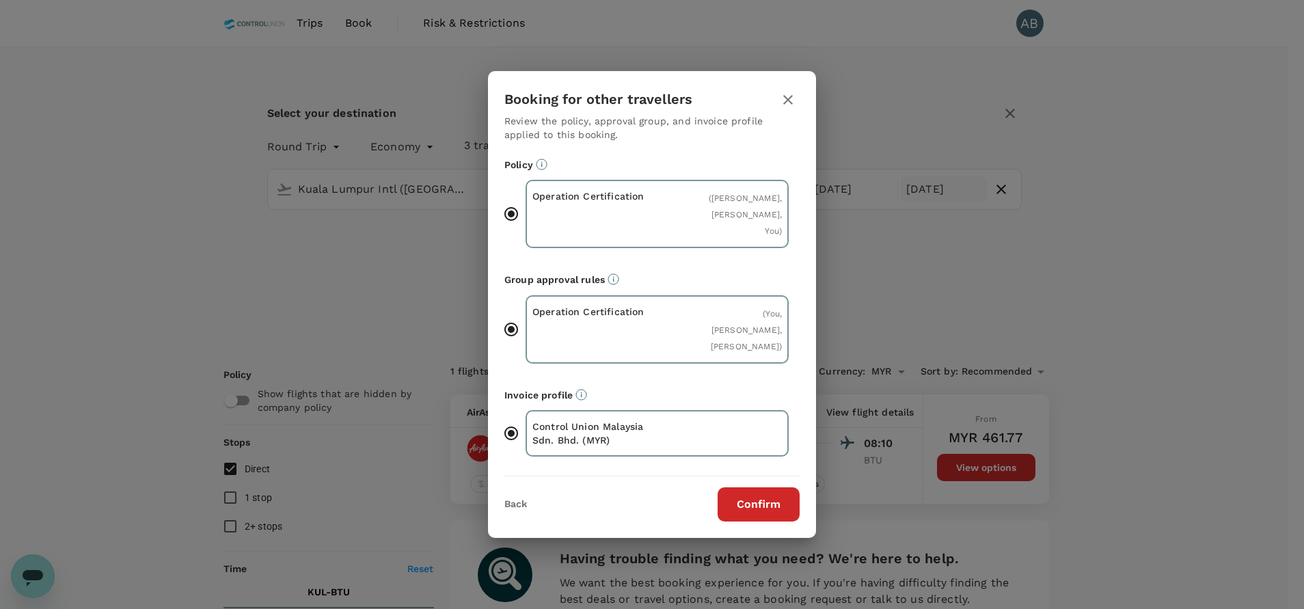
click at [780, 521] on button "Confirm" at bounding box center [758, 504] width 82 height 34
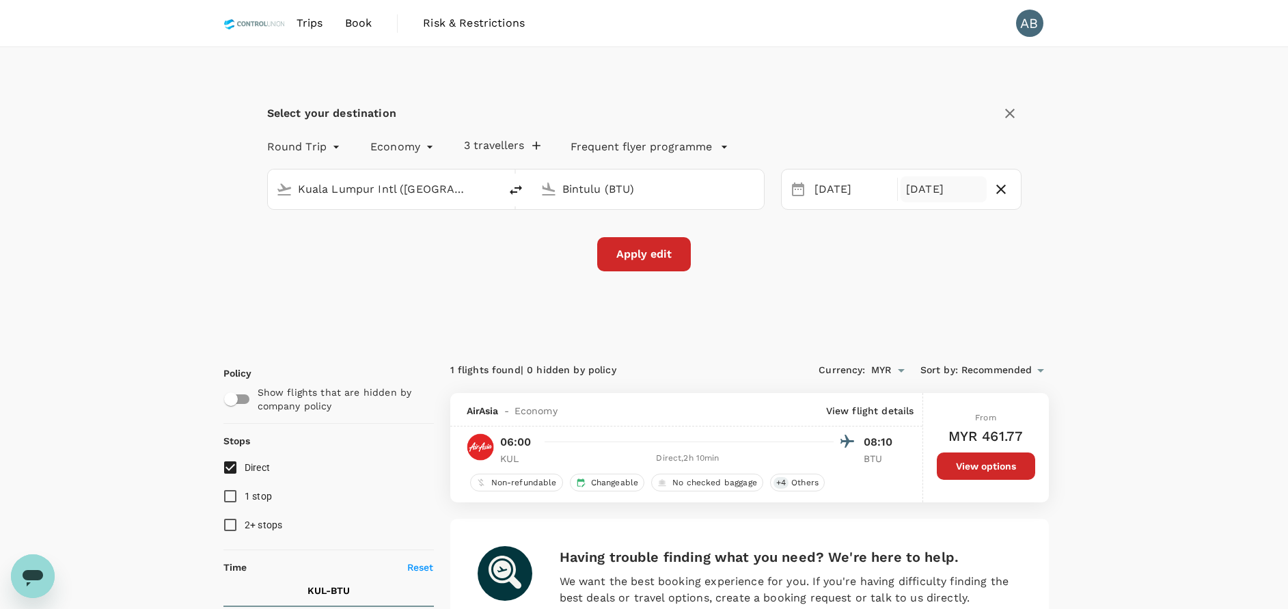
checkbox input "false"
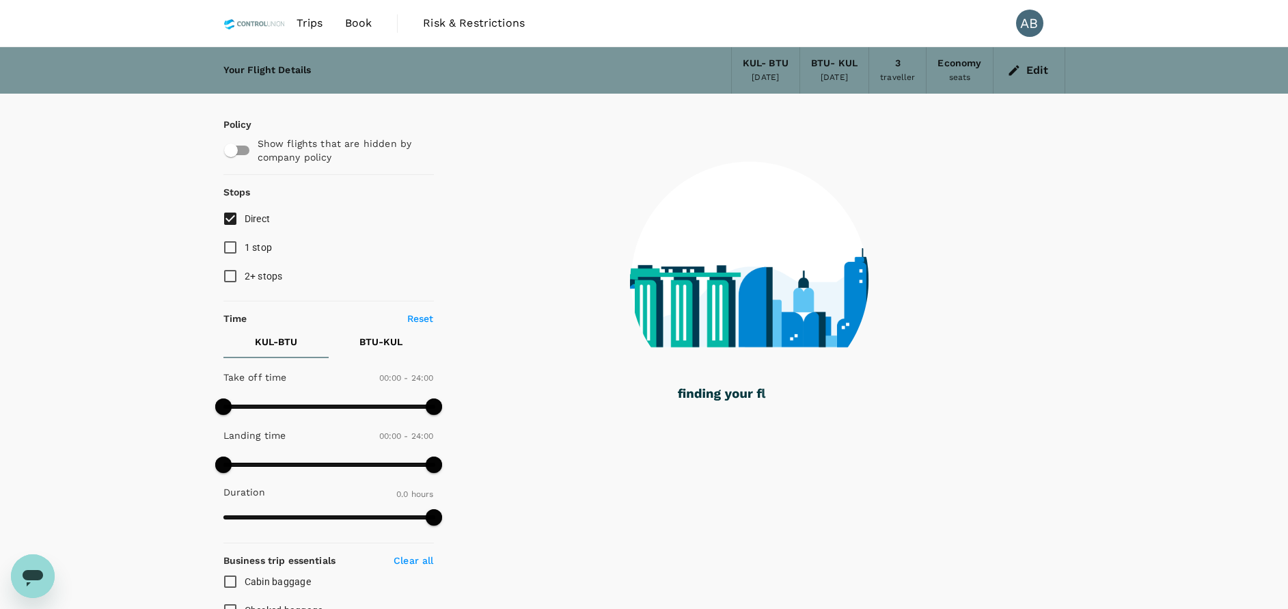
type input "140"
checkbox input "true"
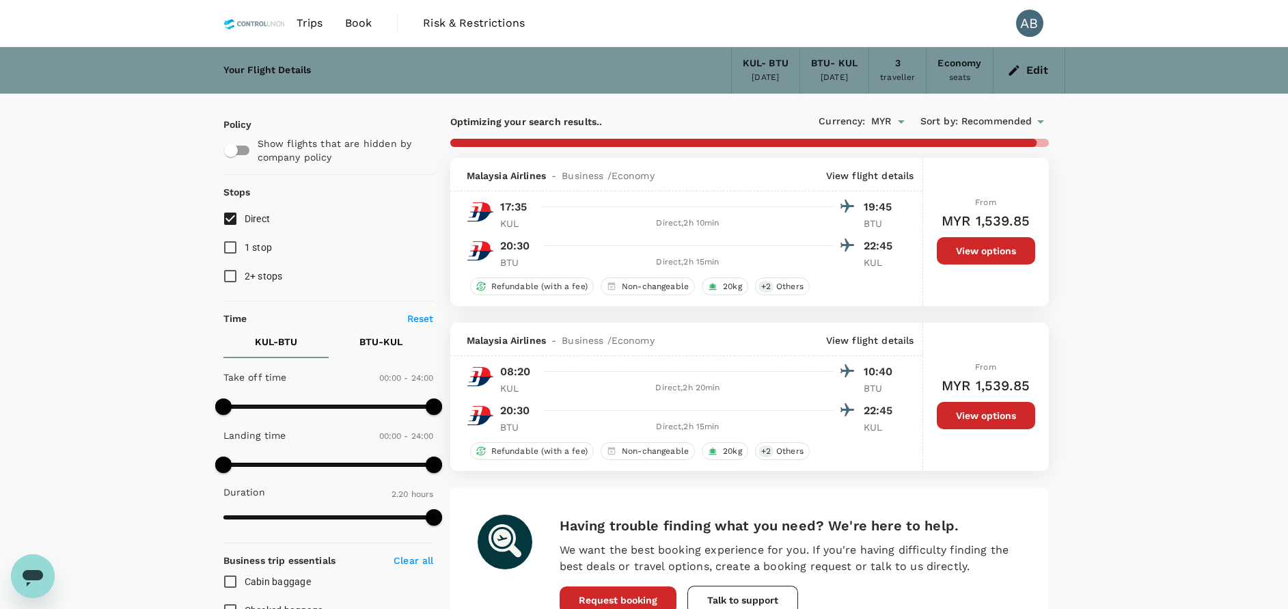
checkbox input "false"
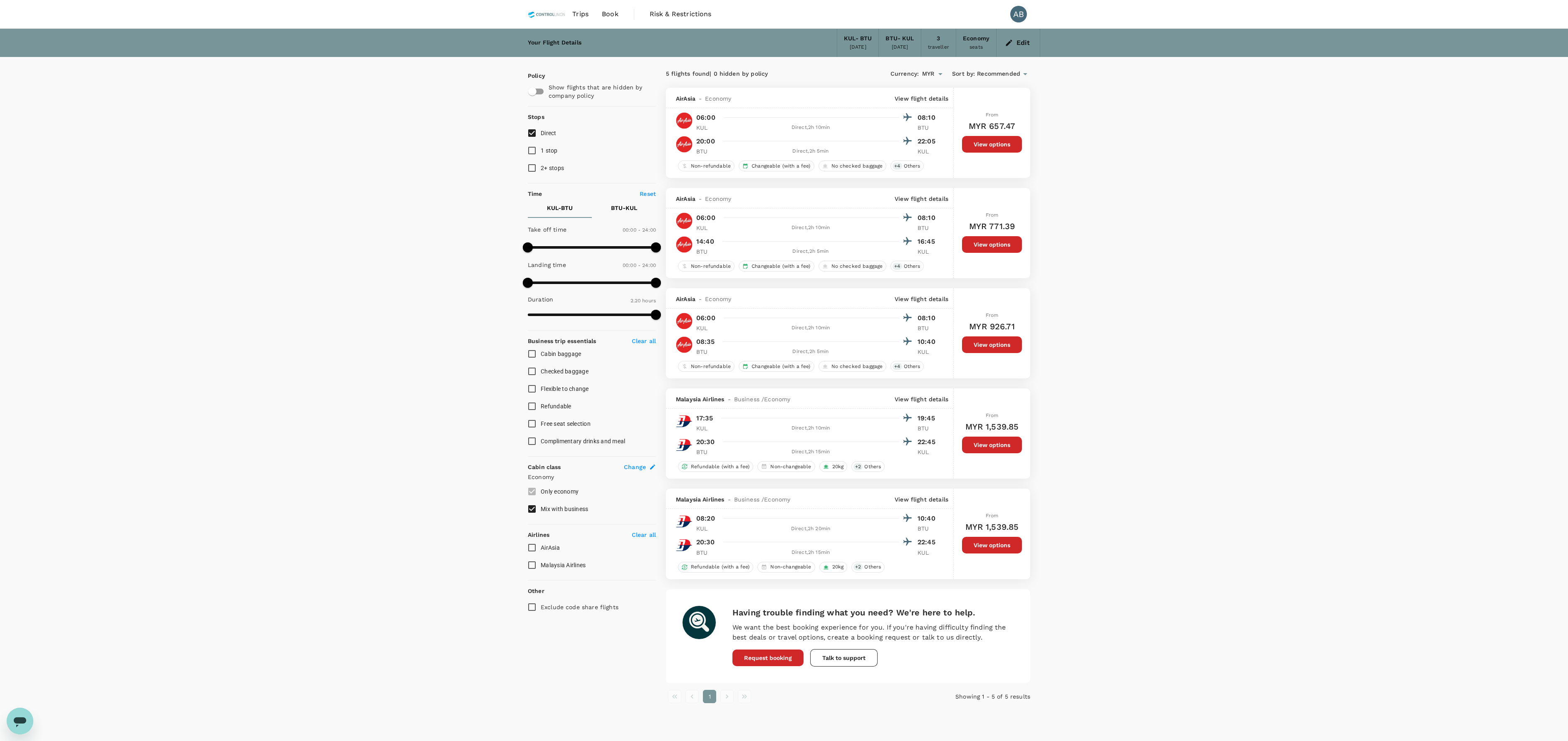
click at [783, 370] on div "Your Flight Details KUL - BTU [DATE] BTU - [GEOGRAPHIC_DATA] [DATE] 3 traveller…" at bounding box center [784, 420] width 1568 height 782
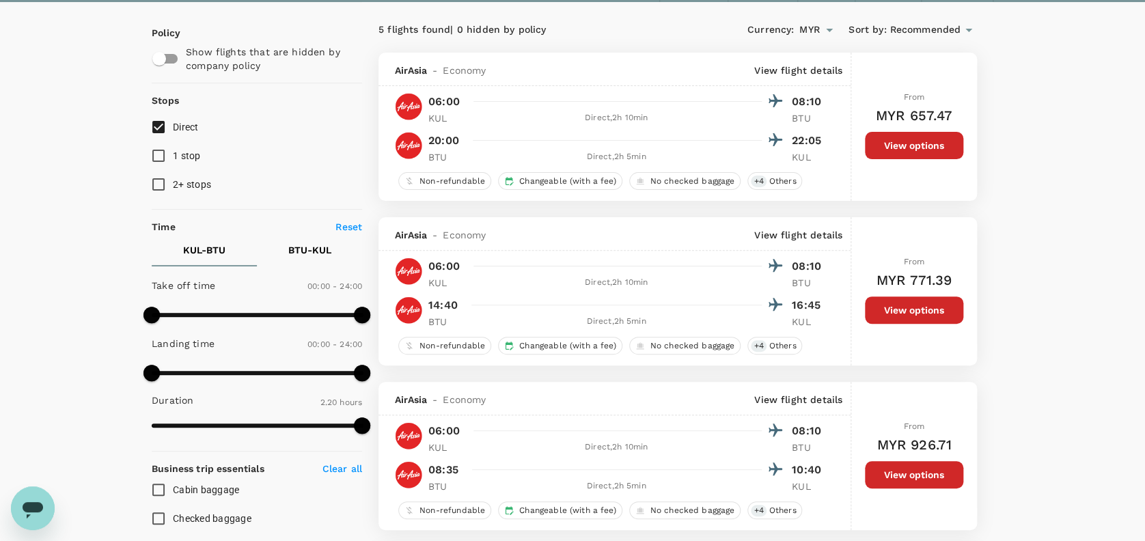
scroll to position [91, 0]
click at [912, 32] on span "Recommended" at bounding box center [925, 30] width 71 height 15
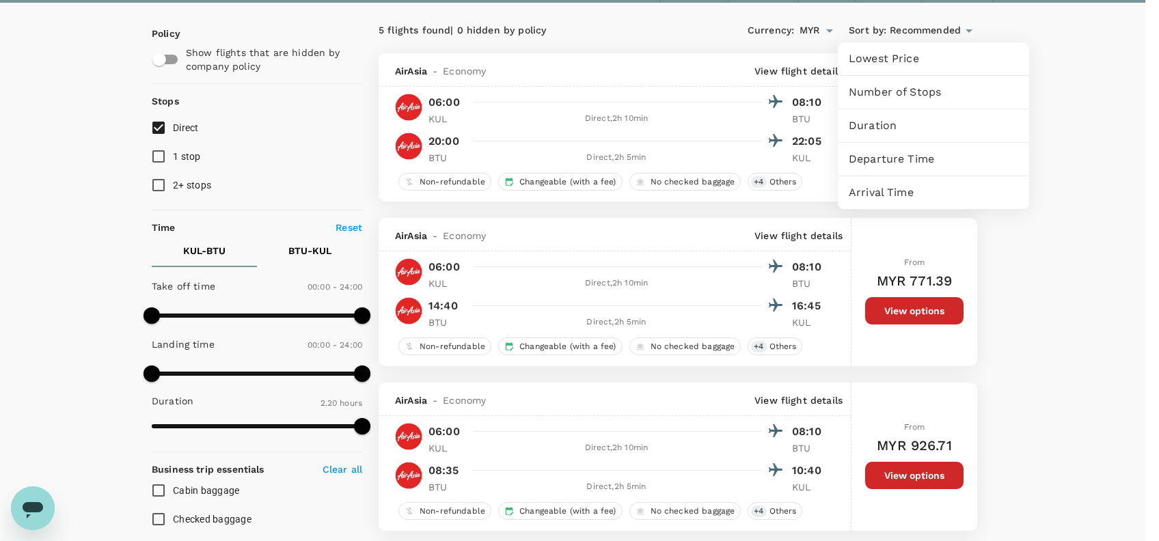
click at [1064, 76] on div at bounding box center [579, 270] width 1159 height 541
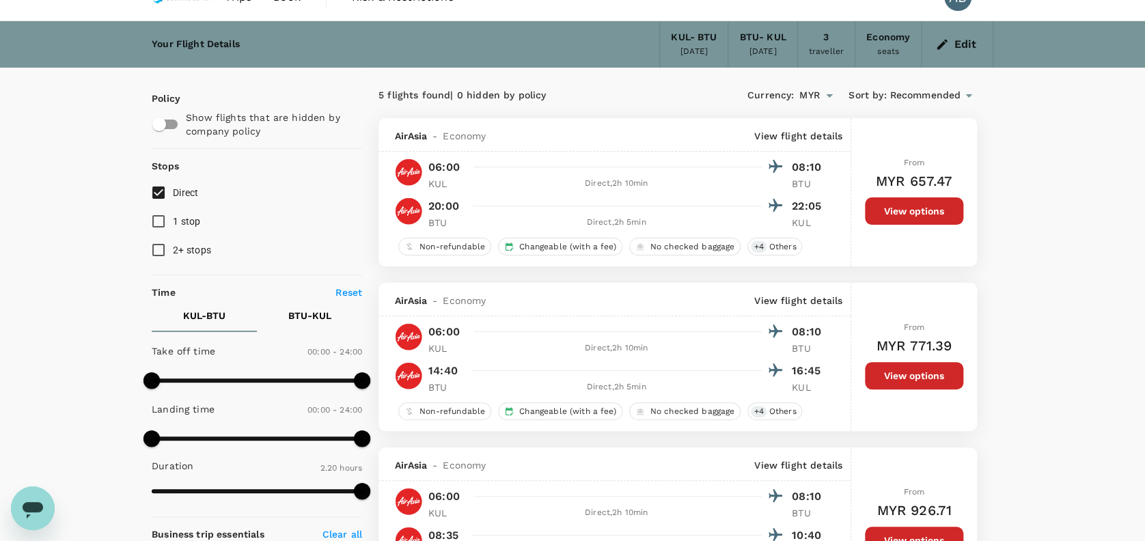
scroll to position [0, 0]
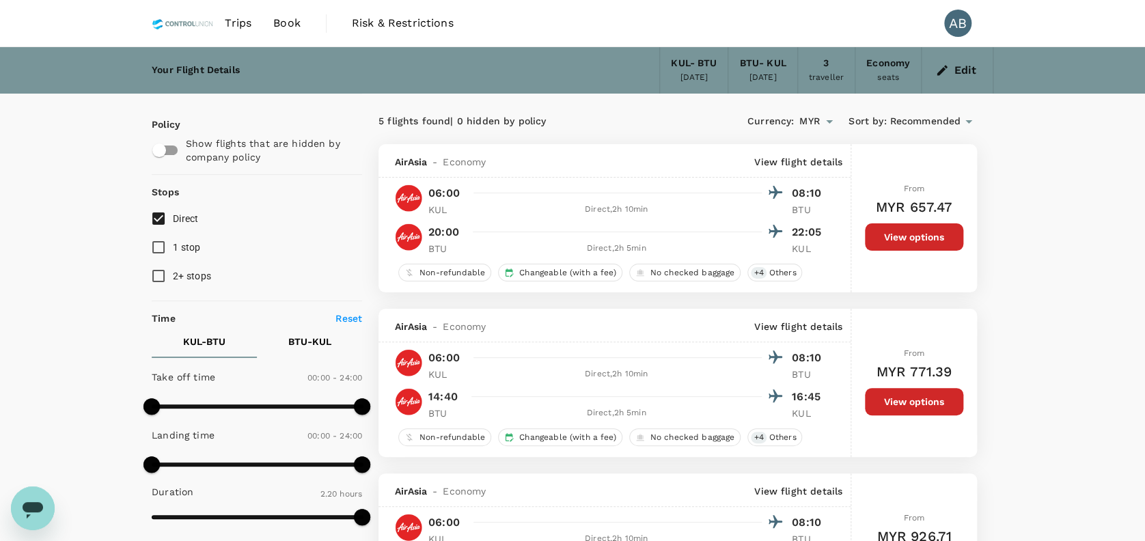
click at [940, 62] on button "Edit" at bounding box center [957, 70] width 49 height 22
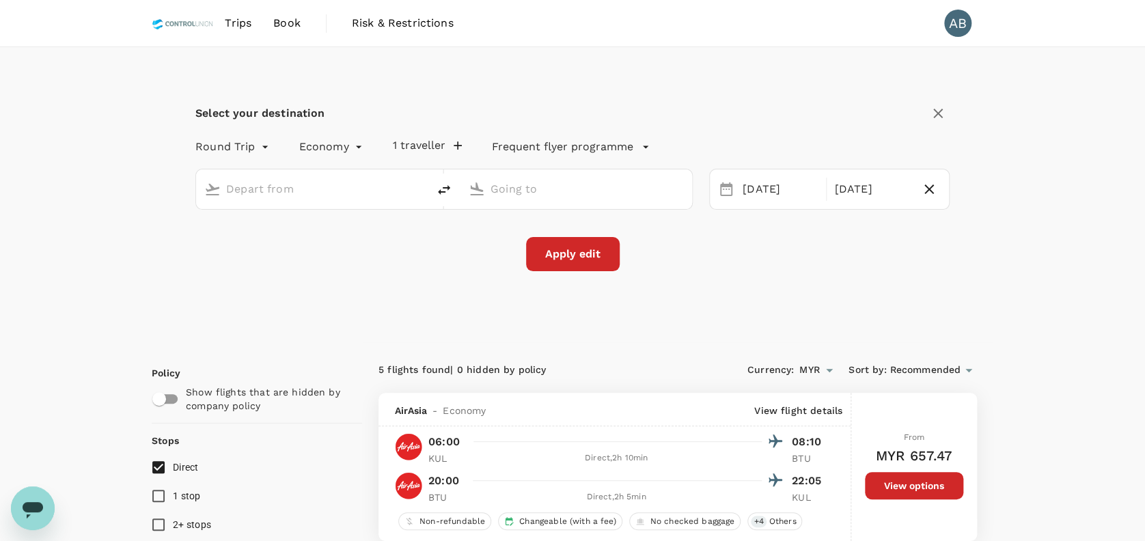
type input "Kuala Lumpur Intl ([GEOGRAPHIC_DATA])"
type input "Bintulu (BTU)"
click at [935, 189] on icon "button" at bounding box center [929, 189] width 16 height 16
type input "oneway"
click at [587, 254] on button "Apply edit" at bounding box center [573, 254] width 94 height 34
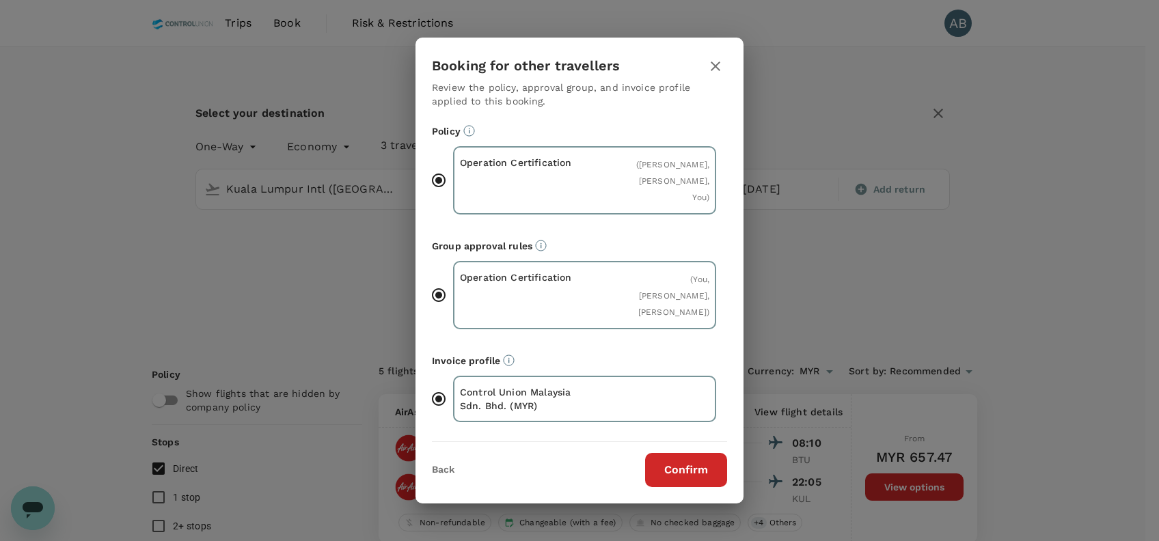
click at [666, 487] on button "Confirm" at bounding box center [686, 470] width 82 height 34
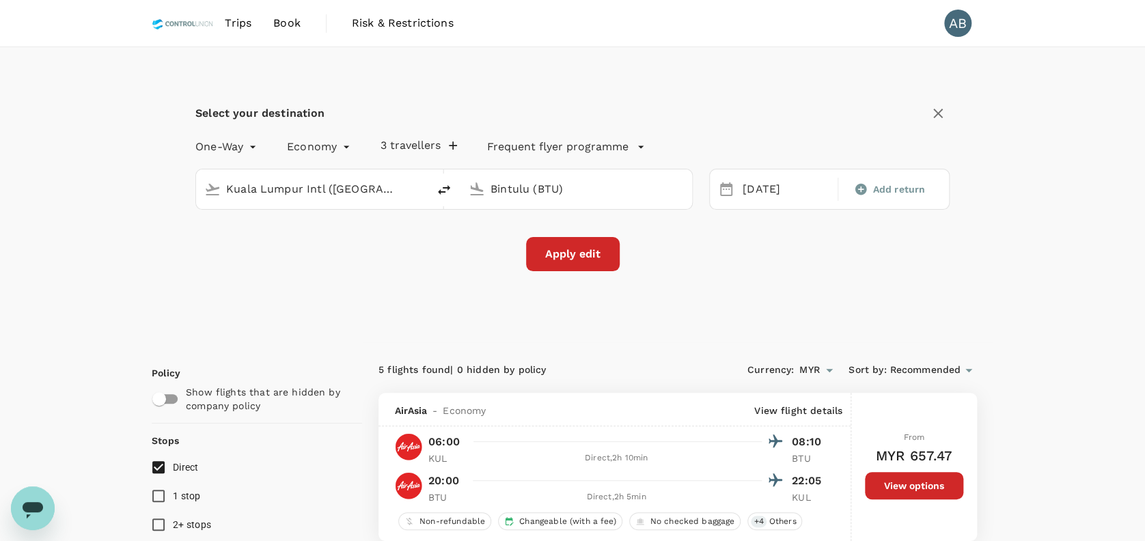
checkbox input "false"
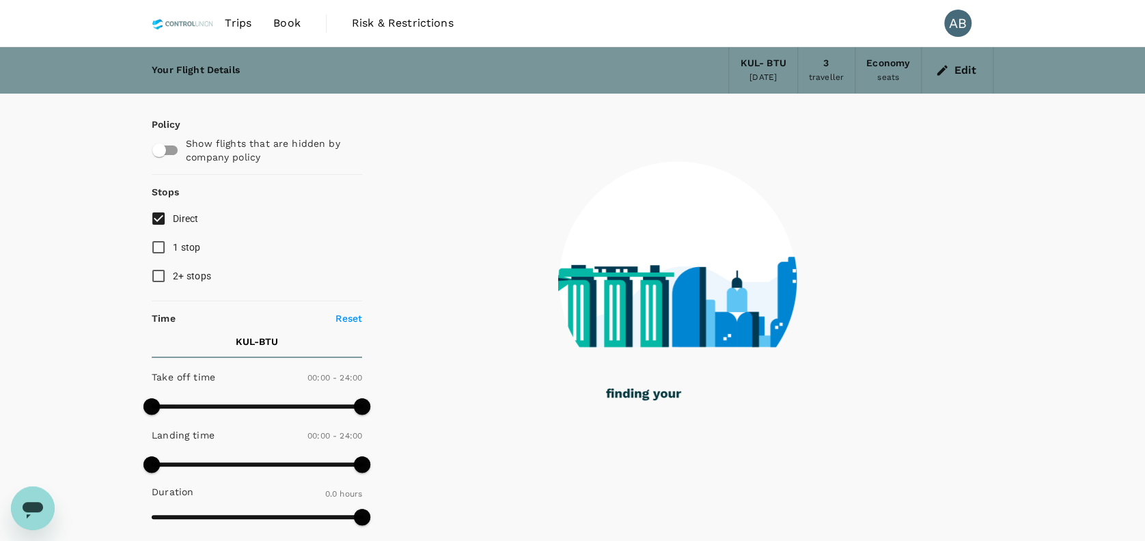
type input "535"
checkbox input "true"
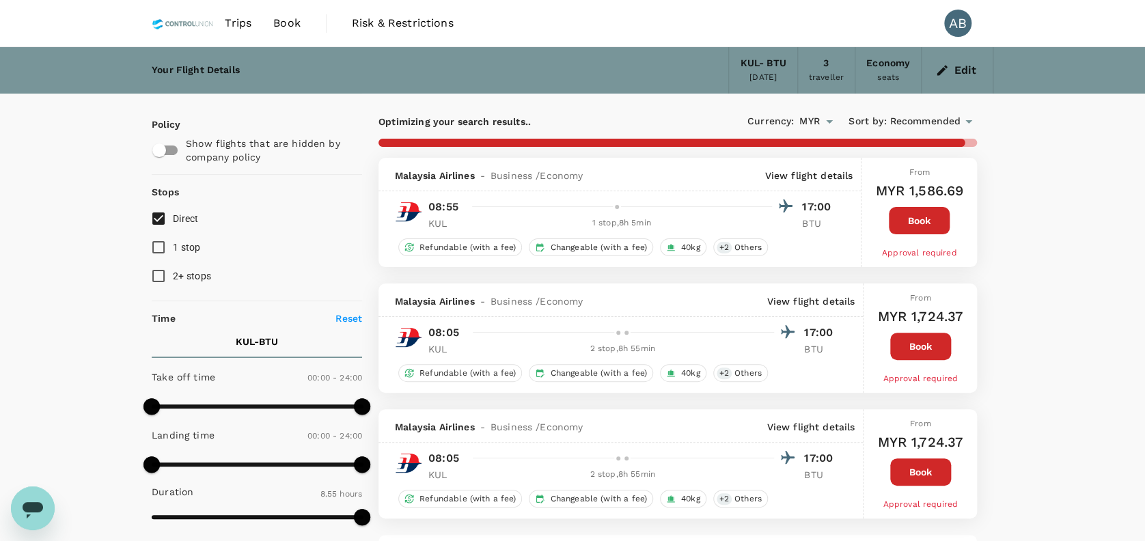
checkbox input "false"
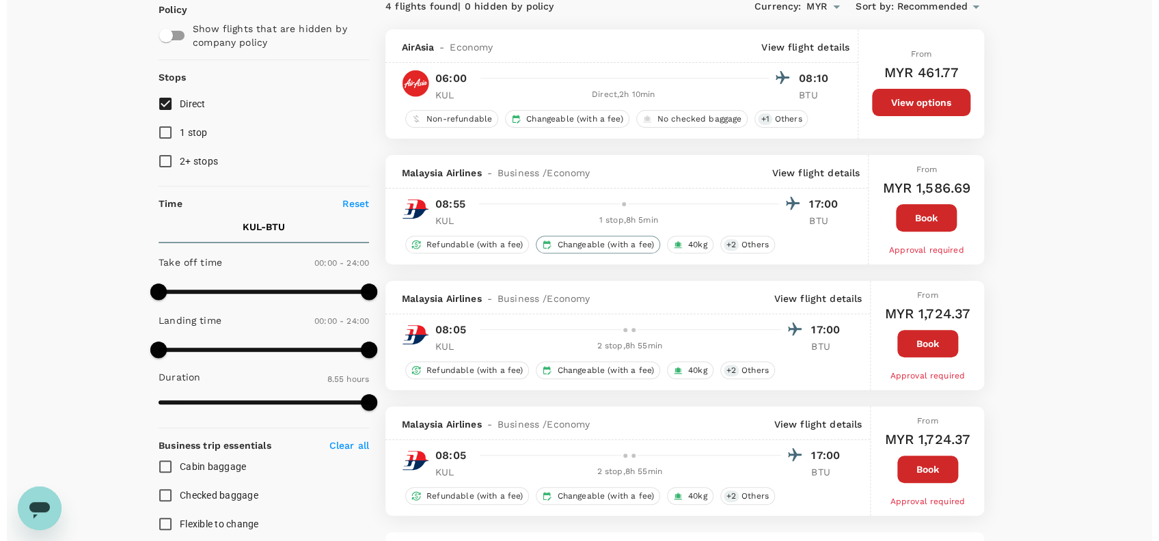
scroll to position [91, 0]
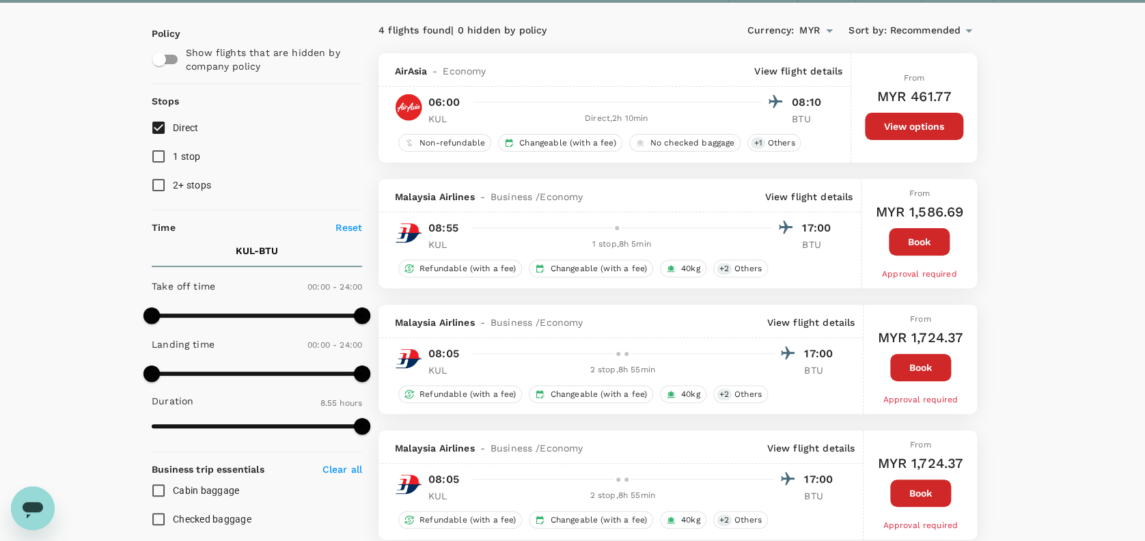
click at [798, 191] on p "View flight details" at bounding box center [809, 197] width 88 height 14
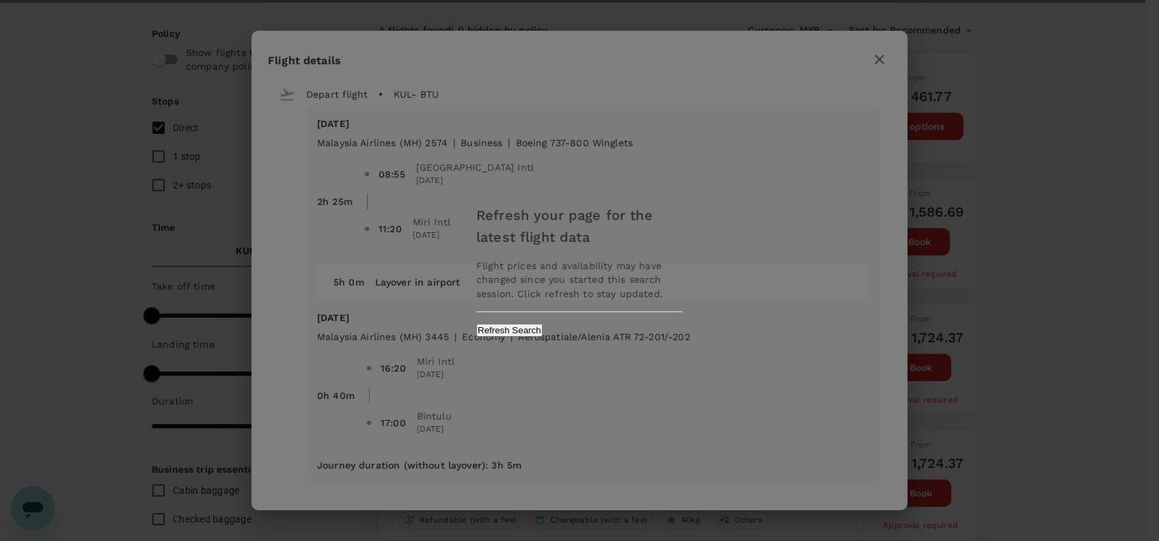
click at [543, 325] on button "Refresh Search" at bounding box center [509, 330] width 66 height 13
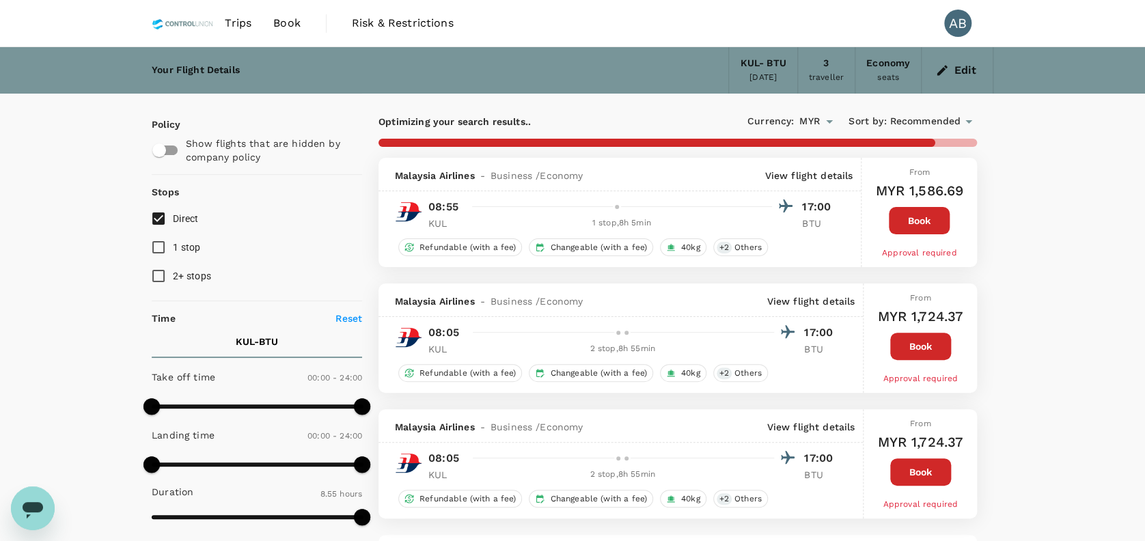
checkbox input "false"
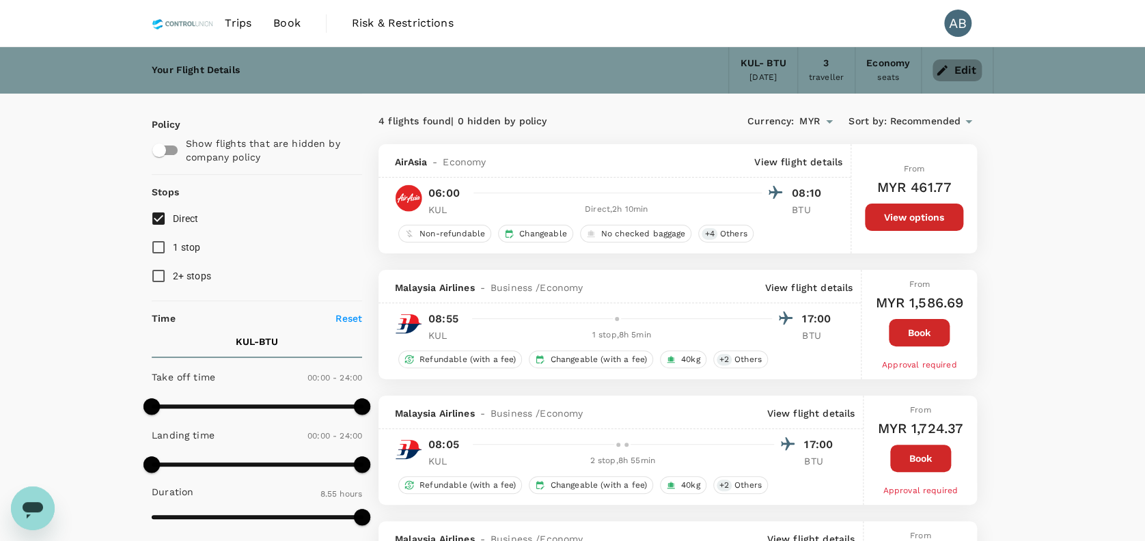
click at [940, 76] on icon "button" at bounding box center [942, 71] width 14 height 14
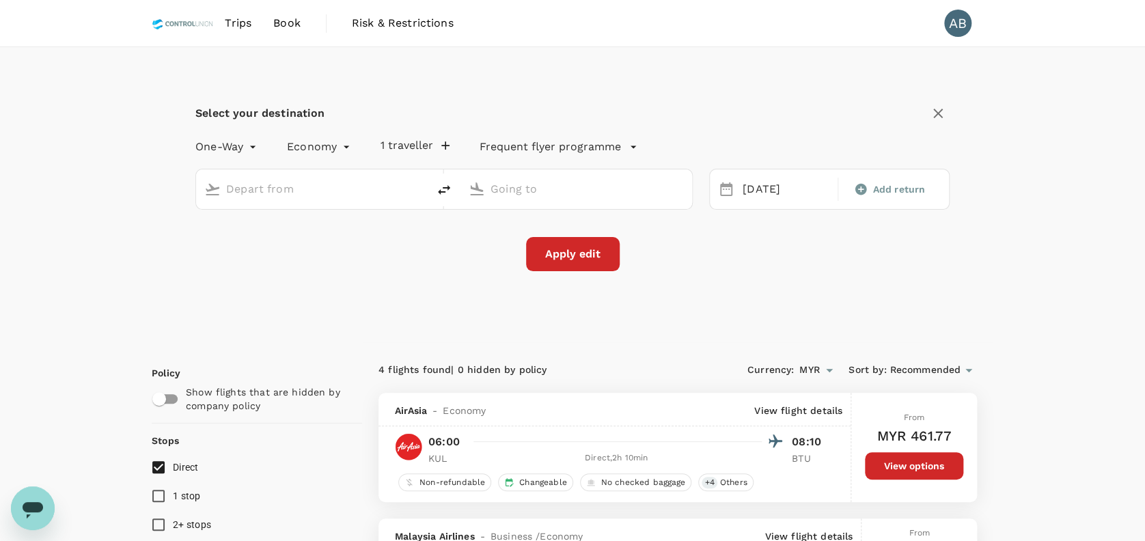
type input "Kuala Lumpur Intl ([GEOGRAPHIC_DATA])"
type input "Bintulu (BTU)"
